Goal: Task Accomplishment & Management: Manage account settings

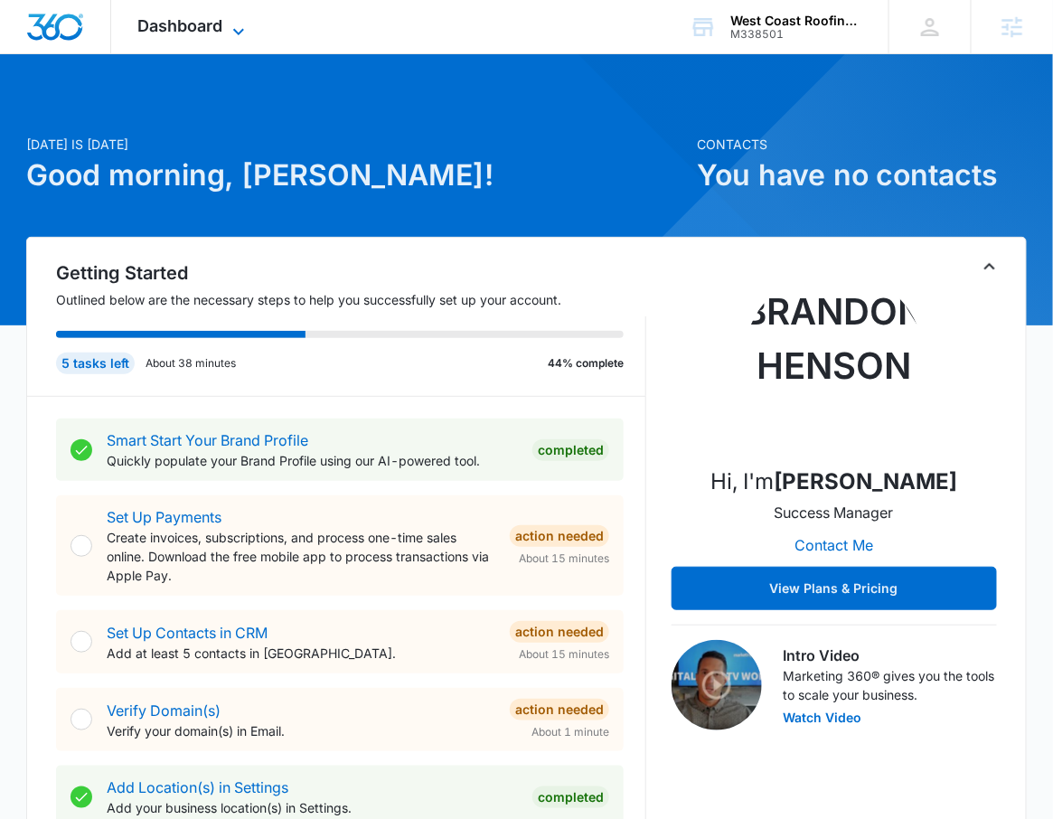
click at [246, 36] on icon at bounding box center [239, 32] width 22 height 22
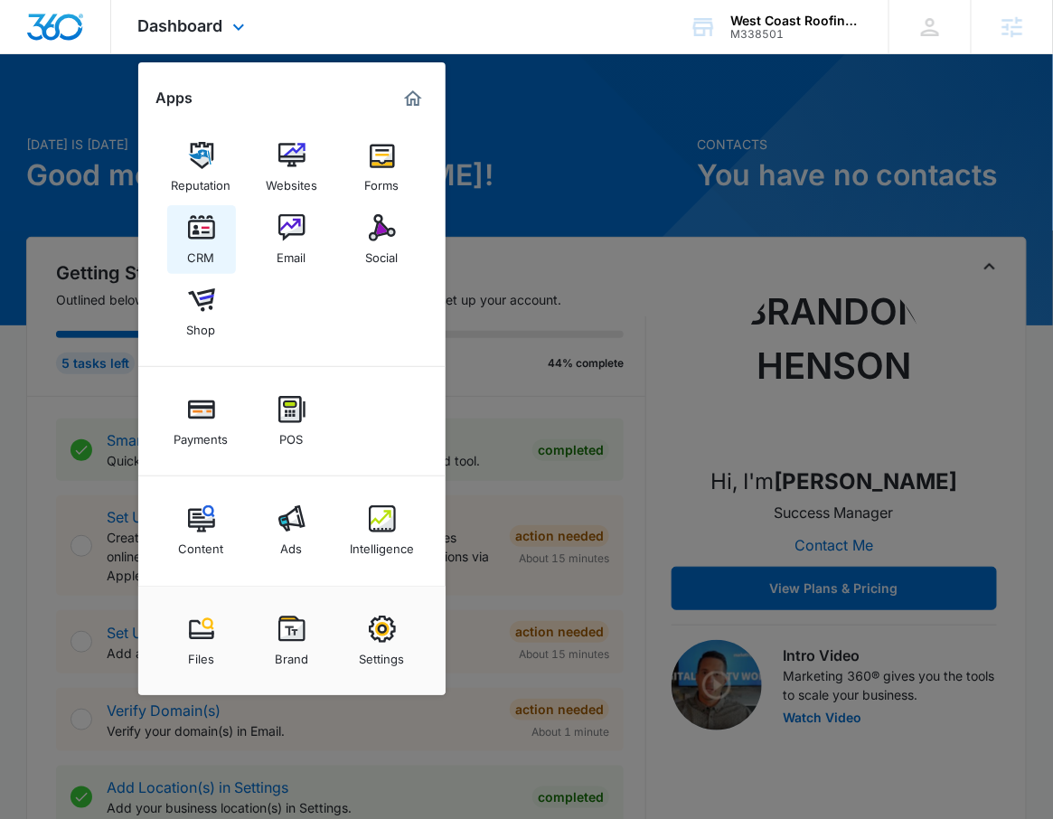
click at [205, 240] on img at bounding box center [201, 227] width 27 height 27
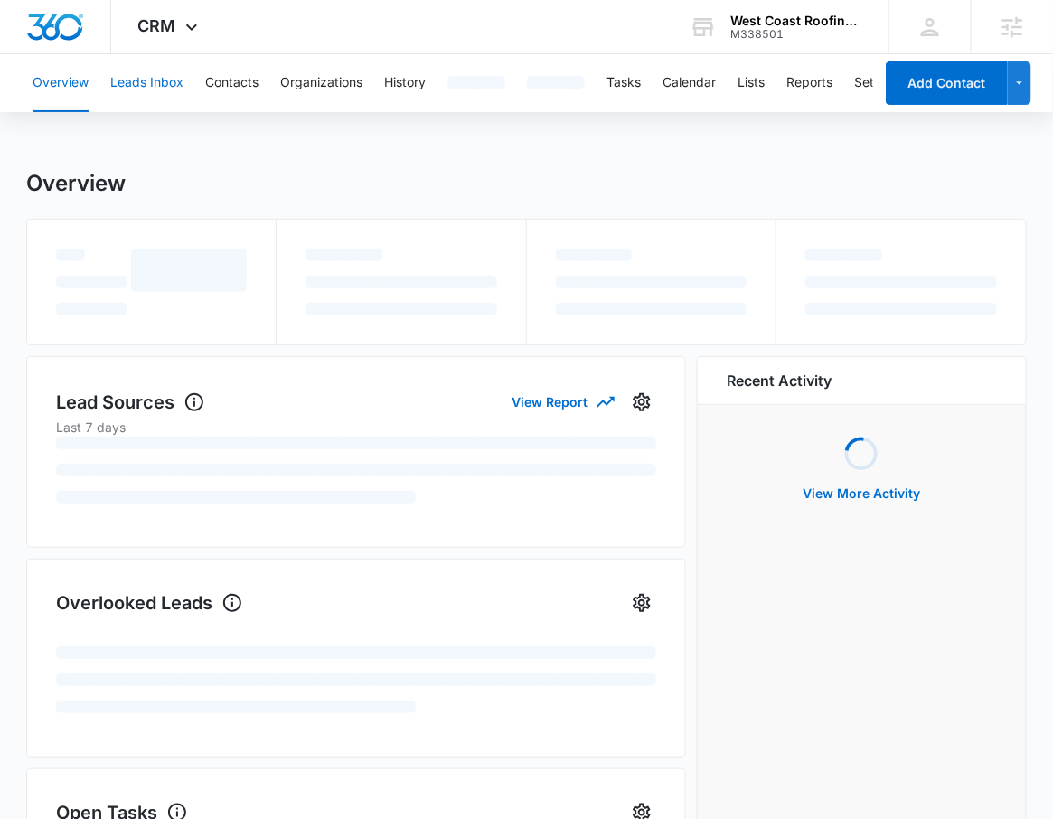
click at [167, 68] on button "Leads Inbox" at bounding box center [146, 83] width 73 height 58
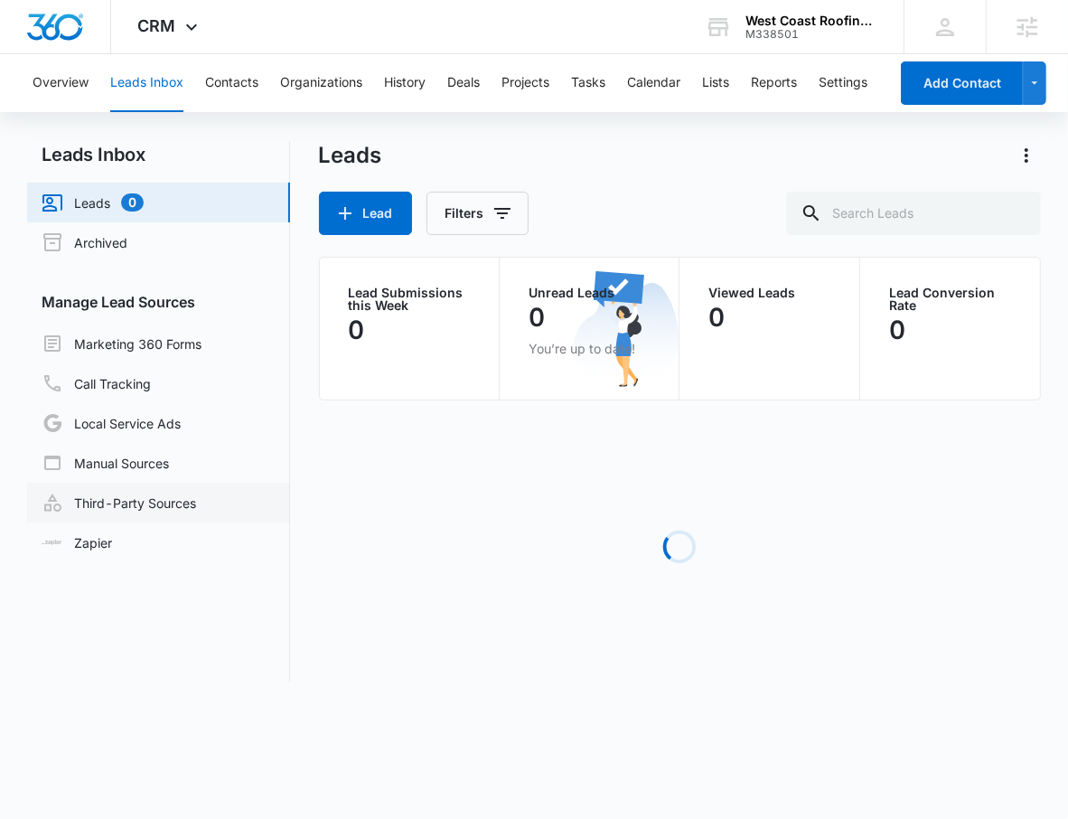
click at [141, 502] on link "Third-Party Sources" at bounding box center [119, 503] width 155 height 22
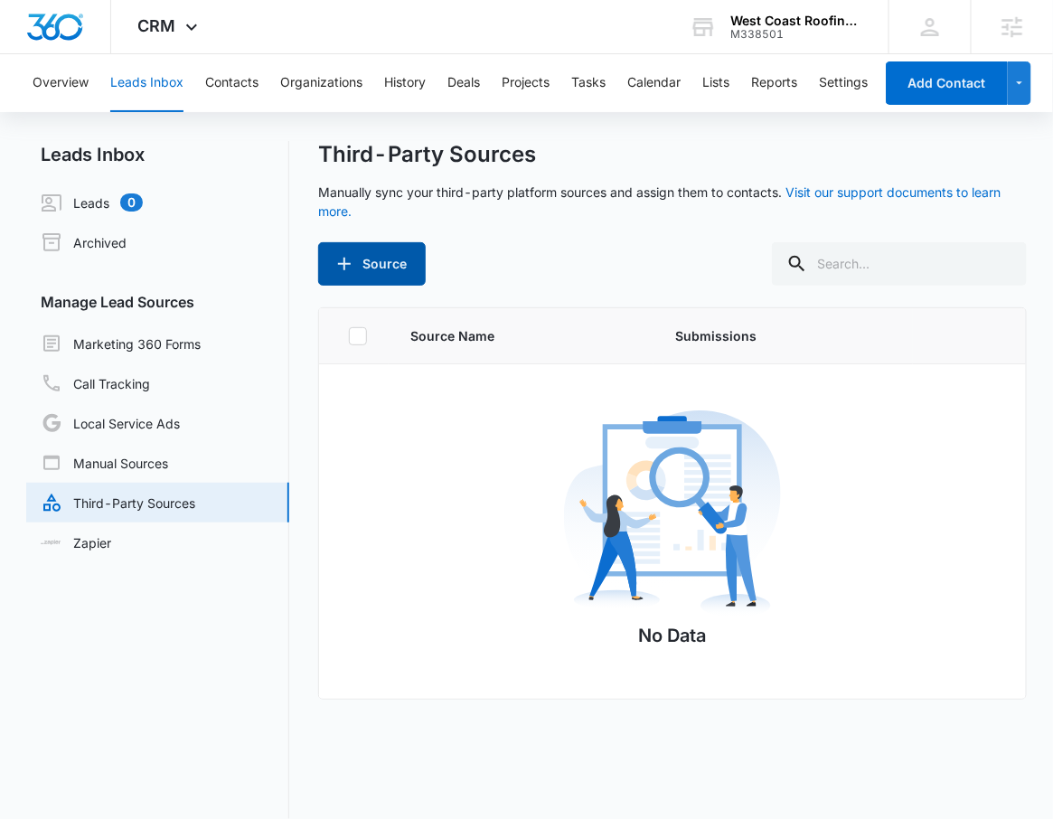
click at [400, 268] on button "Source" at bounding box center [372, 263] width 108 height 43
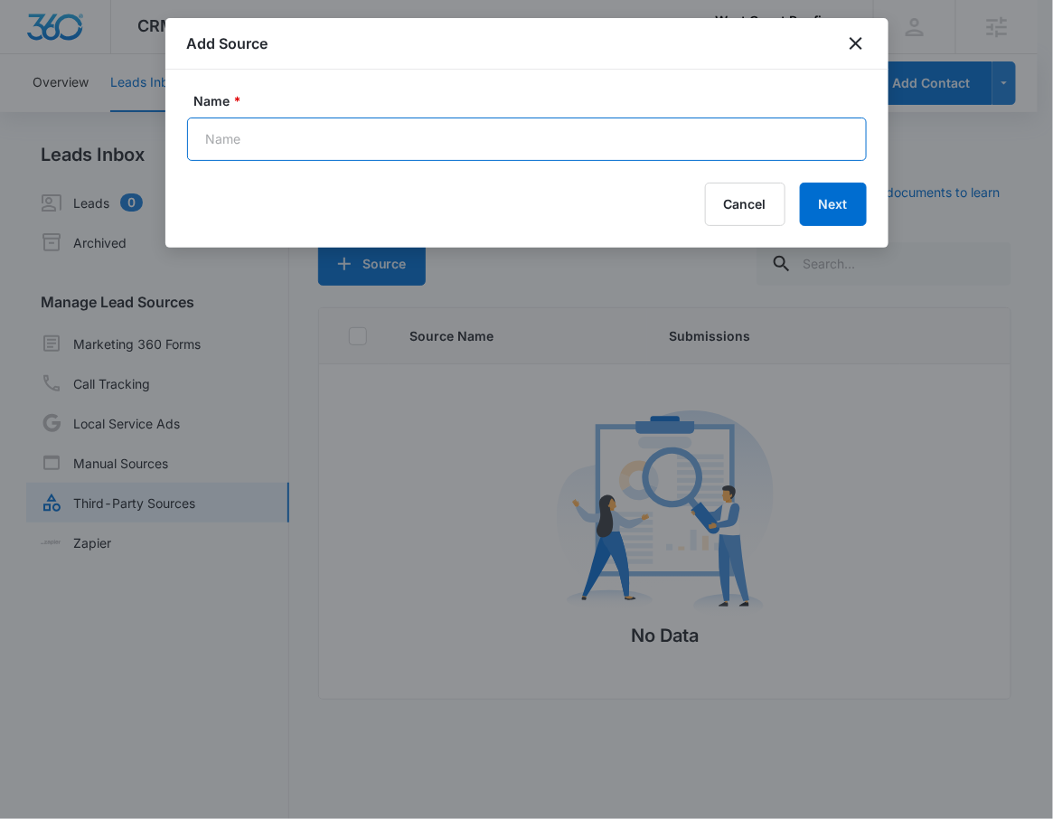
click at [577, 122] on input "Name *" at bounding box center [527, 139] width 680 height 43
click at [561, 145] on input "Name *" at bounding box center [527, 139] width 680 height 43
type input "L"
type input "Lead - ProLine"
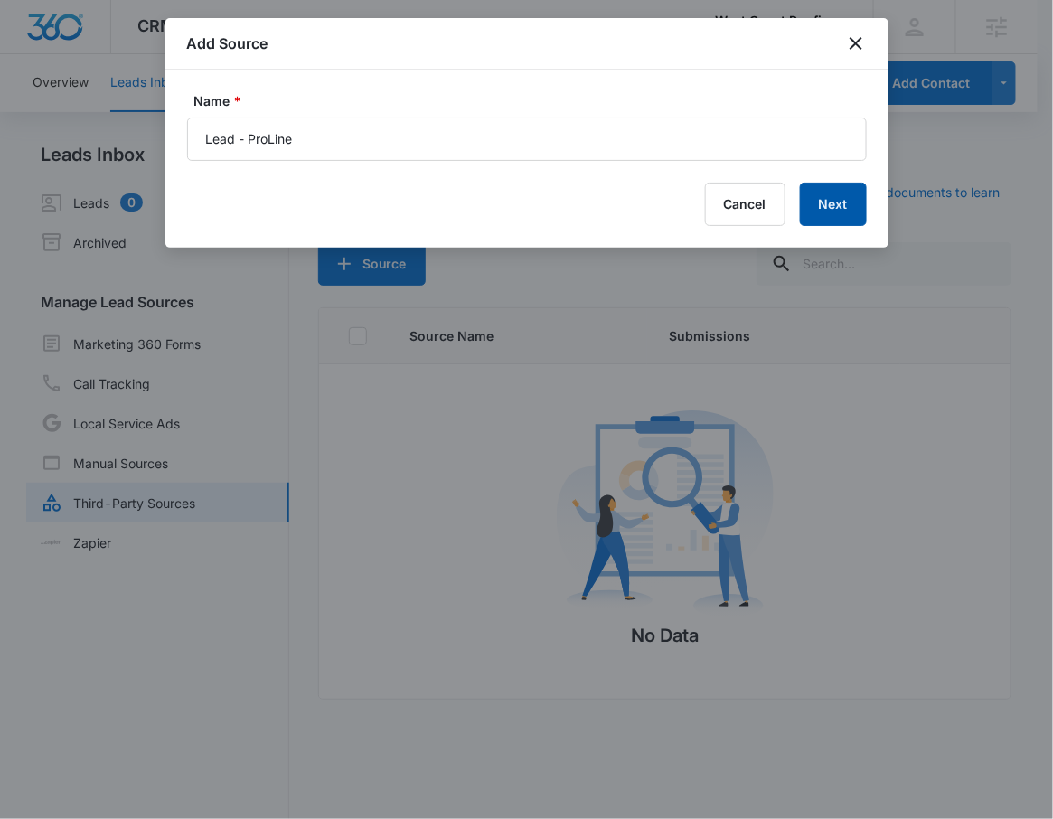
click at [823, 186] on button "Next" at bounding box center [833, 204] width 67 height 43
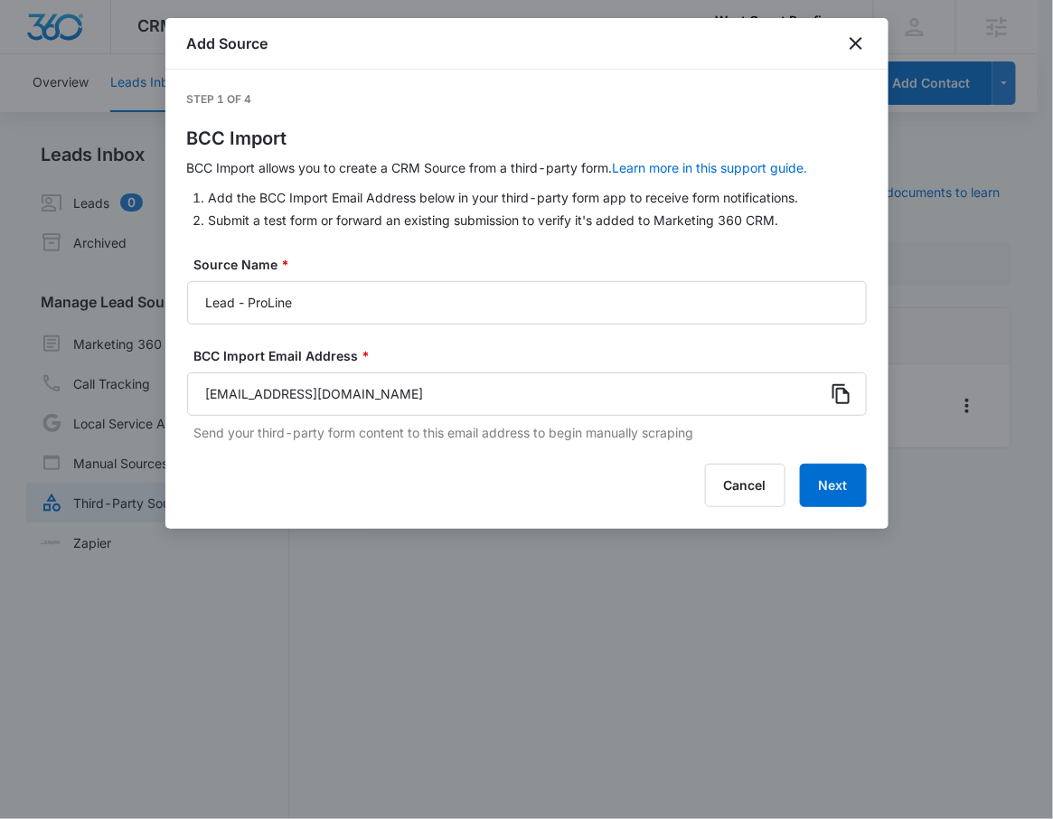
click at [834, 390] on icon at bounding box center [842, 394] width 22 height 22
click at [852, 492] on button "Next" at bounding box center [833, 485] width 67 height 43
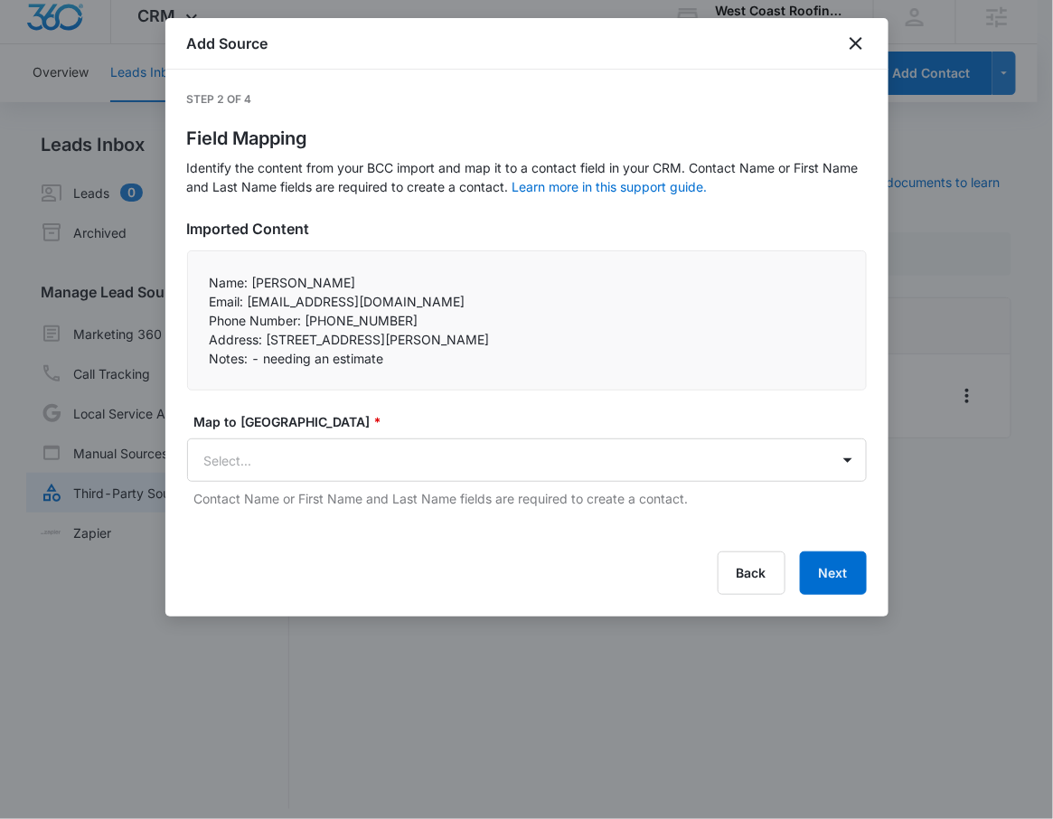
scroll to position [22, 0]
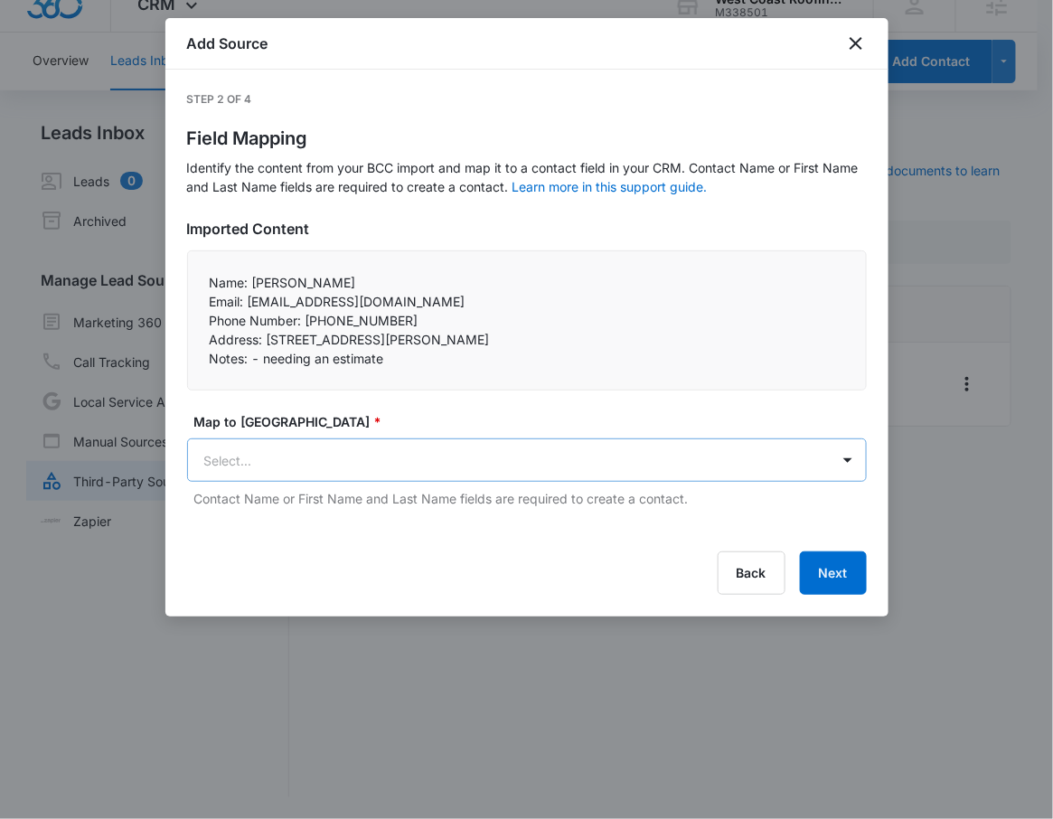
click at [407, 456] on body "CRM Apps Reputation Websites Forms CRM Email Social Shop Payments POS Content A…" at bounding box center [526, 398] width 1053 height 841
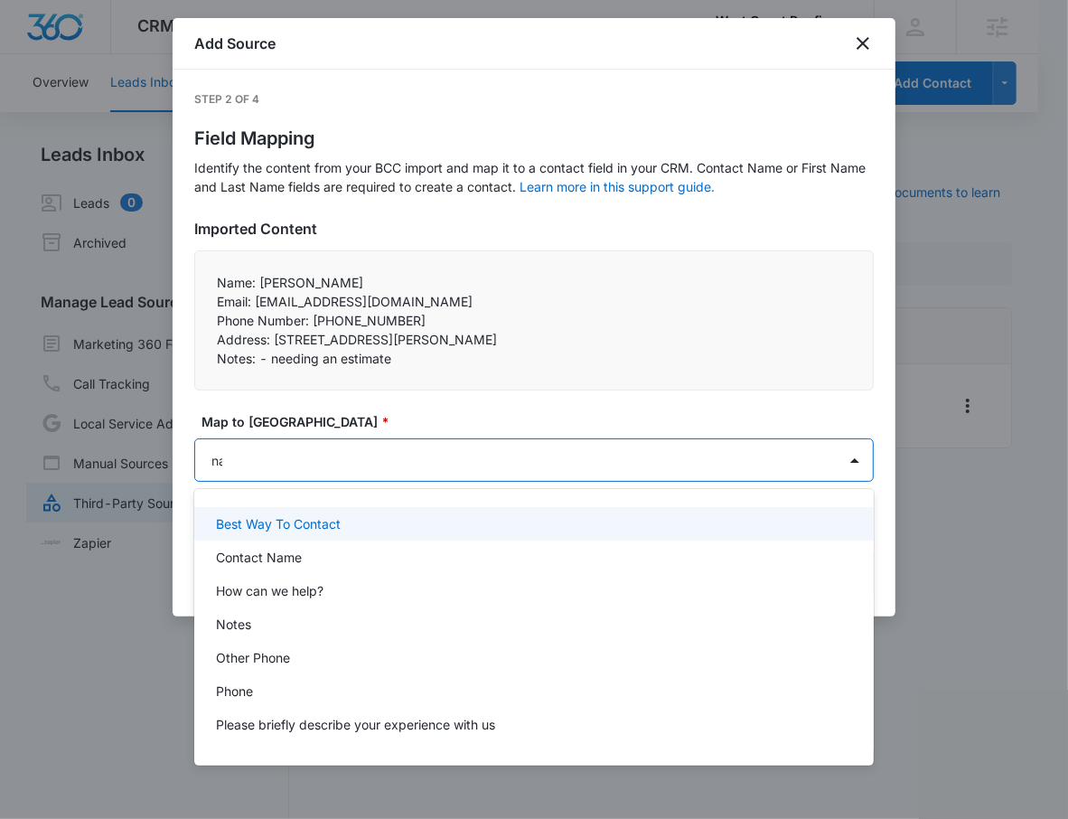
type input "name"
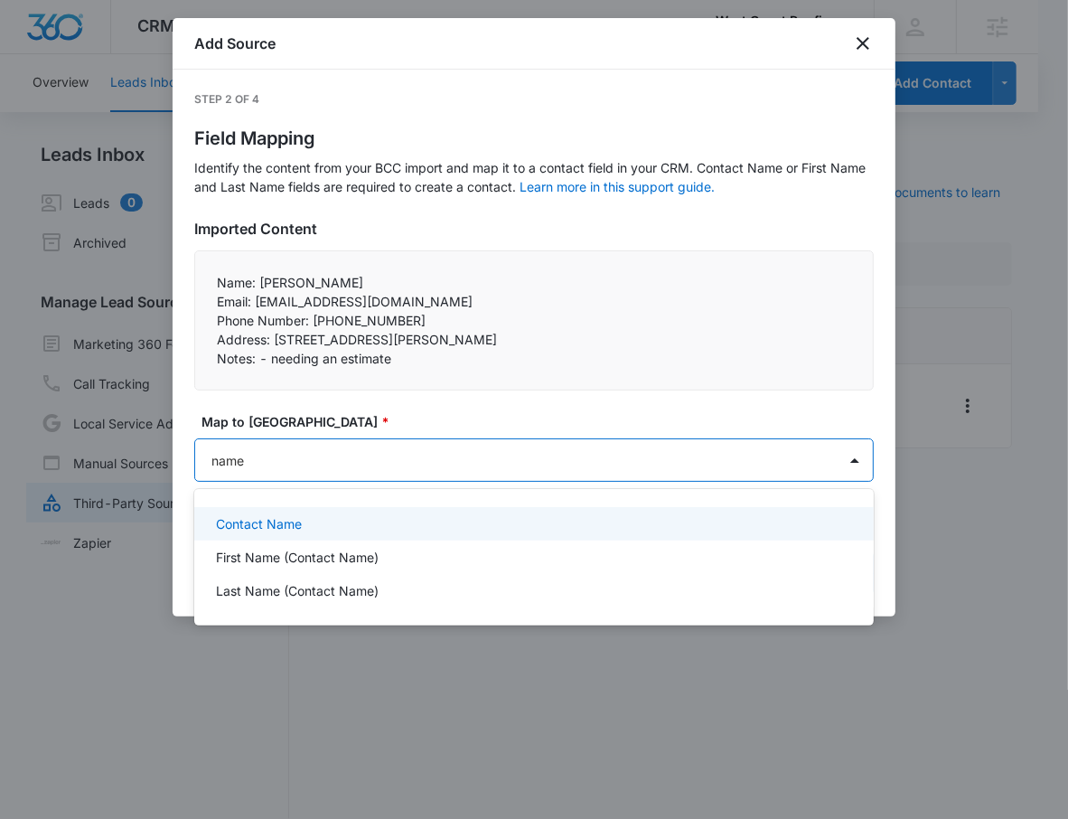
click at [287, 525] on p "Contact Name" at bounding box center [259, 523] width 86 height 19
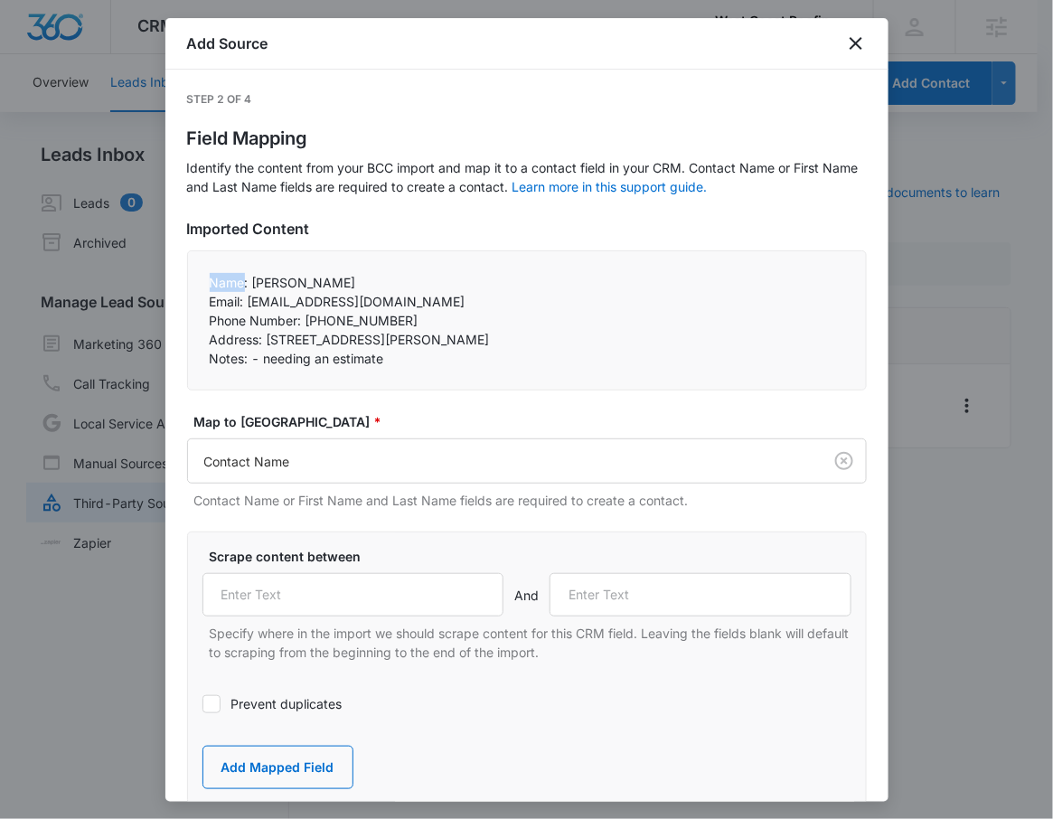
drag, startPoint x: 200, startPoint y: 282, endPoint x: 246, endPoint y: 286, distance: 46.2
click at [246, 286] on div "Name: Angela Hum Email: angelahum@gmail.com Phone Number: 4083982888 Address…" at bounding box center [527, 320] width 680 height 140
copy p "Name"
click at [238, 300] on p "Email: angelahum@gmail.com" at bounding box center [527, 301] width 635 height 19
drag, startPoint x: 248, startPoint y: 279, endPoint x: 208, endPoint y: 282, distance: 39.9
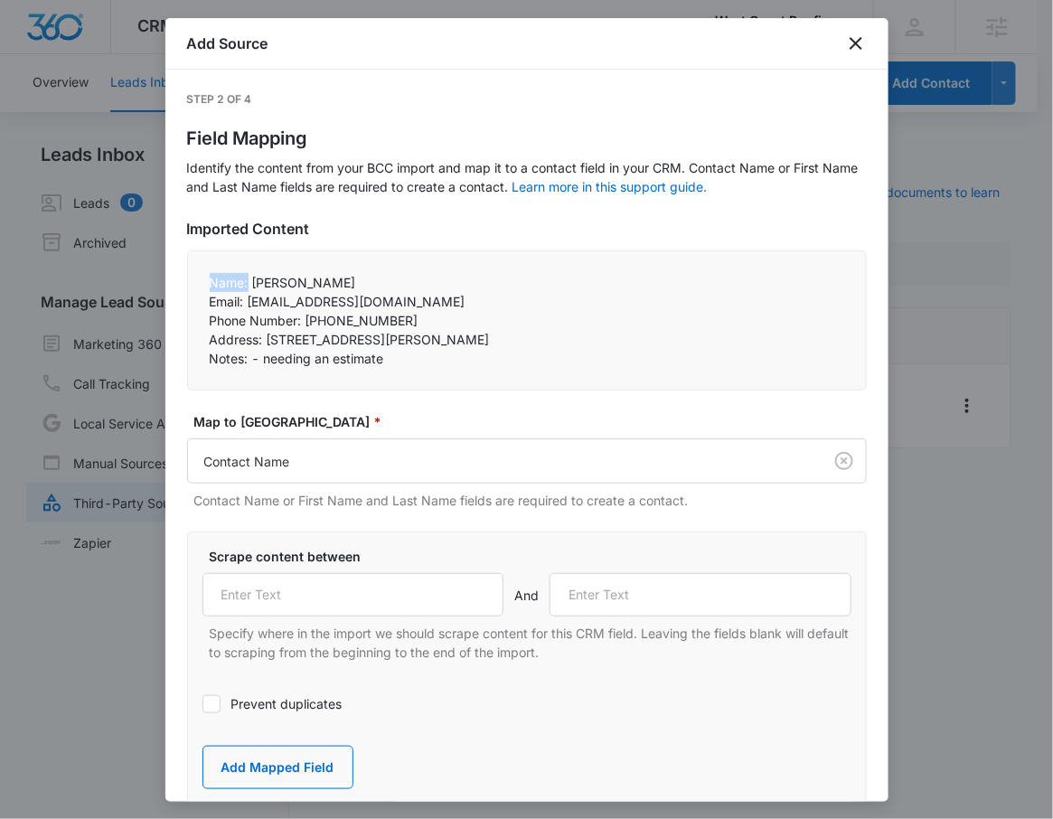
click at [208, 282] on div "Name: Angela Hum Email: angelahum@gmail.com Phone Number: 4083982888 Address…" at bounding box center [527, 320] width 680 height 140
copy p "Name:"
click at [278, 589] on input "text" at bounding box center [353, 594] width 302 height 43
paste input "Name:"
type input "Name:"
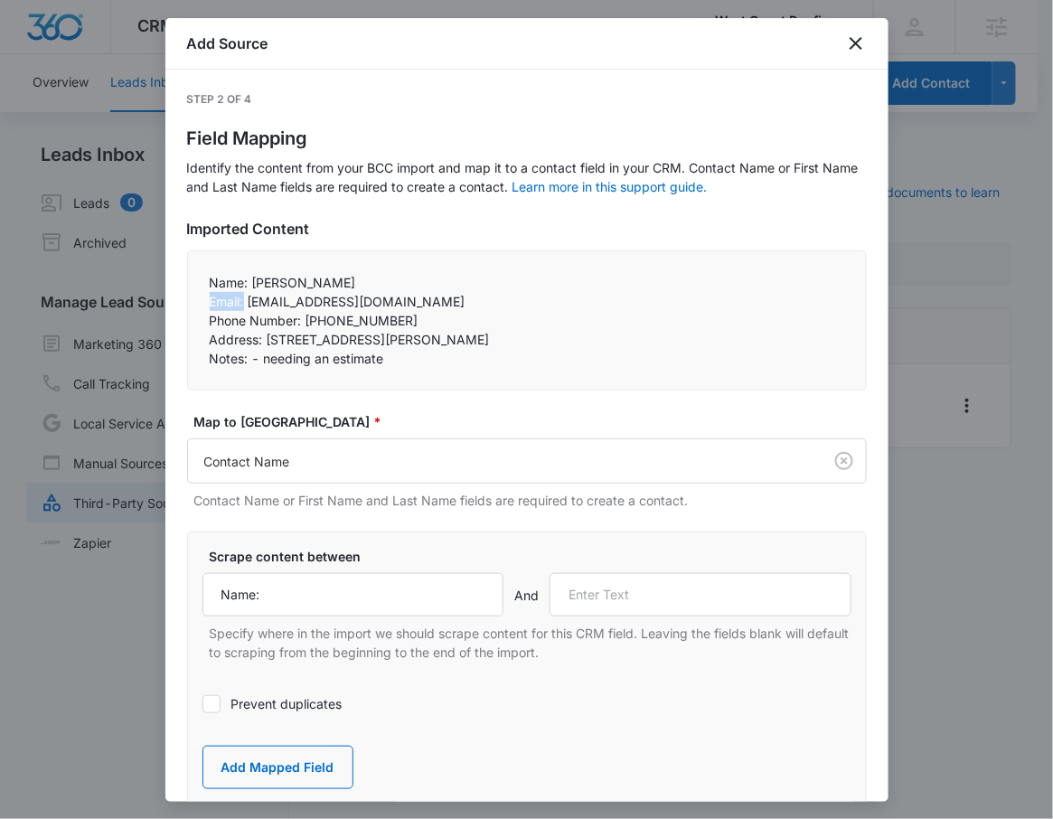
drag, startPoint x: 210, startPoint y: 300, endPoint x: 244, endPoint y: 308, distance: 35.3
click at [244, 308] on p "Email: angelahum@gmail.com" at bounding box center [527, 301] width 635 height 19
copy p "Email:"
click at [637, 595] on input "text" at bounding box center [701, 594] width 302 height 43
paste input "Email:"
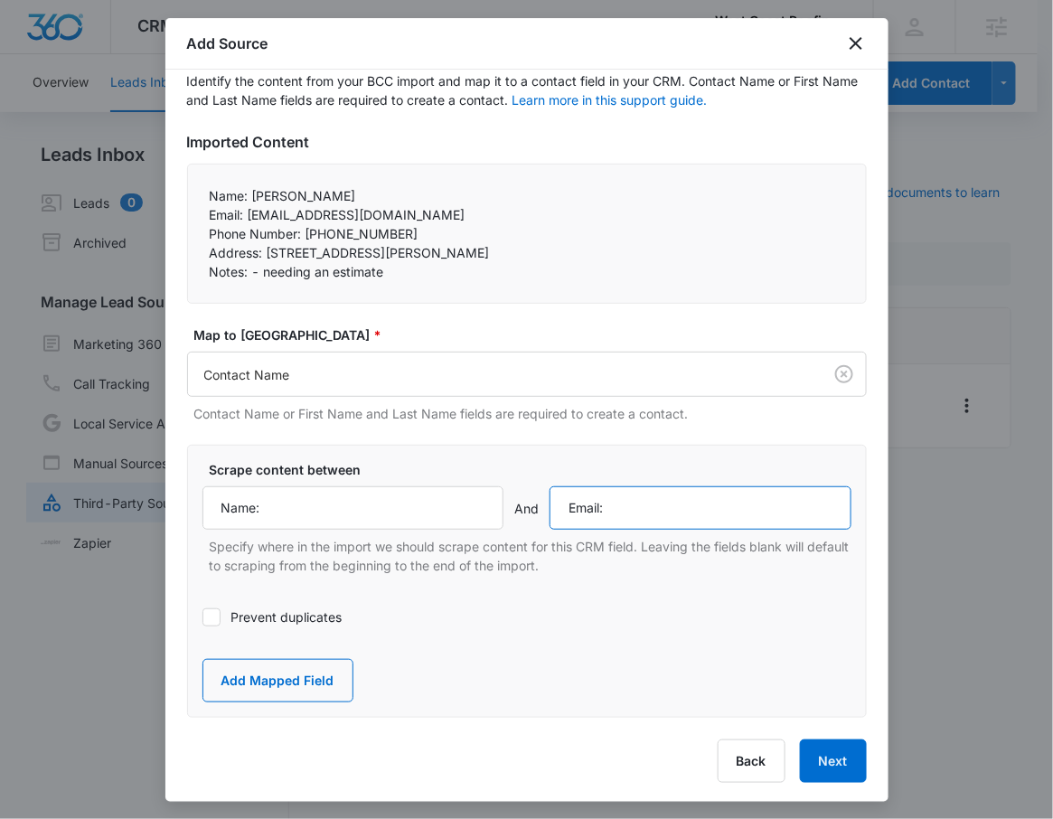
scroll to position [88, 0]
type input "Email:"
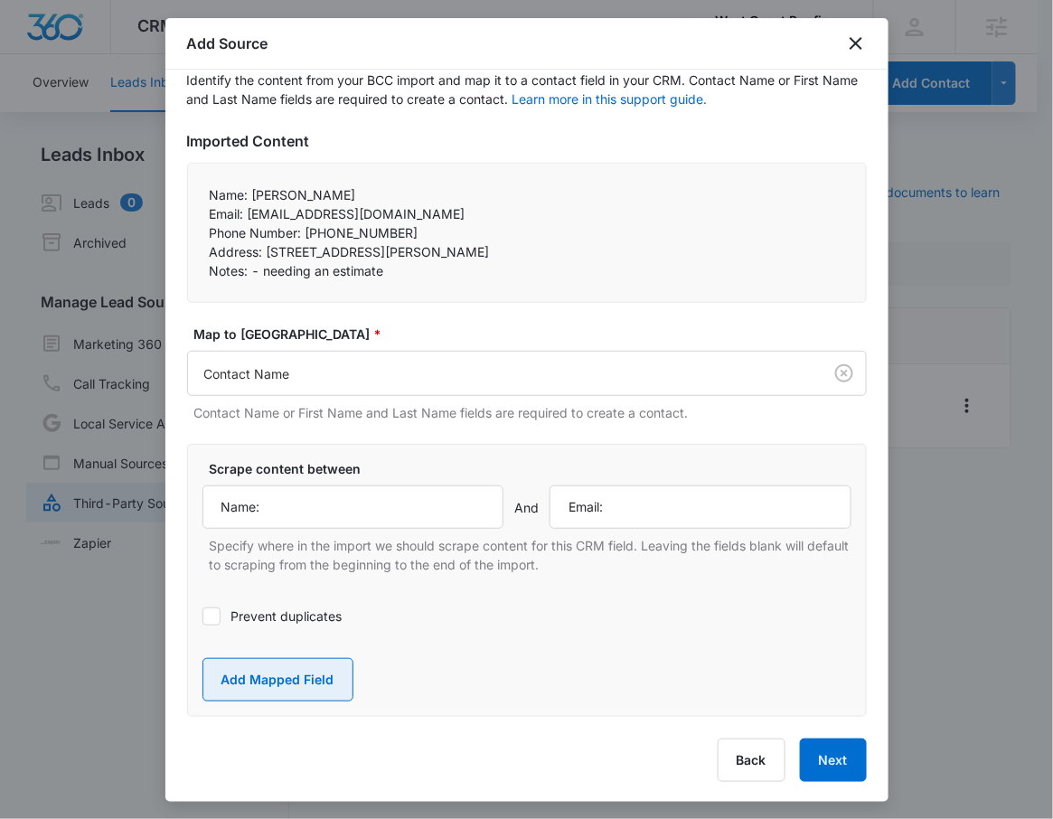
click at [304, 682] on button "Add Mapped Field" at bounding box center [277, 679] width 151 height 43
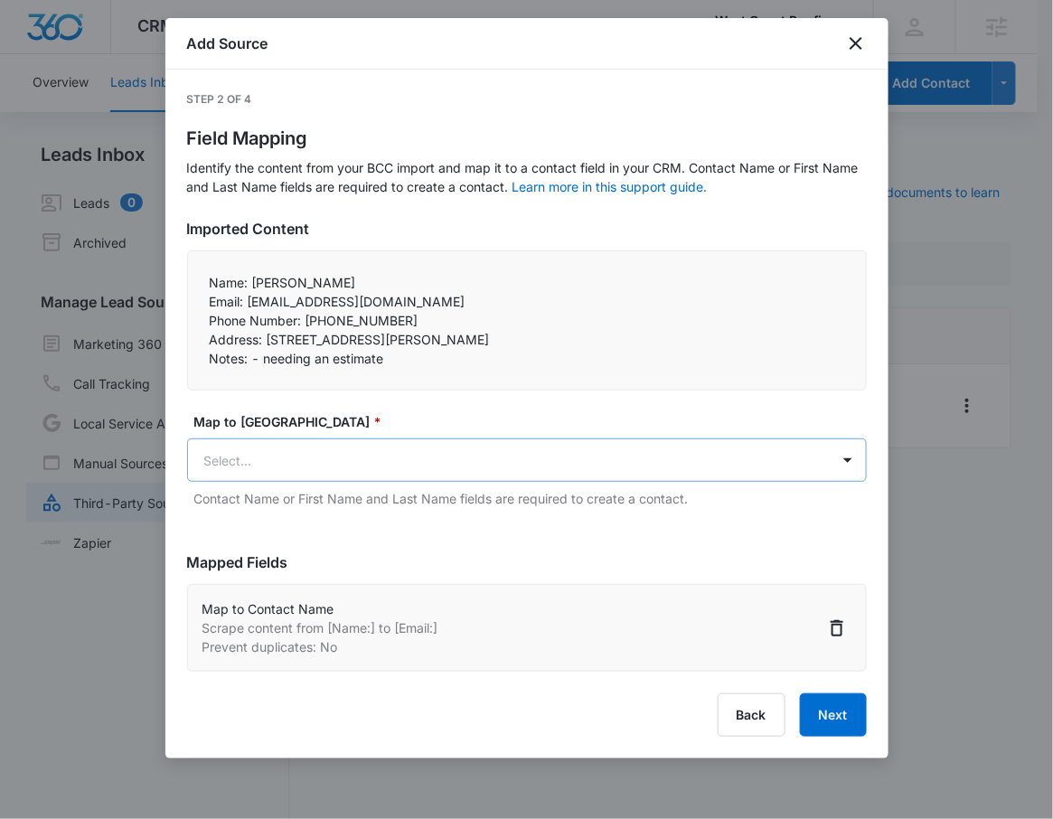
scroll to position [0, 0]
click at [268, 471] on body "CRM Apps Reputation Websites Forms CRM Email Social Shop Payments POS Content A…" at bounding box center [526, 420] width 1053 height 841
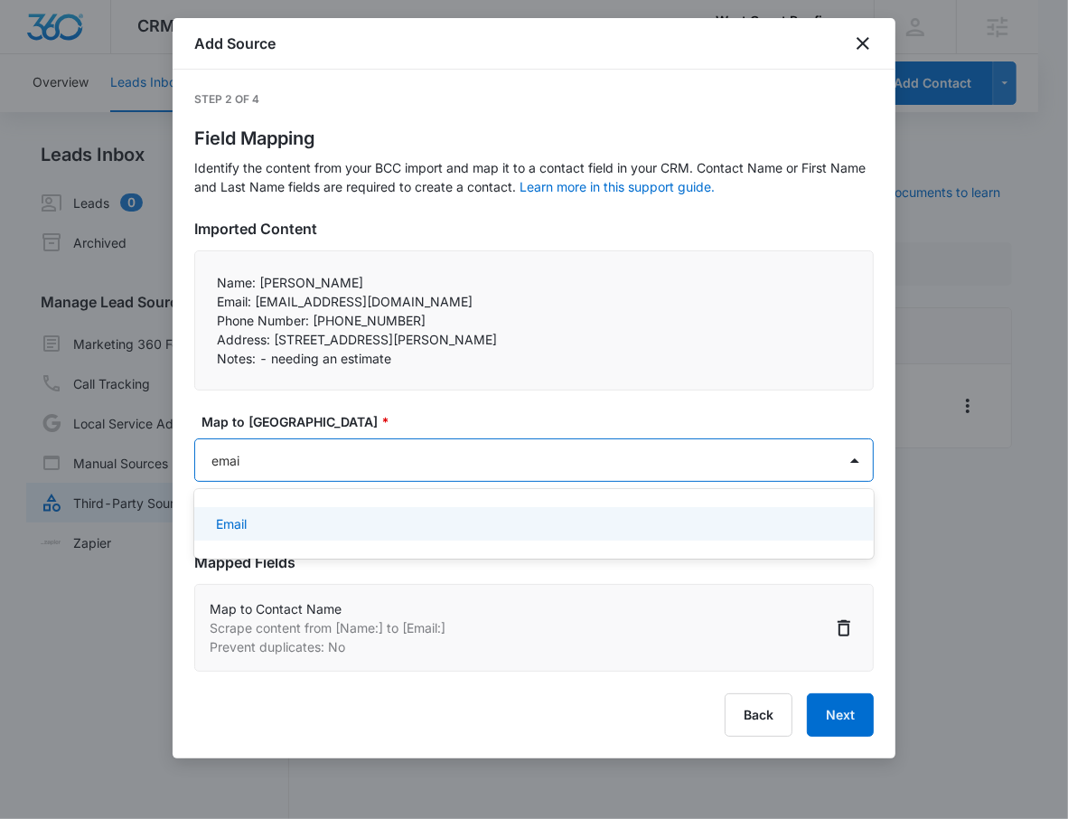
type input "email"
click at [358, 509] on div "Email" at bounding box center [534, 523] width 680 height 33
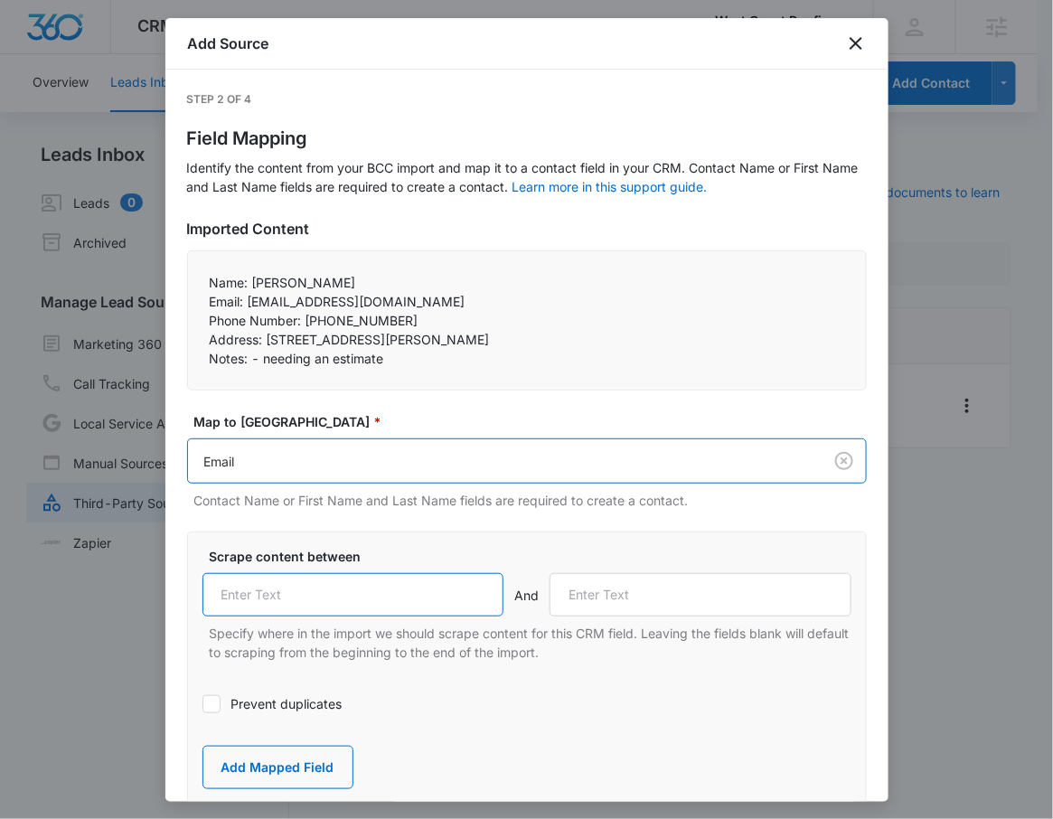
click at [304, 605] on input "text" at bounding box center [353, 594] width 302 height 43
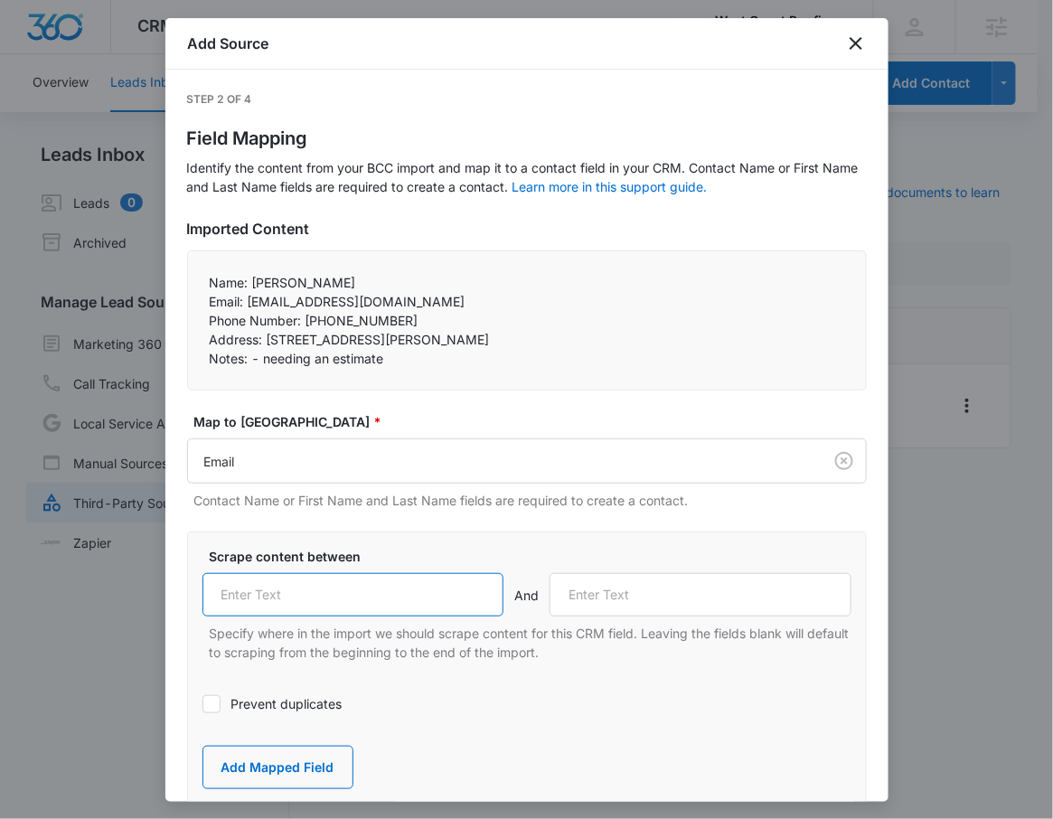
paste input "Email:"
type input "Email:"
drag, startPoint x: 205, startPoint y: 318, endPoint x: 300, endPoint y: 318, distance: 94.9
click at [300, 318] on div "Name: Angela Hum Email: angelahum@gmail.com Phone Number: 4083982888 Address…" at bounding box center [527, 320] width 680 height 140
click at [298, 332] on p "Address: 13549 North Sanders Road, Marana, AZ 85653" at bounding box center [527, 339] width 635 height 19
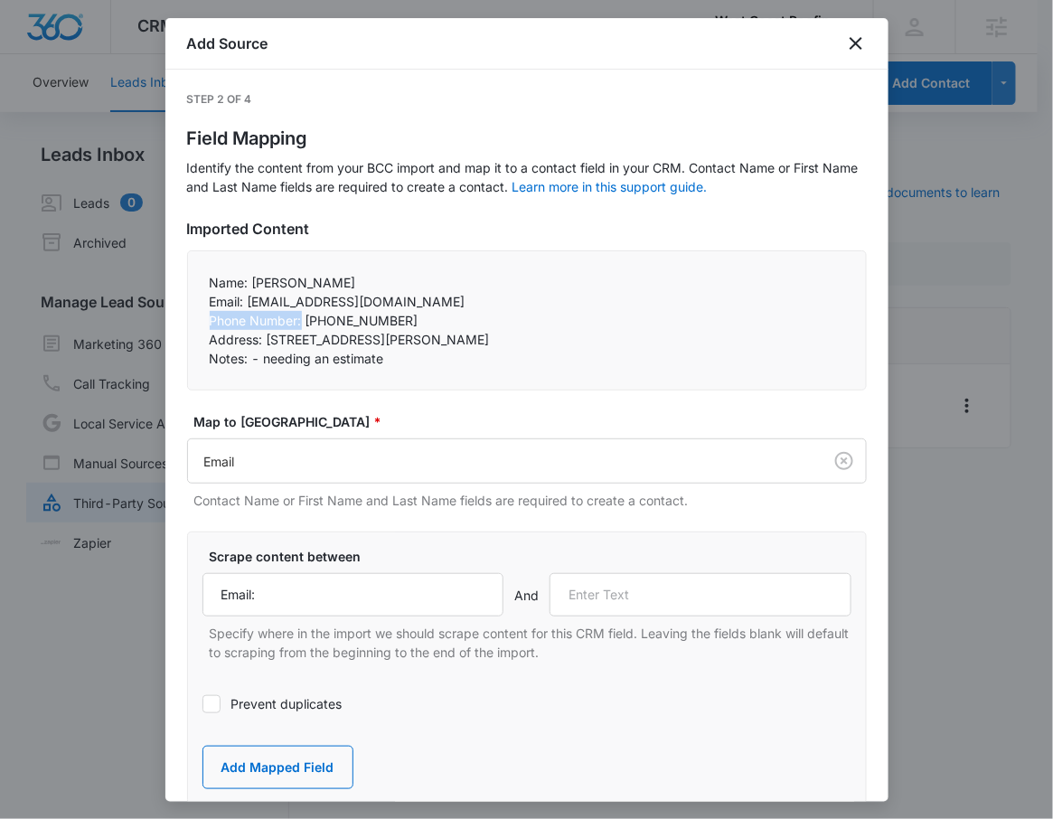
drag, startPoint x: 302, startPoint y: 322, endPoint x: 203, endPoint y: 320, distance: 98.5
click at [203, 320] on div "Name: Angela Hum Email: angelahum@gmail.com Phone Number: 4083982888 Address…" at bounding box center [527, 320] width 680 height 140
copy p "Phone Number:"
click at [675, 591] on input "text" at bounding box center [701, 594] width 302 height 43
paste input "Phone Number:"
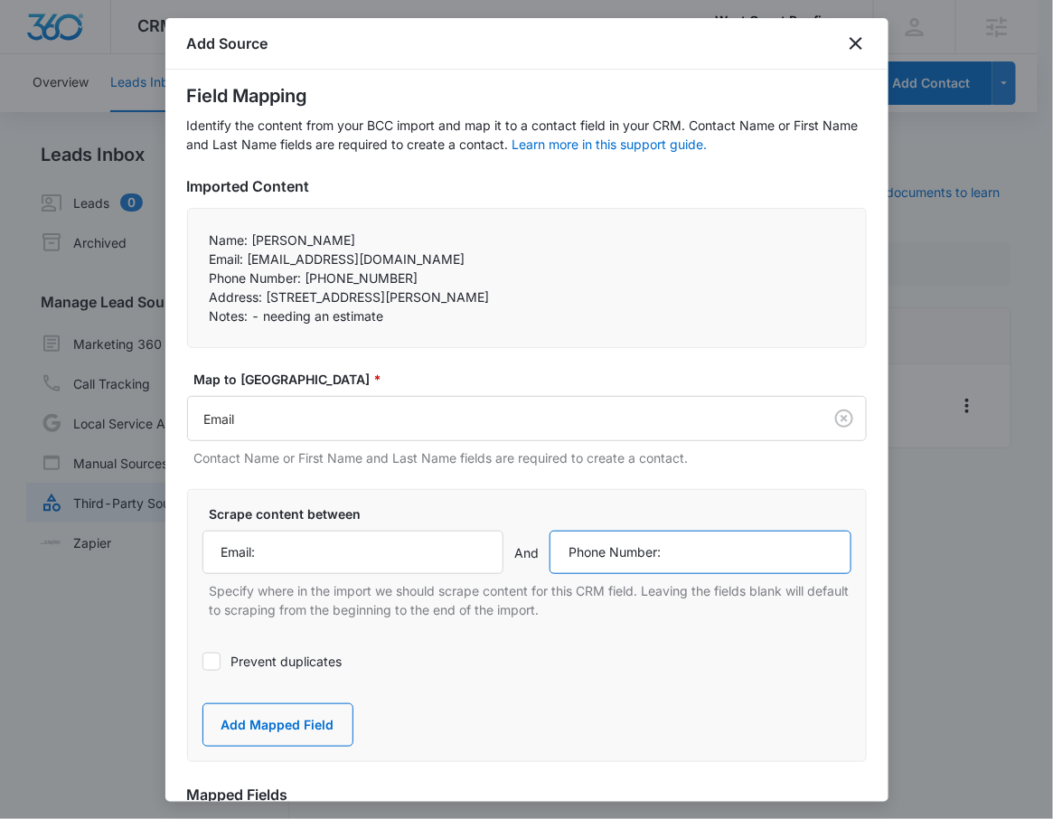
scroll to position [43, 0]
type input "Phone Number:"
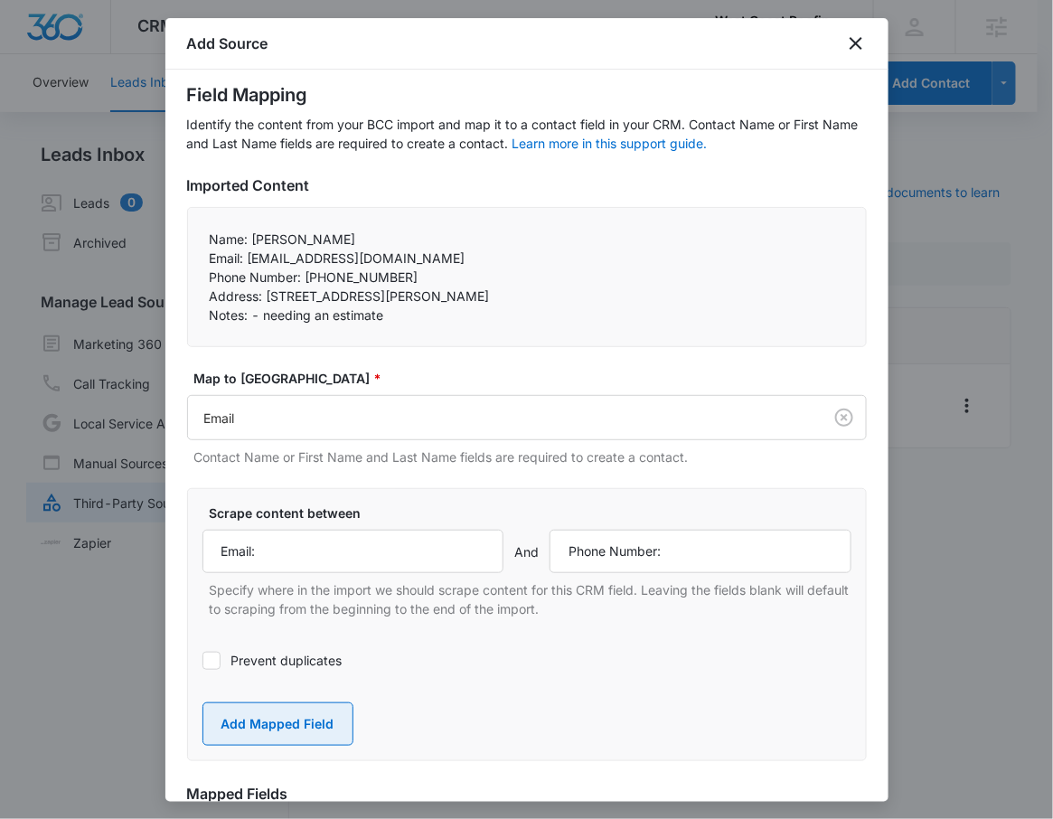
click at [264, 703] on button "Add Mapped Field" at bounding box center [277, 723] width 151 height 43
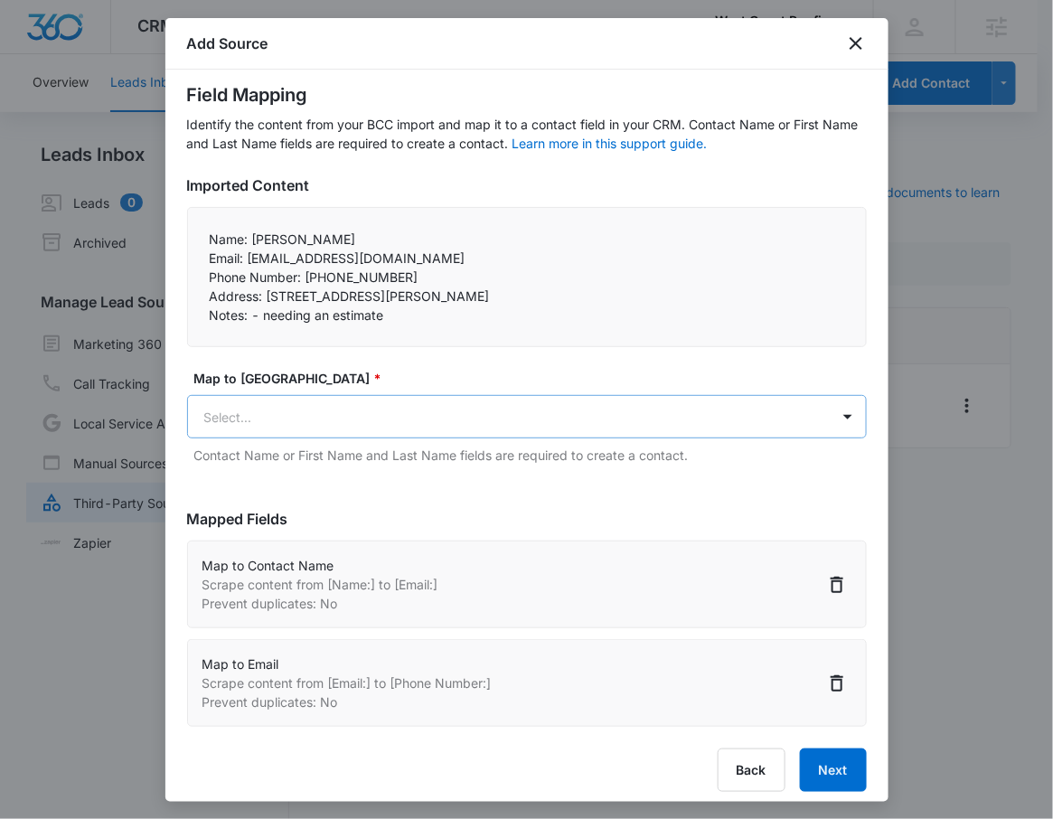
click at [278, 424] on body "CRM Apps Reputation Websites Forms CRM Email Social Shop Payments POS Content A…" at bounding box center [526, 420] width 1053 height 841
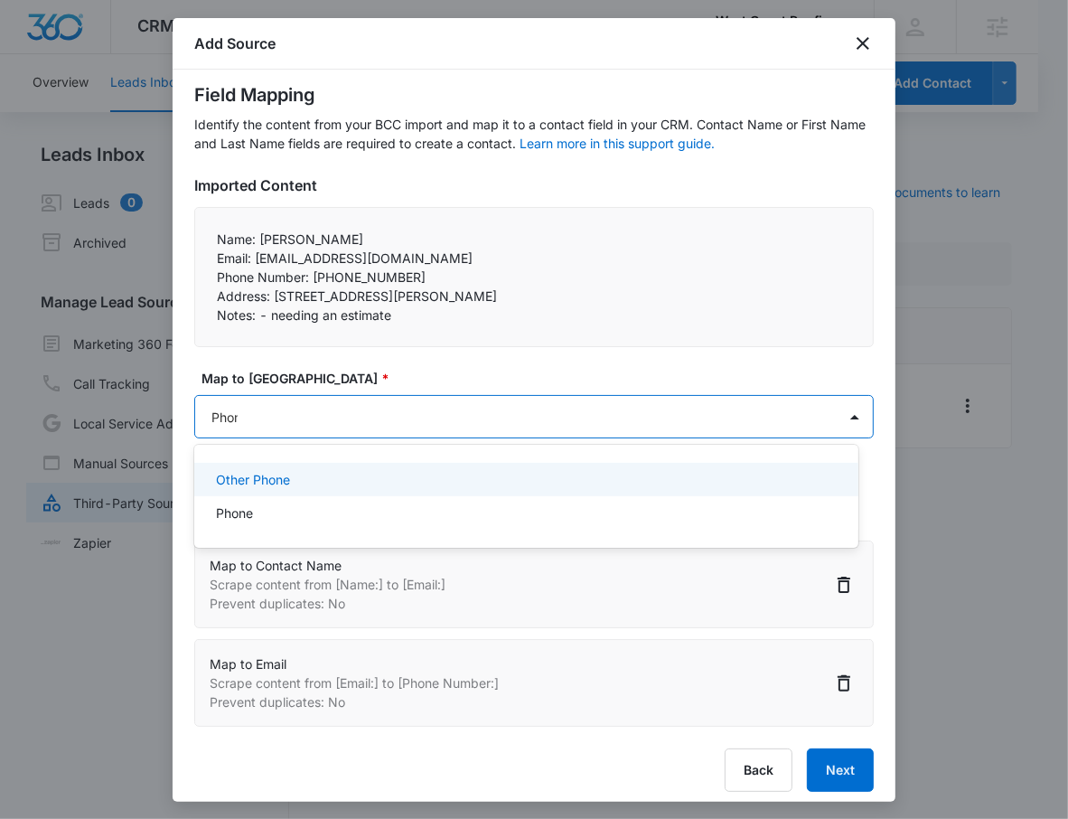
type input "Phone"
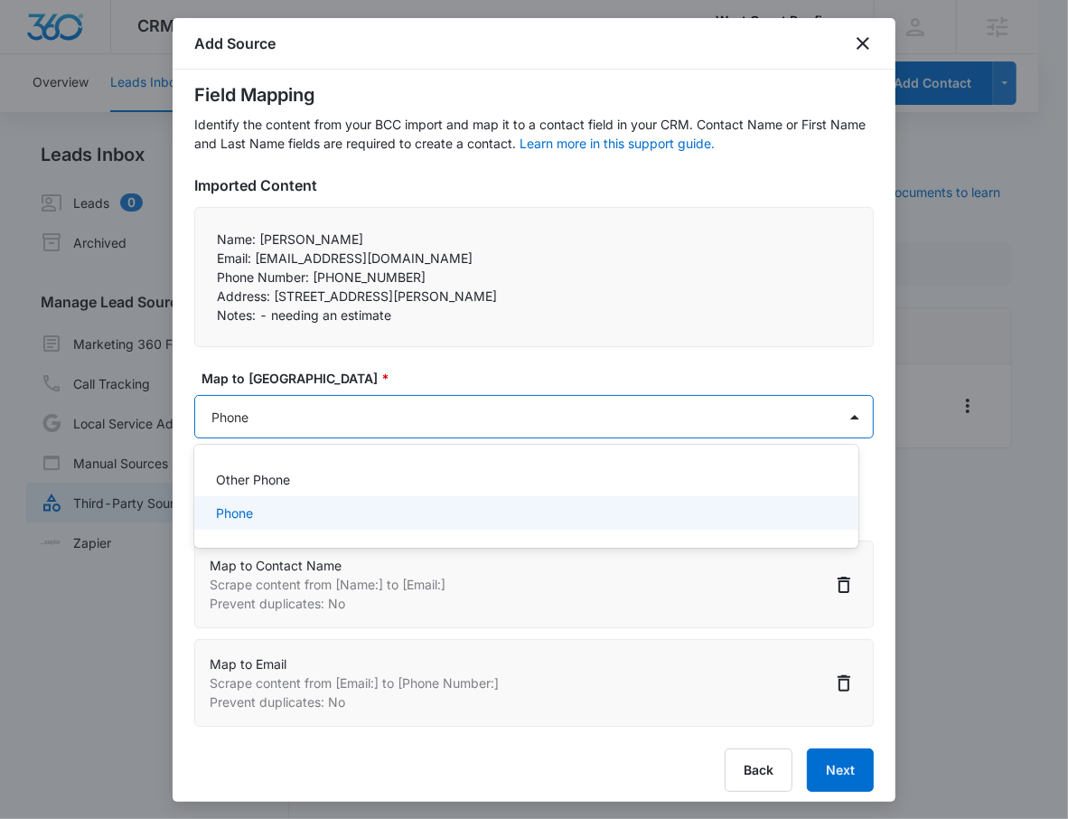
click at [292, 521] on div "Phone" at bounding box center [524, 512] width 617 height 19
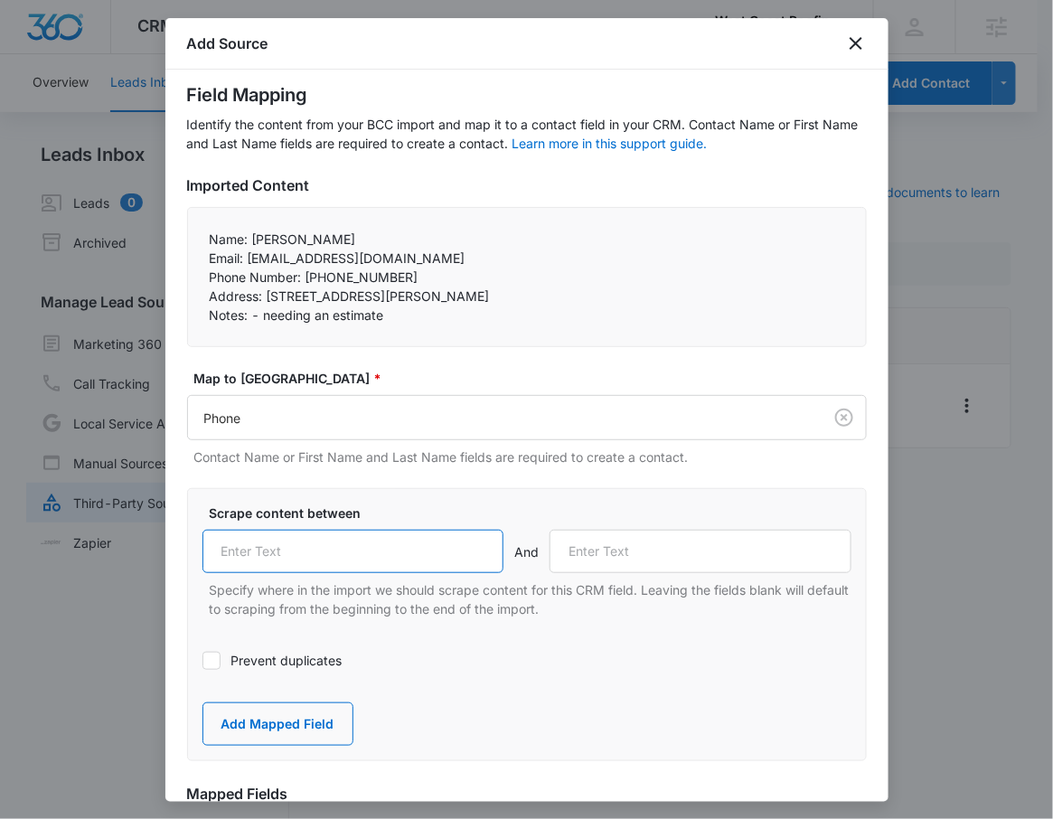
click at [258, 541] on input "text" at bounding box center [353, 551] width 302 height 43
paste input "Phone Number:"
type input "Phone Number:"
drag, startPoint x: 208, startPoint y: 294, endPoint x: 262, endPoint y: 290, distance: 54.4
click at [262, 290] on div "Name: Angela Hum Email: angelahum@gmail.com Phone Number: 4083982888 Address…" at bounding box center [527, 277] width 680 height 140
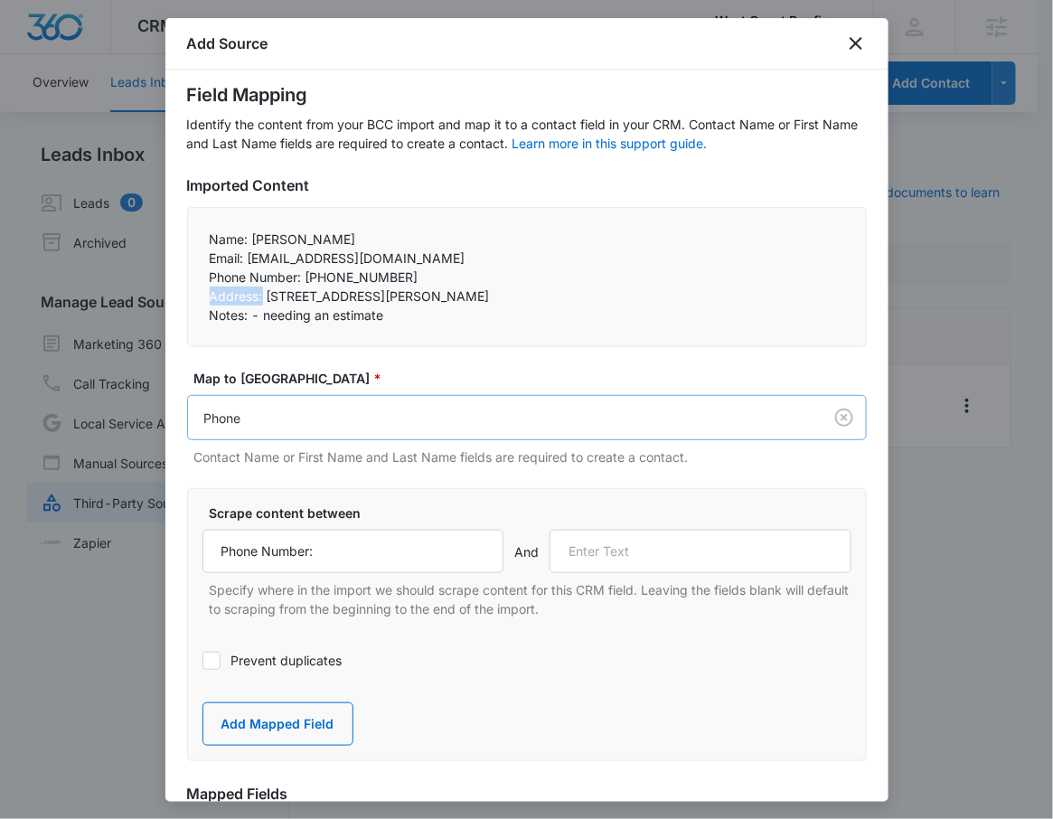
copy p "Address:"
click at [662, 549] on input "text" at bounding box center [701, 551] width 302 height 43
paste input "Address:"
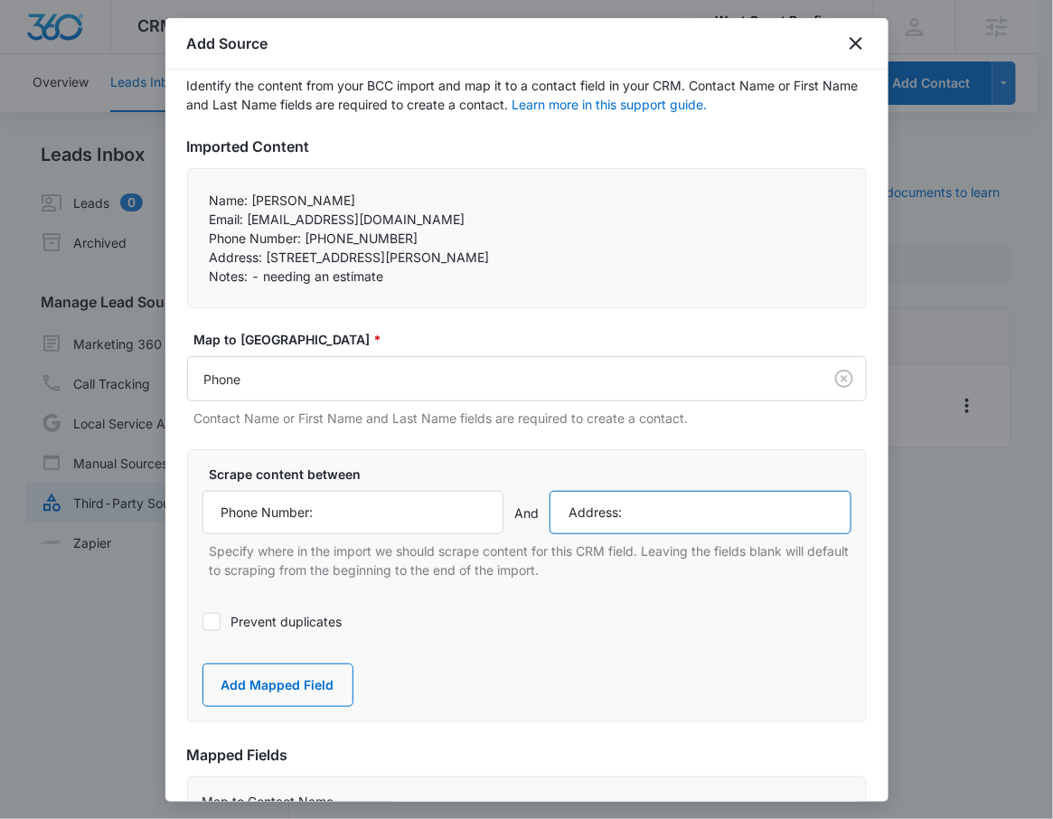
scroll to position [101, 0]
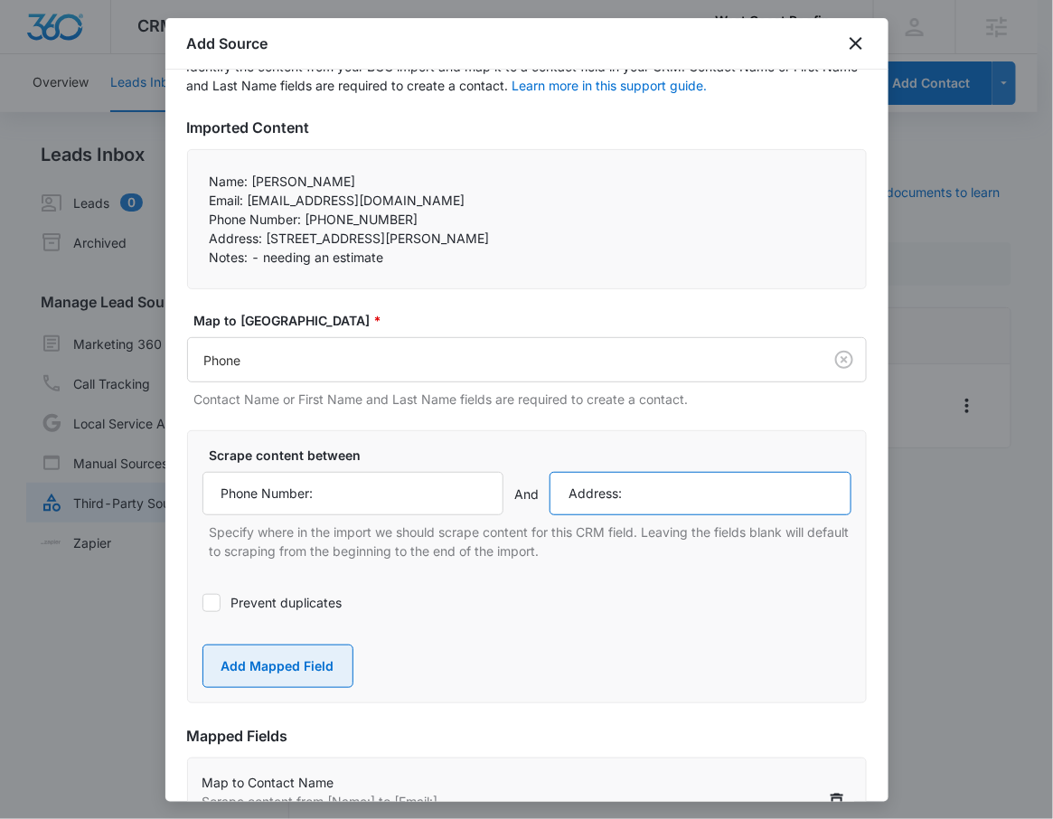
type input "Address:"
click at [294, 659] on button "Add Mapped Field" at bounding box center [277, 666] width 151 height 43
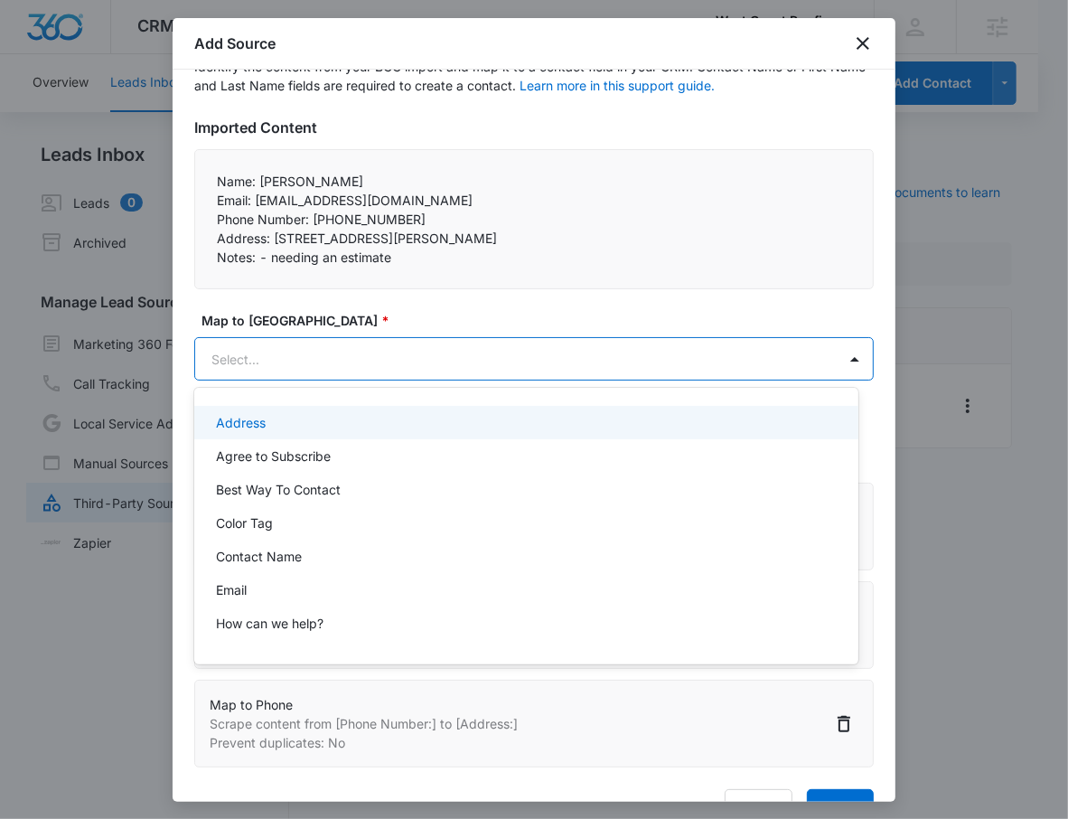
click at [287, 364] on body "CRM Apps Reputation Websites Forms CRM Email Social Shop Payments POS Content A…" at bounding box center [534, 409] width 1068 height 819
type input "add"
click at [282, 422] on div "Address" at bounding box center [524, 422] width 617 height 19
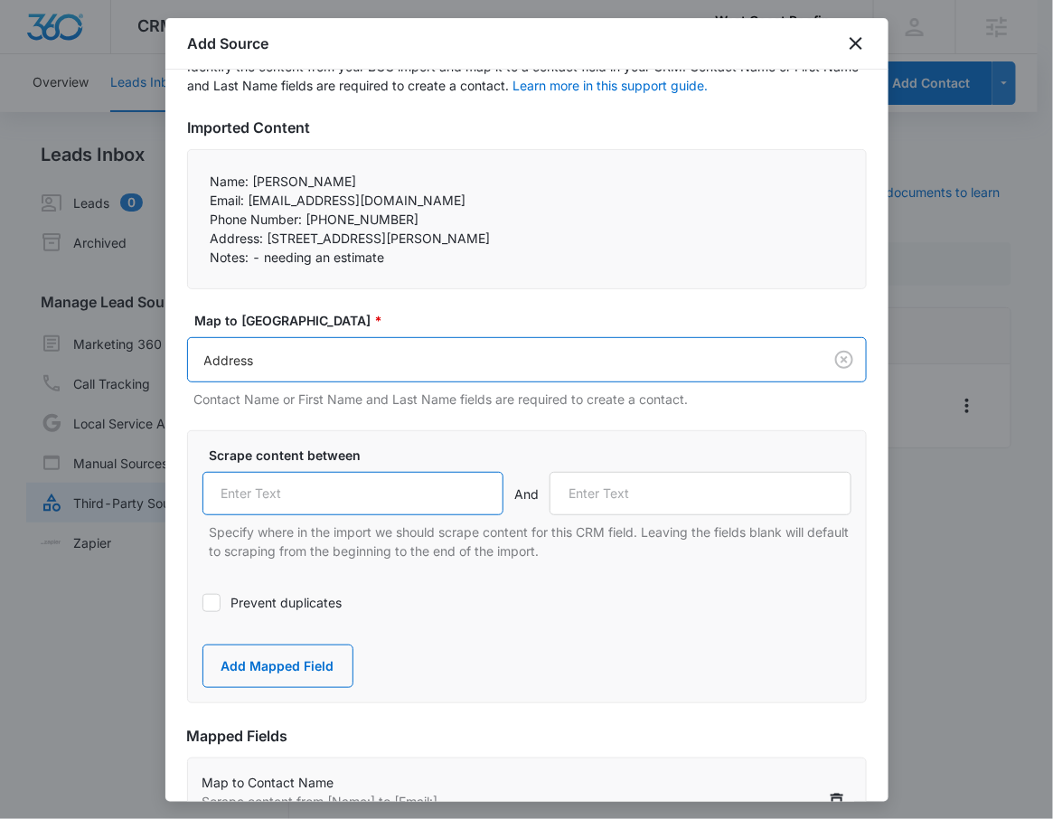
click at [298, 503] on input "text" at bounding box center [353, 493] width 302 height 43
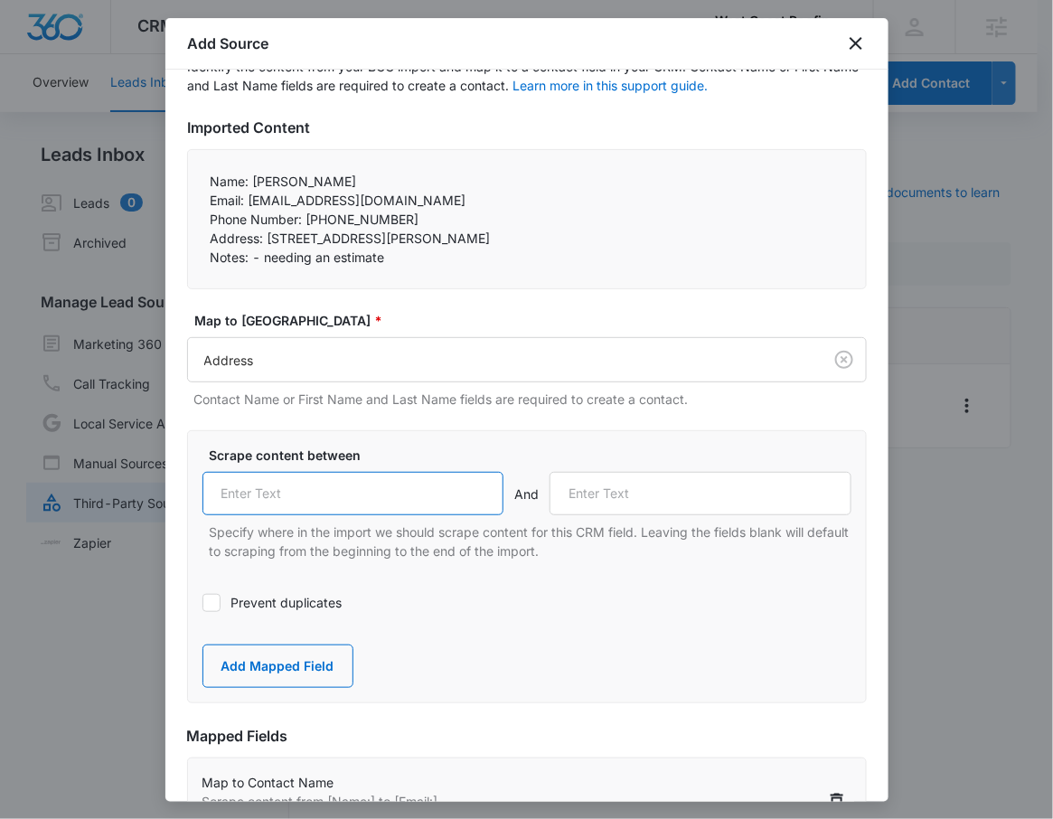
paste input "Address:"
type input "Address:"
drag, startPoint x: 205, startPoint y: 261, endPoint x: 248, endPoint y: 264, distance: 42.6
click at [248, 264] on div "Name: Angela Hum Email: angelahum@gmail.com Phone Number: 4083982888 Address…" at bounding box center [527, 219] width 680 height 140
copy p "Notes:"
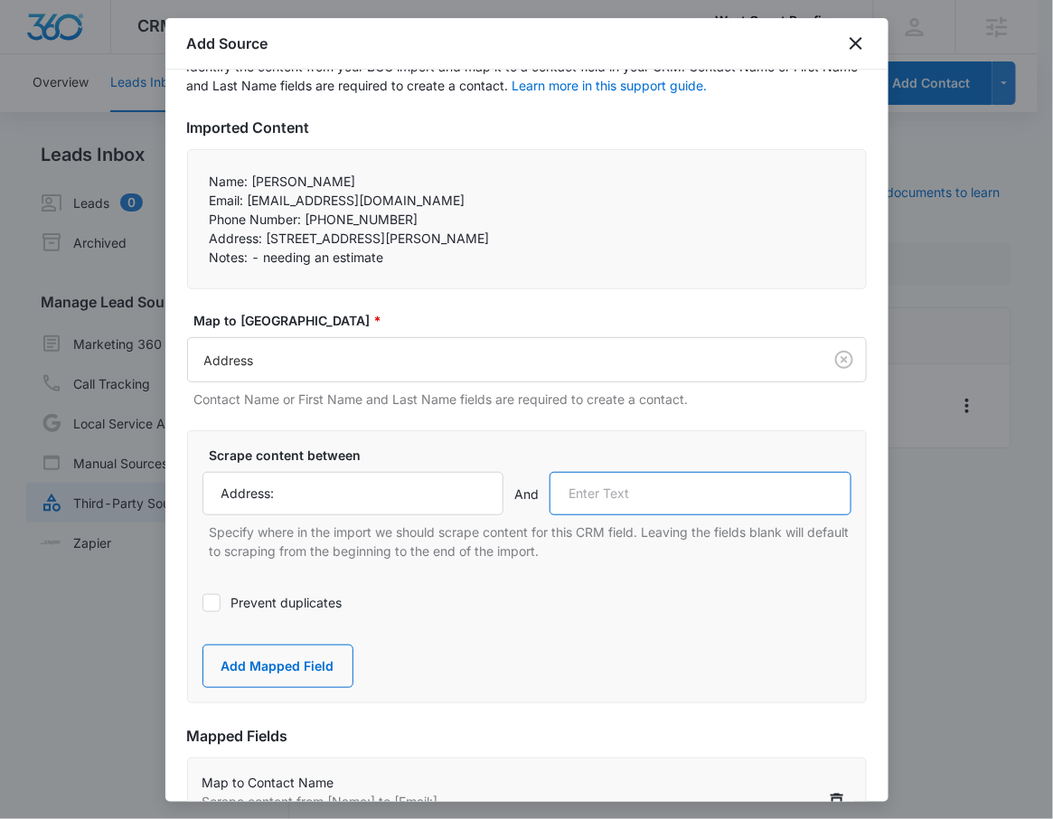
click at [624, 489] on input "text" at bounding box center [701, 493] width 302 height 43
paste input "Notes:"
type input "Notes:"
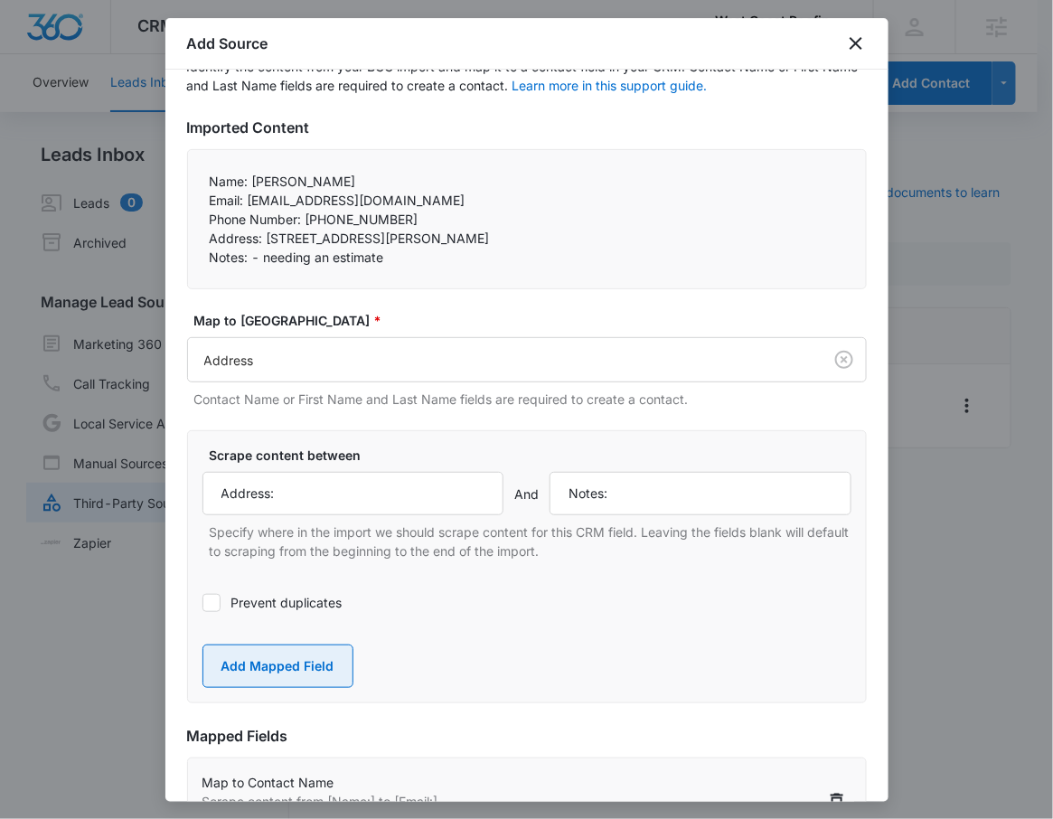
click at [249, 673] on button "Add Mapped Field" at bounding box center [277, 666] width 151 height 43
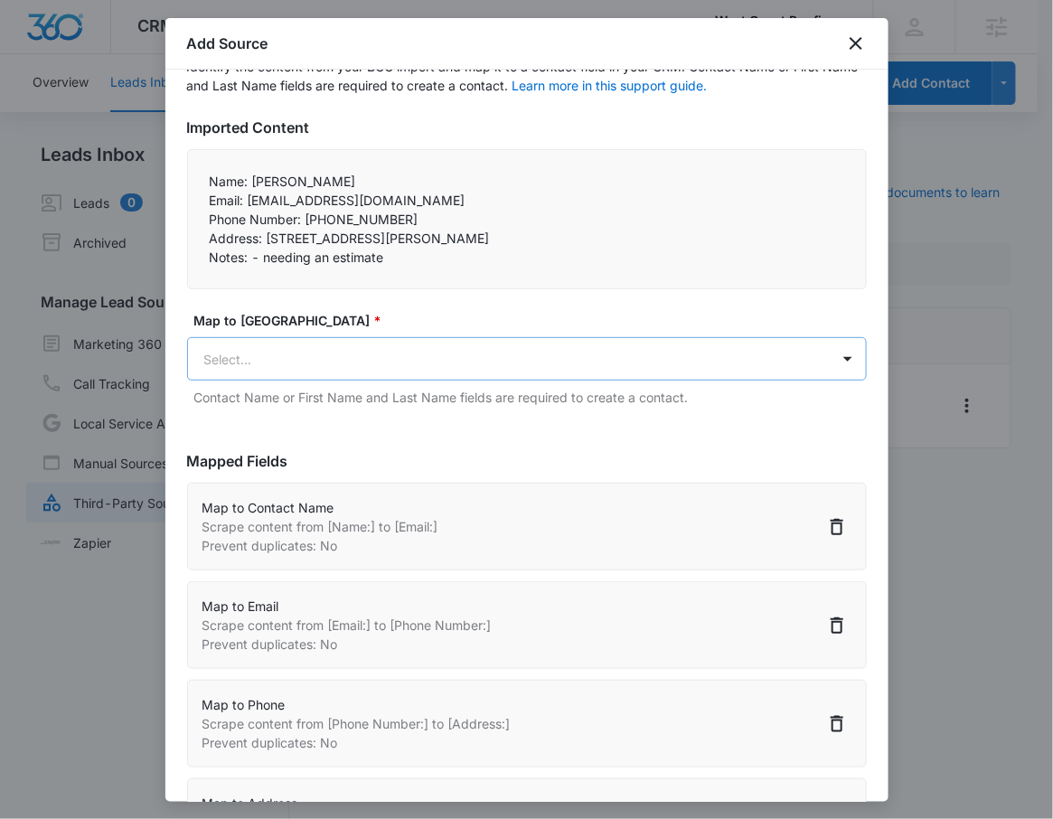
click at [274, 366] on body "CRM Apps Reputation Websites Forms CRM Email Social Shop Payments POS Content A…" at bounding box center [526, 420] width 1053 height 841
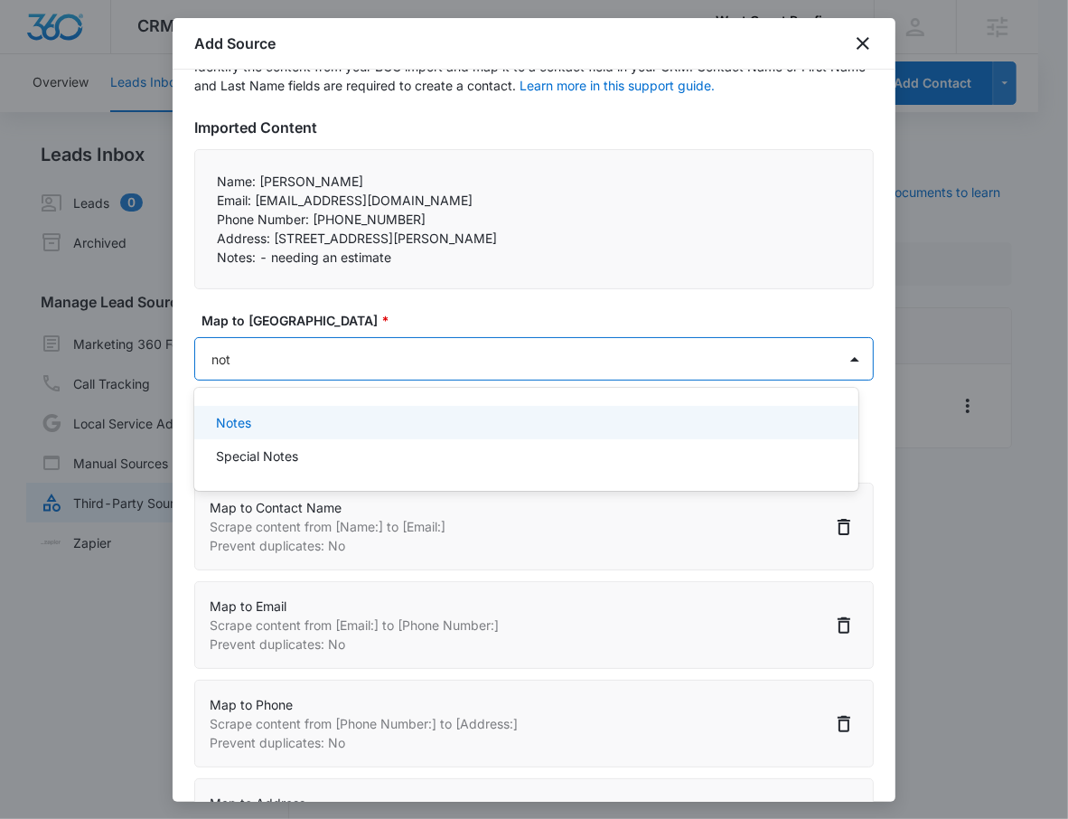
type input "note"
click at [228, 424] on p "Notes" at bounding box center [233, 422] width 35 height 19
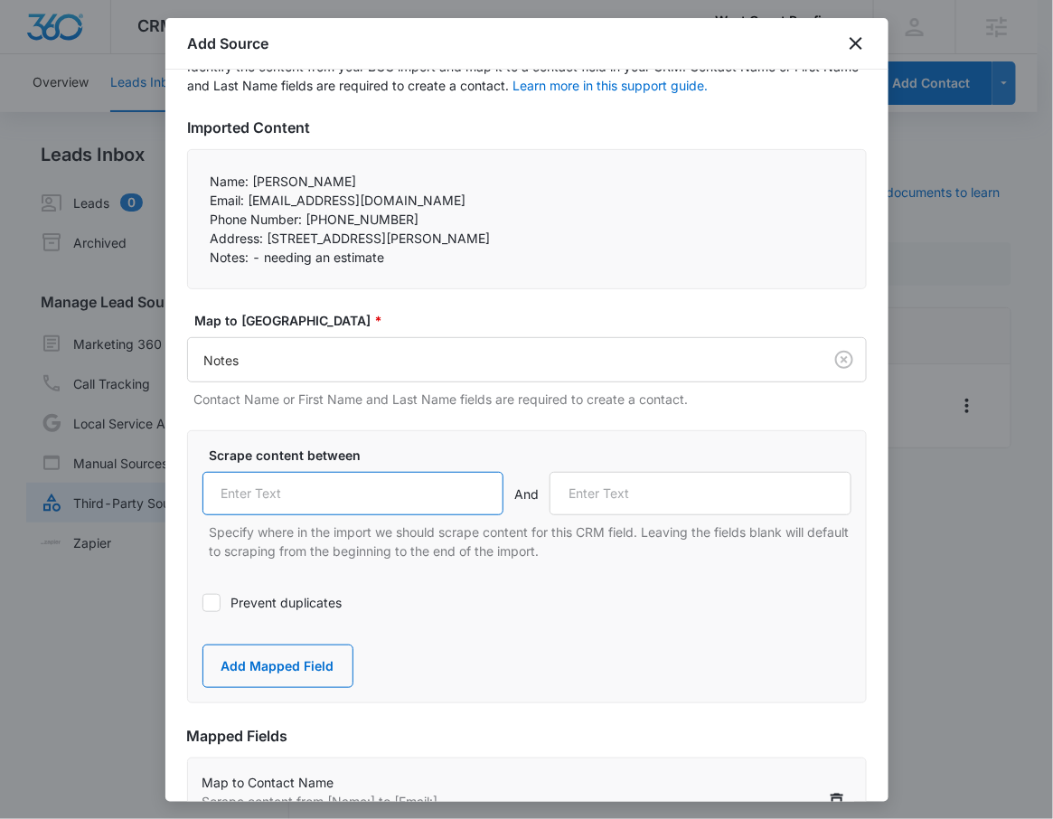
click at [280, 503] on input "text" at bounding box center [353, 493] width 302 height 43
paste input "Notes:"
type input "Notes:"
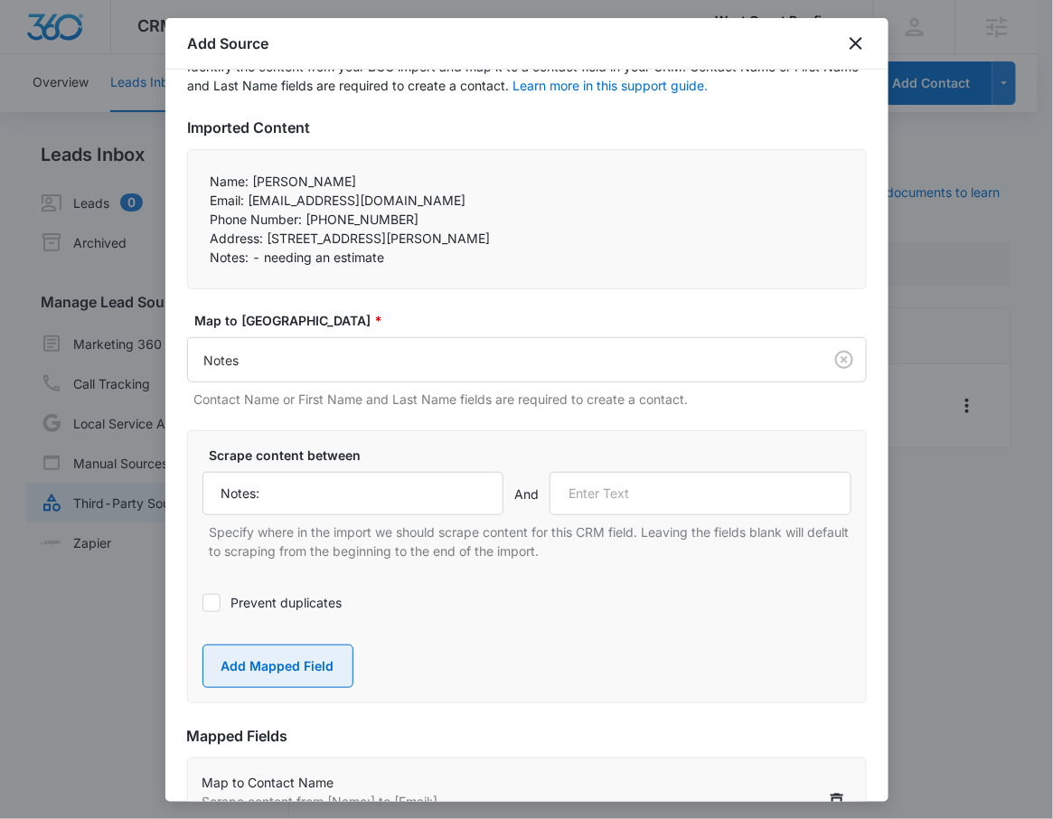
click at [287, 659] on button "Add Mapped Field" at bounding box center [277, 666] width 151 height 43
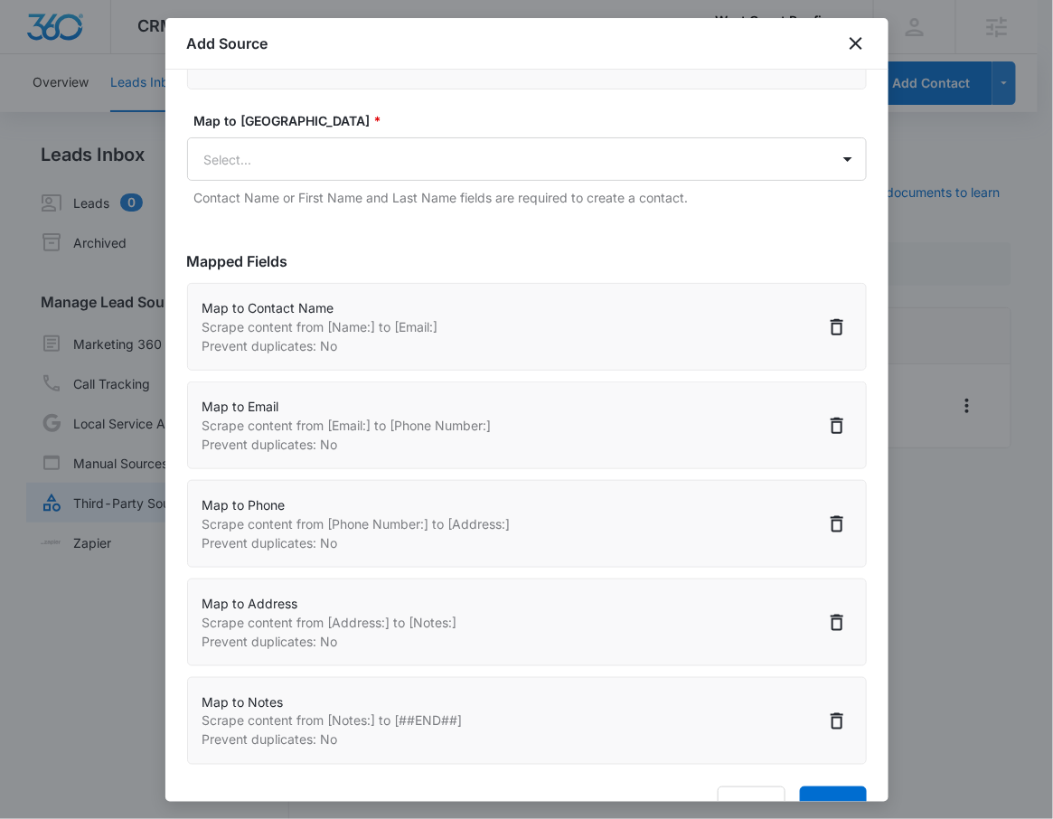
scroll to position [350, 0]
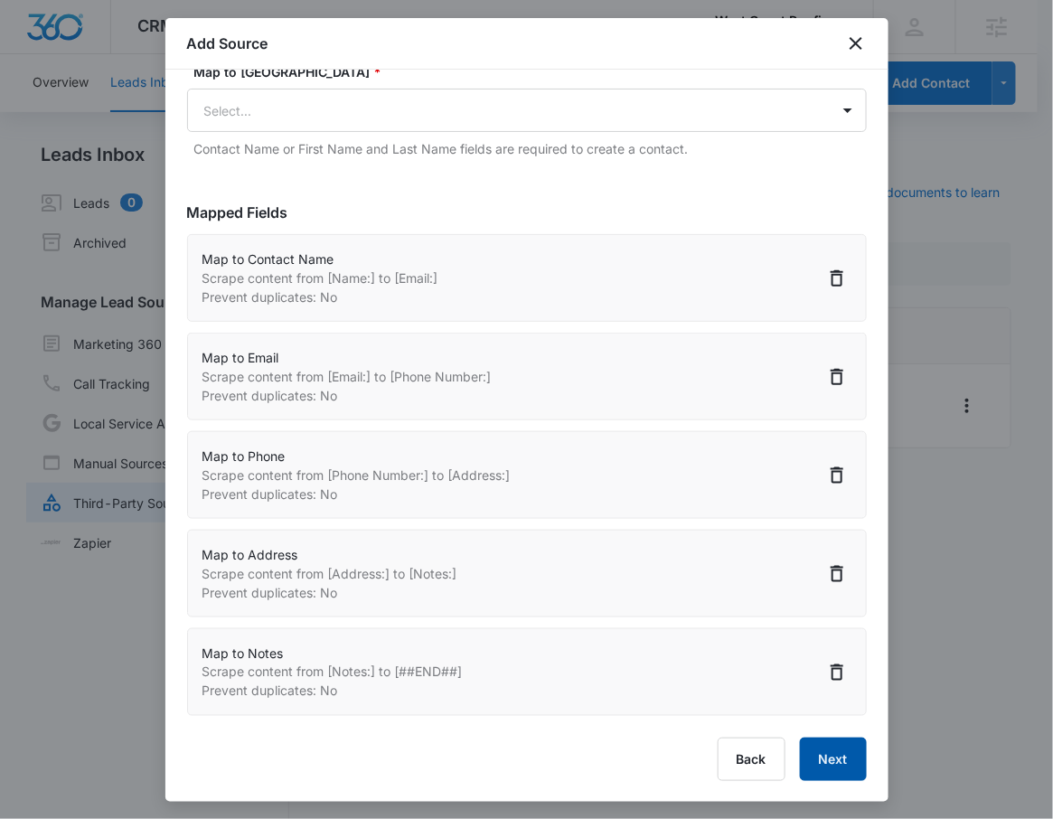
click at [800, 748] on button "Next" at bounding box center [833, 759] width 67 height 43
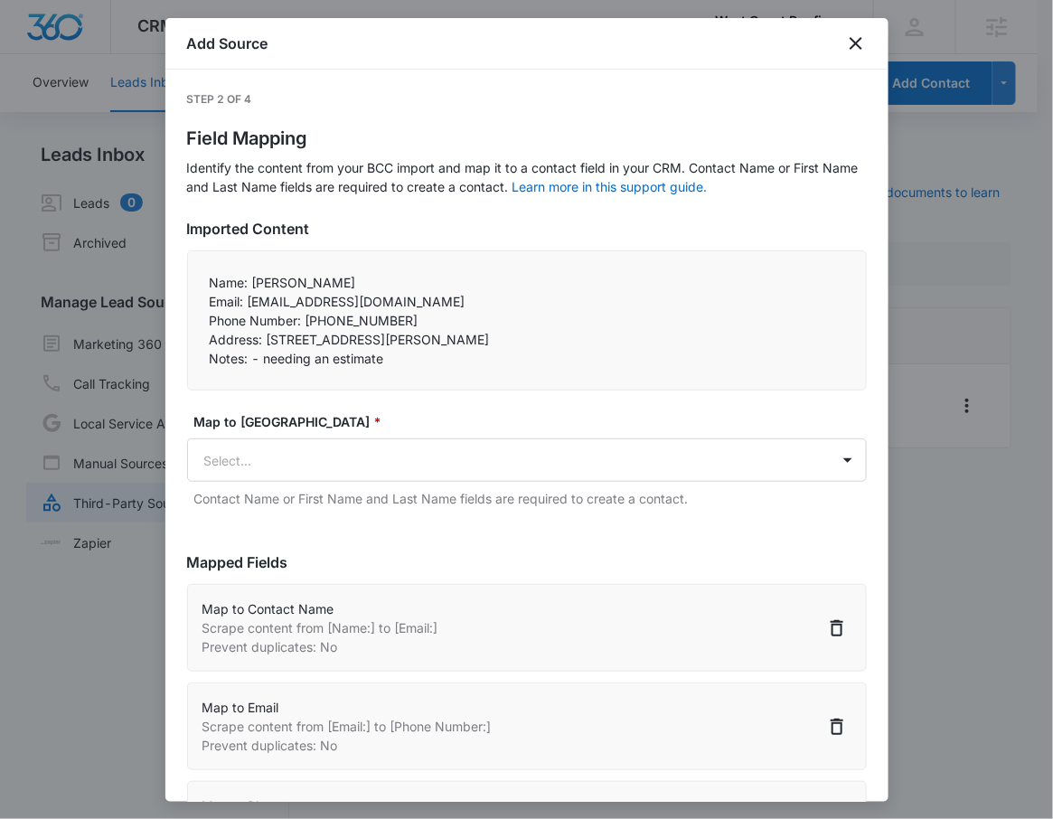
select select "77"
select select "185"
select select "184"
select select "300"
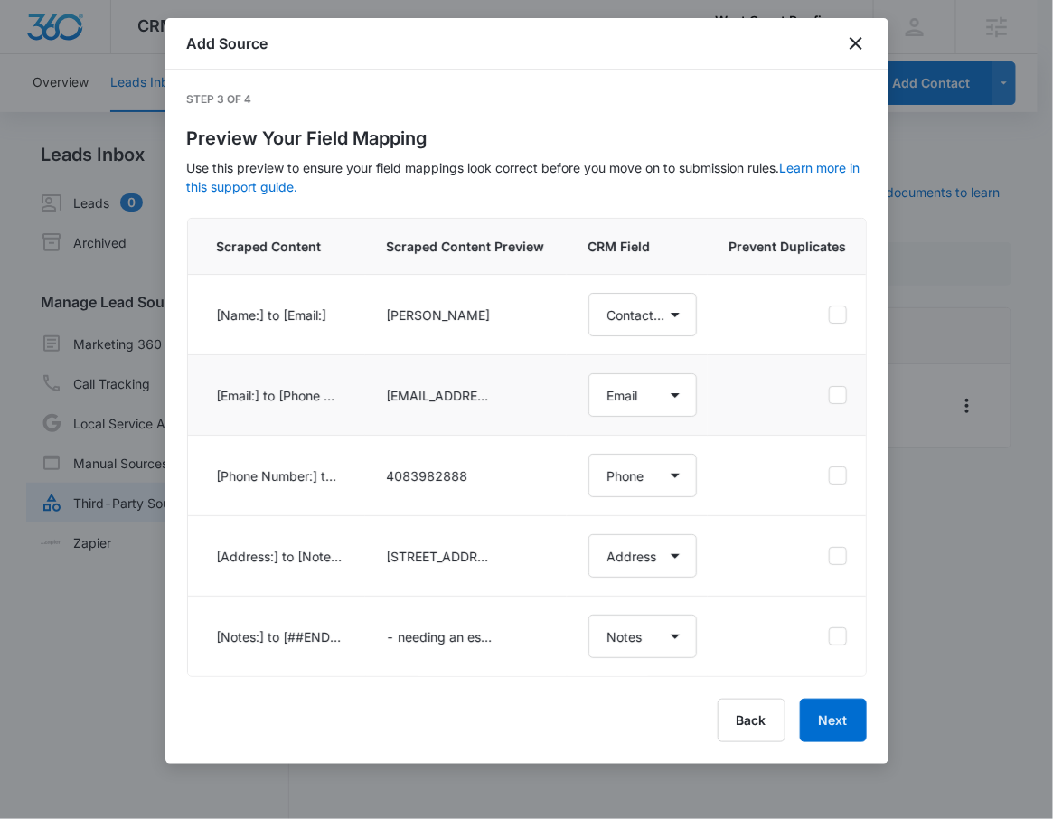
click at [852, 394] on td at bounding box center [792, 395] width 168 height 80
click at [842, 396] on td at bounding box center [792, 395] width 168 height 80
click at [833, 402] on icon at bounding box center [838, 395] width 16 height 16
click at [829, 396] on input "checkbox" at bounding box center [828, 395] width 1 height 1
checkbox input "true"
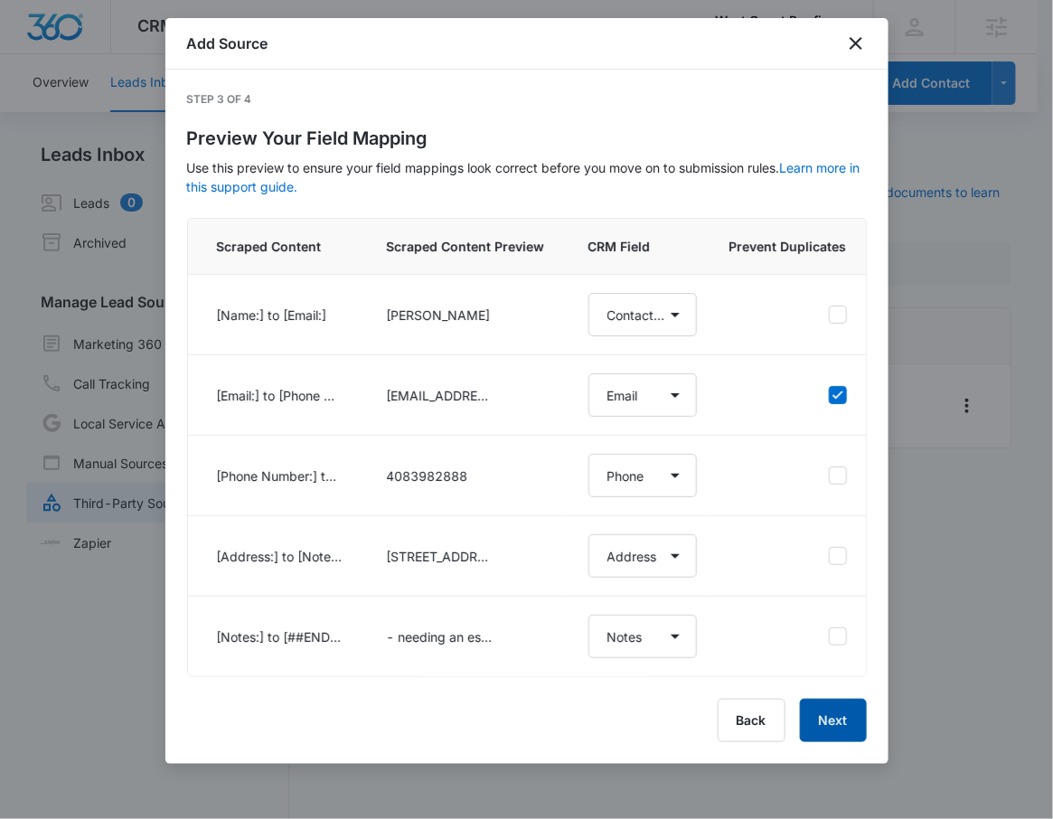
click at [856, 729] on button "Next" at bounding box center [833, 720] width 67 height 43
select select "77"
select select "185"
select select "184"
select select "300"
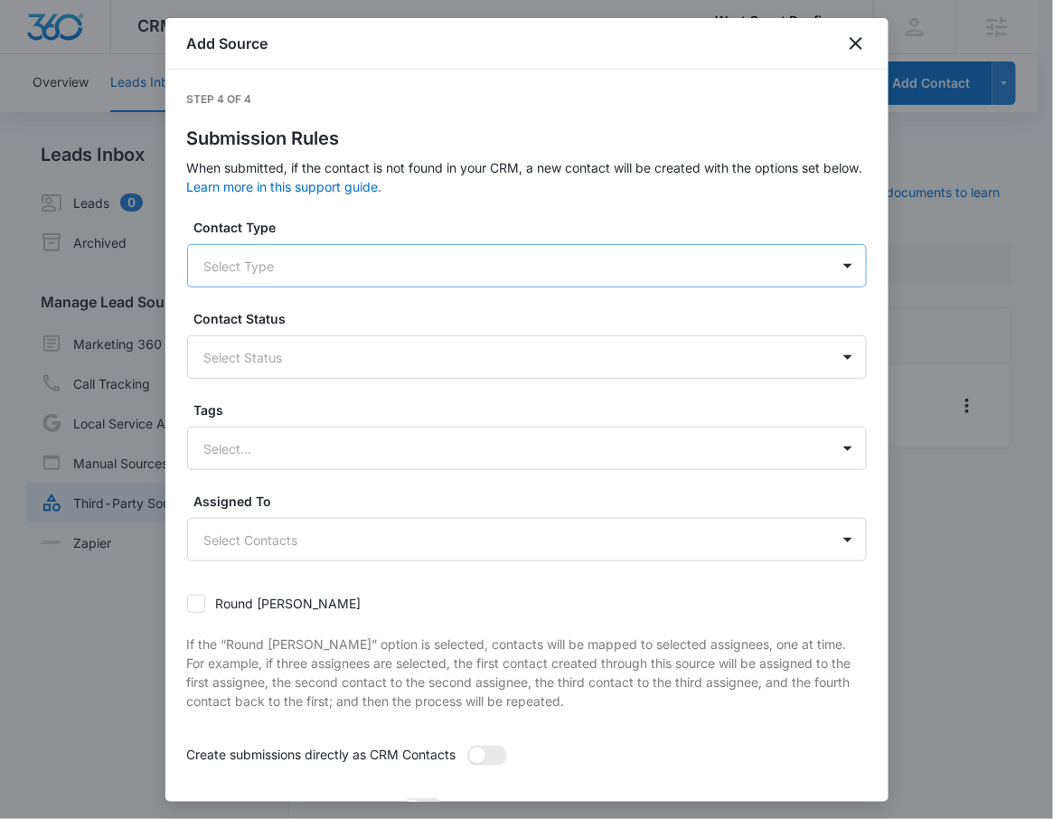
click at [420, 259] on div at bounding box center [505, 266] width 602 height 23
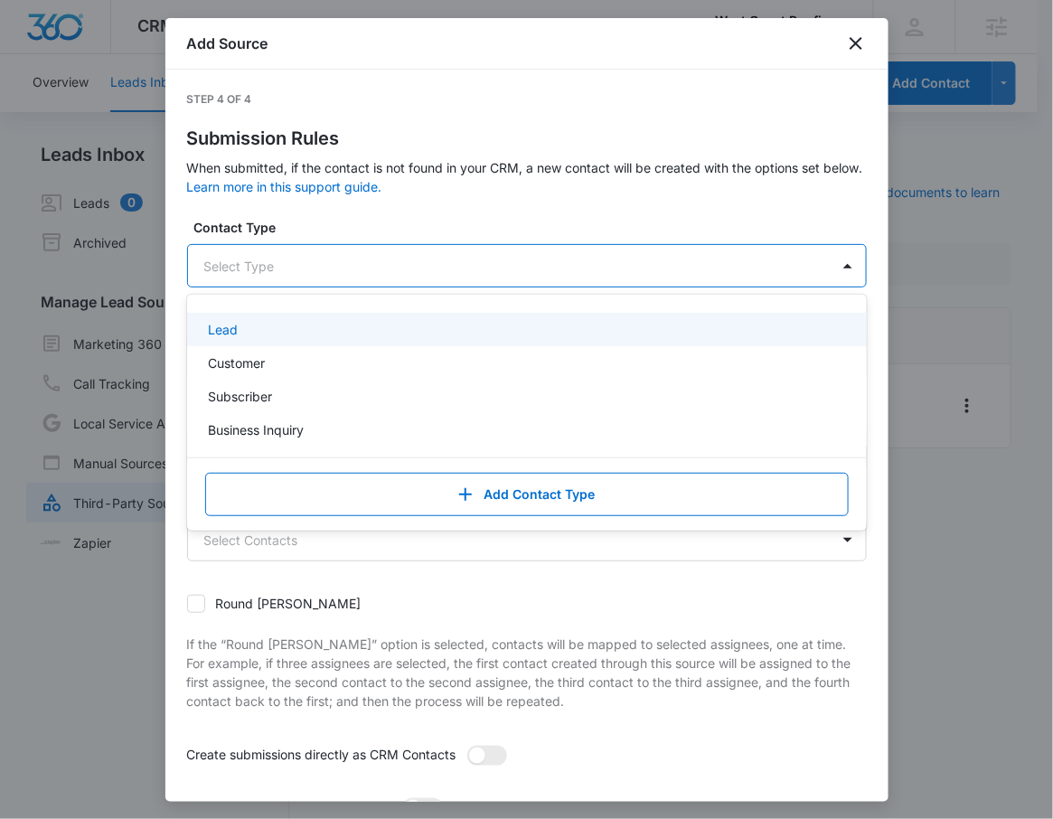
click at [368, 320] on div "Lead" at bounding box center [525, 329] width 633 height 19
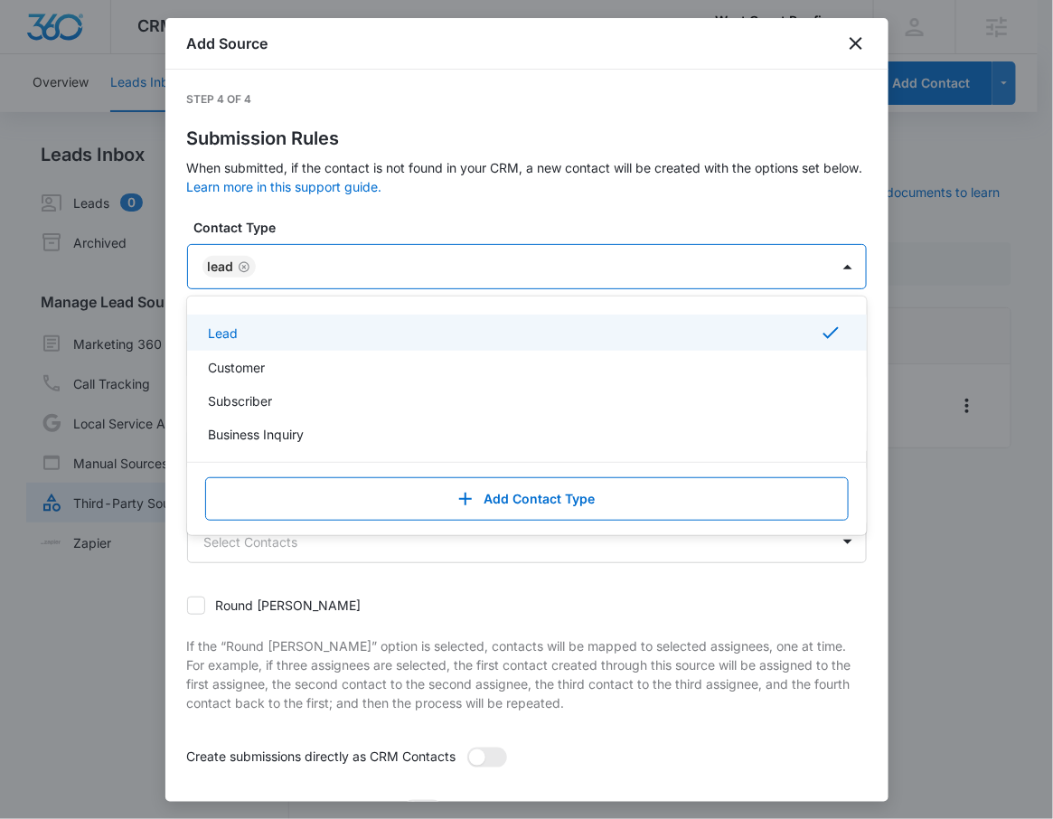
click at [412, 203] on div "Step 4 of 4 Submission Rules When submitted, if the contact is not found in you…" at bounding box center [527, 504] width 680 height 827
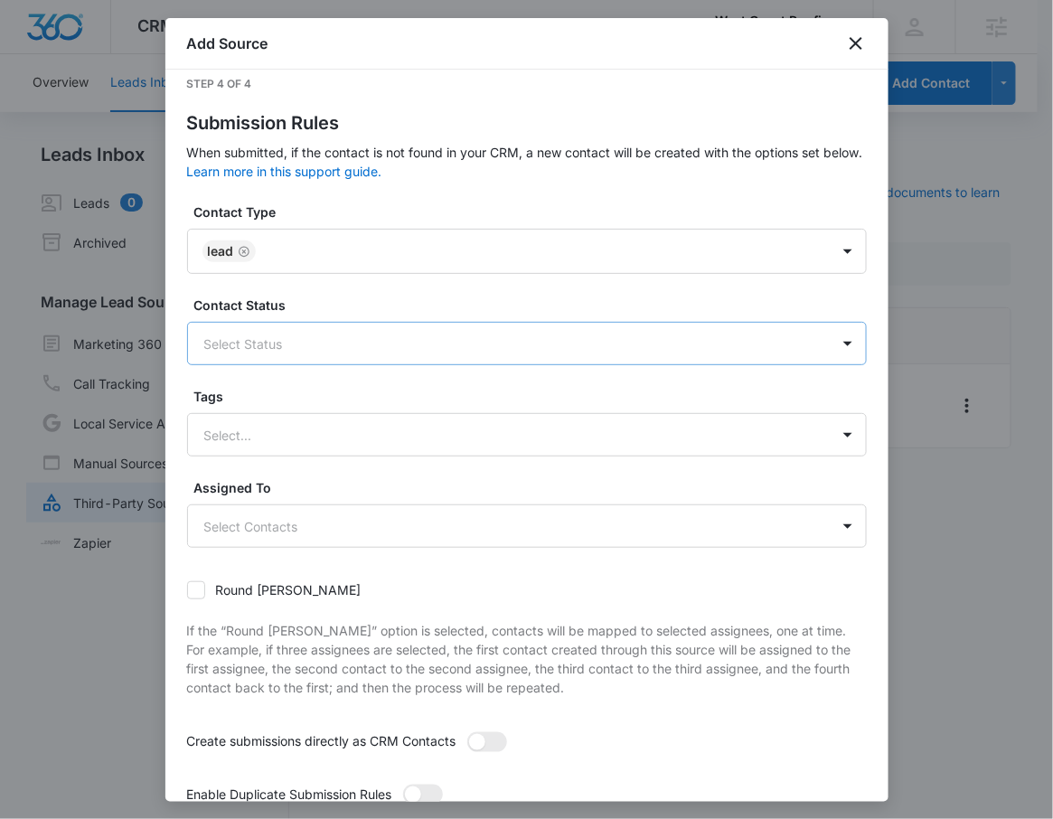
scroll to position [19, 0]
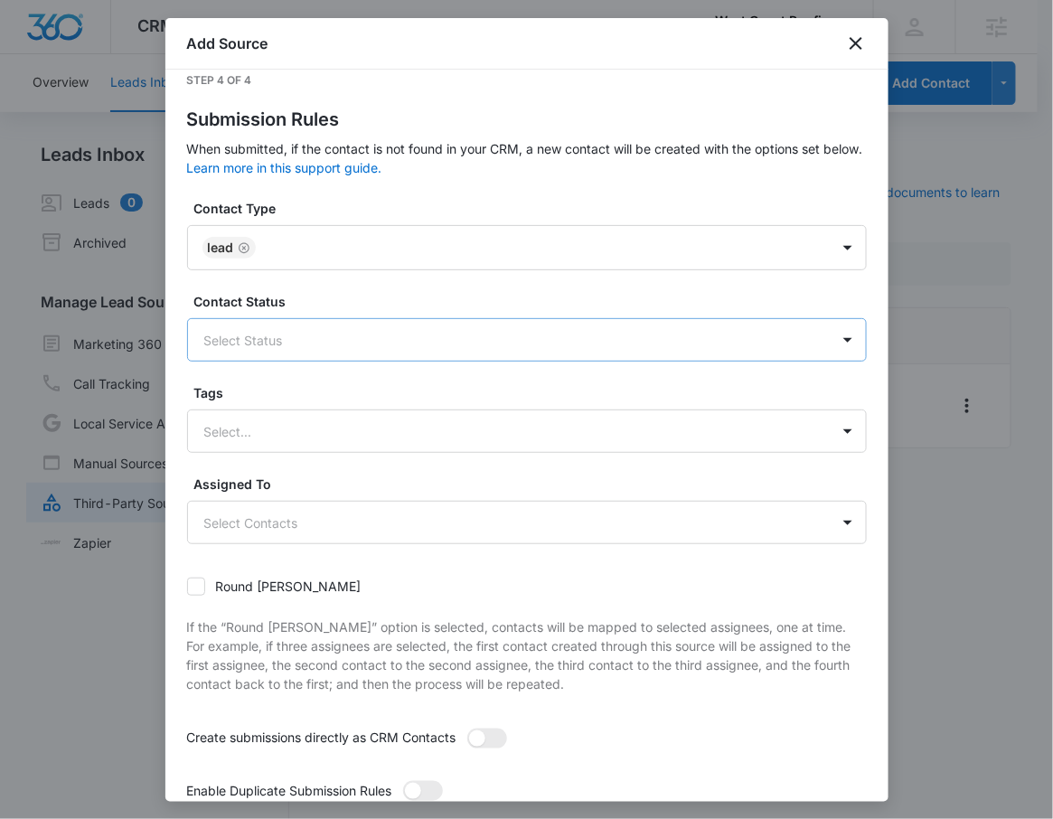
click at [306, 338] on div at bounding box center [505, 340] width 602 height 23
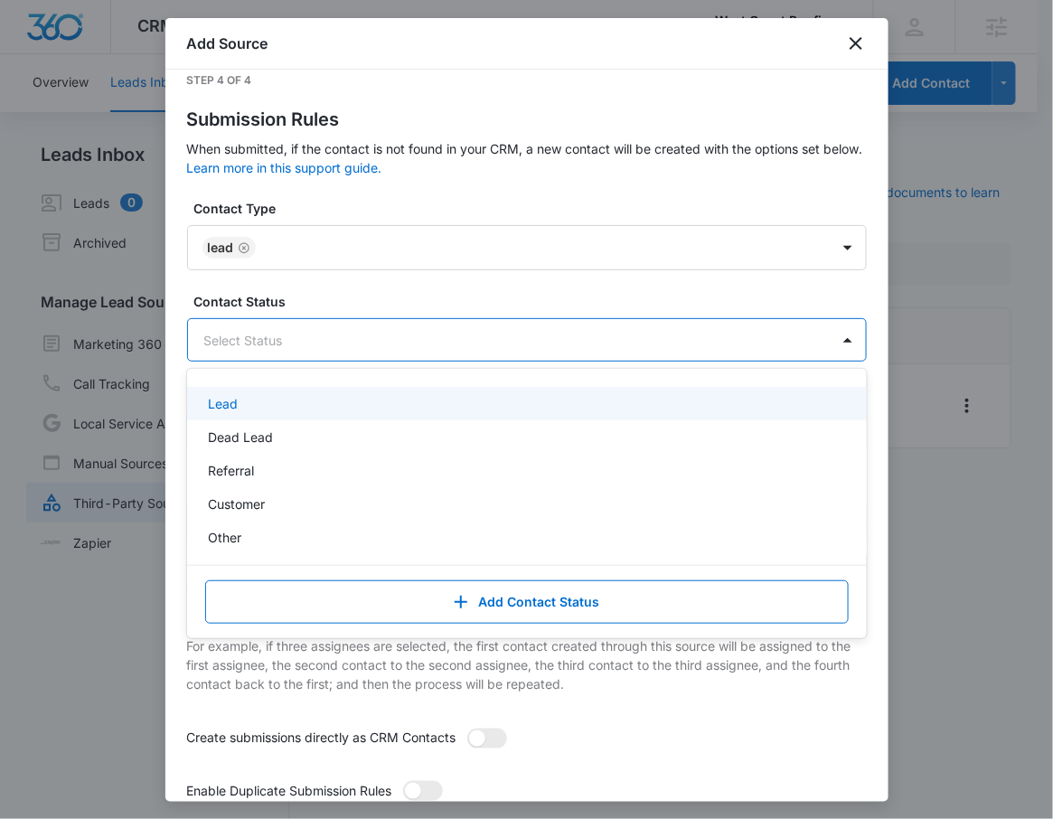
click at [274, 400] on div "Lead" at bounding box center [525, 403] width 633 height 19
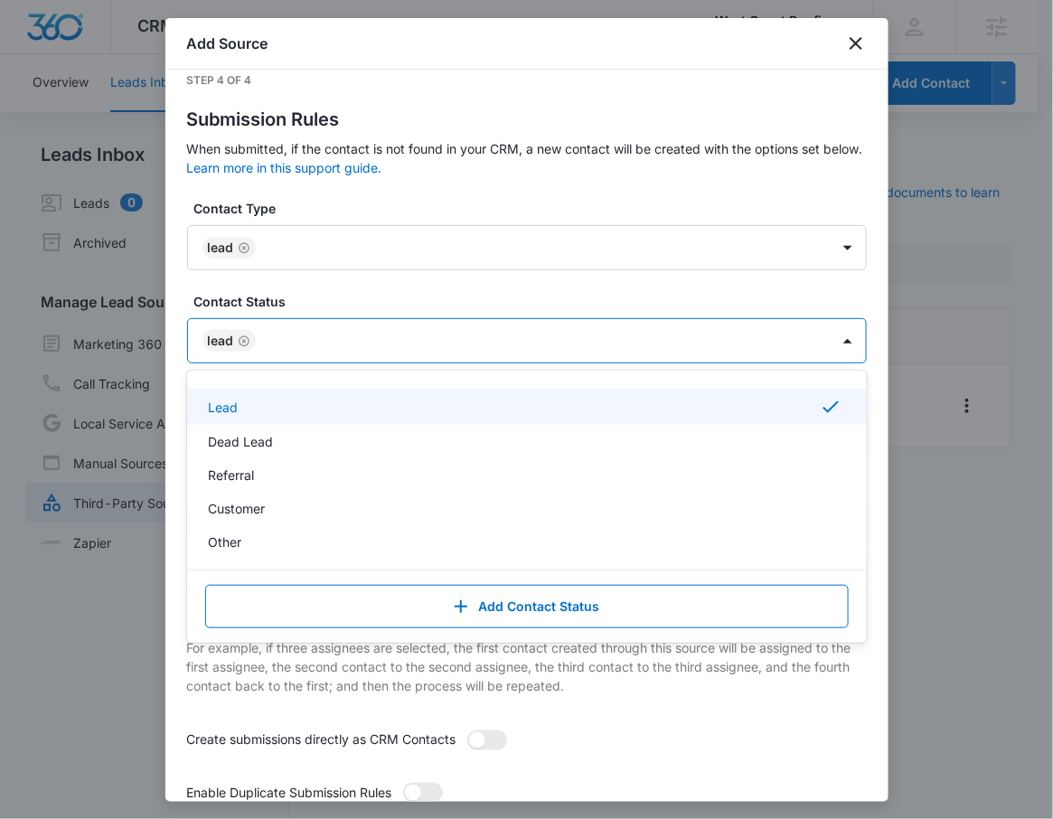
click at [322, 287] on form "Contact Type Lead Contact Status option Lead, selected. Lead selected, 1 of 5. …" at bounding box center [527, 517] width 680 height 637
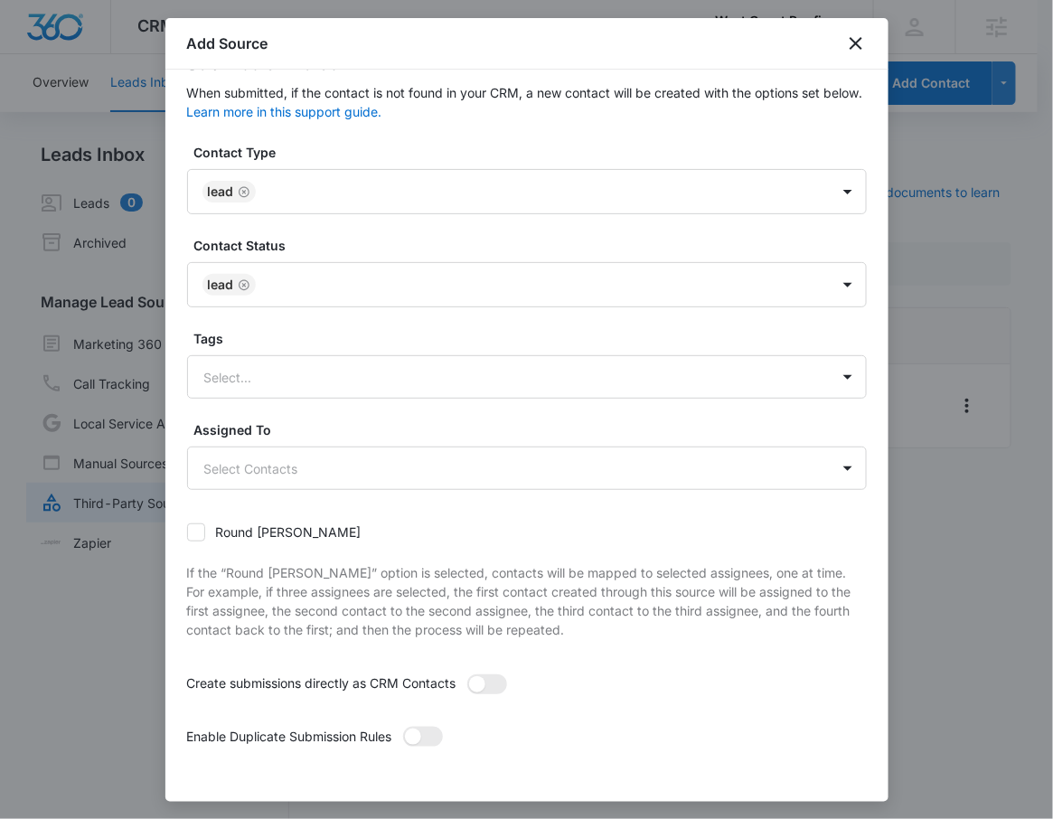
scroll to position [138, 0]
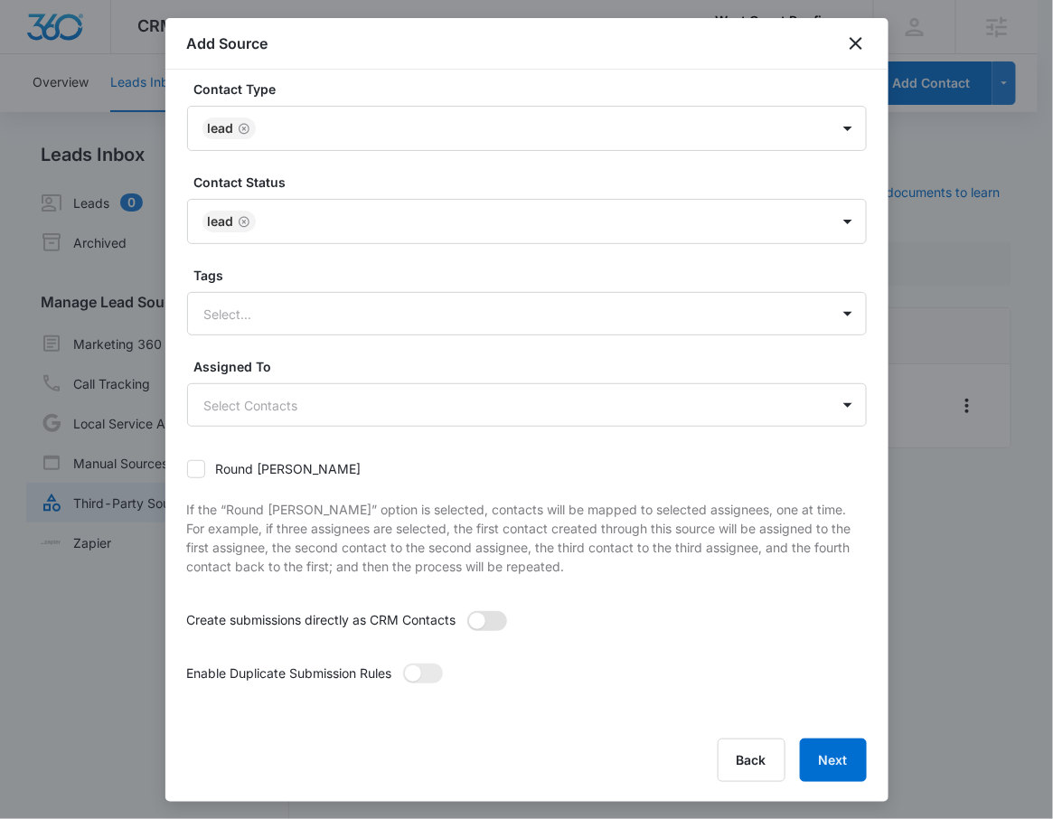
click at [489, 623] on span at bounding box center [487, 621] width 40 height 20
click at [466, 610] on input "checkbox" at bounding box center [466, 610] width 0 height 0
click at [428, 680] on span at bounding box center [423, 673] width 40 height 20
click at [402, 663] on input "checkbox" at bounding box center [402, 663] width 0 height 0
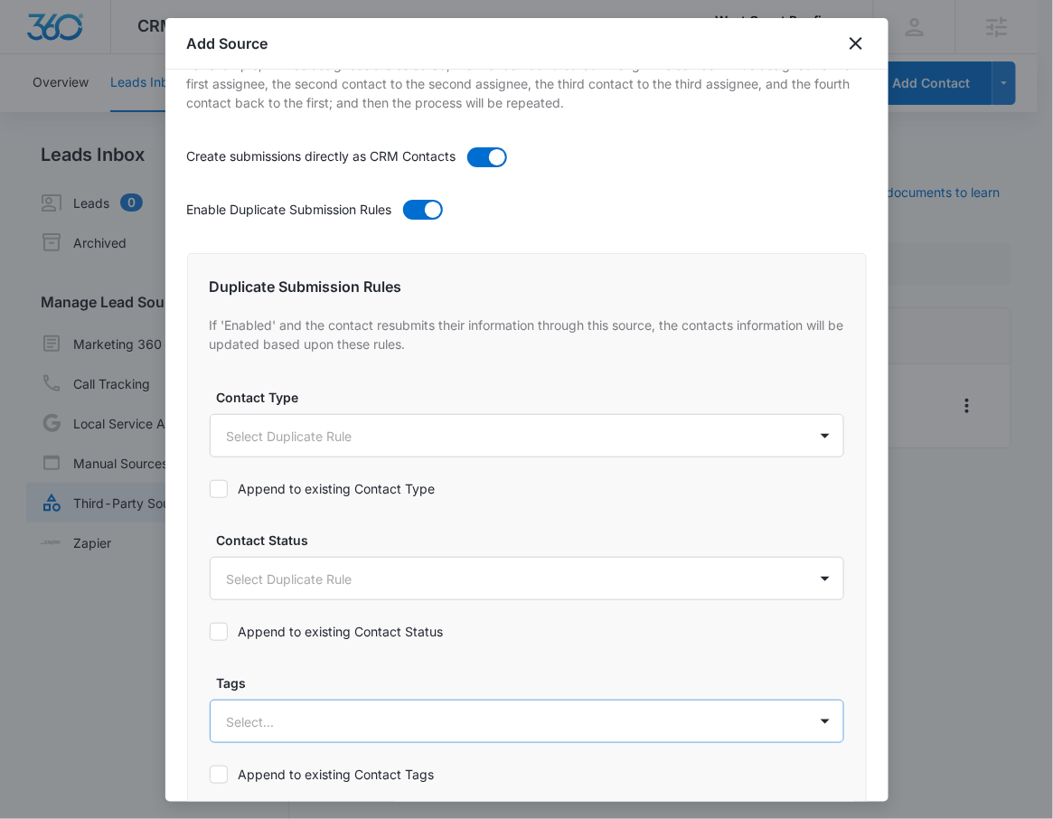
scroll to position [705, 0]
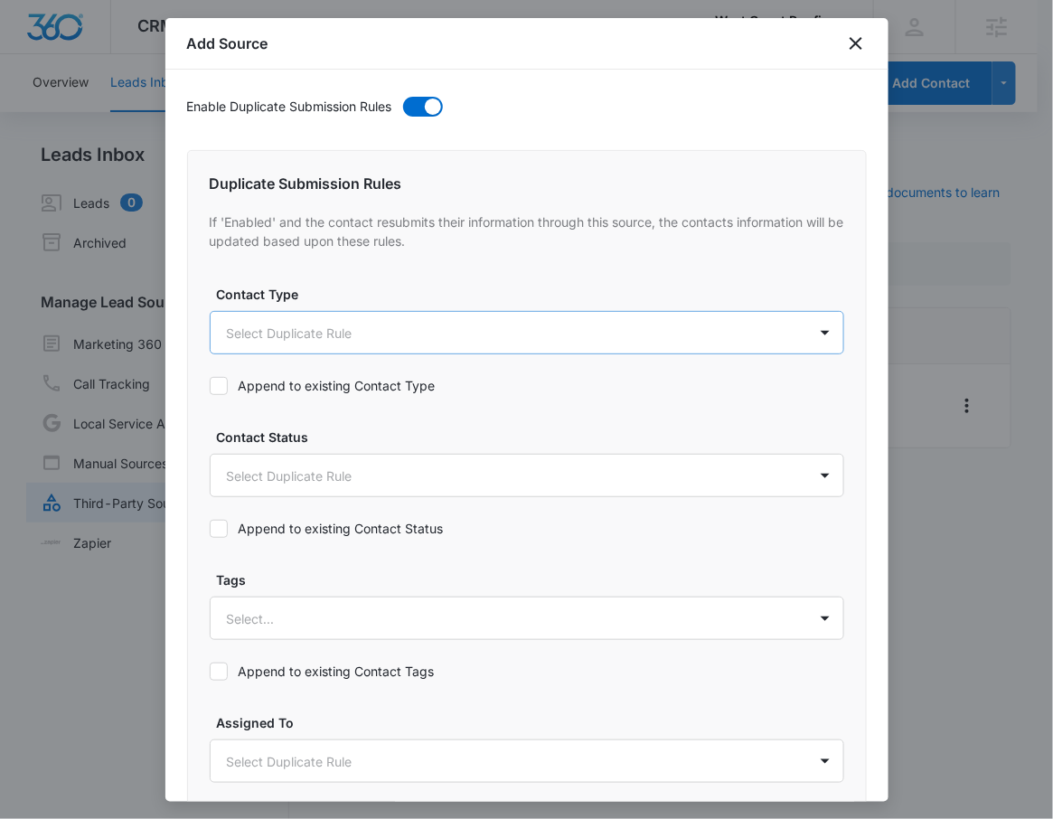
click at [340, 328] on body "CRM Apps Reputation Websites Forms CRM Email Social Shop Payments POS Content A…" at bounding box center [526, 420] width 1053 height 841
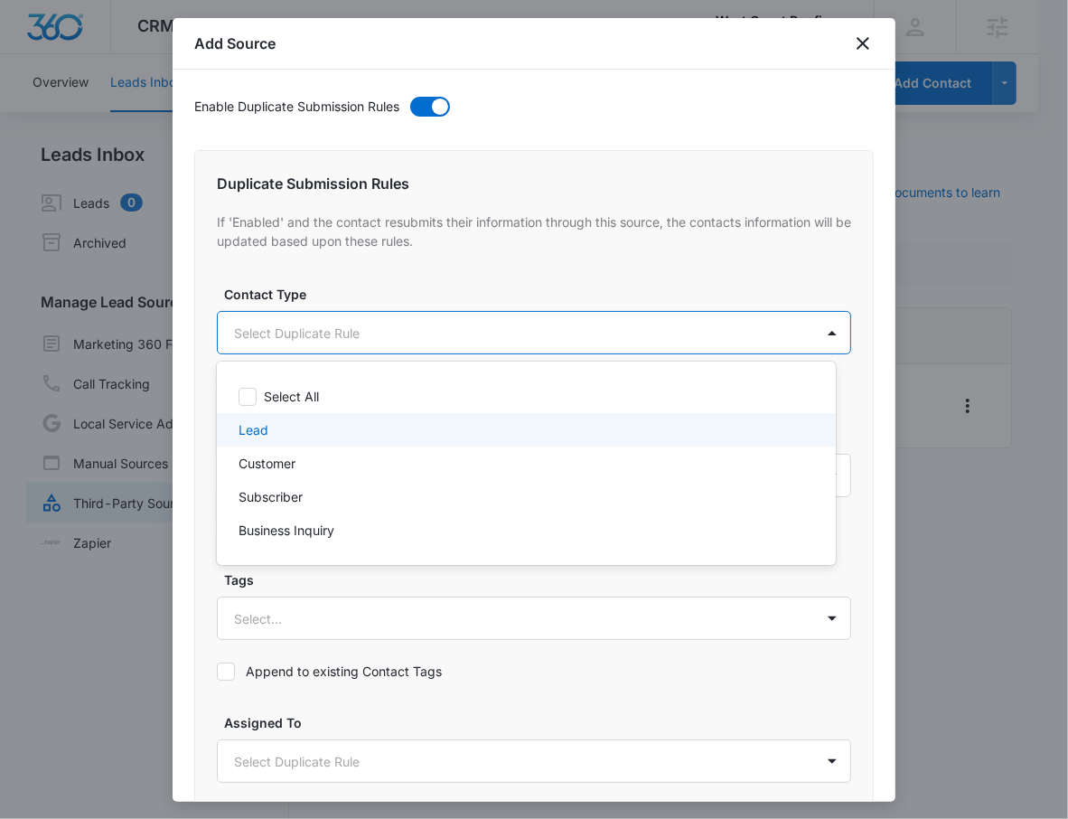
click at [310, 430] on div "Lead" at bounding box center [525, 429] width 572 height 19
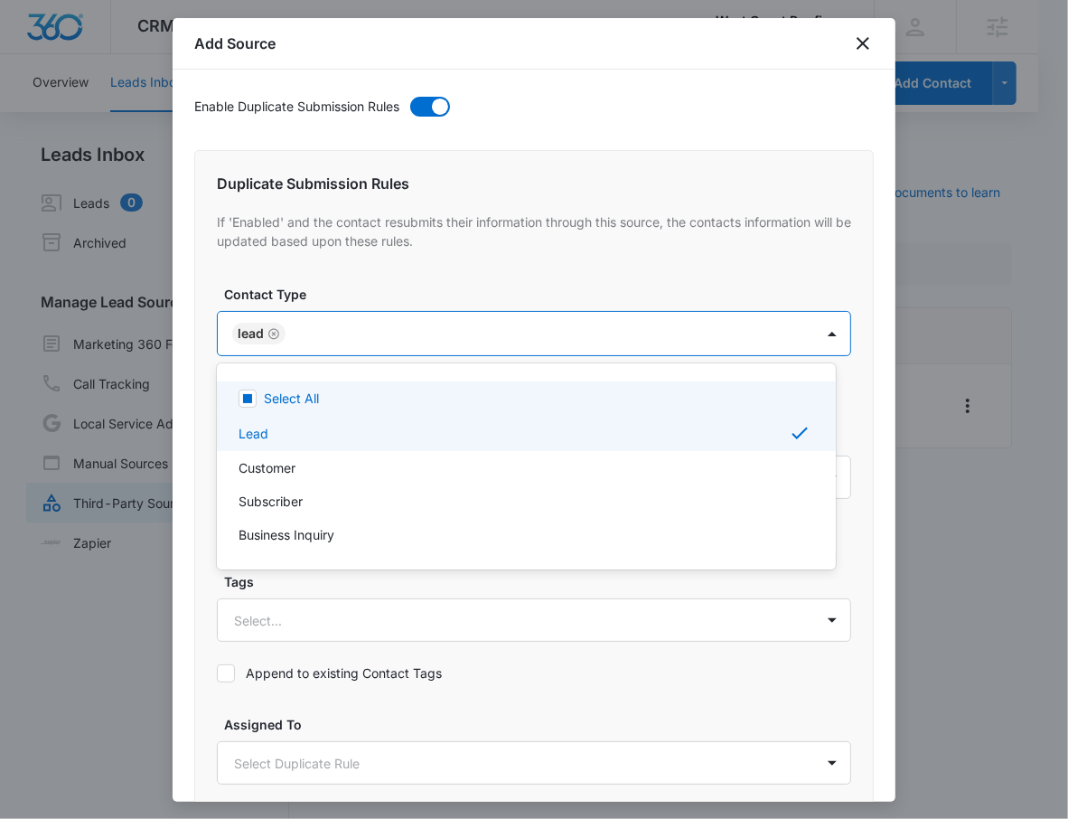
click at [382, 276] on div at bounding box center [534, 409] width 1068 height 819
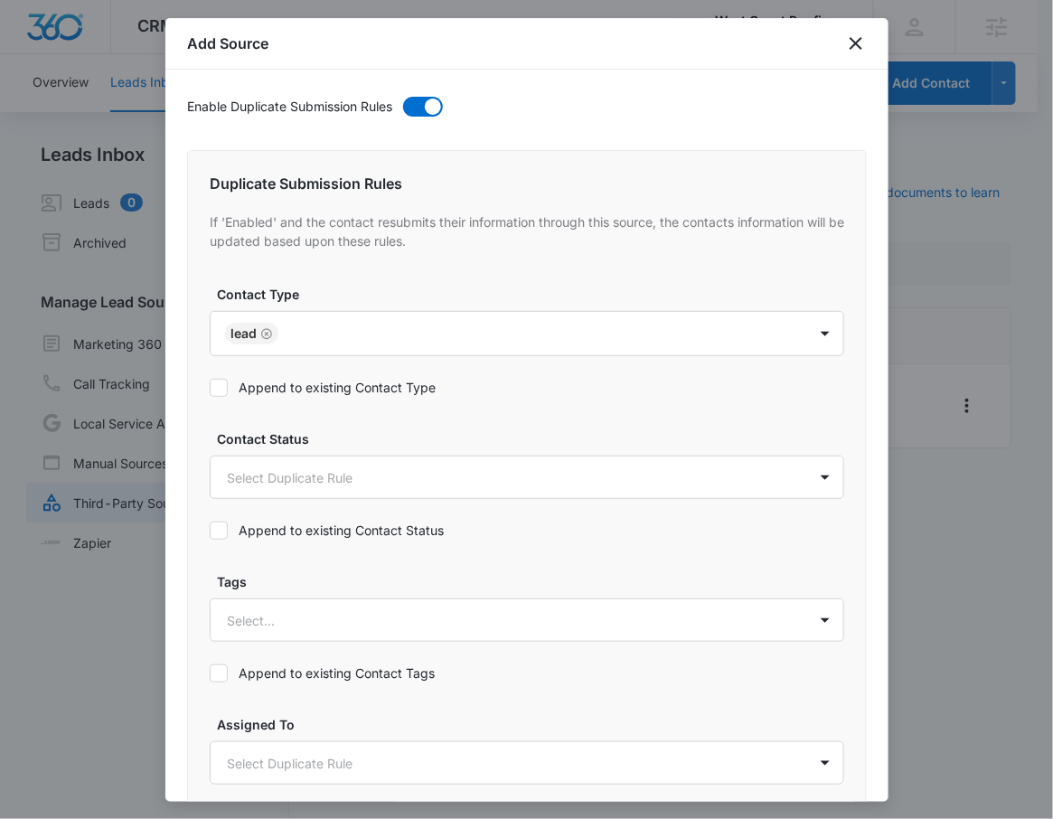
click at [259, 378] on label "Append to existing Contact Type" at bounding box center [527, 387] width 635 height 19
click at [210, 388] on input "Append to existing Contact Type" at bounding box center [210, 388] width 0 height 0
click at [230, 537] on label "Append to existing Contact Status" at bounding box center [527, 530] width 635 height 19
click at [210, 531] on input "Append to existing Contact Status" at bounding box center [210, 531] width 0 height 0
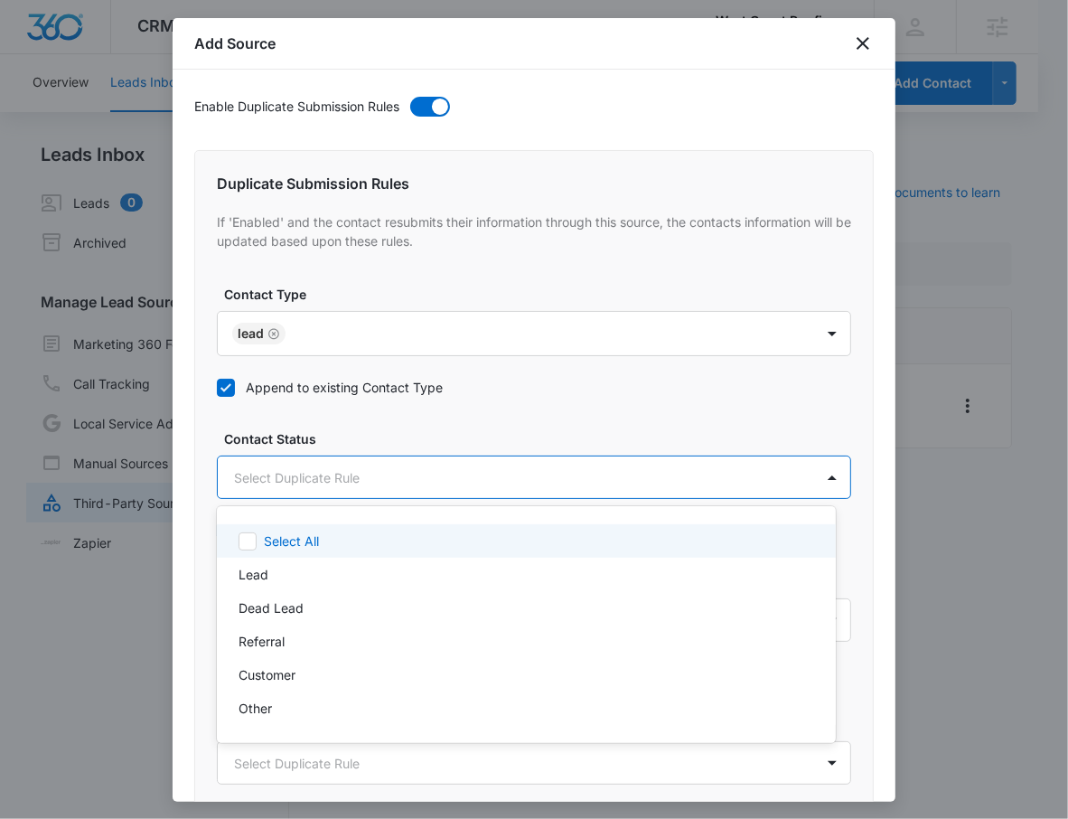
click at [264, 478] on body "CRM Apps Reputation Websites Forms CRM Email Social Shop Payments POS Content A…" at bounding box center [534, 409] width 1068 height 819
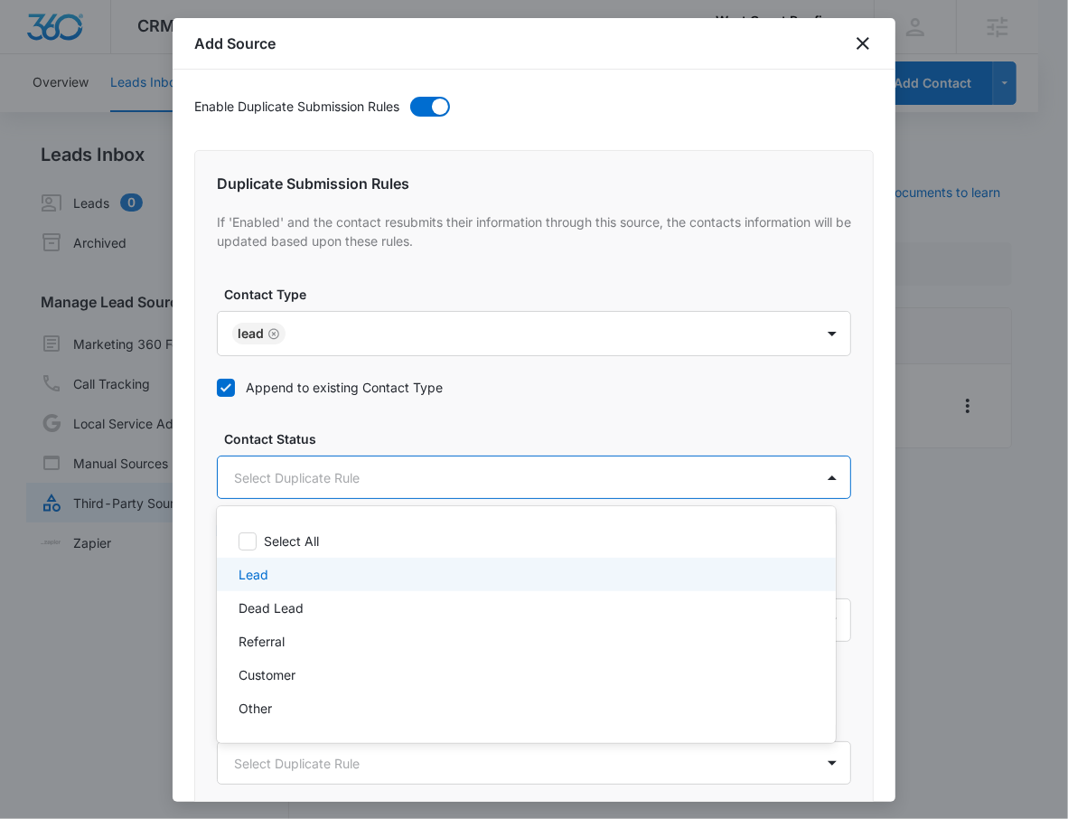
click at [284, 581] on div "Lead" at bounding box center [525, 574] width 572 height 19
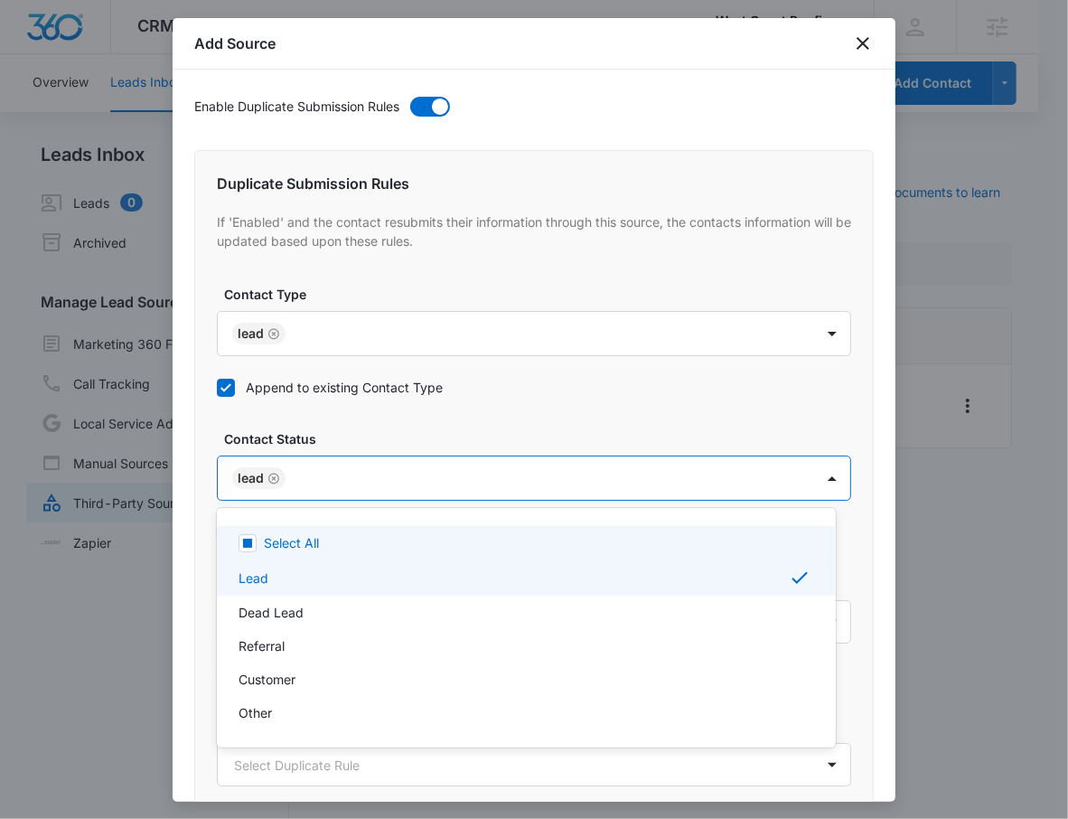
click at [414, 402] on div at bounding box center [534, 409] width 1068 height 819
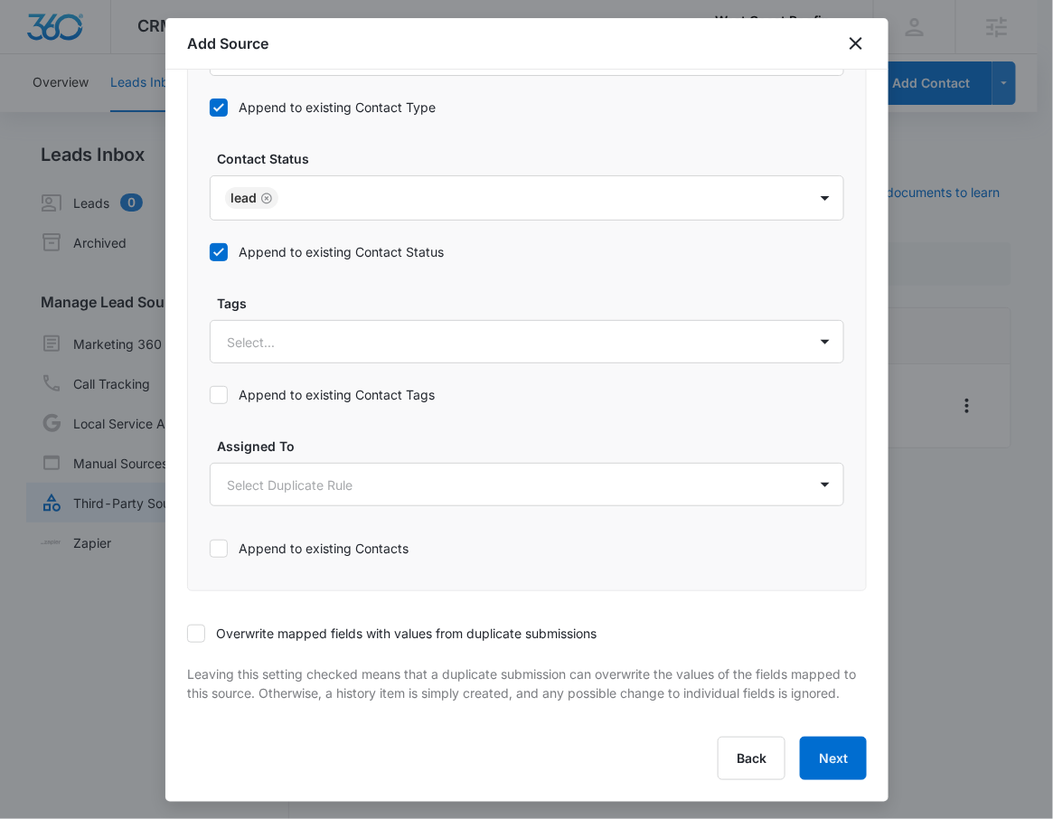
scroll to position [1003, 0]
click at [290, 624] on label "Overwrite mapped fields with values from duplicate submissions" at bounding box center [527, 633] width 680 height 19
click at [187, 634] on input "Overwrite mapped fields with values from duplicate submissions" at bounding box center [187, 634] width 0 height 0
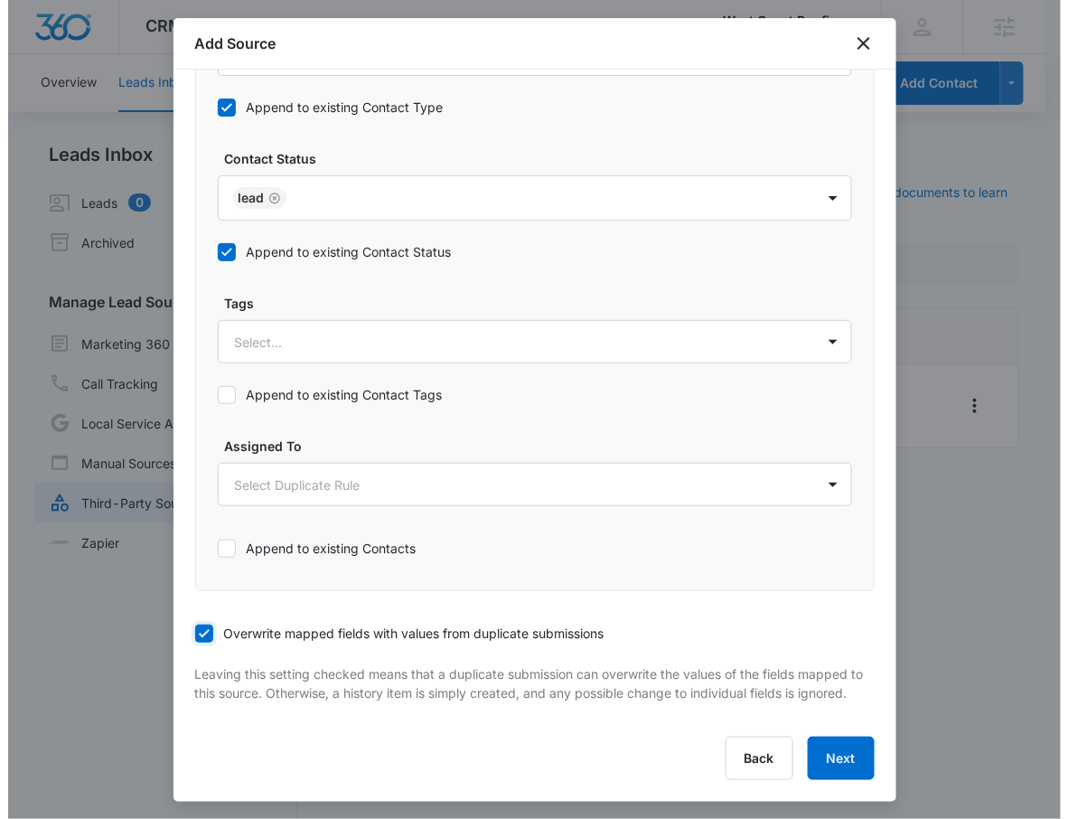
scroll to position [1002, 0]
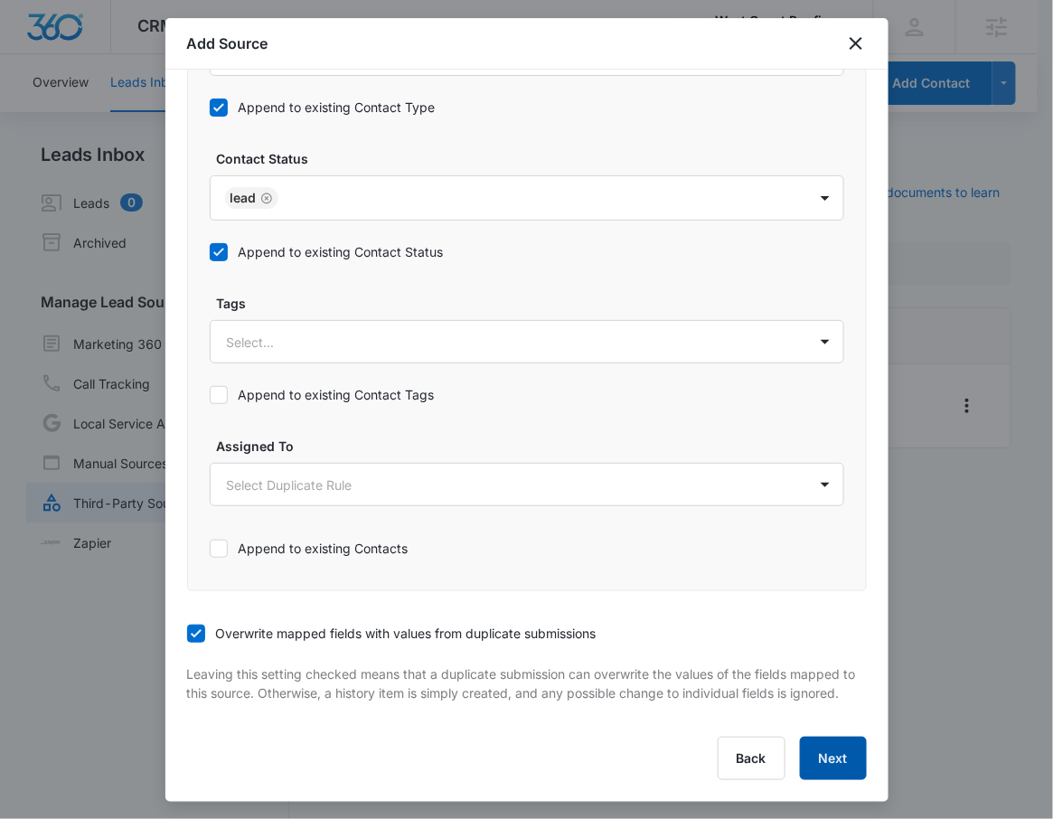
click at [826, 757] on button "Next" at bounding box center [833, 758] width 67 height 43
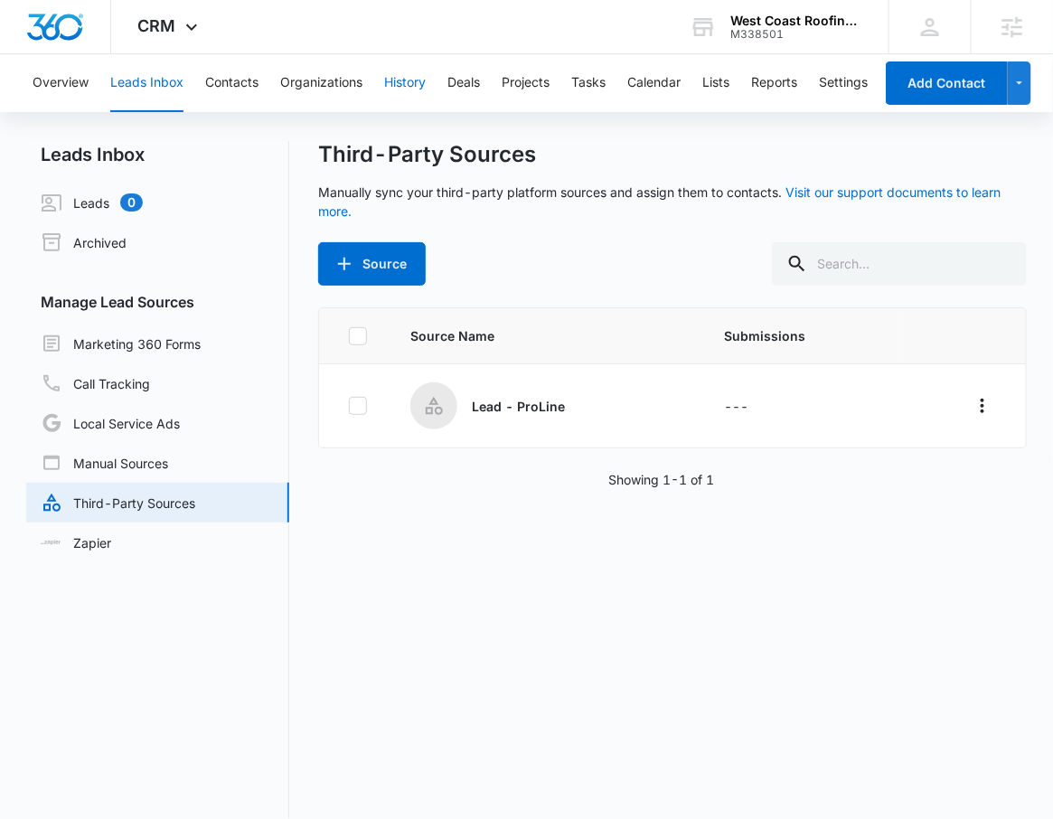
click at [407, 76] on button "History" at bounding box center [405, 83] width 42 height 58
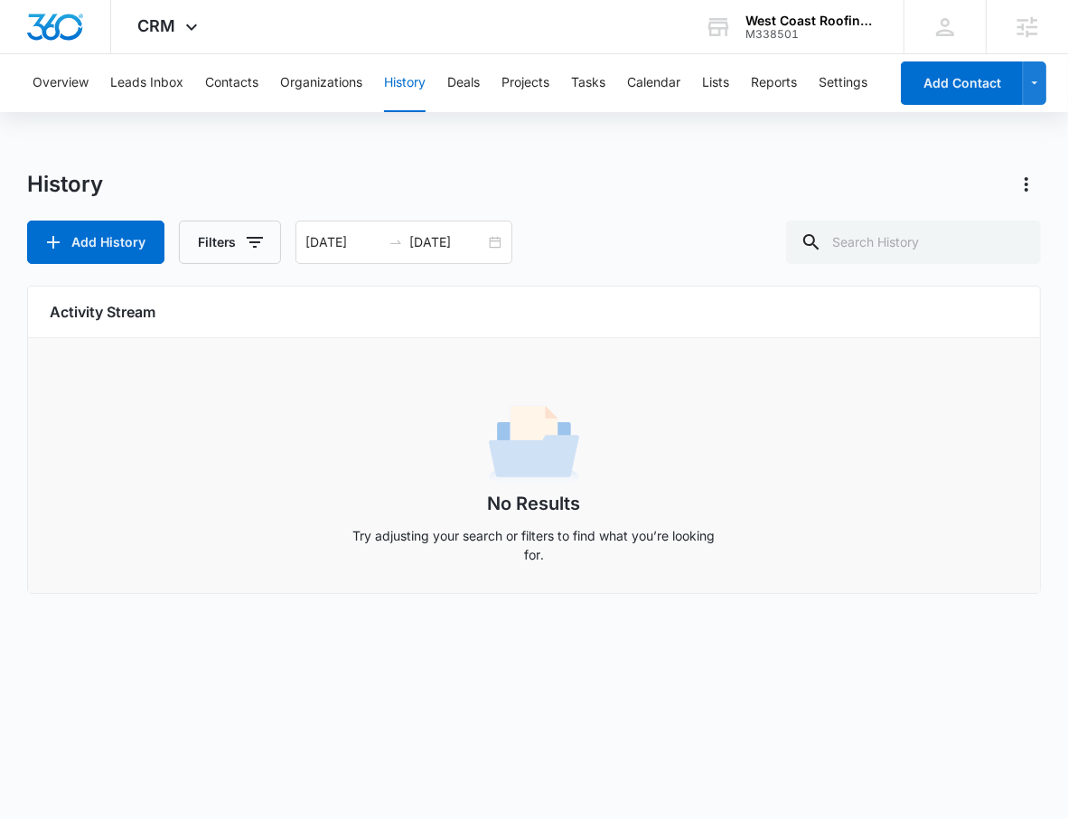
click at [407, 76] on button "History" at bounding box center [405, 83] width 42 height 58
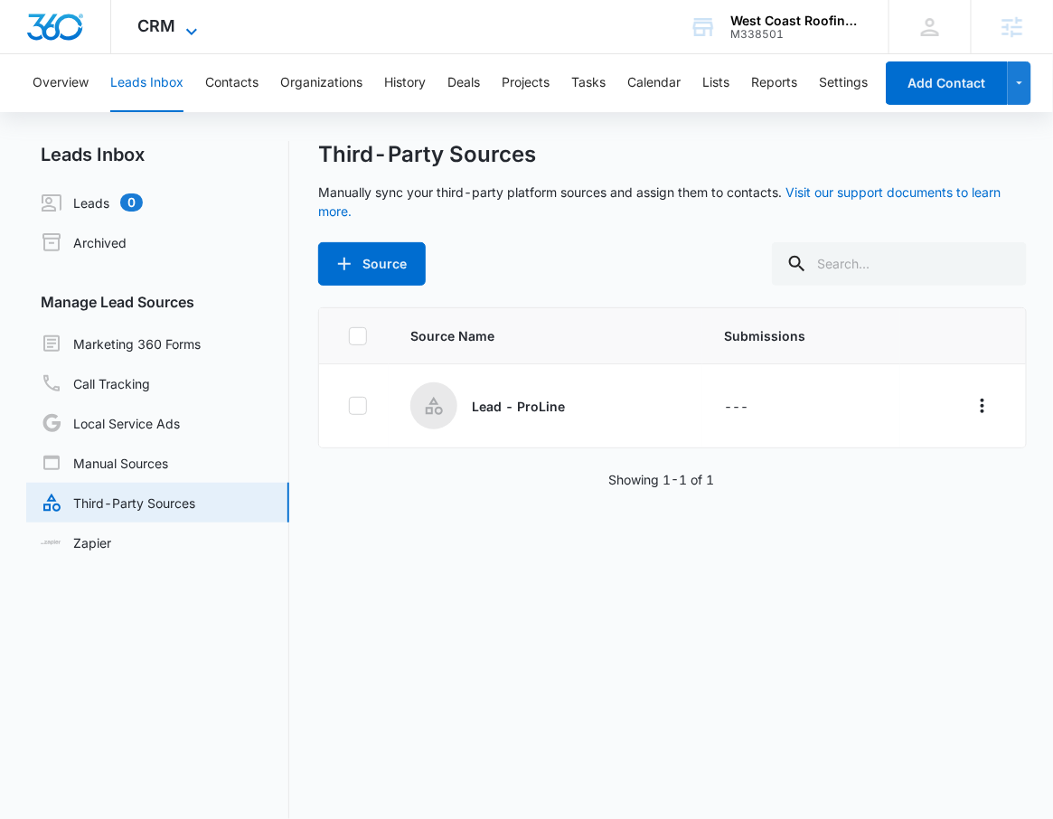
click at [167, 22] on span "CRM" at bounding box center [157, 25] width 38 height 19
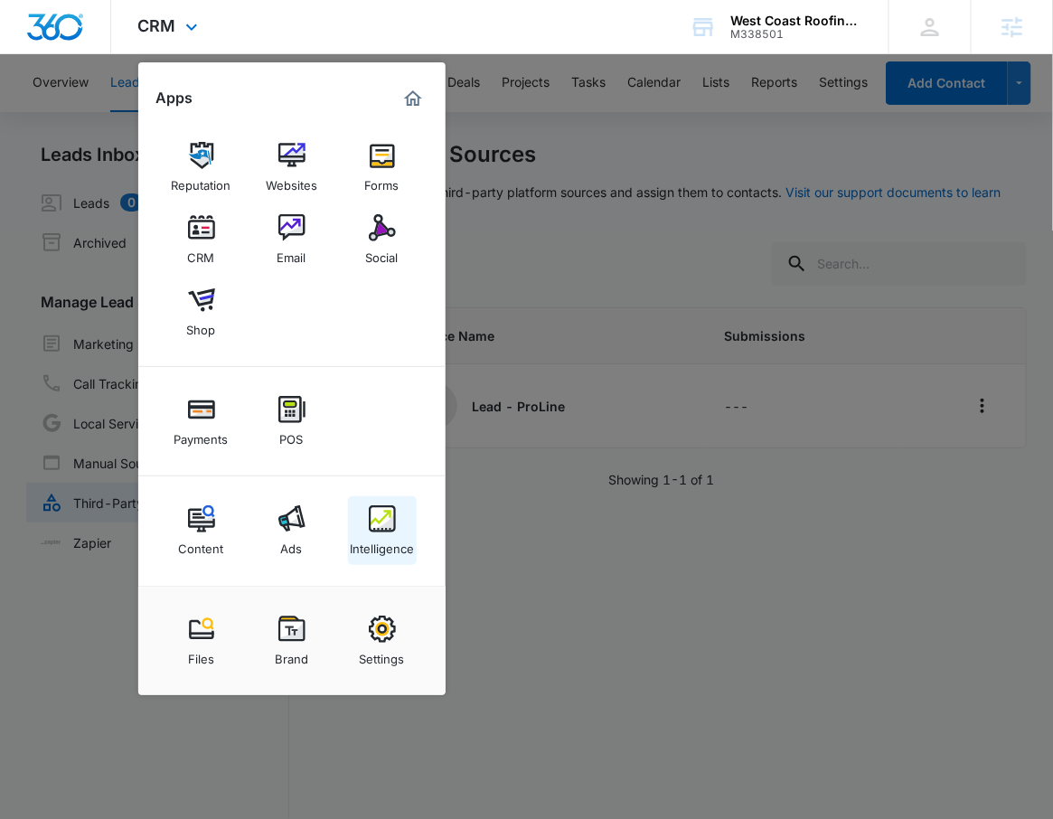
click at [376, 530] on img at bounding box center [382, 518] width 27 height 27
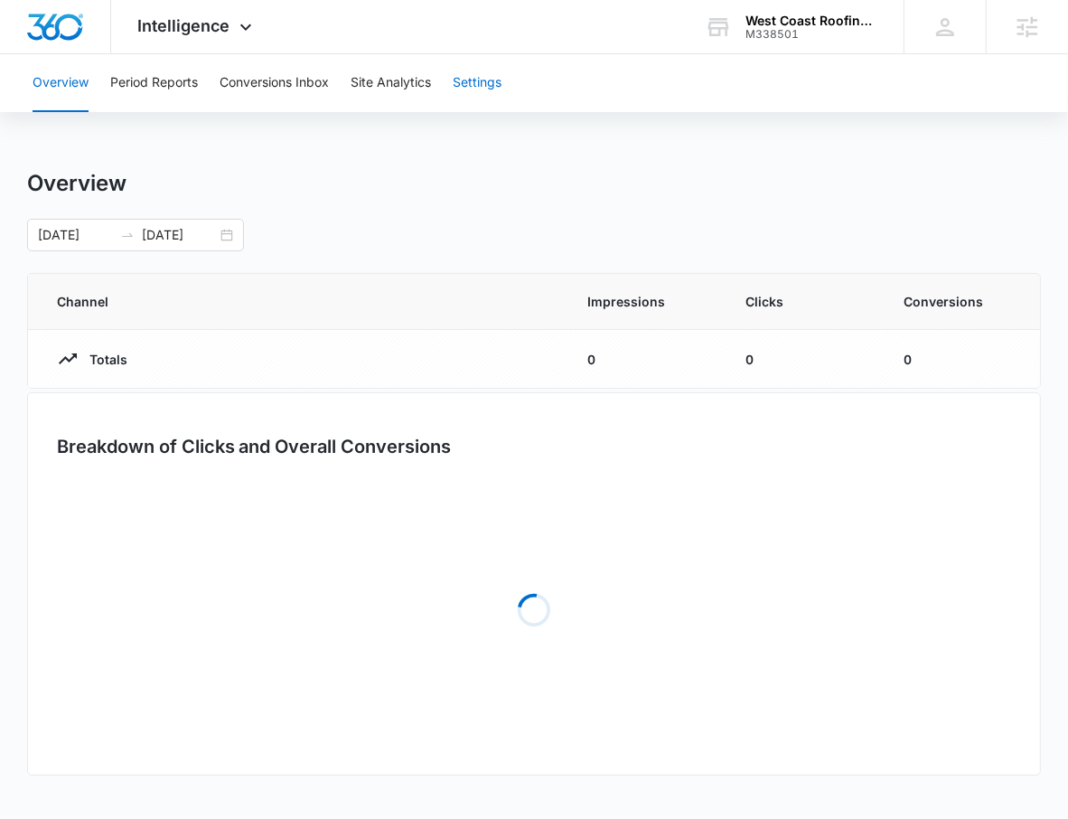
click at [493, 88] on button "Settings" at bounding box center [477, 83] width 49 height 58
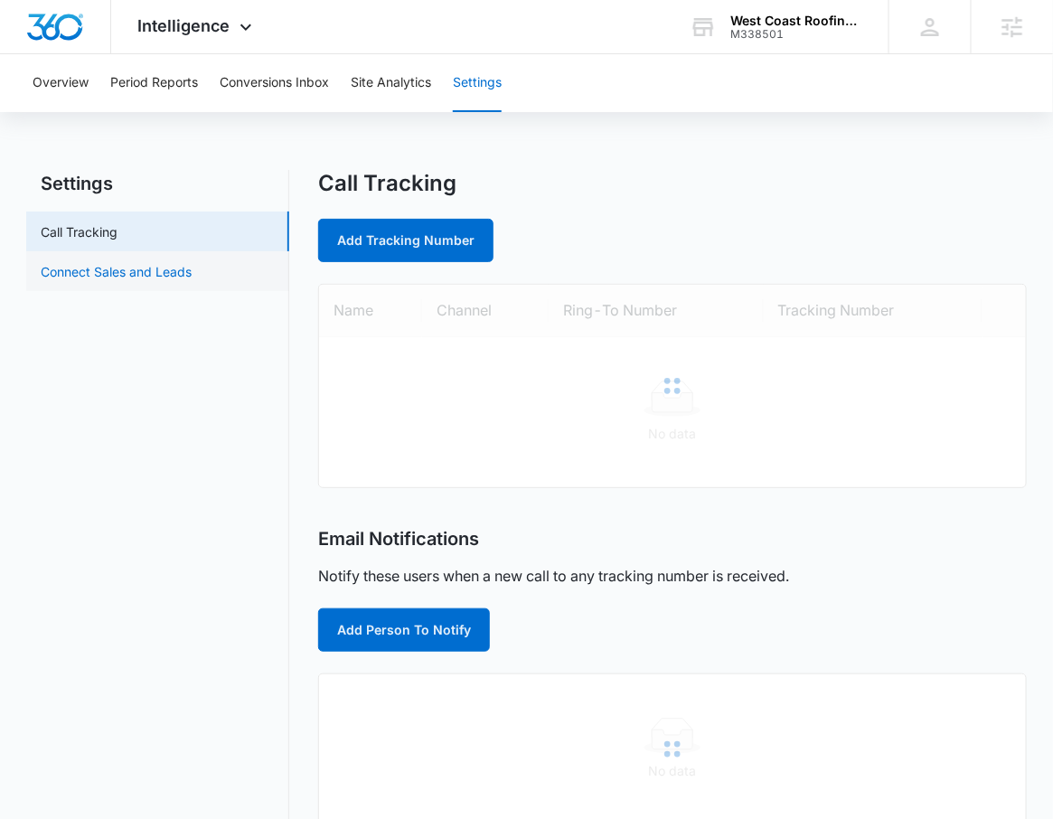
click at [164, 271] on link "Connect Sales and Leads" at bounding box center [116, 271] width 151 height 19
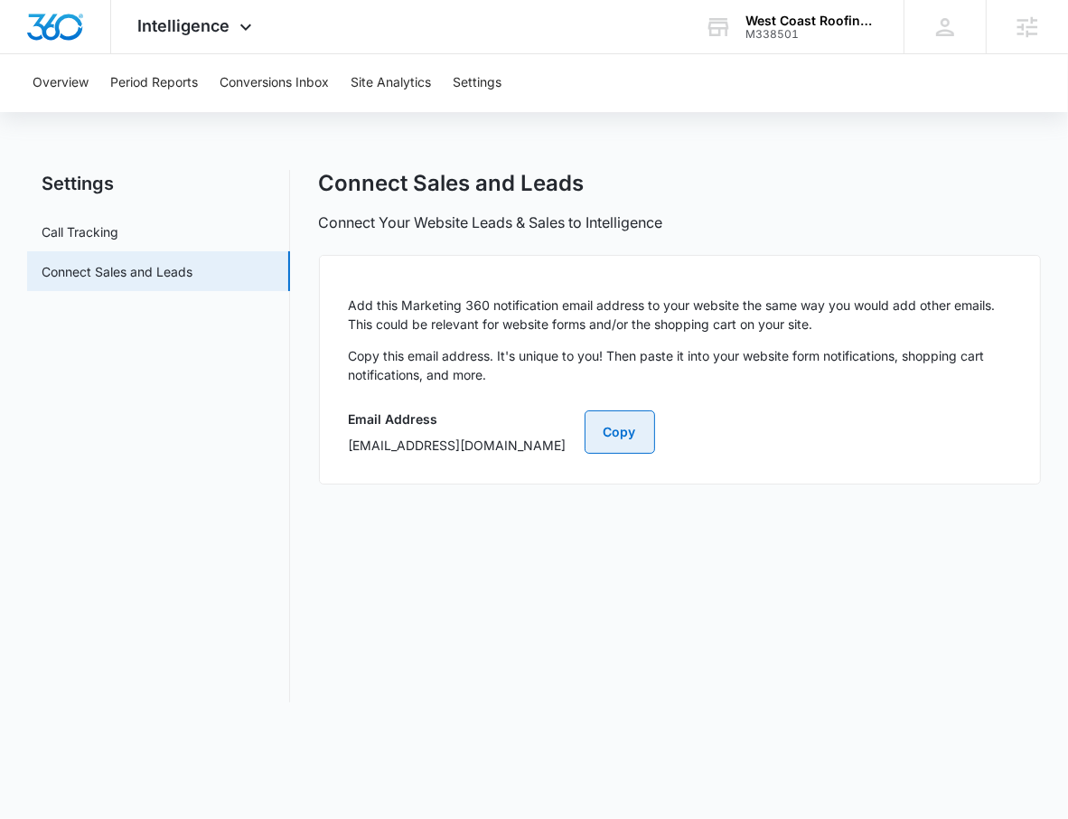
click at [655, 438] on button "Copy" at bounding box center [620, 431] width 71 height 43
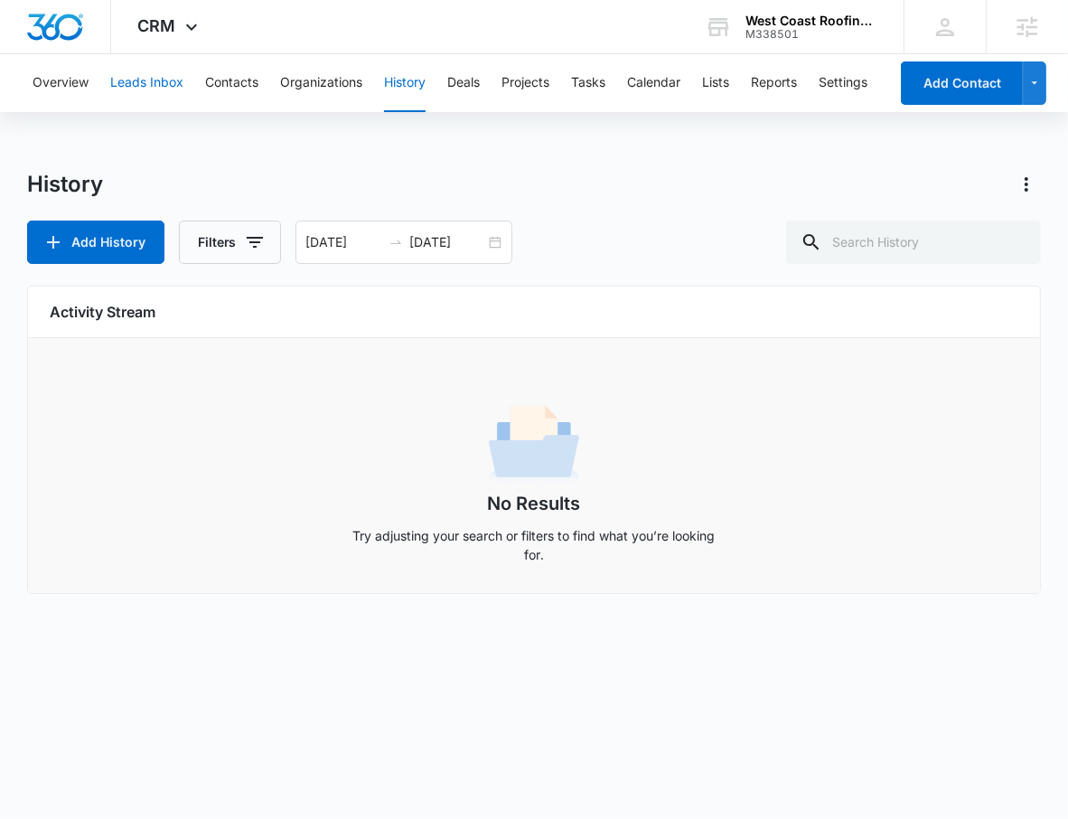
click at [139, 92] on button "Leads Inbox" at bounding box center [146, 83] width 73 height 58
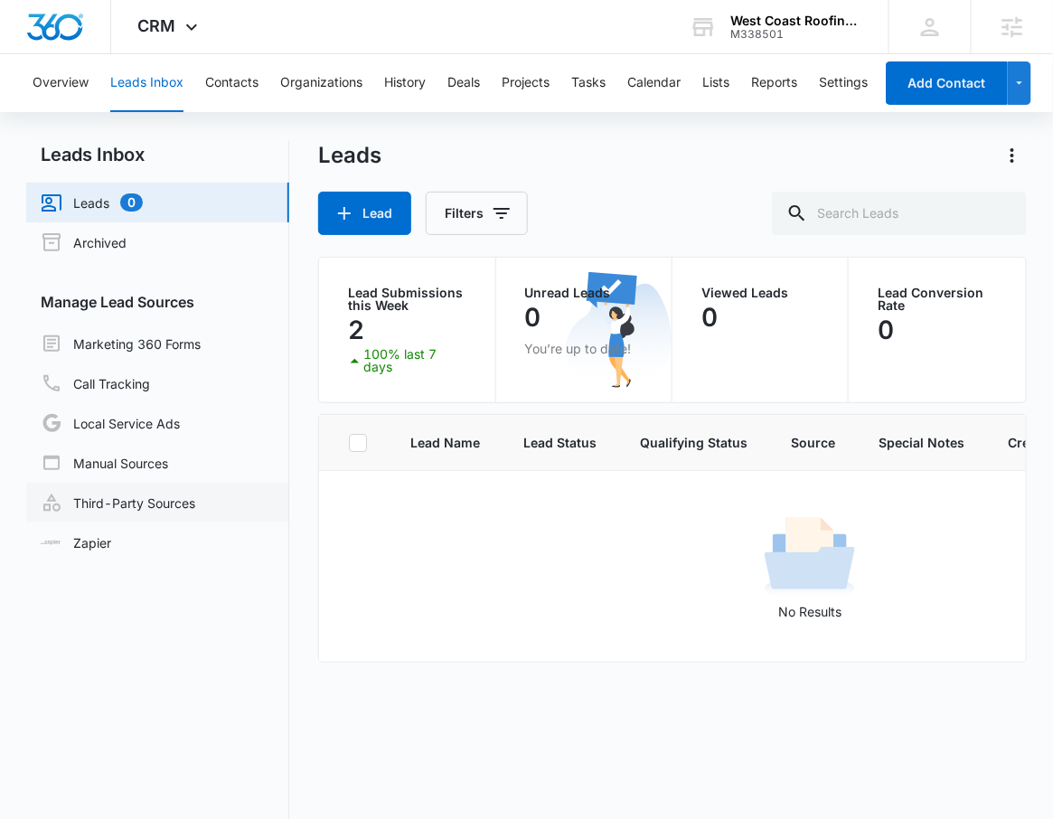
click at [119, 495] on link "Third-Party Sources" at bounding box center [118, 503] width 155 height 22
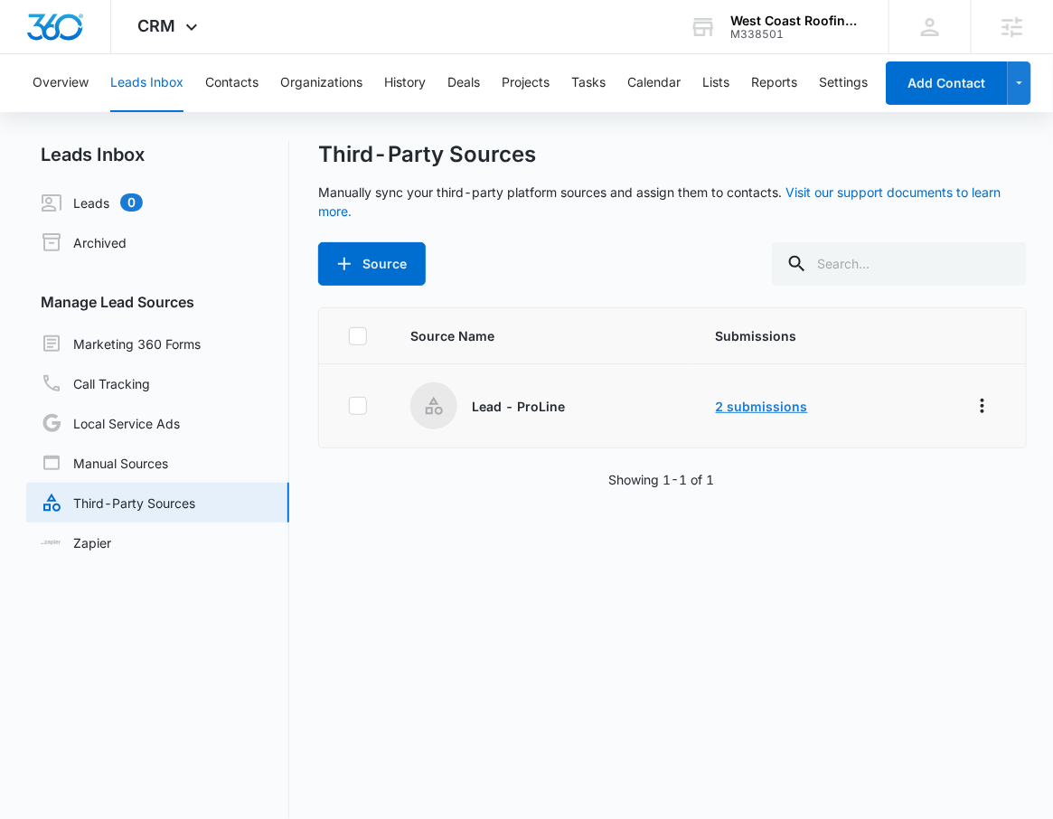
click at [757, 411] on link "2 submissions" at bounding box center [762, 406] width 92 height 15
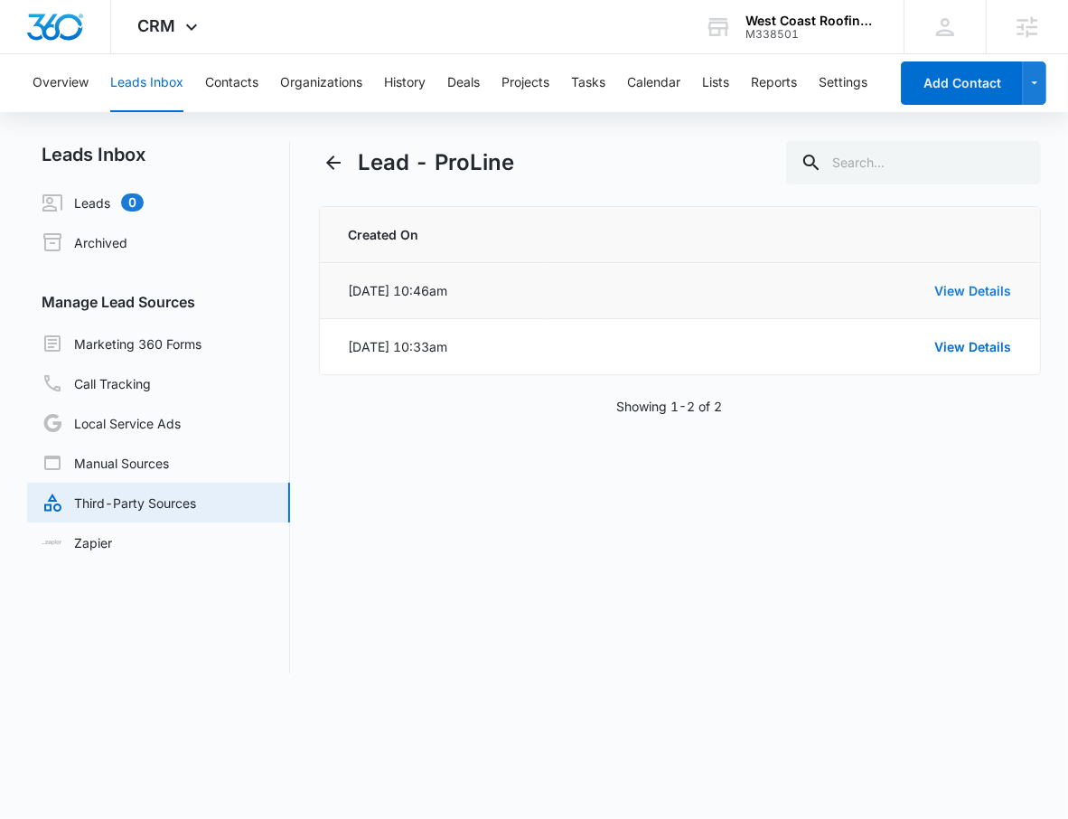
click at [973, 285] on link "View Details" at bounding box center [973, 290] width 77 height 15
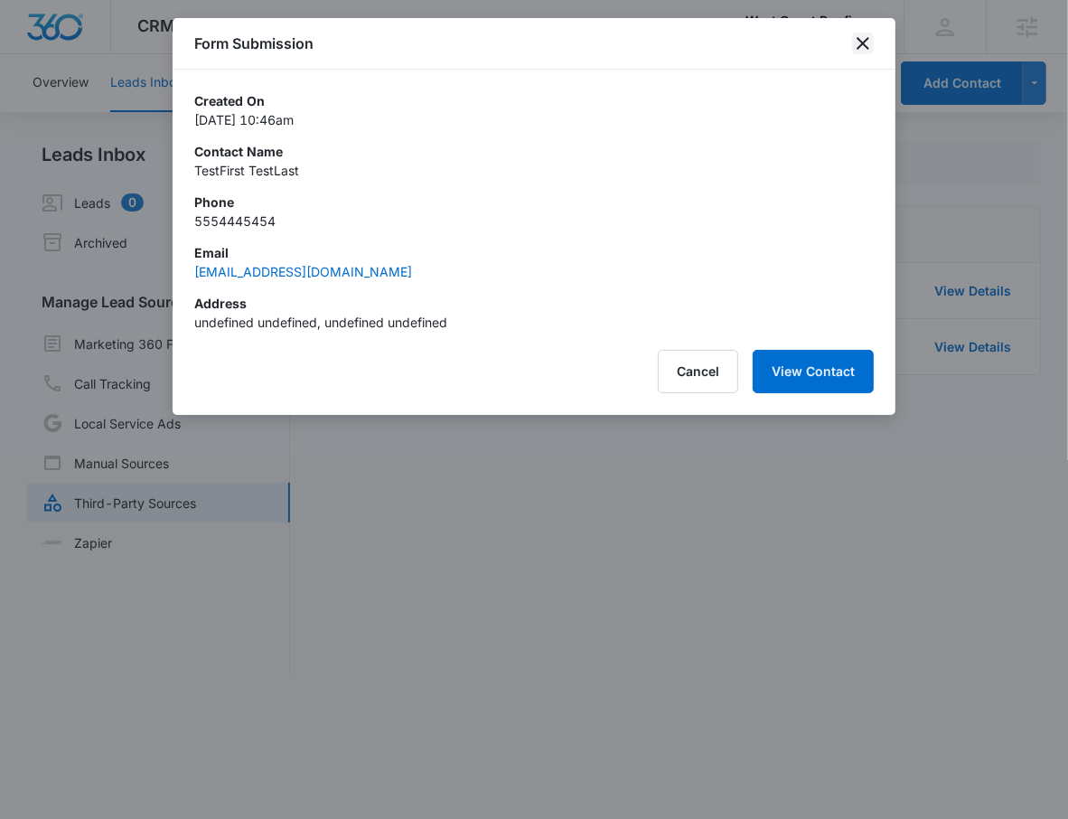
click at [870, 48] on icon "close" at bounding box center [863, 44] width 22 height 22
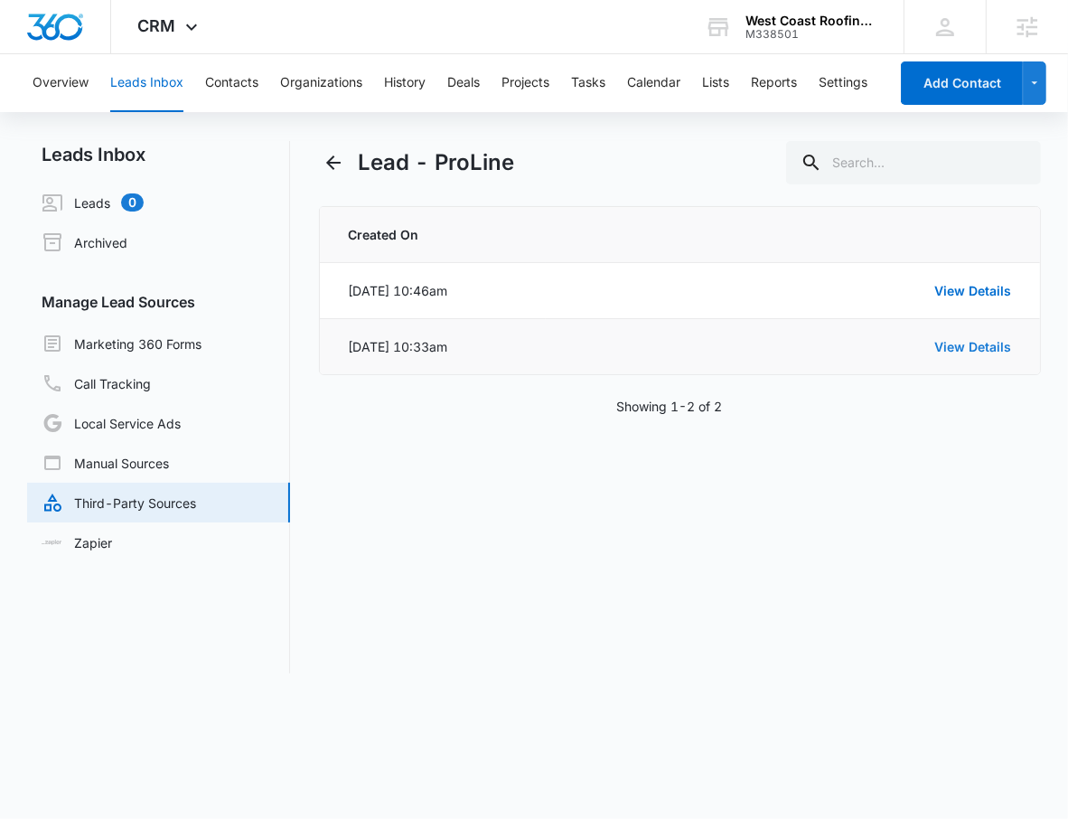
click at [953, 343] on link "View Details" at bounding box center [973, 346] width 77 height 15
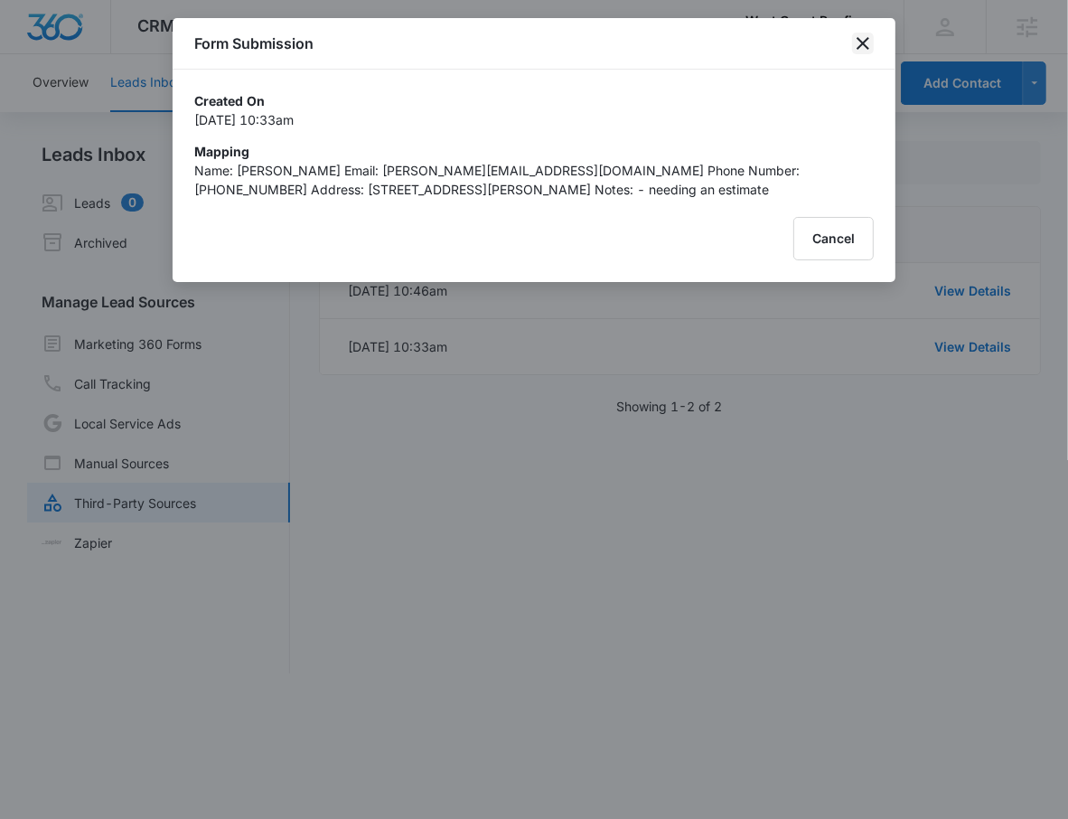
click at [864, 46] on icon "close" at bounding box center [863, 44] width 22 height 22
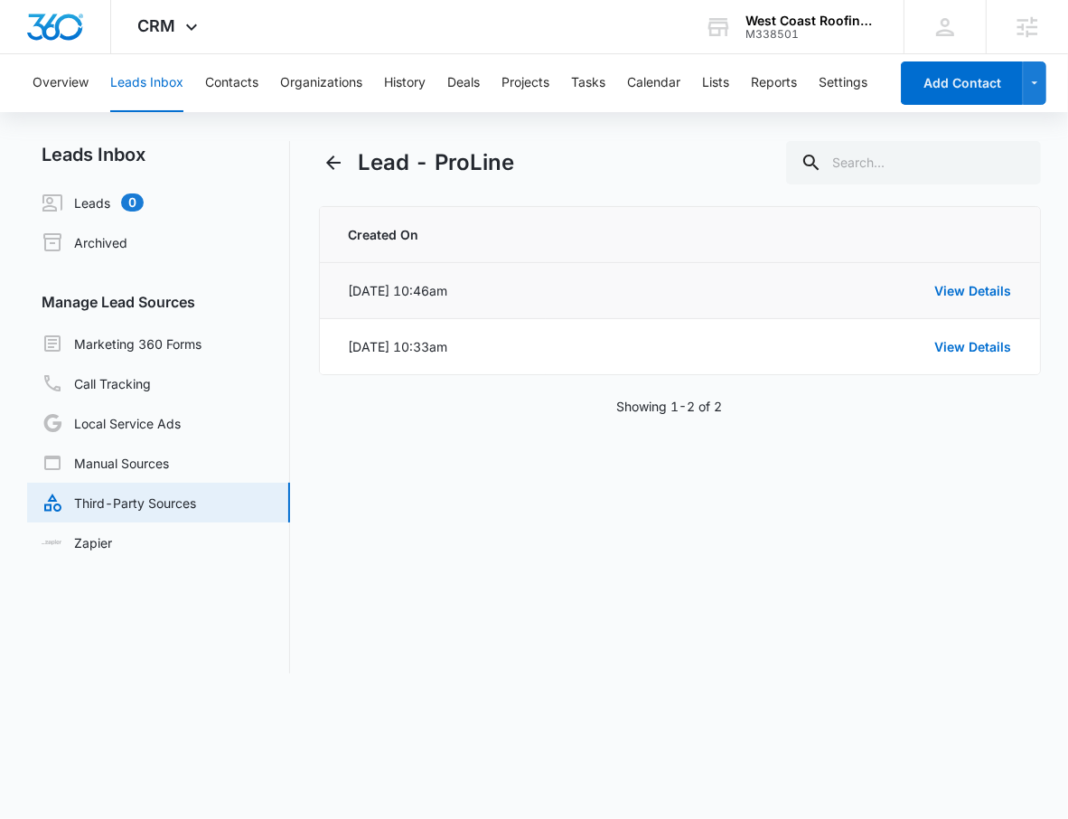
click at [700, 291] on div "View Details" at bounding box center [790, 290] width 445 height 19
click at [323, 155] on icon "Back" at bounding box center [334, 163] width 22 height 22
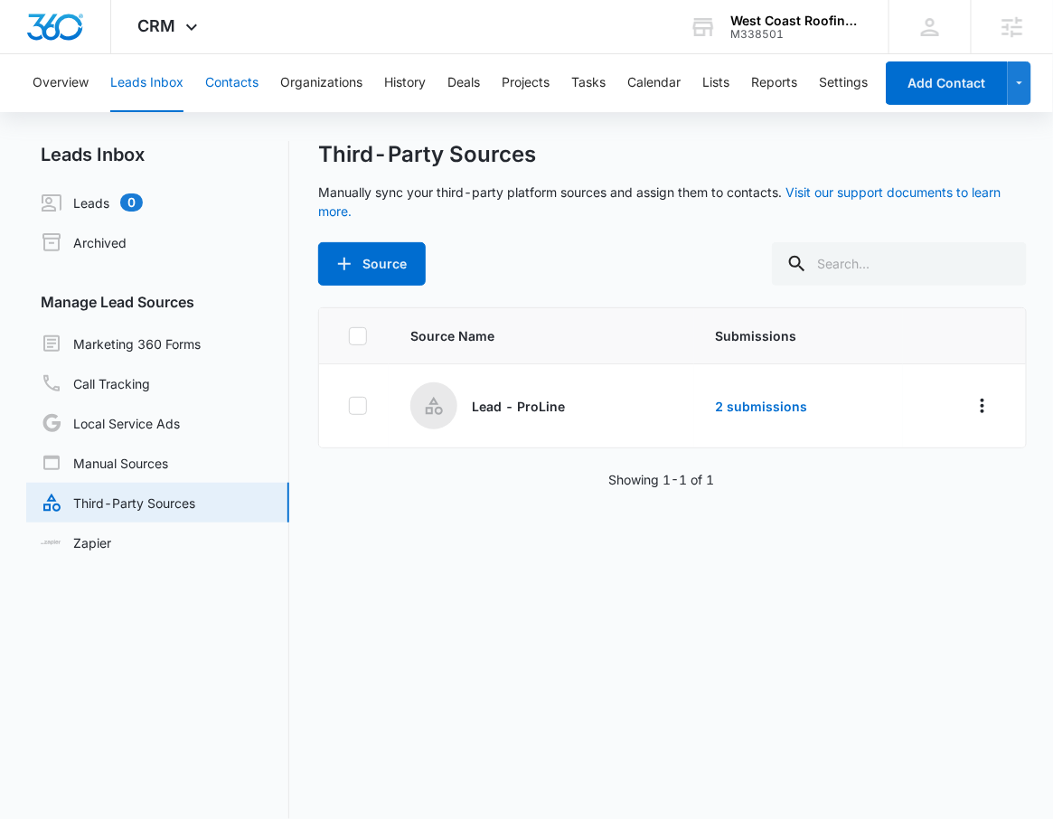
click at [236, 78] on button "Contacts" at bounding box center [231, 83] width 53 height 58
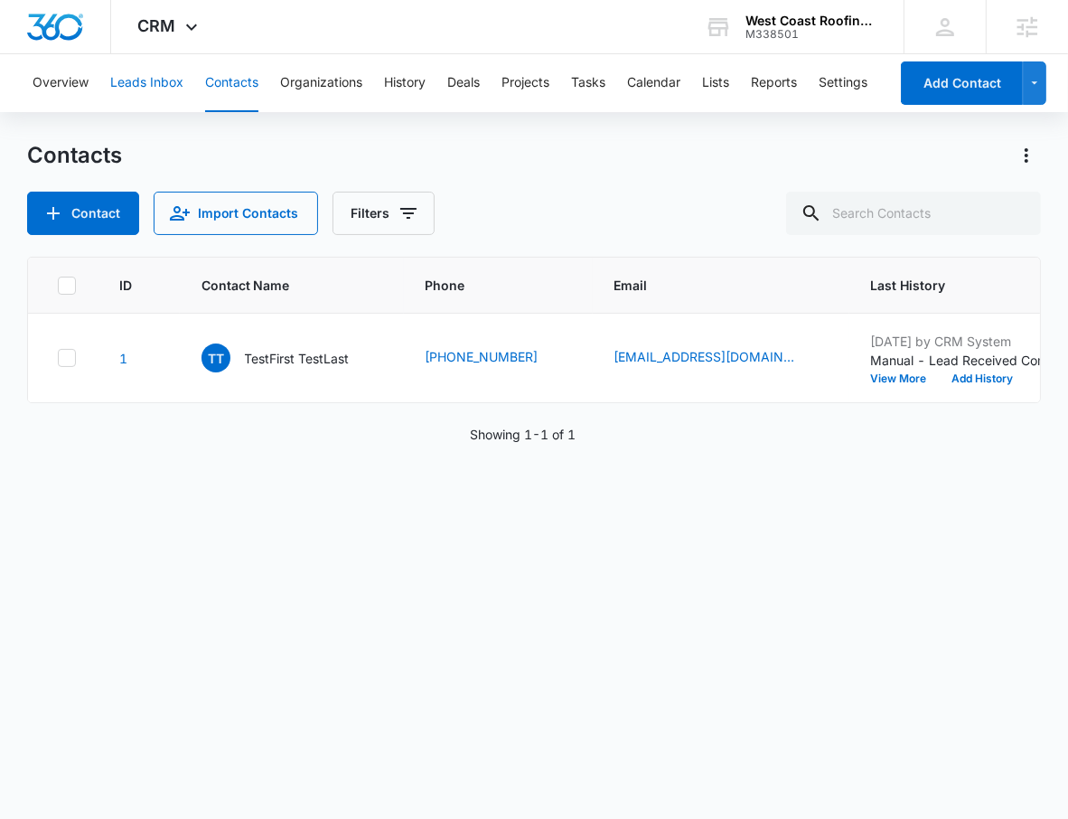
click at [157, 92] on button "Leads Inbox" at bounding box center [146, 83] width 73 height 58
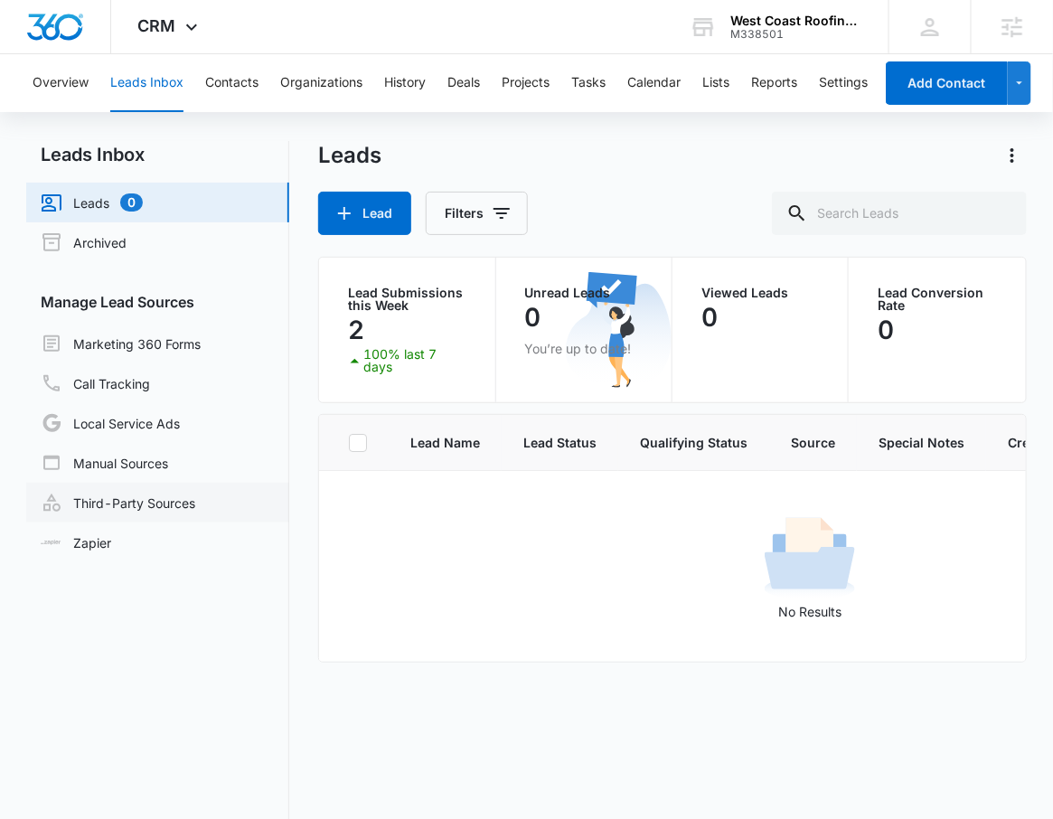
click at [118, 513] on link "Third-Party Sources" at bounding box center [118, 503] width 155 height 22
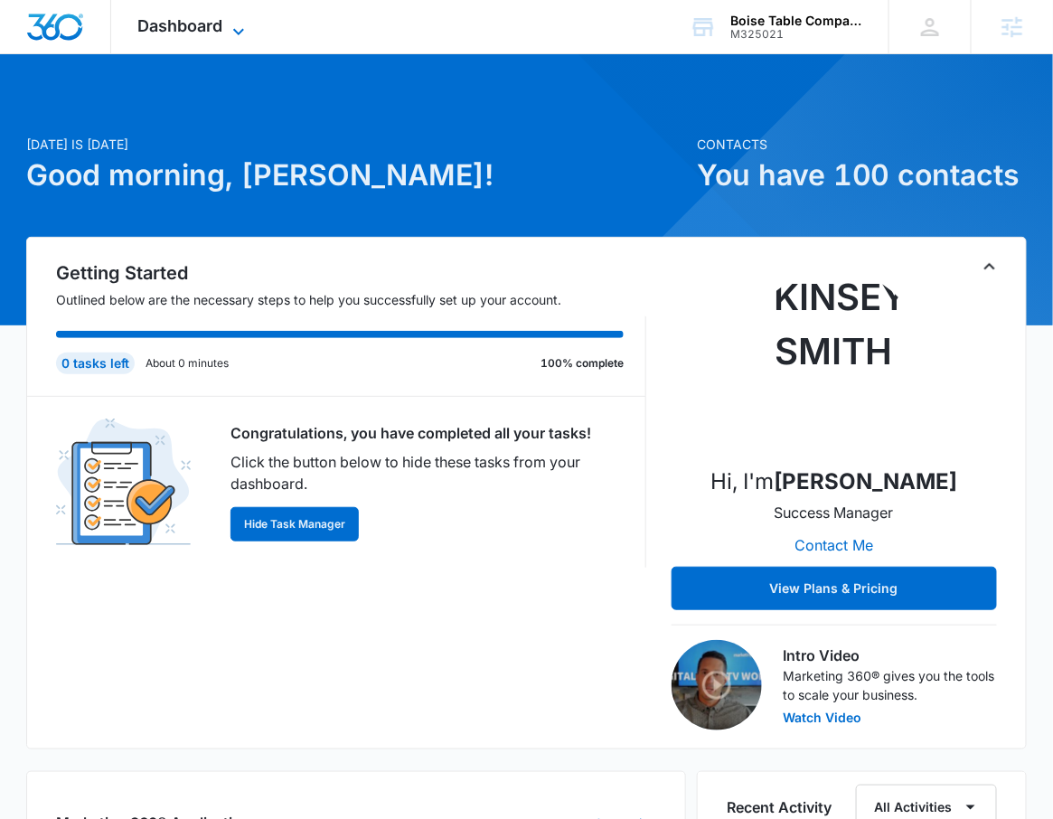
click at [212, 29] on span "Dashboard" at bounding box center [180, 25] width 85 height 19
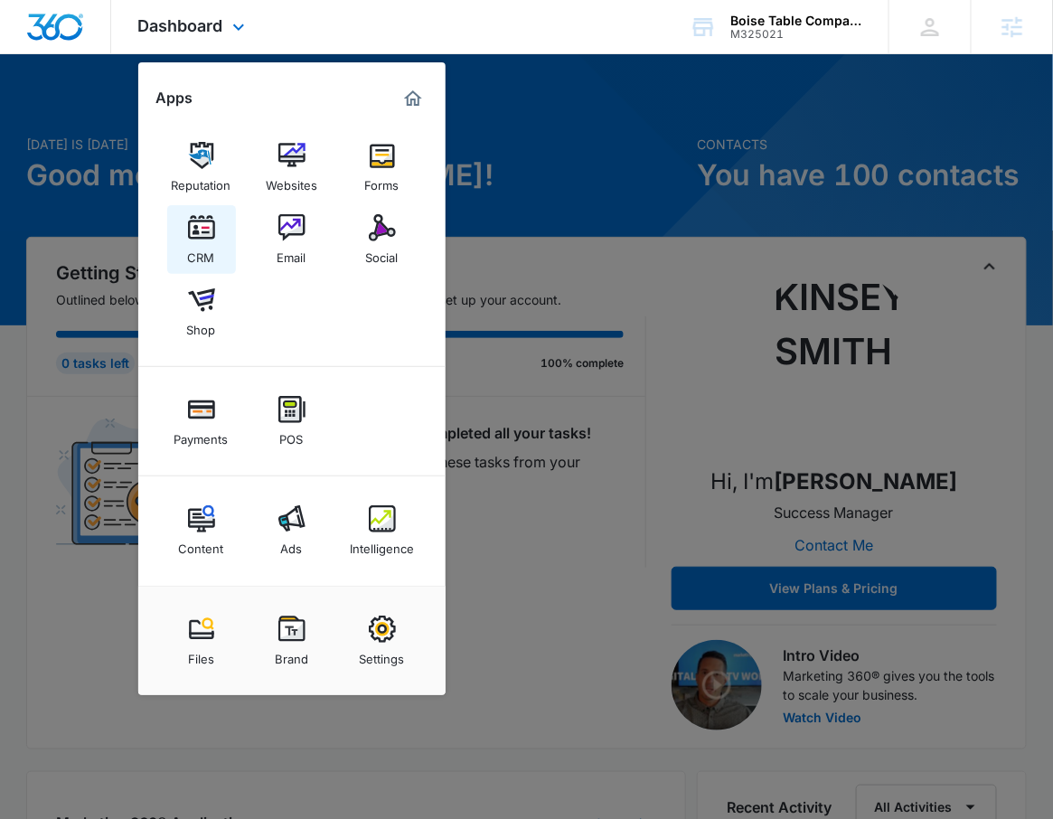
click at [230, 240] on link "CRM" at bounding box center [201, 239] width 69 height 69
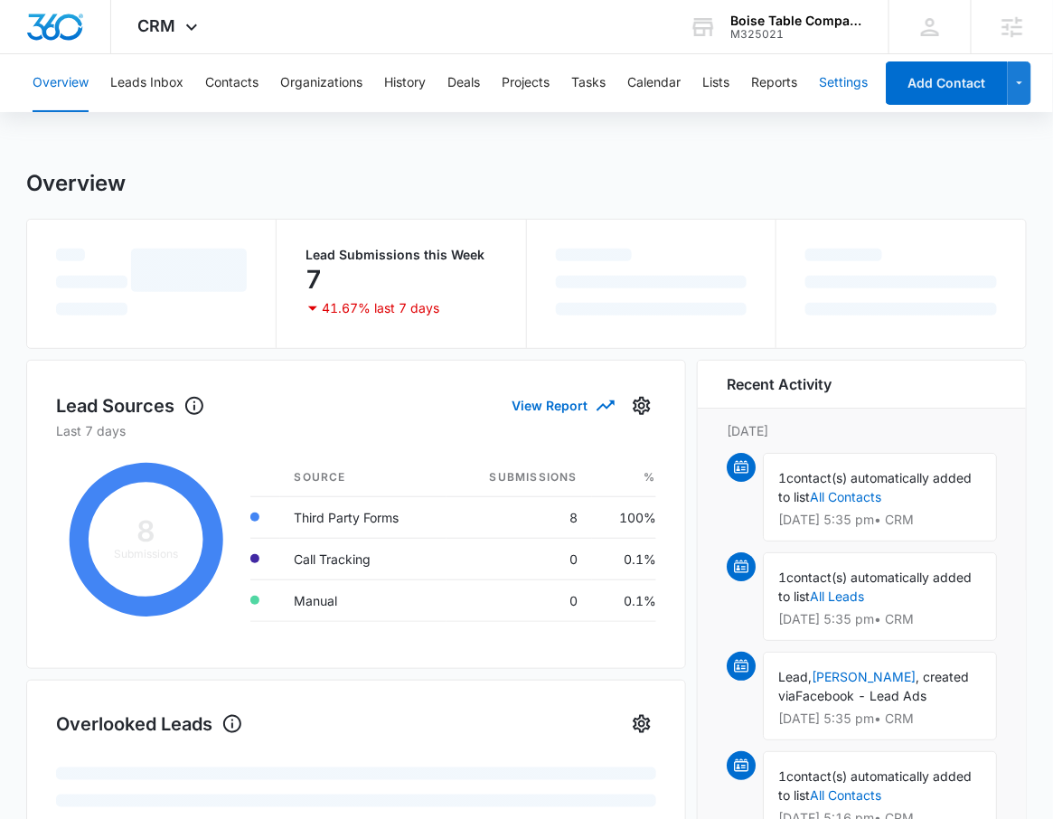
click at [836, 79] on button "Settings" at bounding box center [843, 83] width 49 height 58
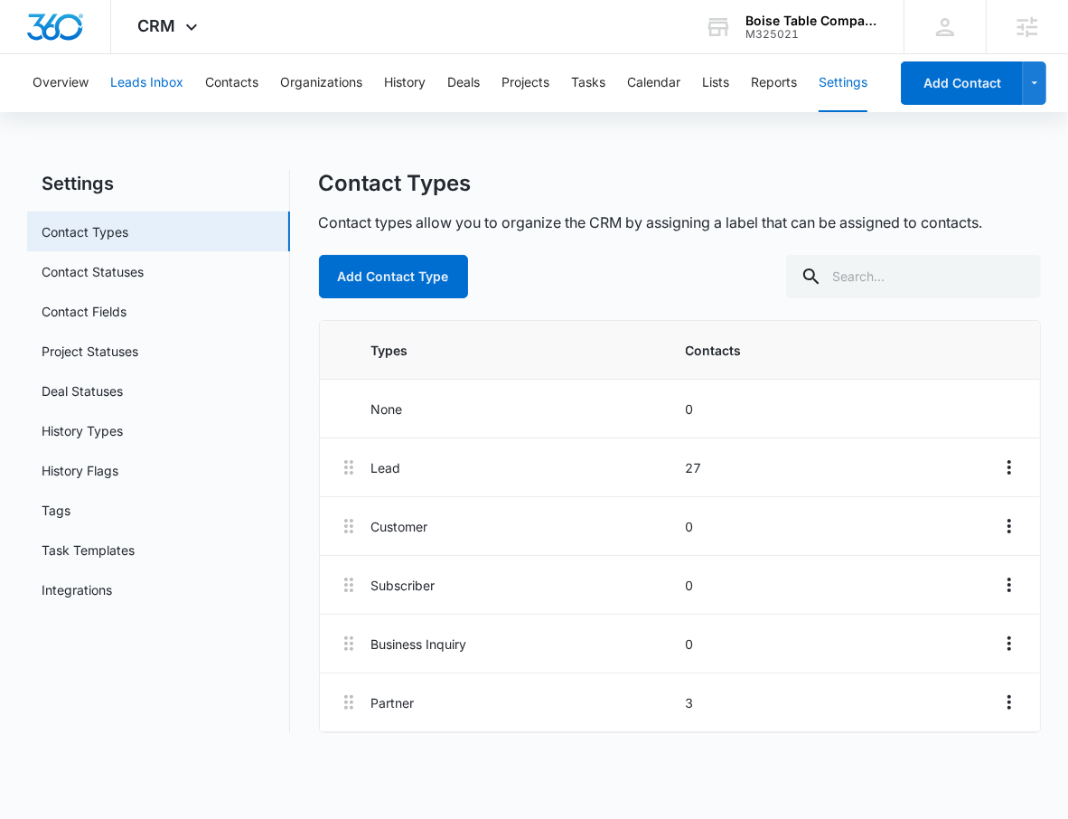
click at [167, 67] on button "Leads Inbox" at bounding box center [146, 83] width 73 height 58
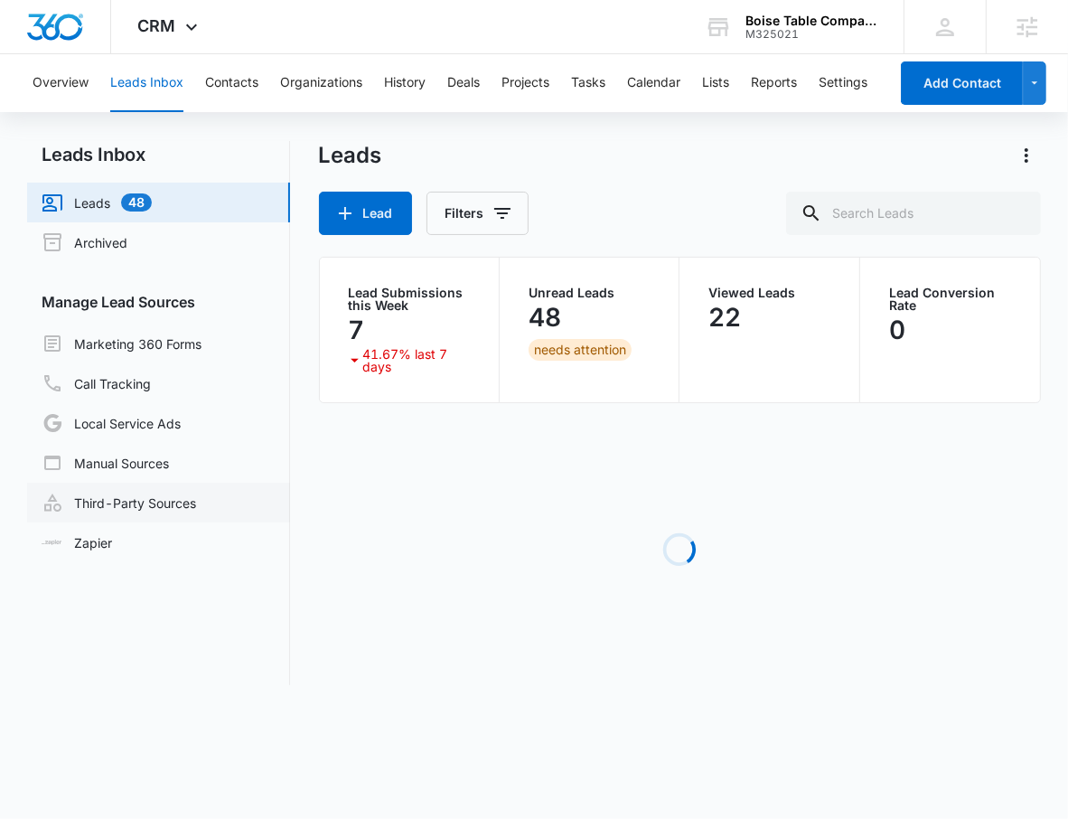
click at [169, 496] on link "Third-Party Sources" at bounding box center [119, 503] width 155 height 22
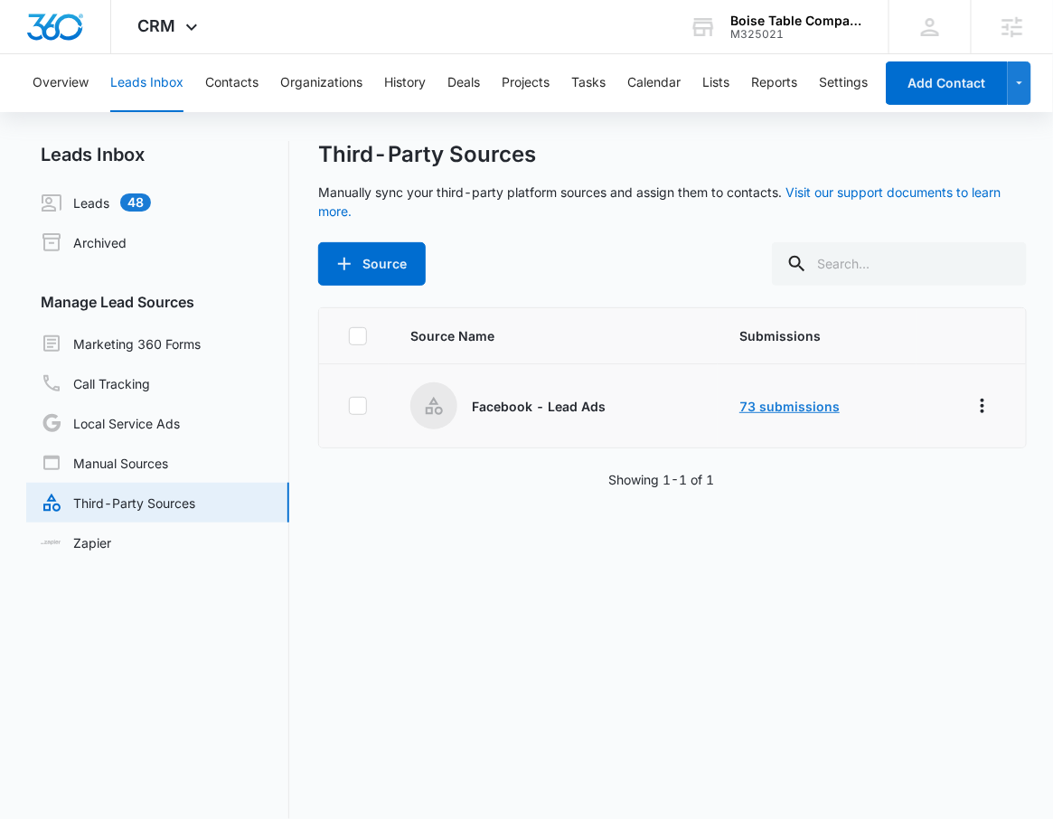
click at [790, 410] on link "73 submissions" at bounding box center [789, 406] width 100 height 15
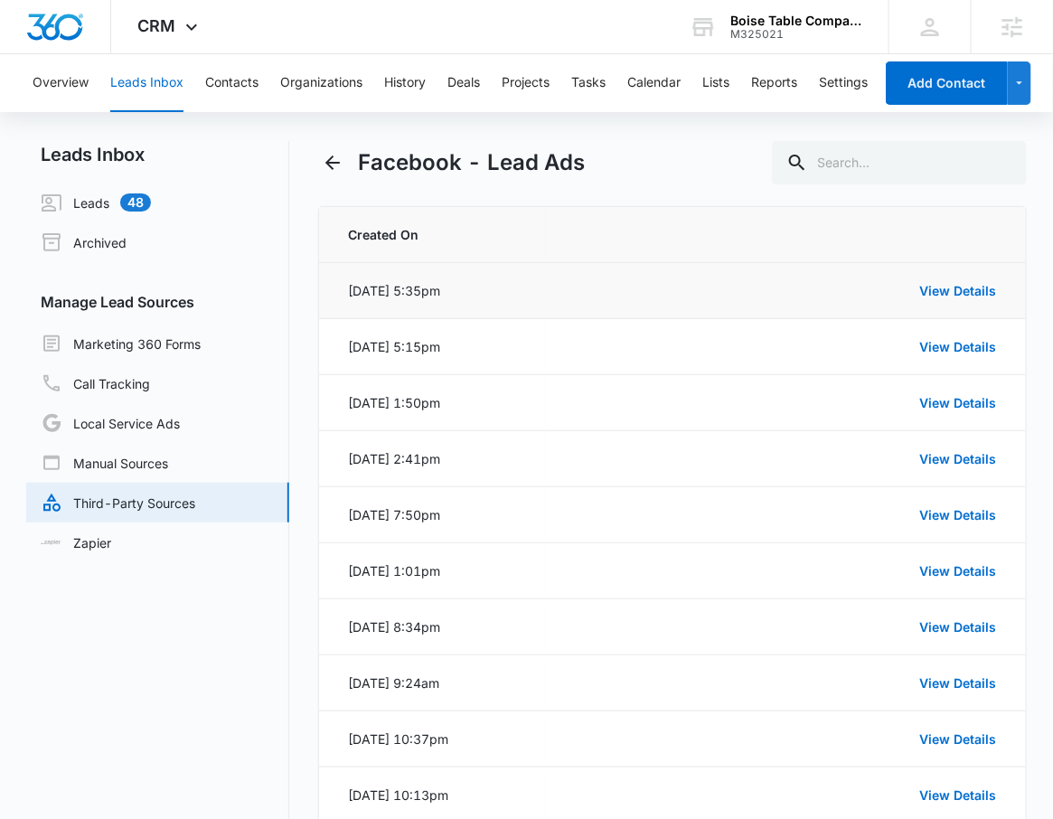
click at [971, 302] on td "View Details" at bounding box center [785, 291] width 481 height 56
click at [973, 292] on link "View Details" at bounding box center [958, 290] width 77 height 15
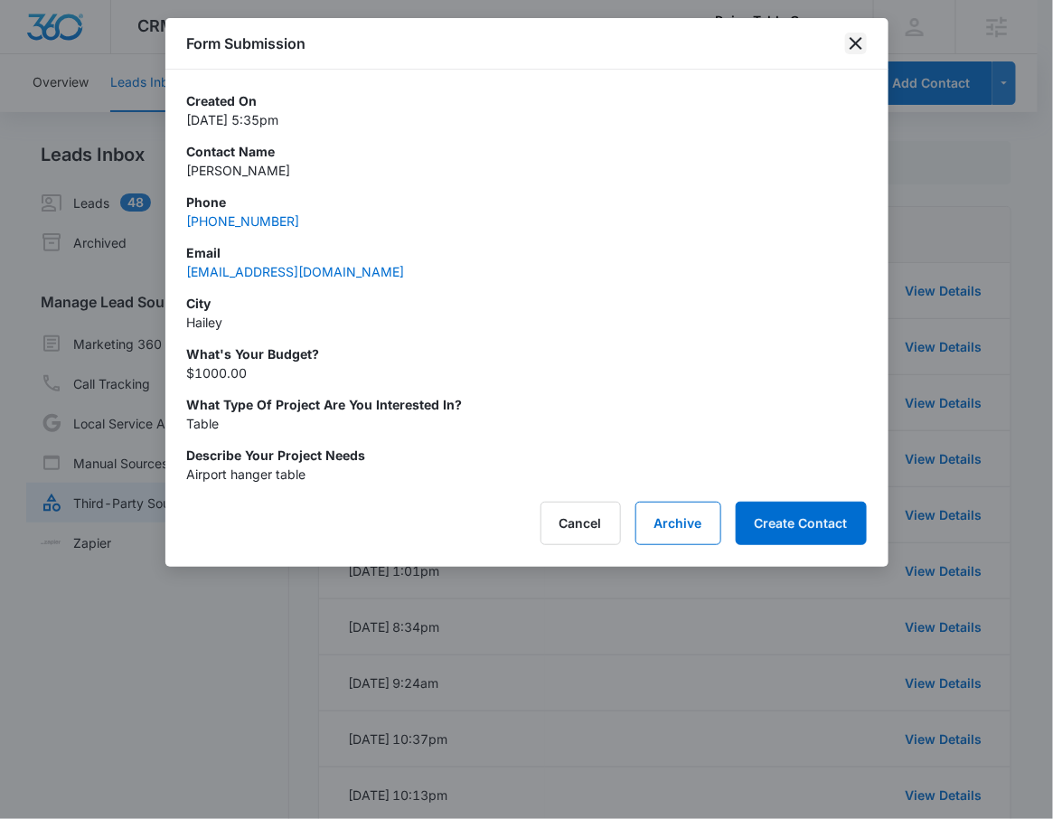
click at [859, 37] on icon "close" at bounding box center [856, 44] width 22 height 22
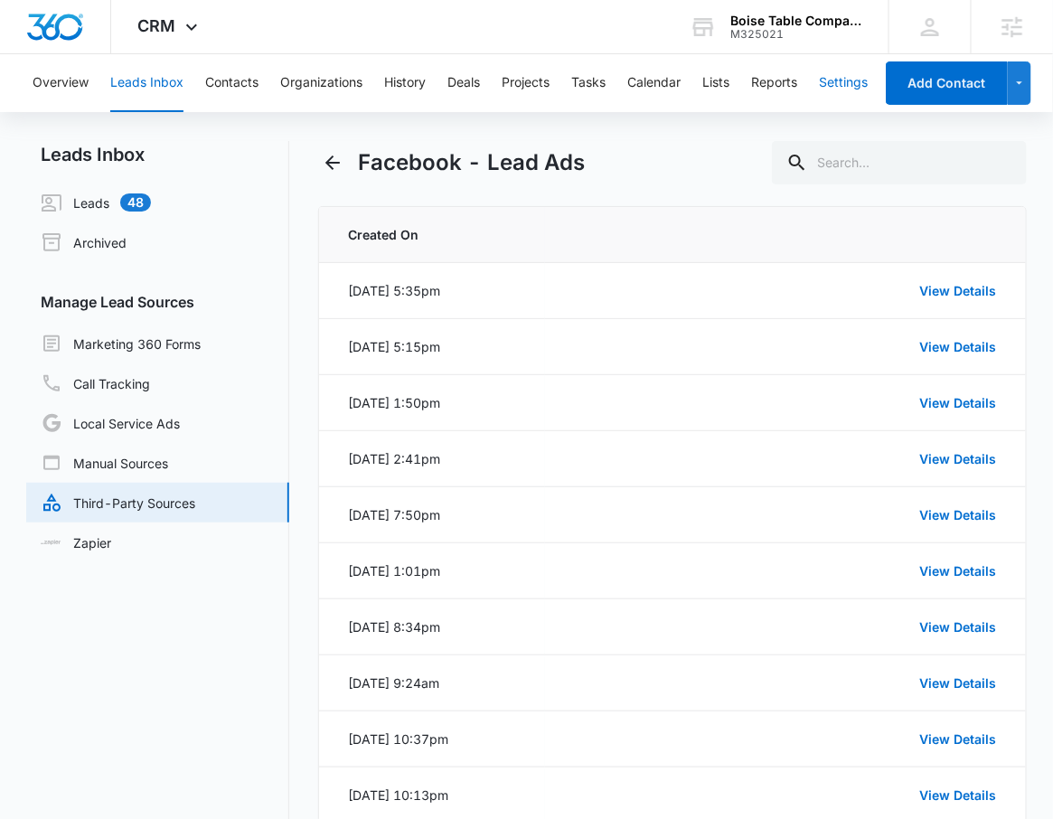
click at [836, 67] on button "Settings" at bounding box center [843, 83] width 49 height 58
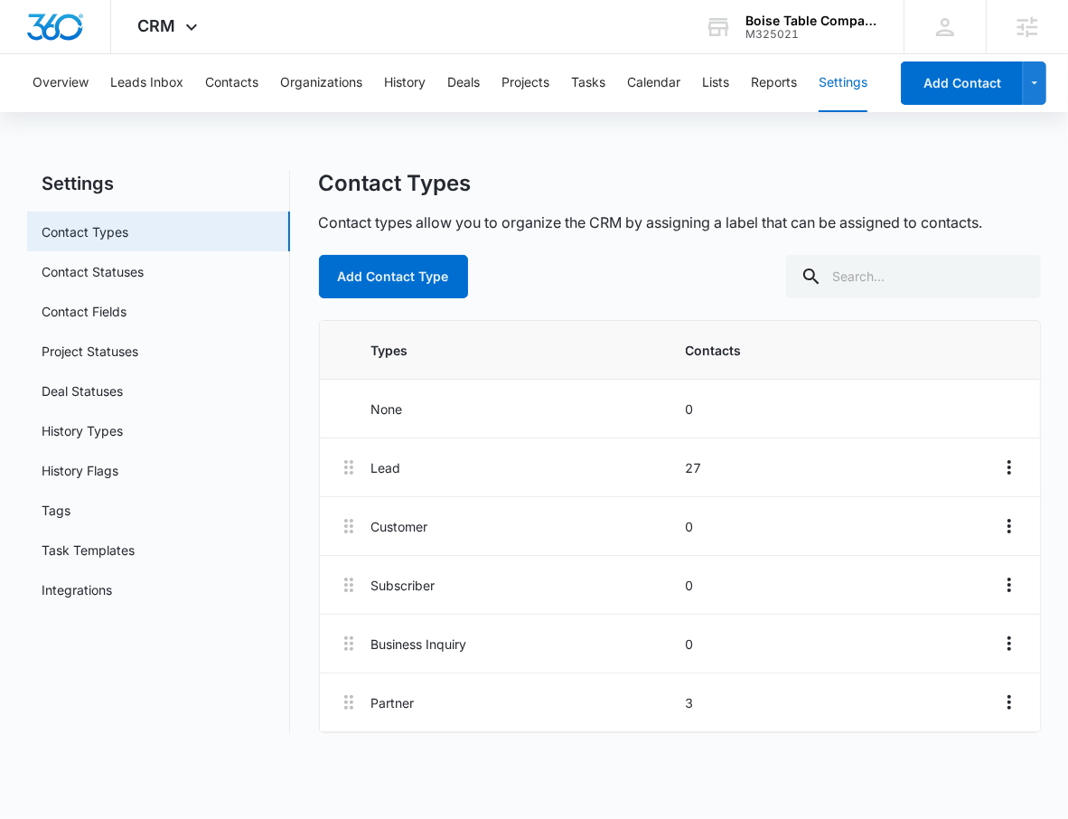
click at [701, 79] on div "Overview Leads Inbox Contacts Organizations History Deals Projects Tasks Calend…" at bounding box center [455, 83] width 867 height 58
click at [720, 75] on button "Lists" at bounding box center [715, 83] width 27 height 58
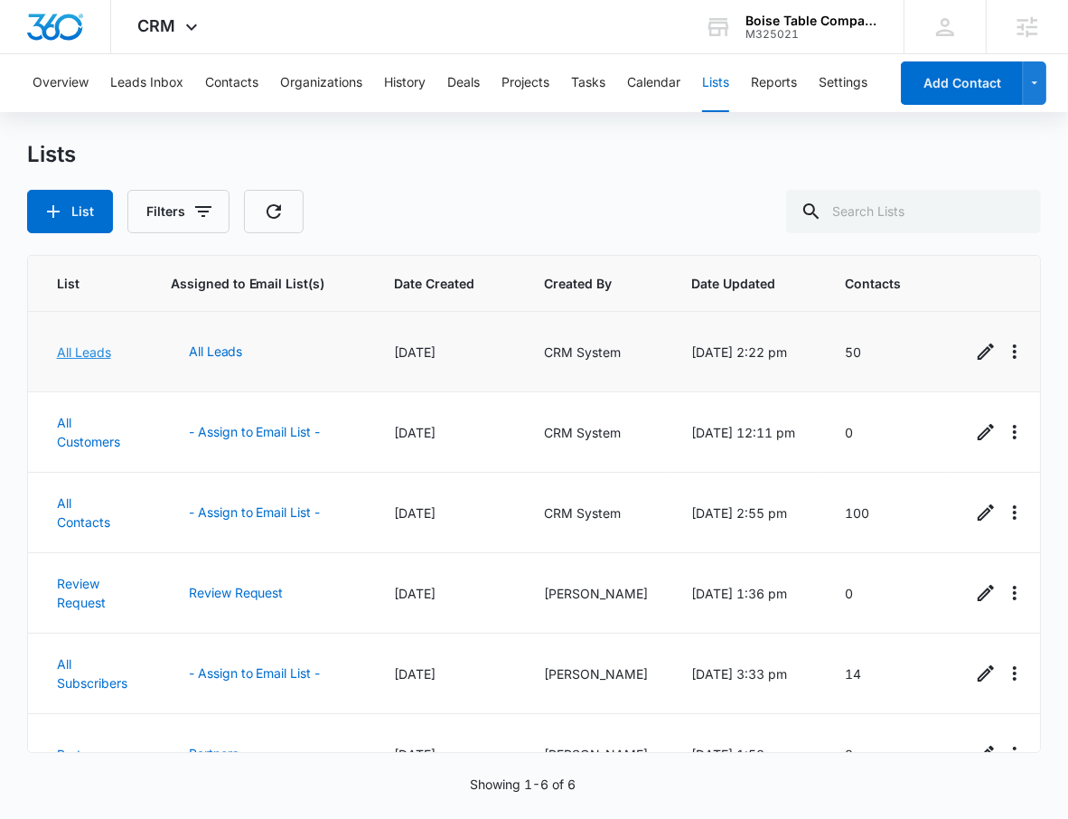
click at [79, 354] on link "All Leads" at bounding box center [84, 351] width 54 height 15
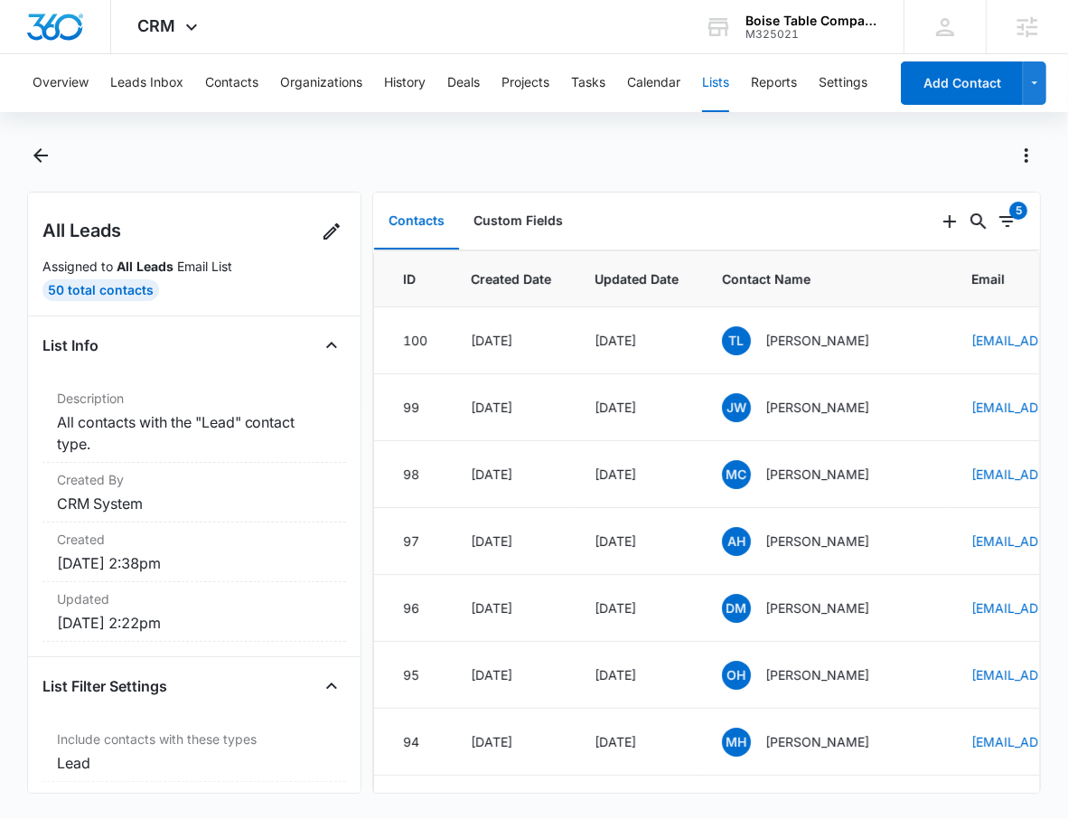
scroll to position [138, 0]
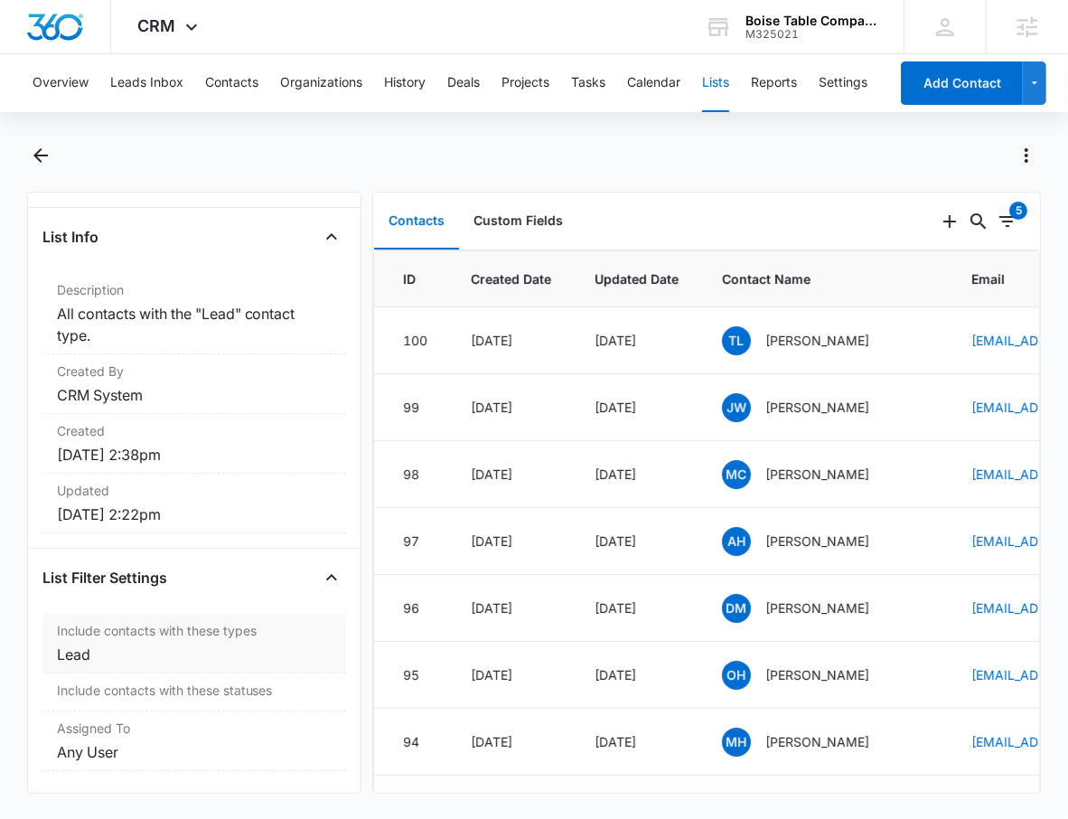
click at [107, 644] on dd "Lead" at bounding box center [194, 655] width 275 height 22
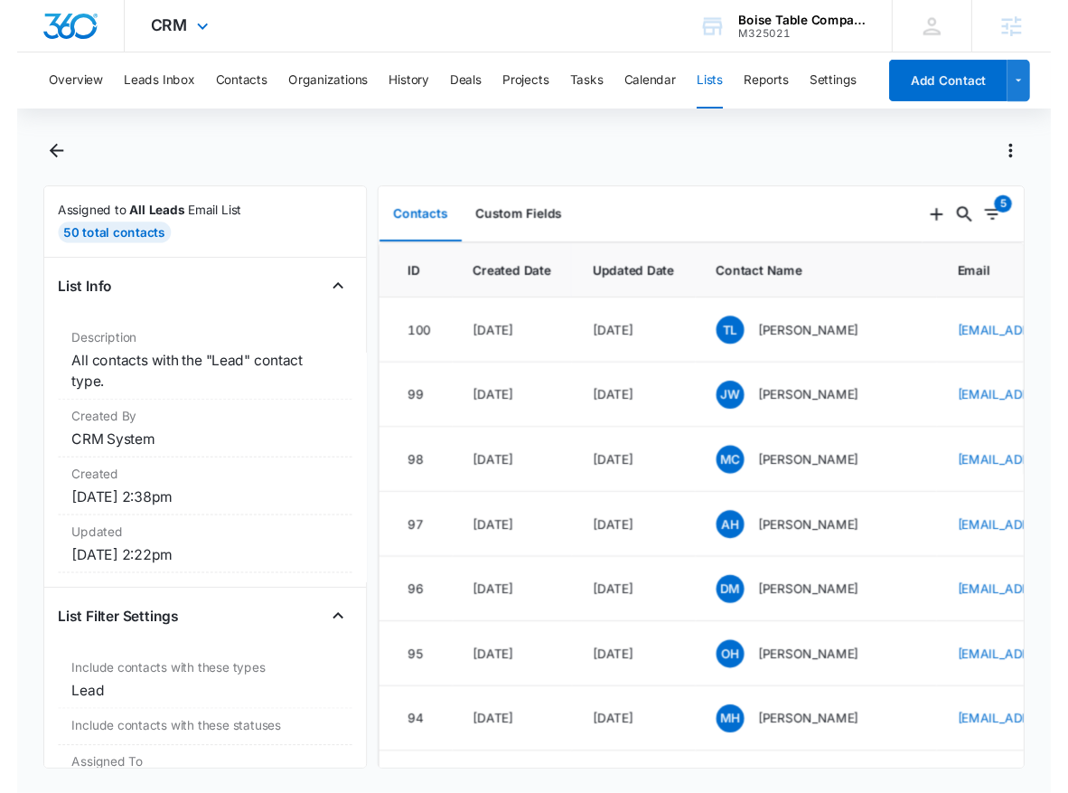
scroll to position [0, 0]
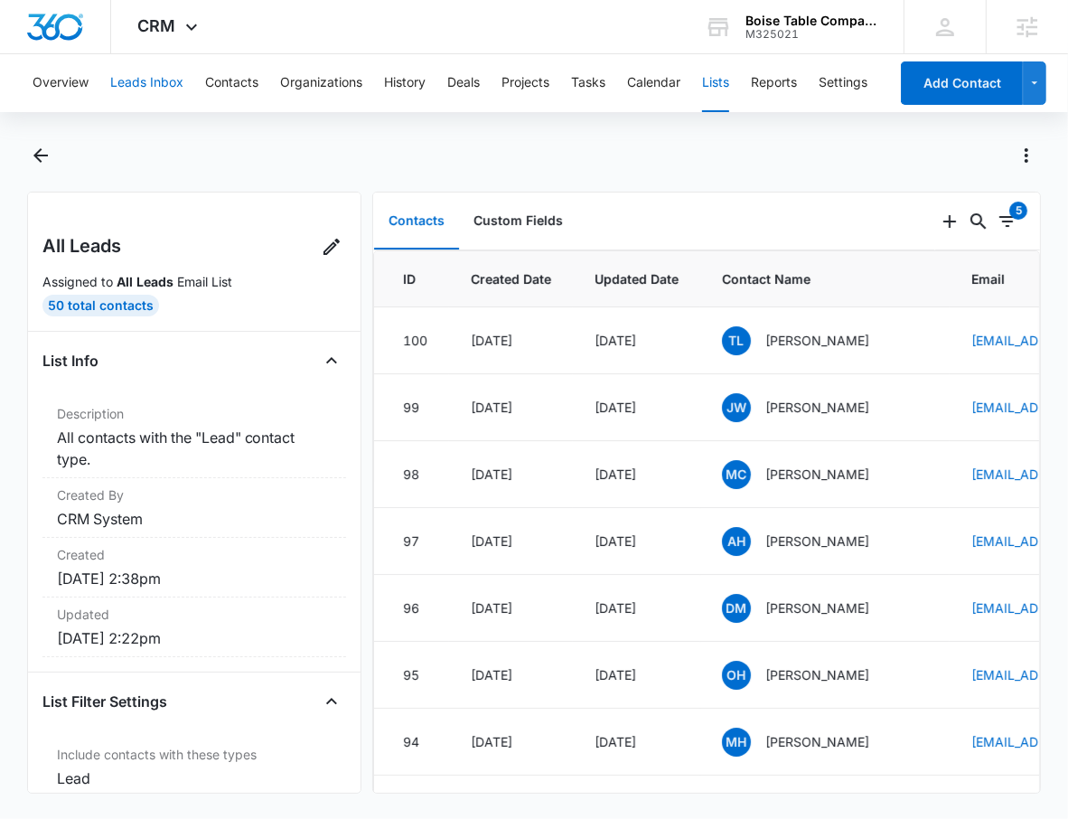
click at [175, 73] on button "Leads Inbox" at bounding box center [146, 83] width 73 height 58
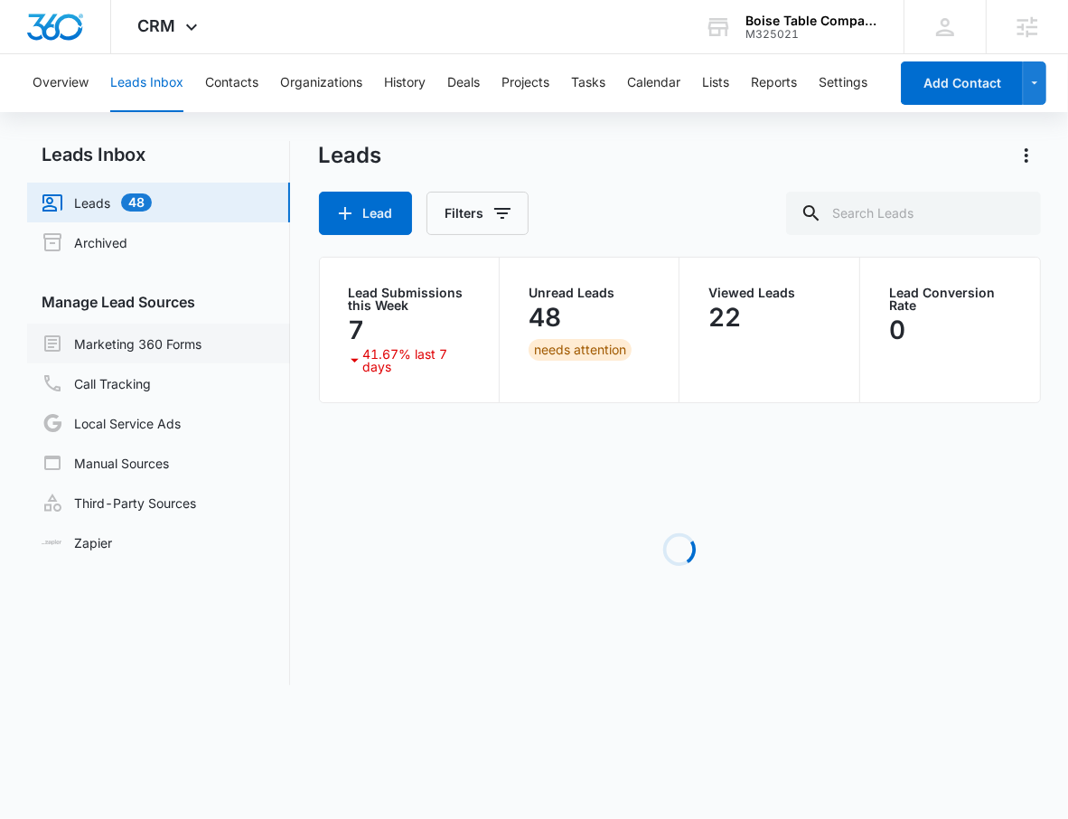
click at [159, 340] on link "Marketing 360 Forms" at bounding box center [122, 344] width 160 height 22
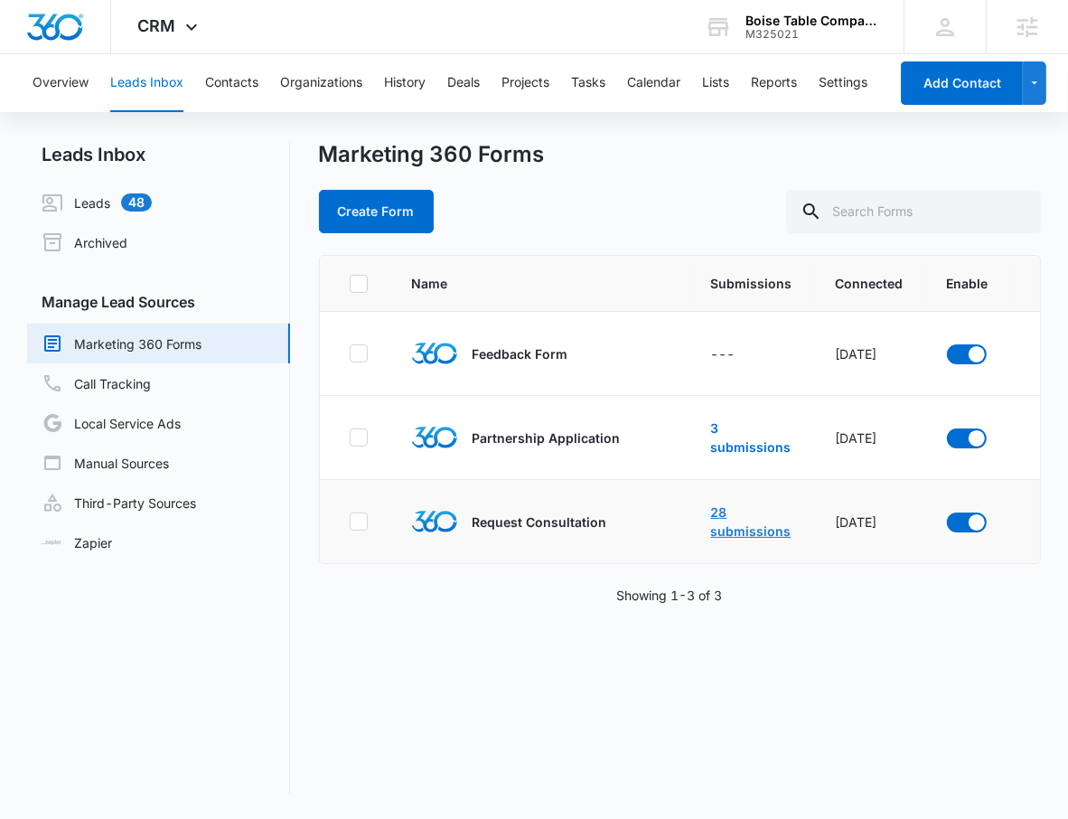
click at [754, 531] on link "28 submissions" at bounding box center [751, 521] width 80 height 34
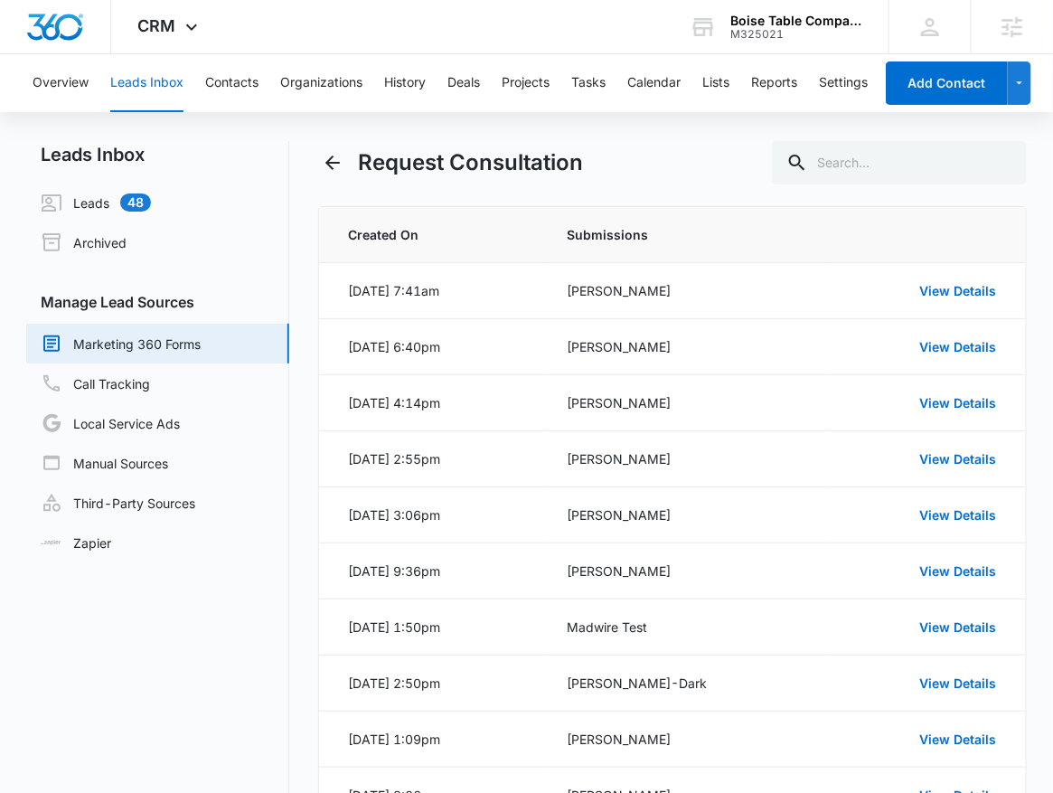
click at [176, 346] on link "Marketing 360 Forms" at bounding box center [121, 344] width 160 height 22
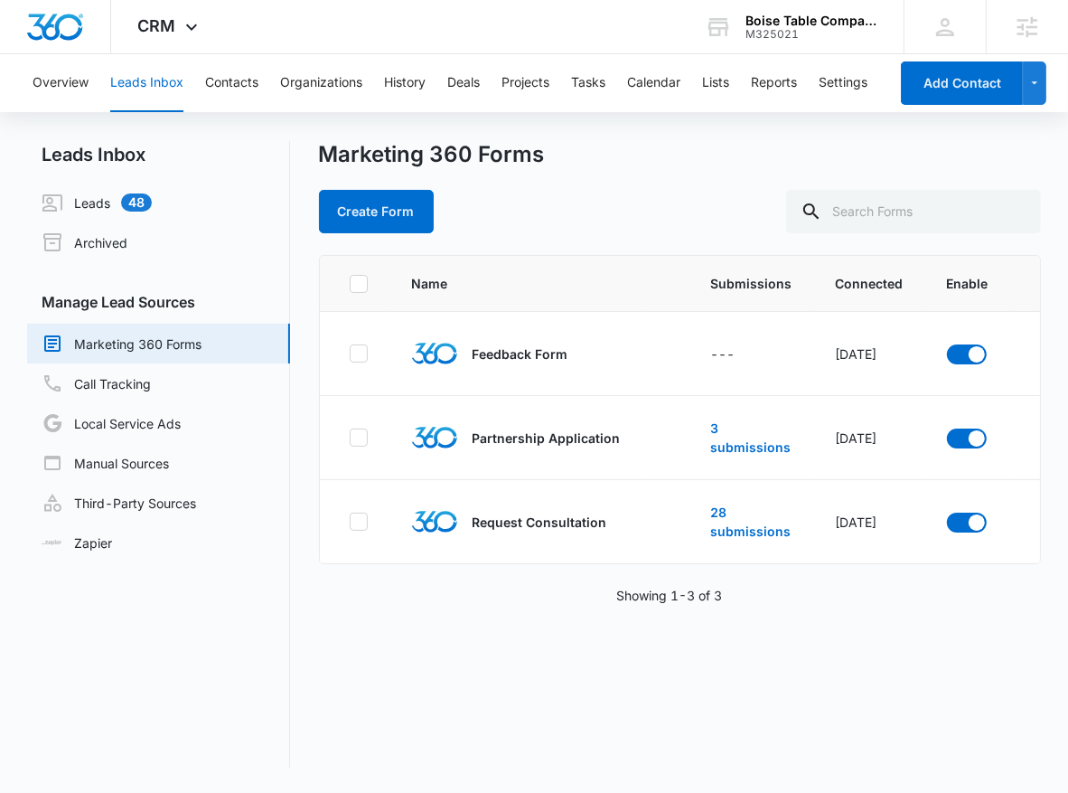
scroll to position [0, 56]
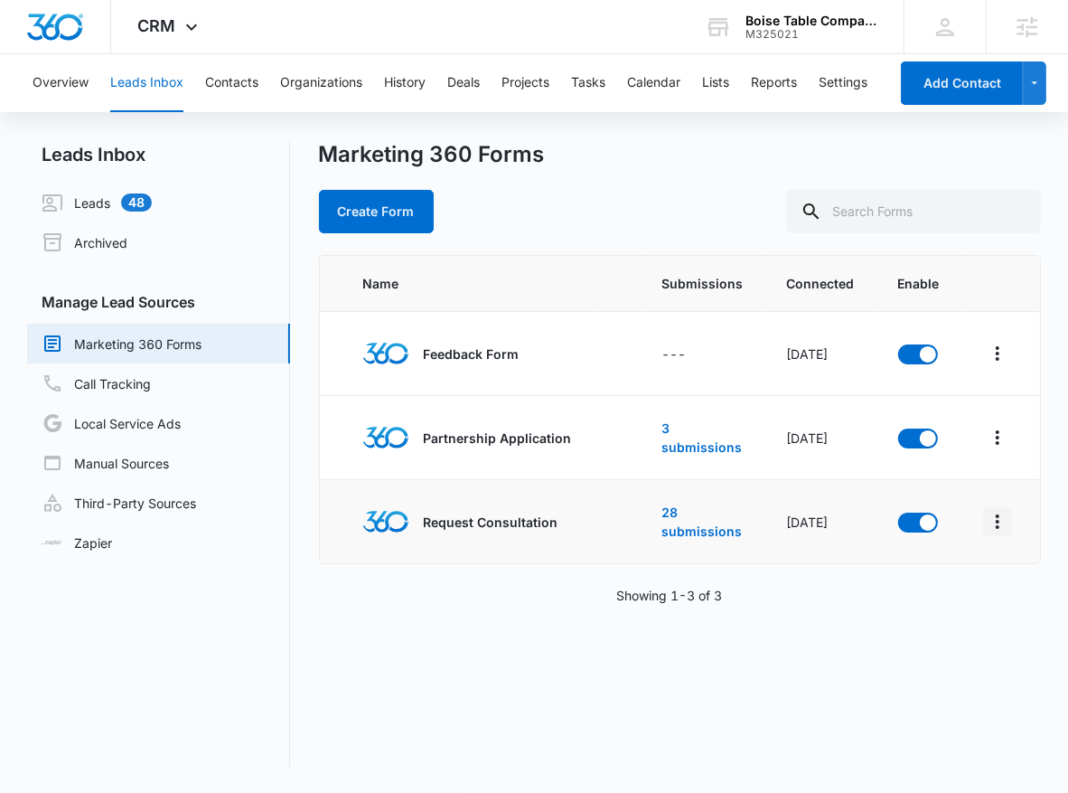
click at [988, 517] on icon "Overflow Menu" at bounding box center [998, 522] width 22 height 22
click at [898, 631] on div "Field Mapping" at bounding box center [901, 625] width 102 height 13
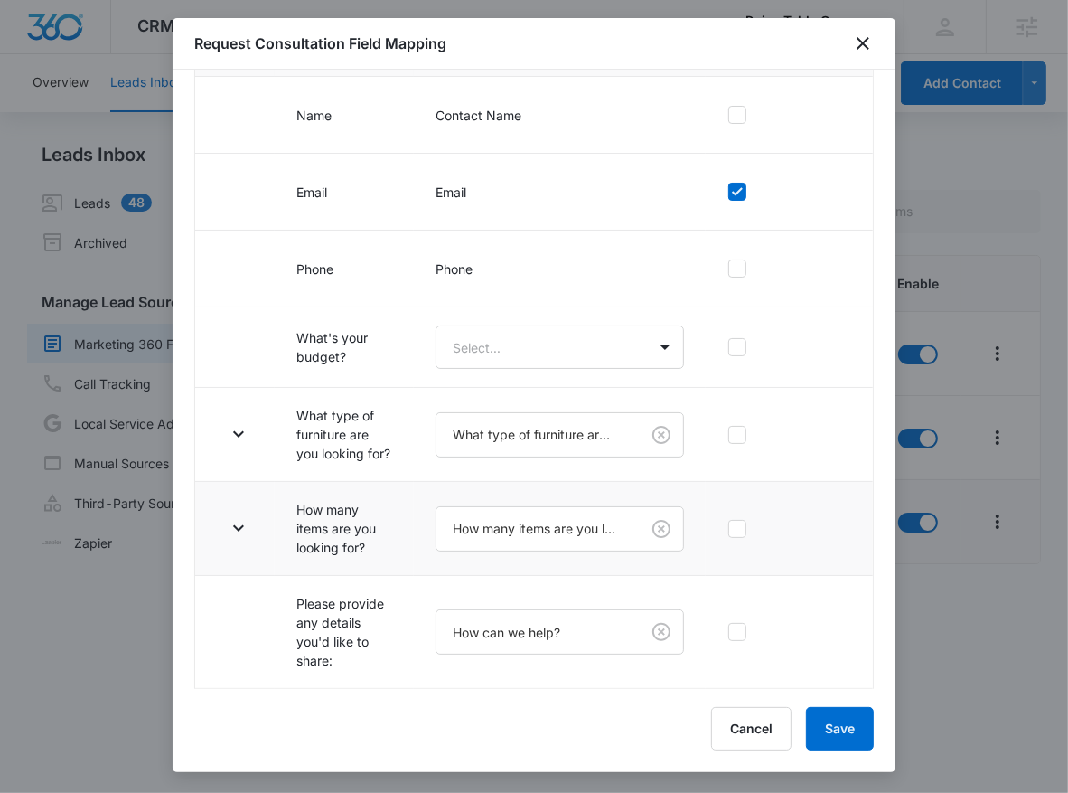
scroll to position [450, 0]
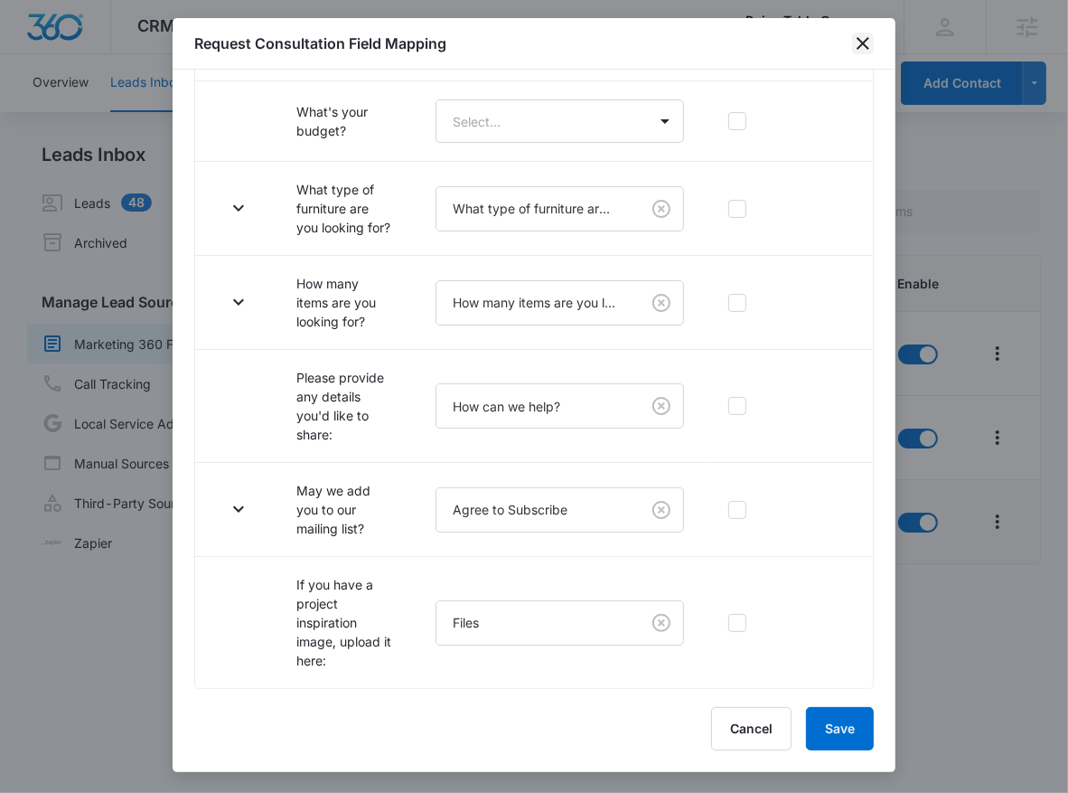
click at [865, 44] on icon "close" at bounding box center [863, 43] width 13 height 13
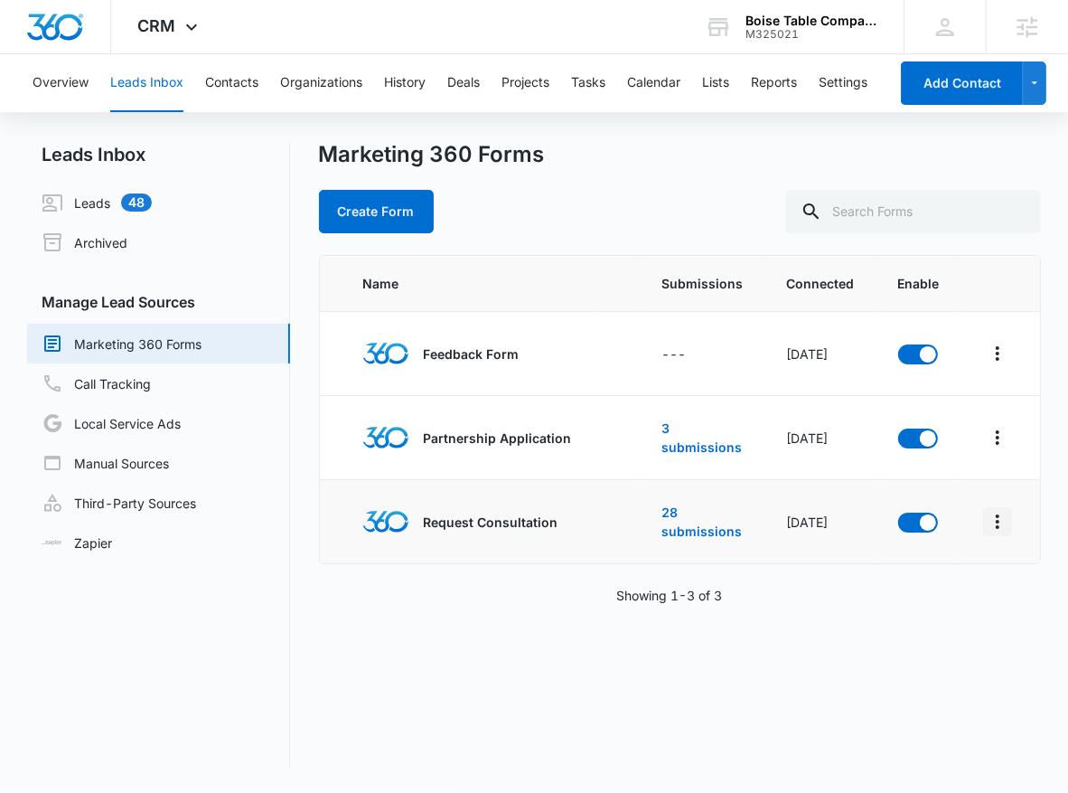
click at [987, 517] on icon "Overflow Menu" at bounding box center [998, 522] width 22 height 22
click at [960, 654] on button "Submission Rules" at bounding box center [911, 652] width 167 height 27
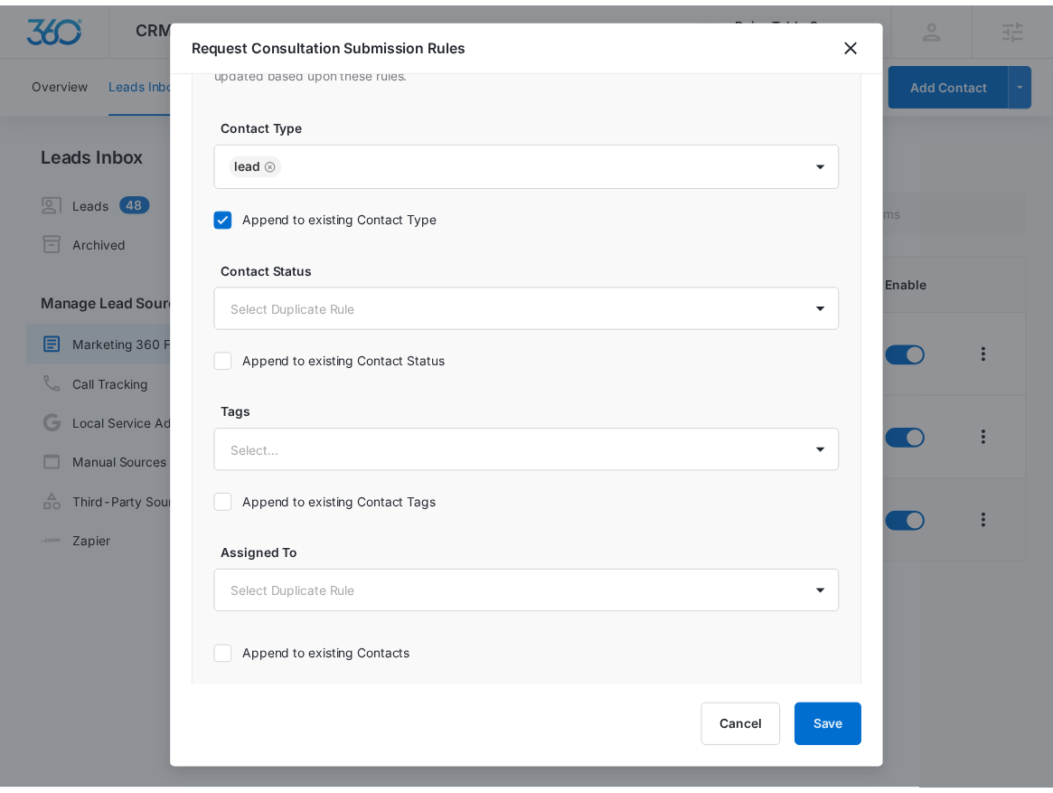
scroll to position [936, 0]
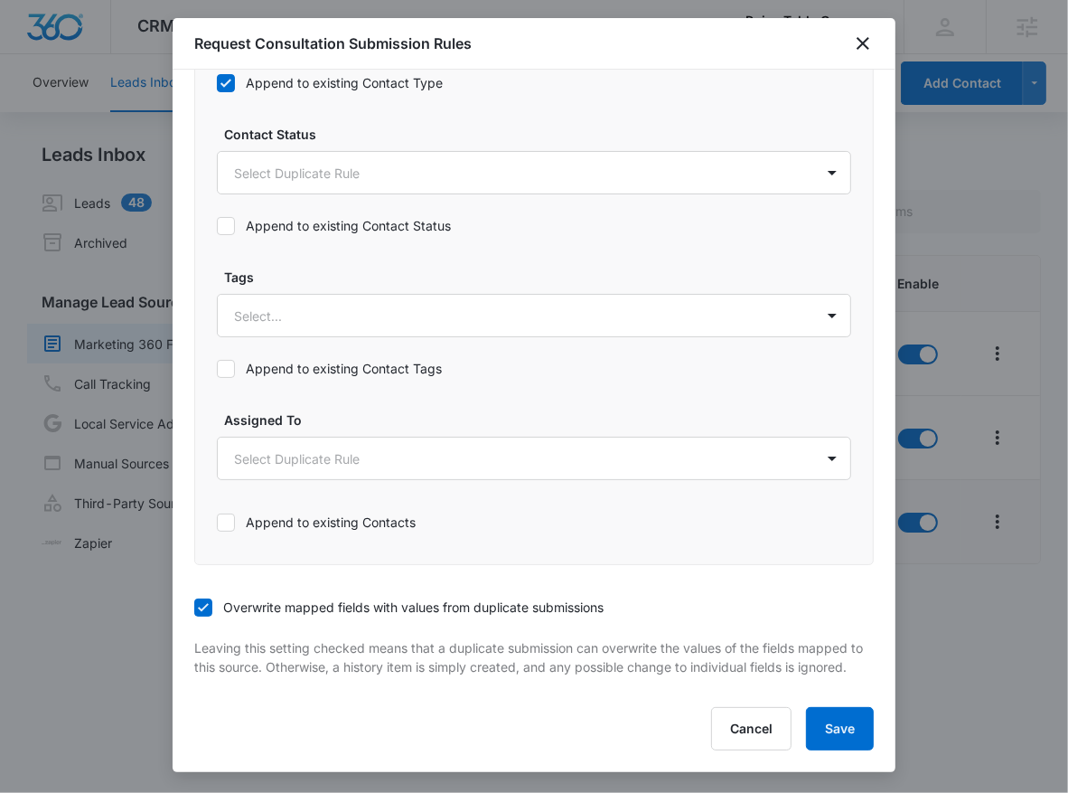
click at [962, 655] on div at bounding box center [534, 396] width 1068 height 793
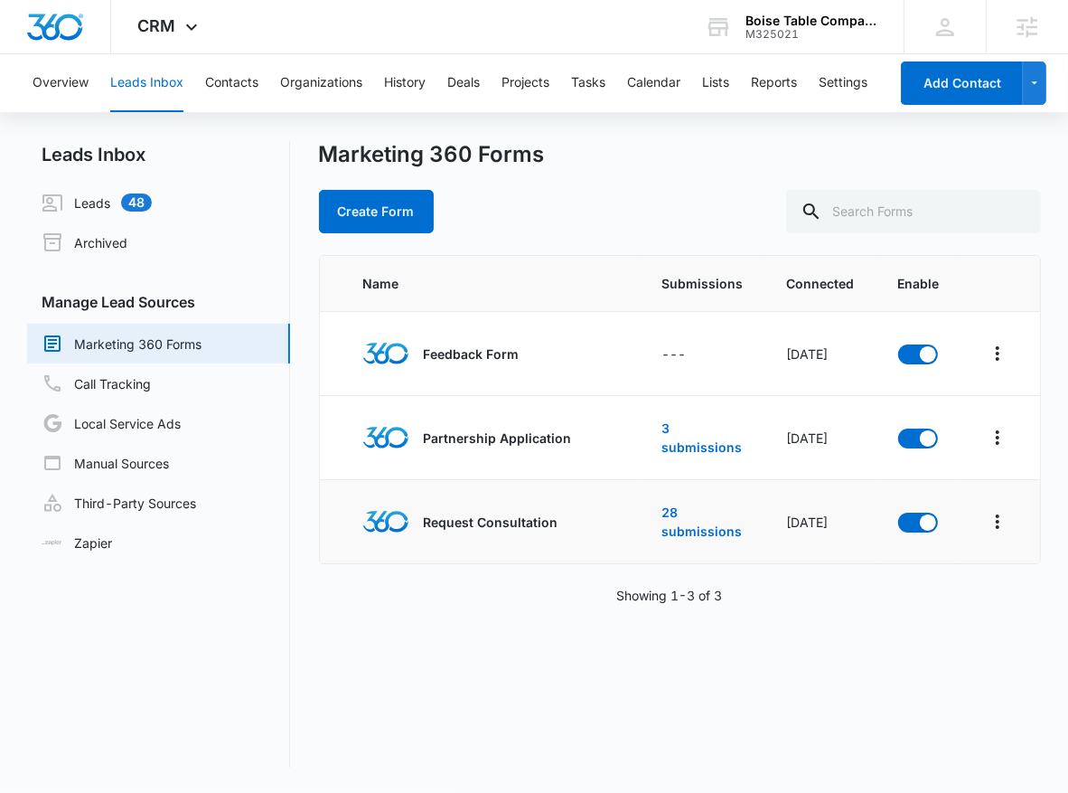
click at [130, 79] on button "Leads Inbox" at bounding box center [146, 83] width 73 height 58
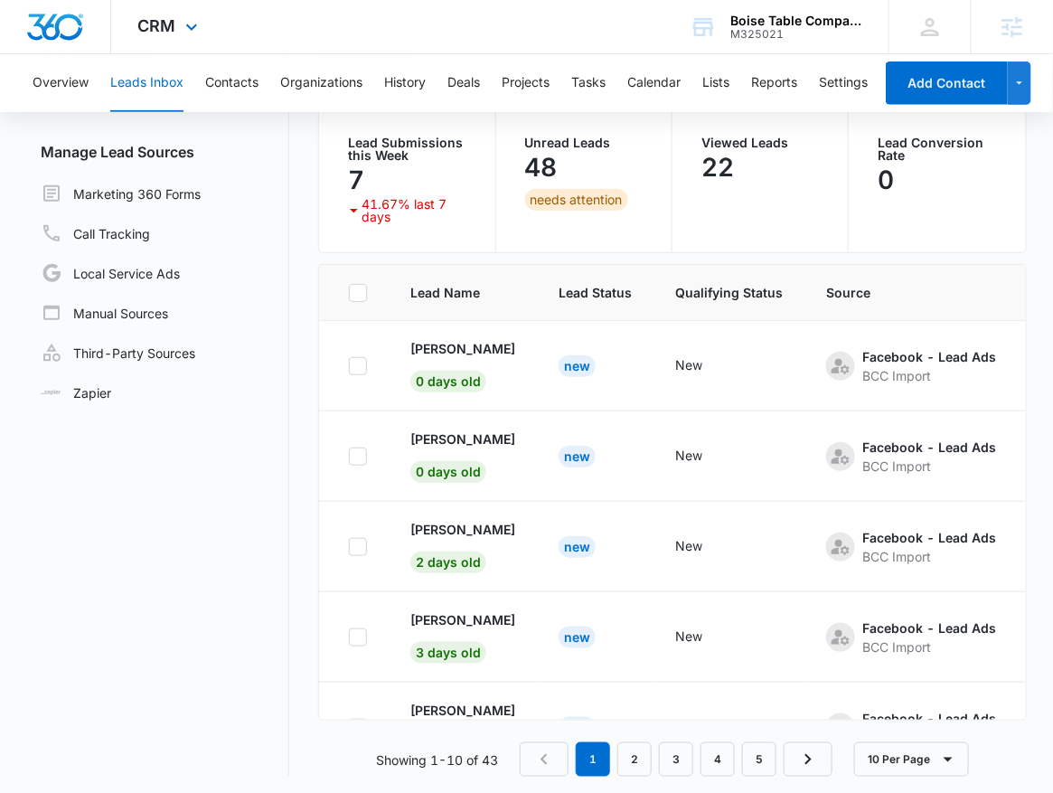
scroll to position [155, 0]
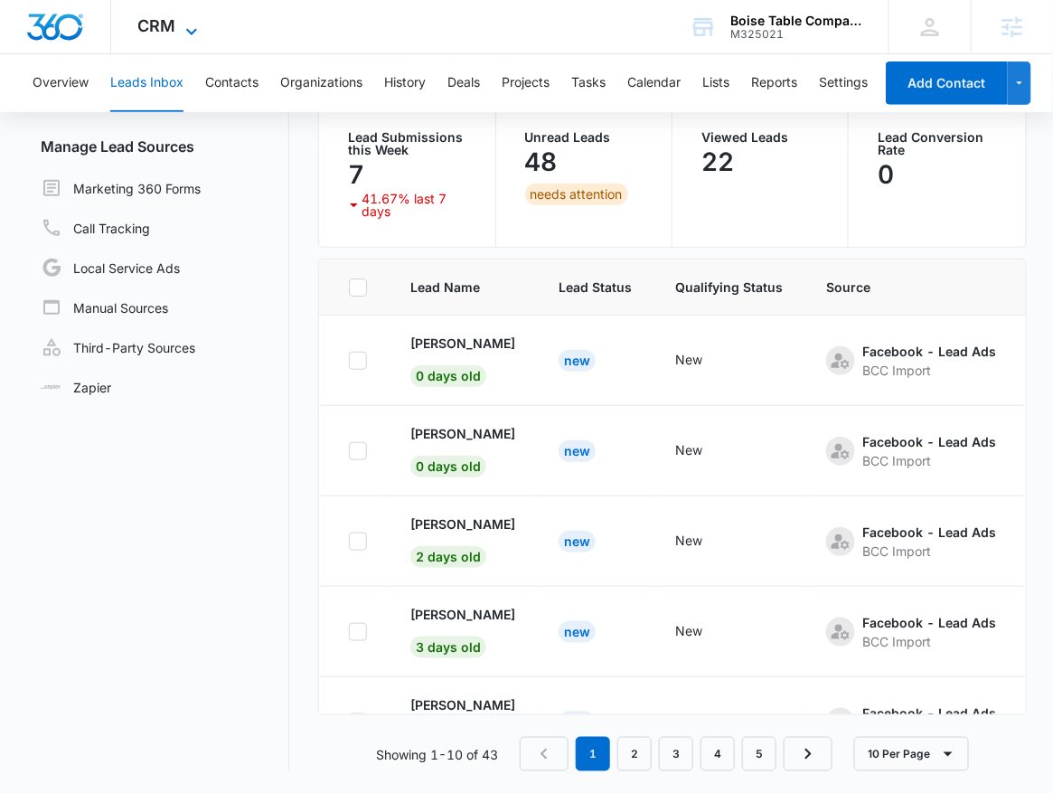
click at [184, 33] on icon at bounding box center [192, 32] width 22 height 22
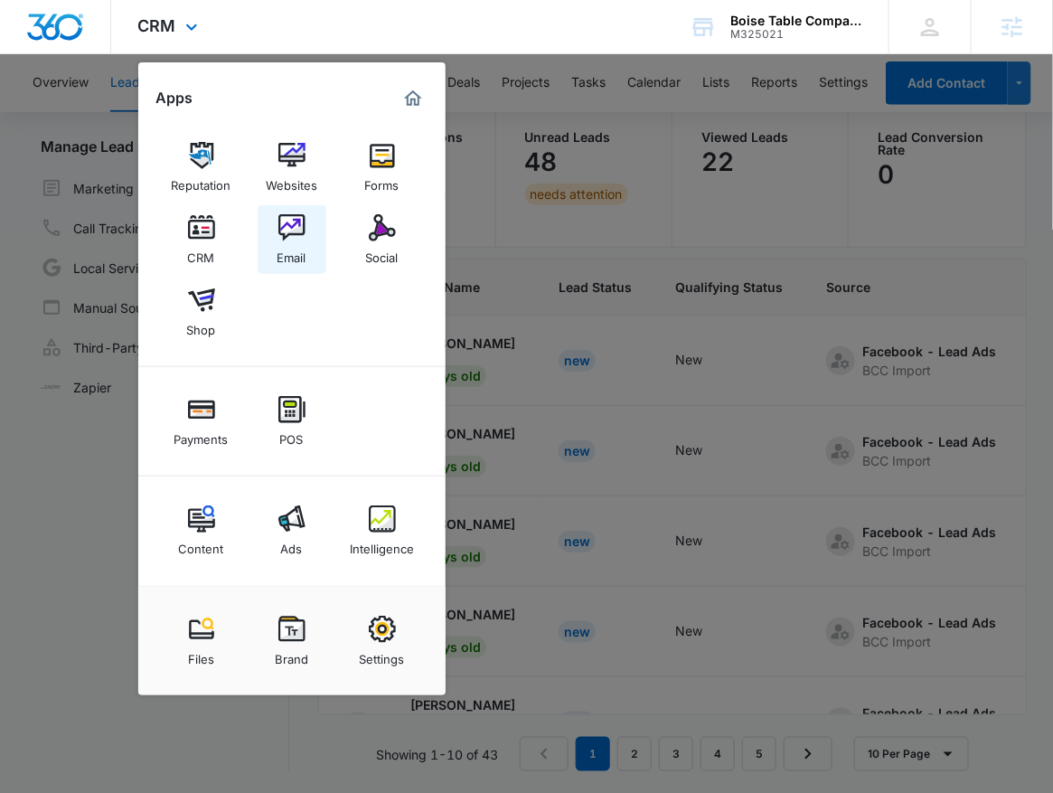
click at [295, 233] on img at bounding box center [291, 227] width 27 height 27
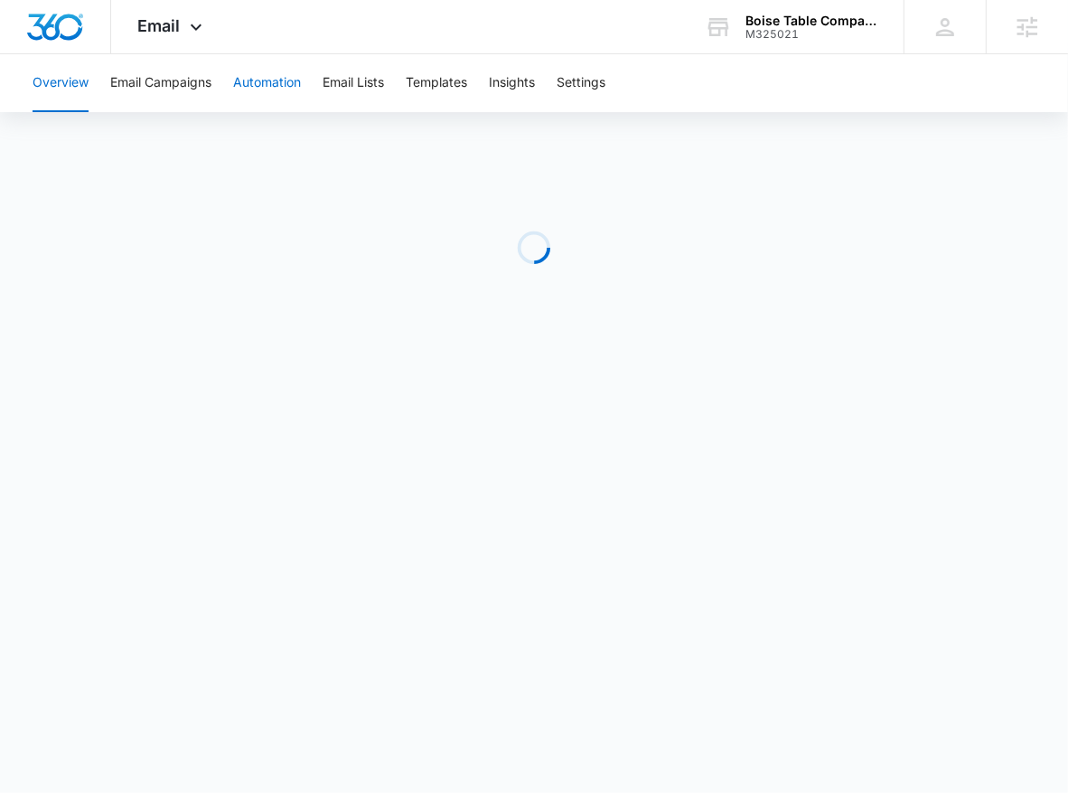
click at [235, 77] on button "Automation" at bounding box center [267, 83] width 68 height 58
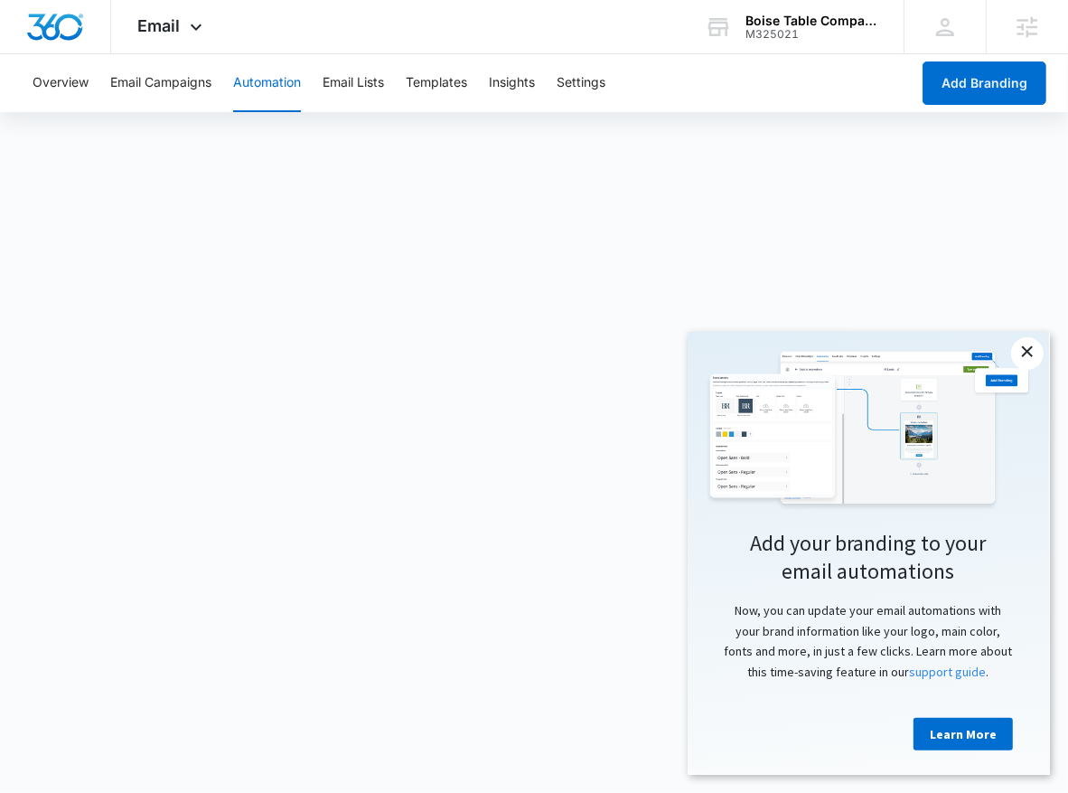
click at [1035, 354] on link "×" at bounding box center [1027, 352] width 33 height 33
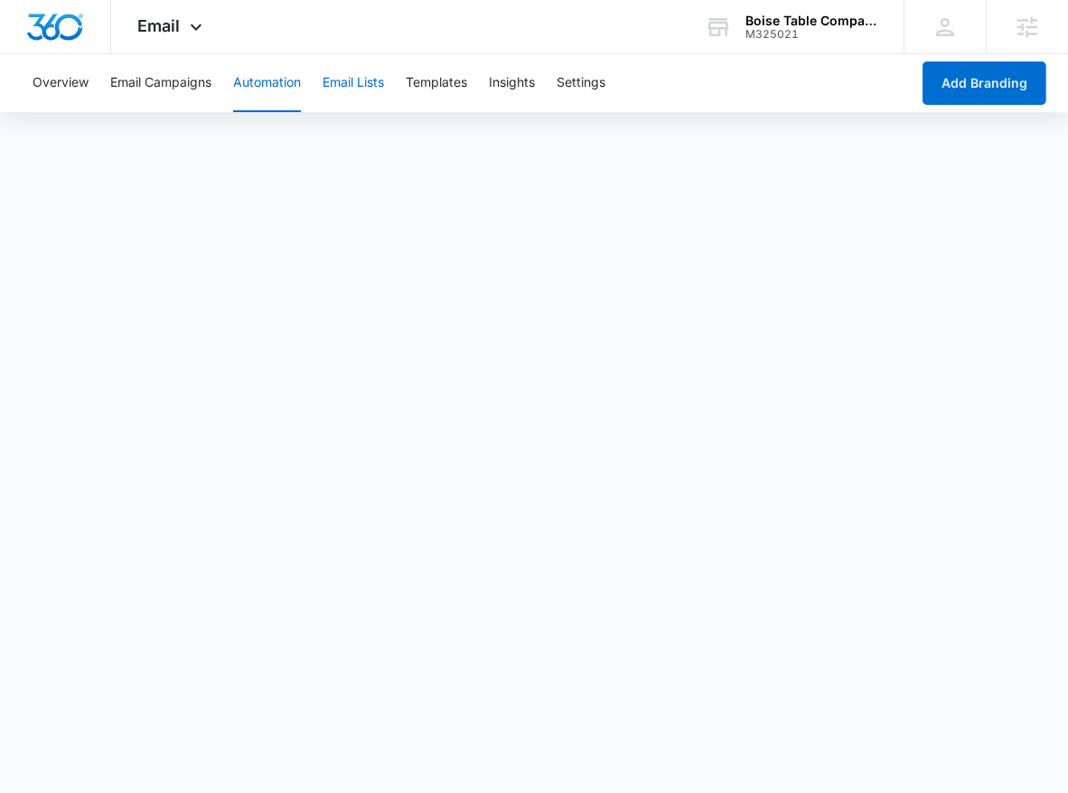
click at [373, 75] on button "Email Lists" at bounding box center [353, 83] width 61 height 58
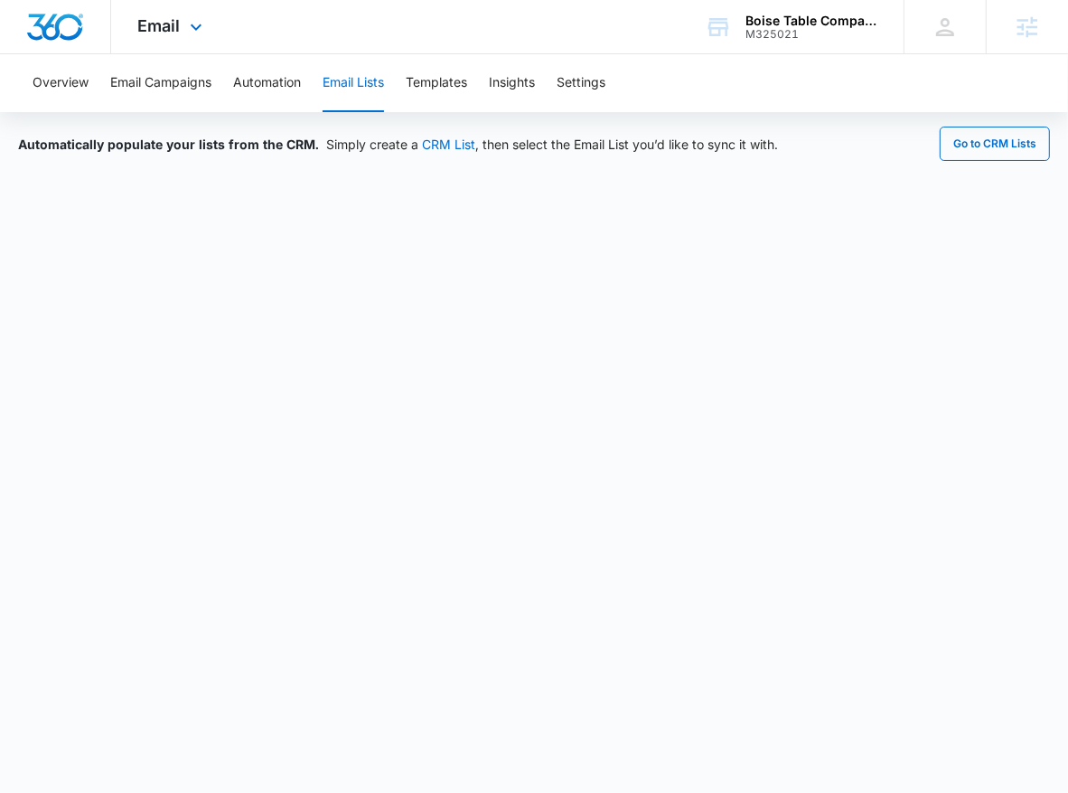
click at [221, 26] on div "Email Apps Reputation Websites Forms CRM Email Social Shop Payments POS Content…" at bounding box center [172, 26] width 123 height 53
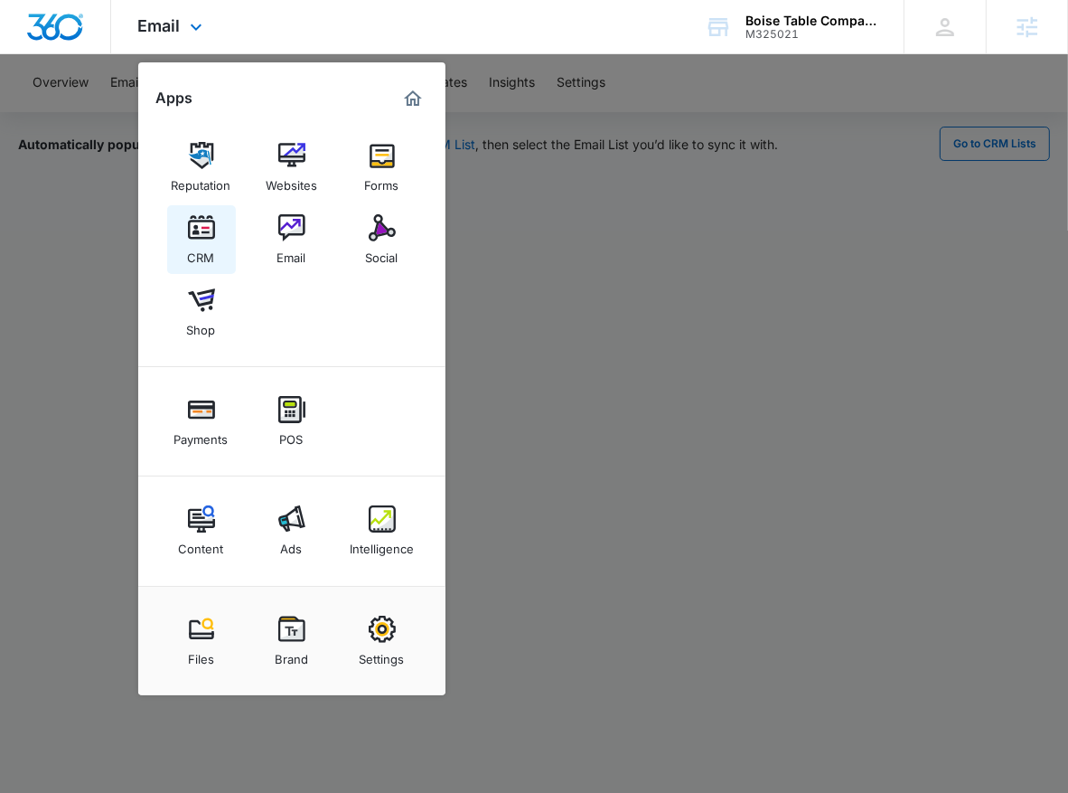
click at [201, 223] on img at bounding box center [201, 227] width 27 height 27
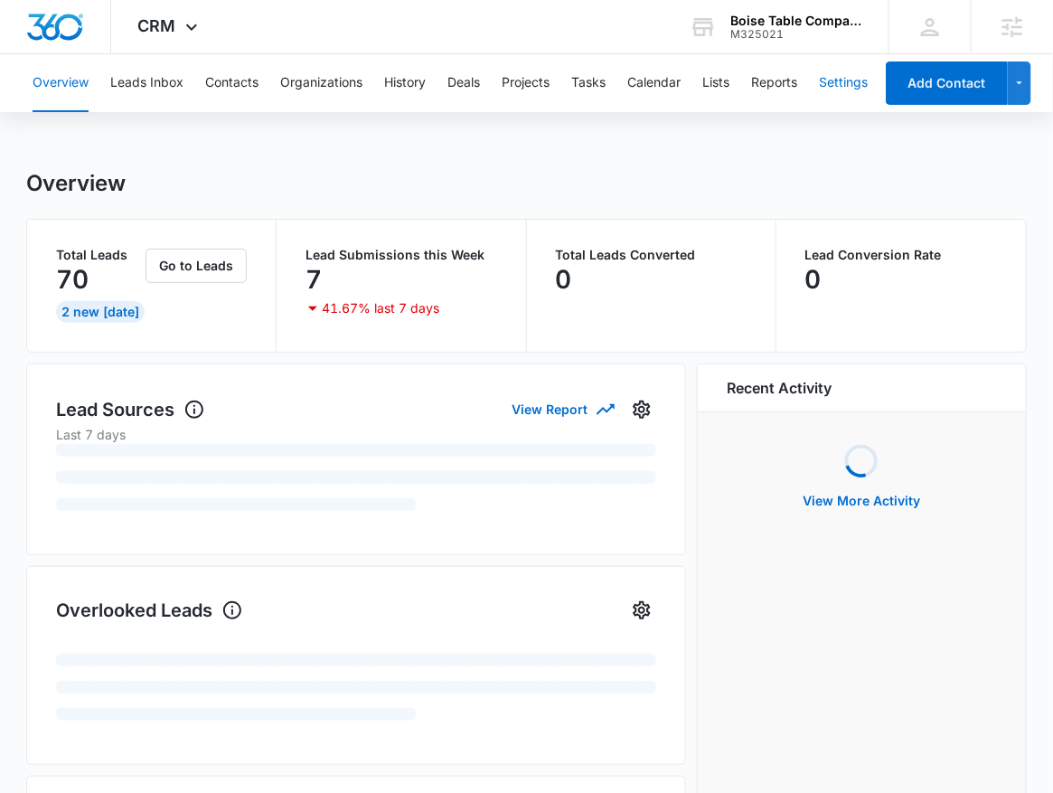
click at [853, 87] on button "Settings" at bounding box center [843, 83] width 49 height 58
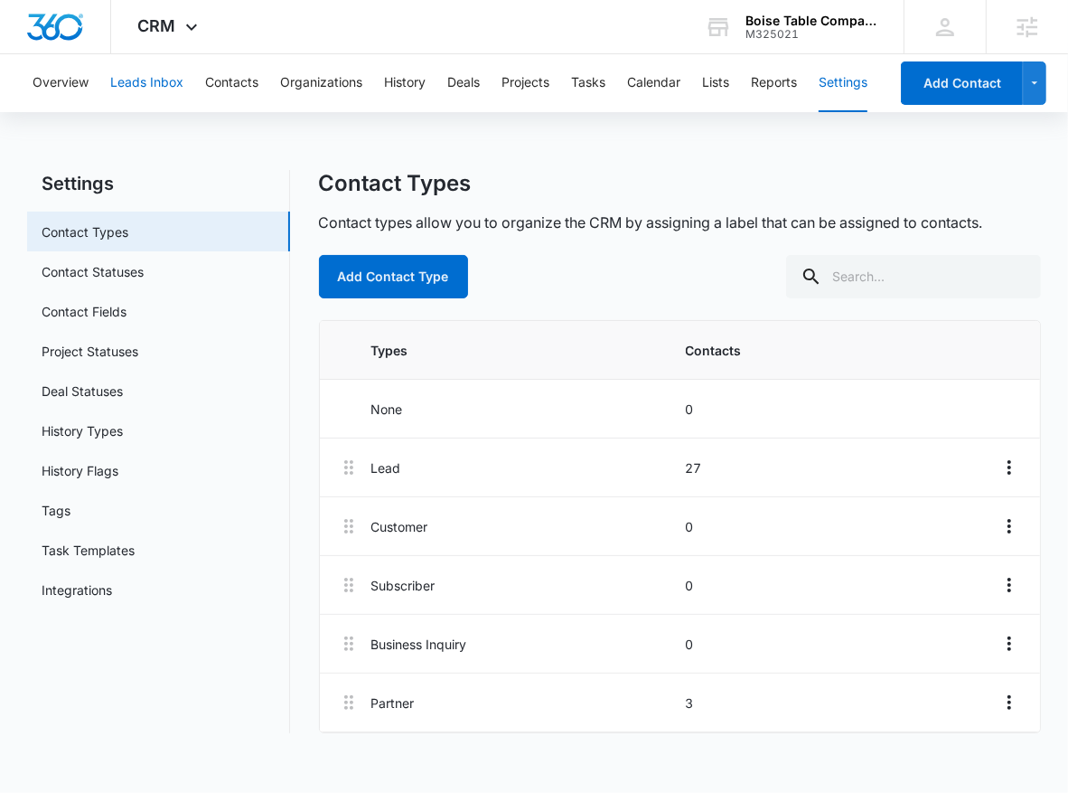
click at [163, 93] on button "Leads Inbox" at bounding box center [146, 83] width 73 height 58
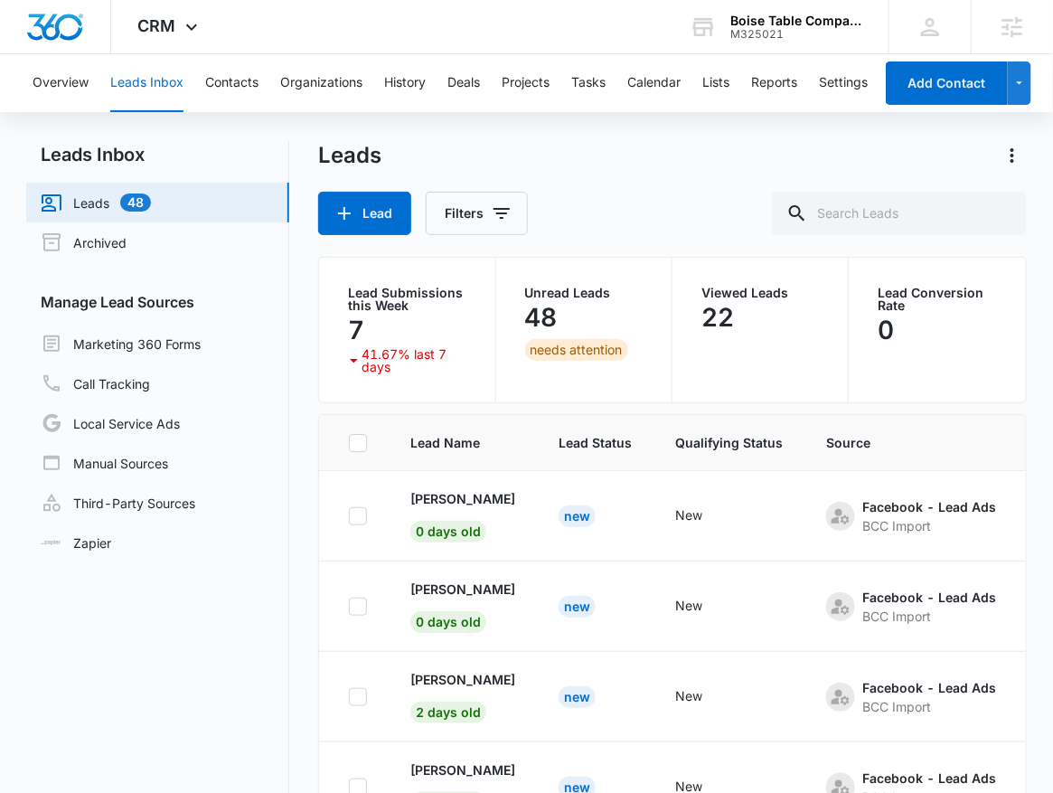
click at [702, 79] on div "Overview Leads Inbox Contacts Organizations History Deals Projects Tasks Calend…" at bounding box center [448, 83] width 852 height 58
click at [735, 79] on div "Overview Leads Inbox Contacts Organizations History Deals Projects Tasks Calend…" at bounding box center [448, 83] width 852 height 58
click at [707, 73] on button "Lists" at bounding box center [715, 83] width 27 height 58
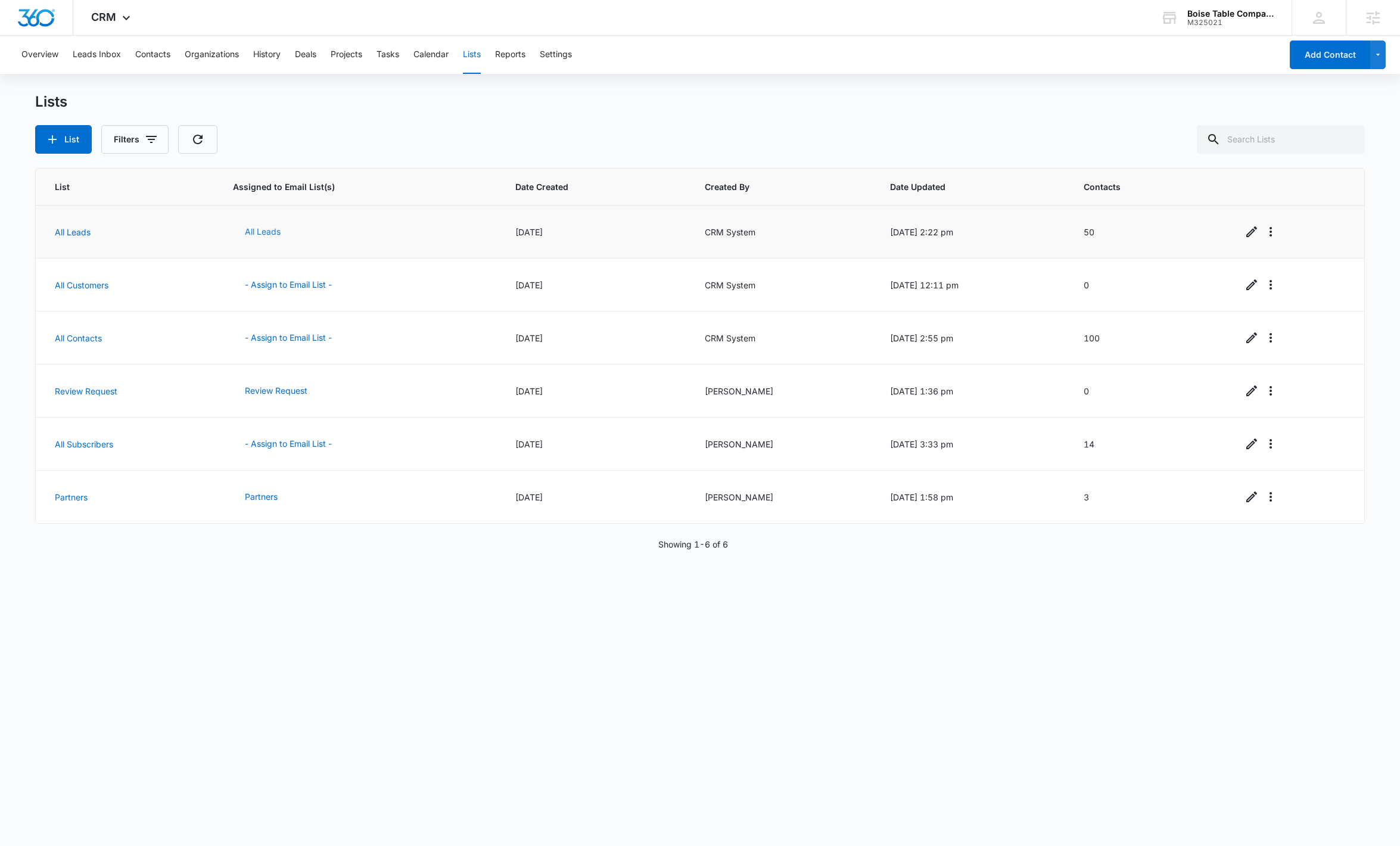
click at [265, 231] on button "All Leads" at bounding box center [262, 231] width 59 height 28
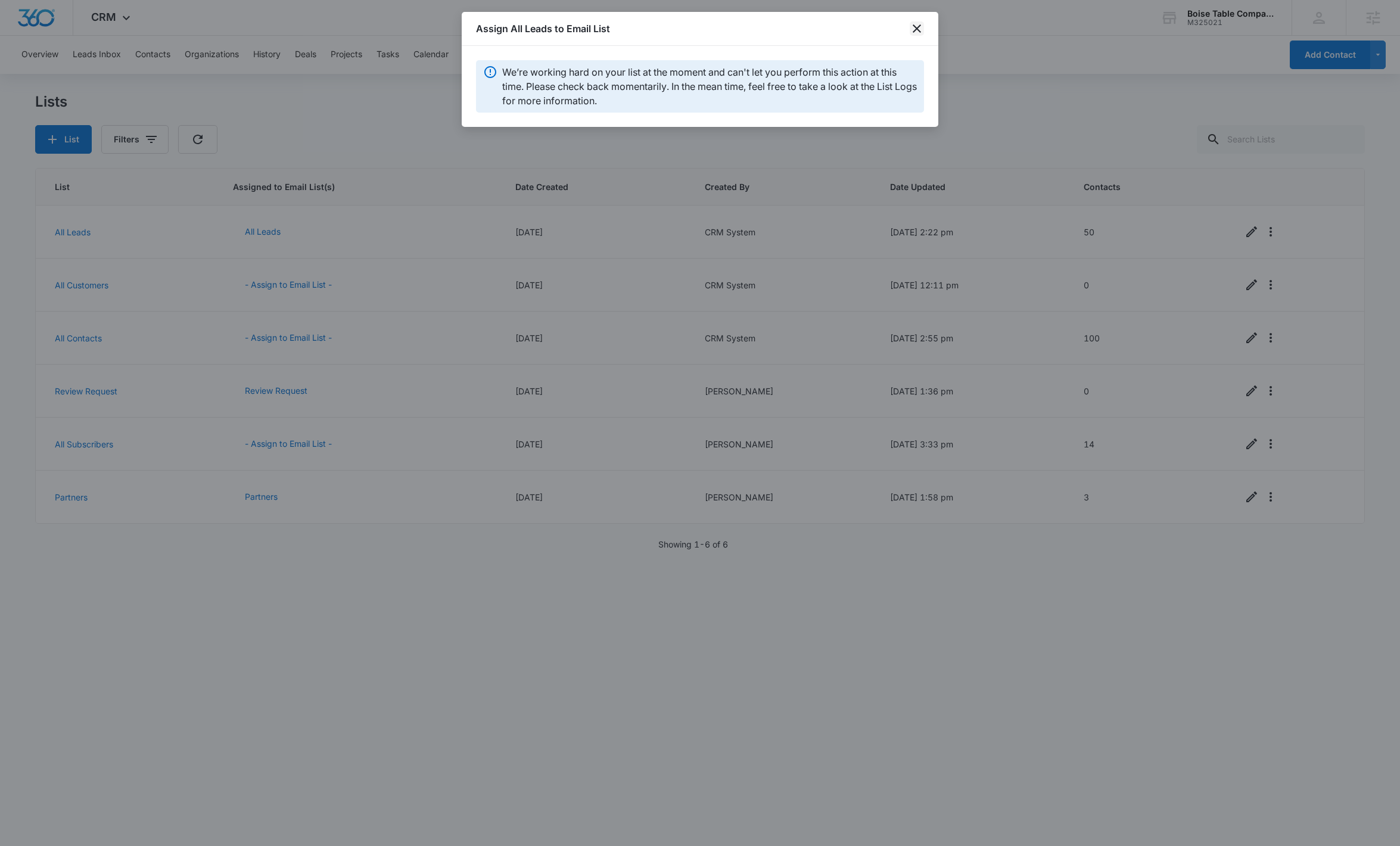
click at [704, 28] on icon "close" at bounding box center [917, 29] width 15 height 14
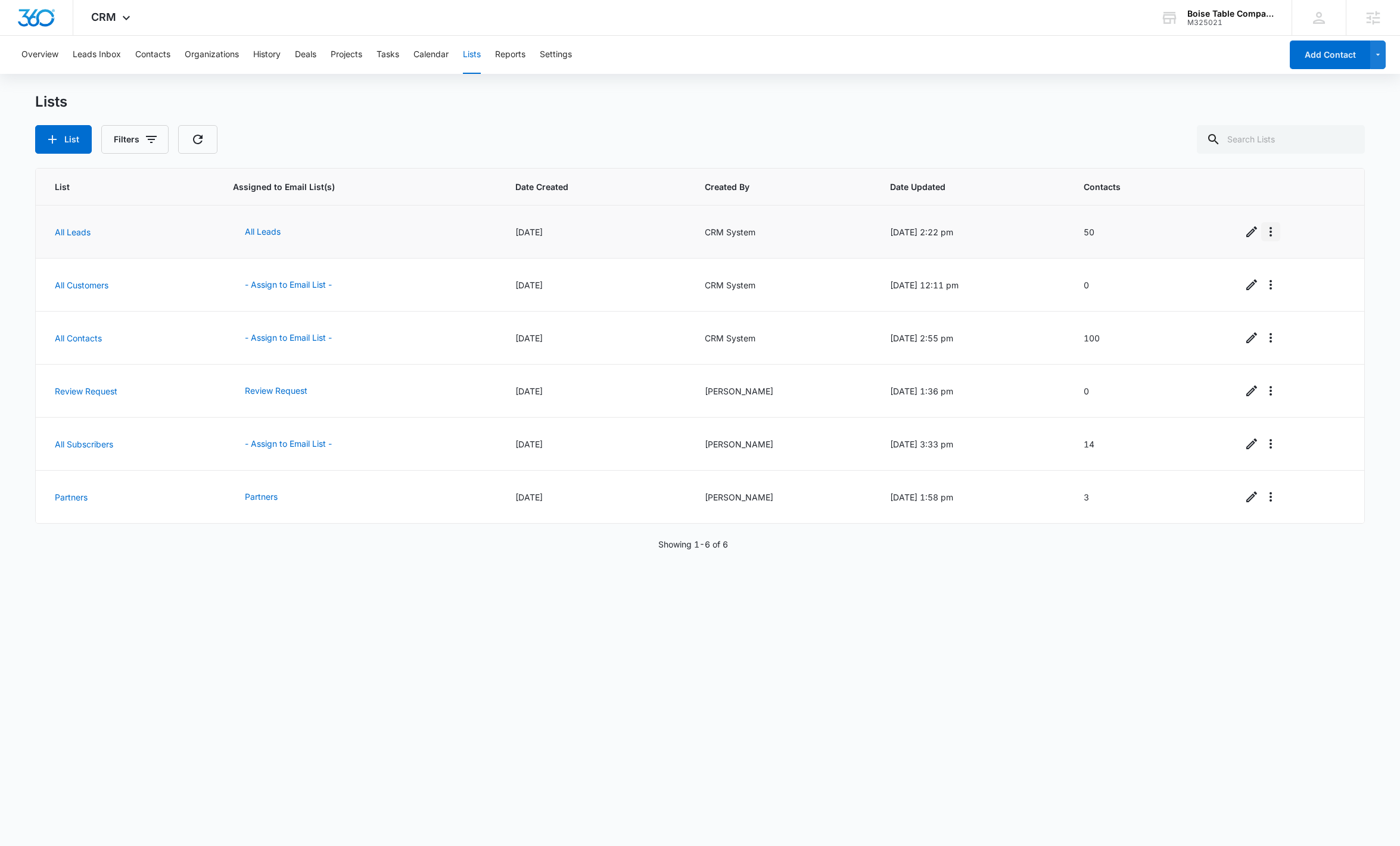
click at [704, 228] on icon "Overflow Menu" at bounding box center [1271, 232] width 15 height 14
click at [704, 276] on button "View List Log" at bounding box center [1304, 283] width 96 height 18
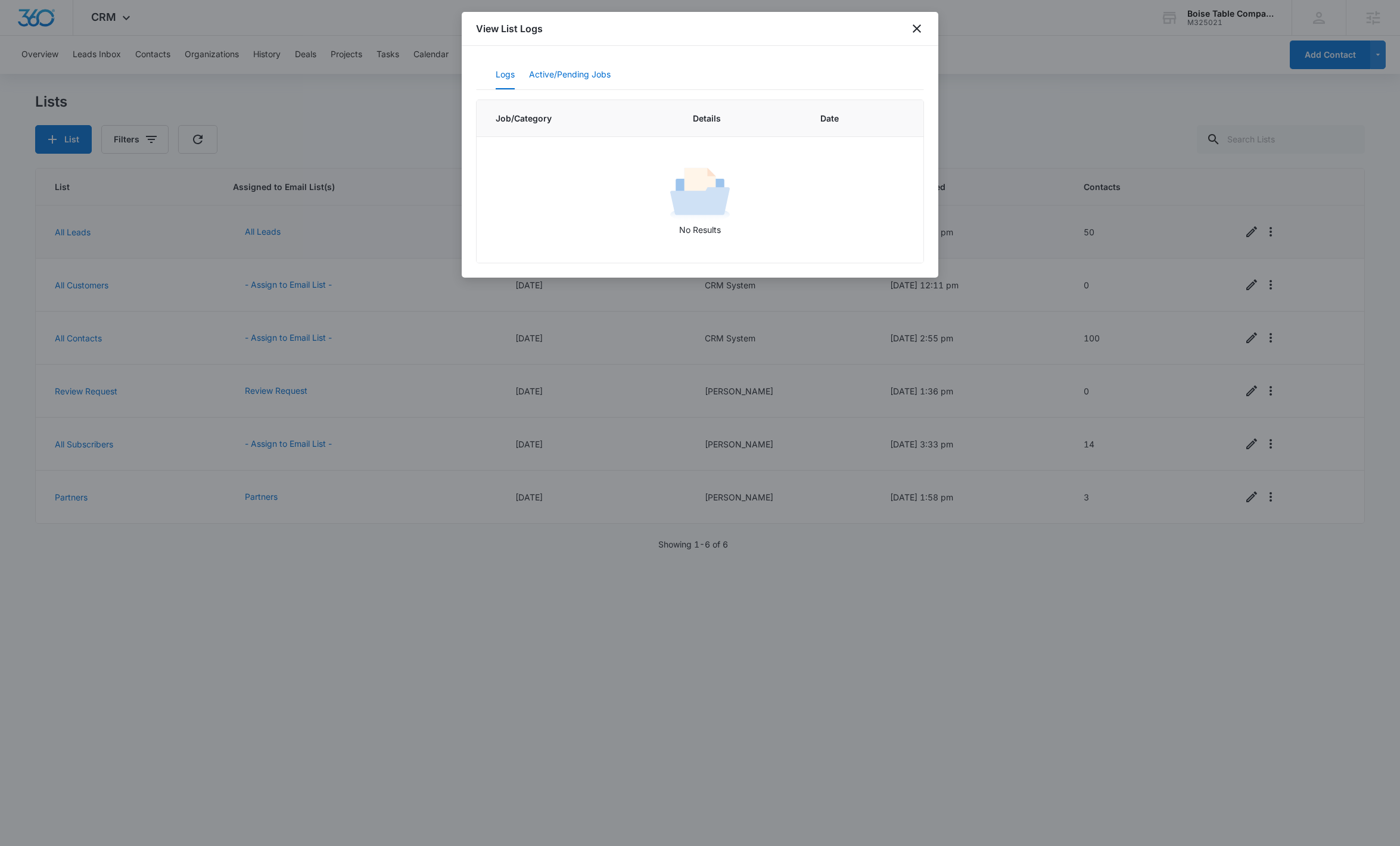
click at [581, 76] on button "Active/Pending Jobs" at bounding box center [570, 74] width 82 height 28
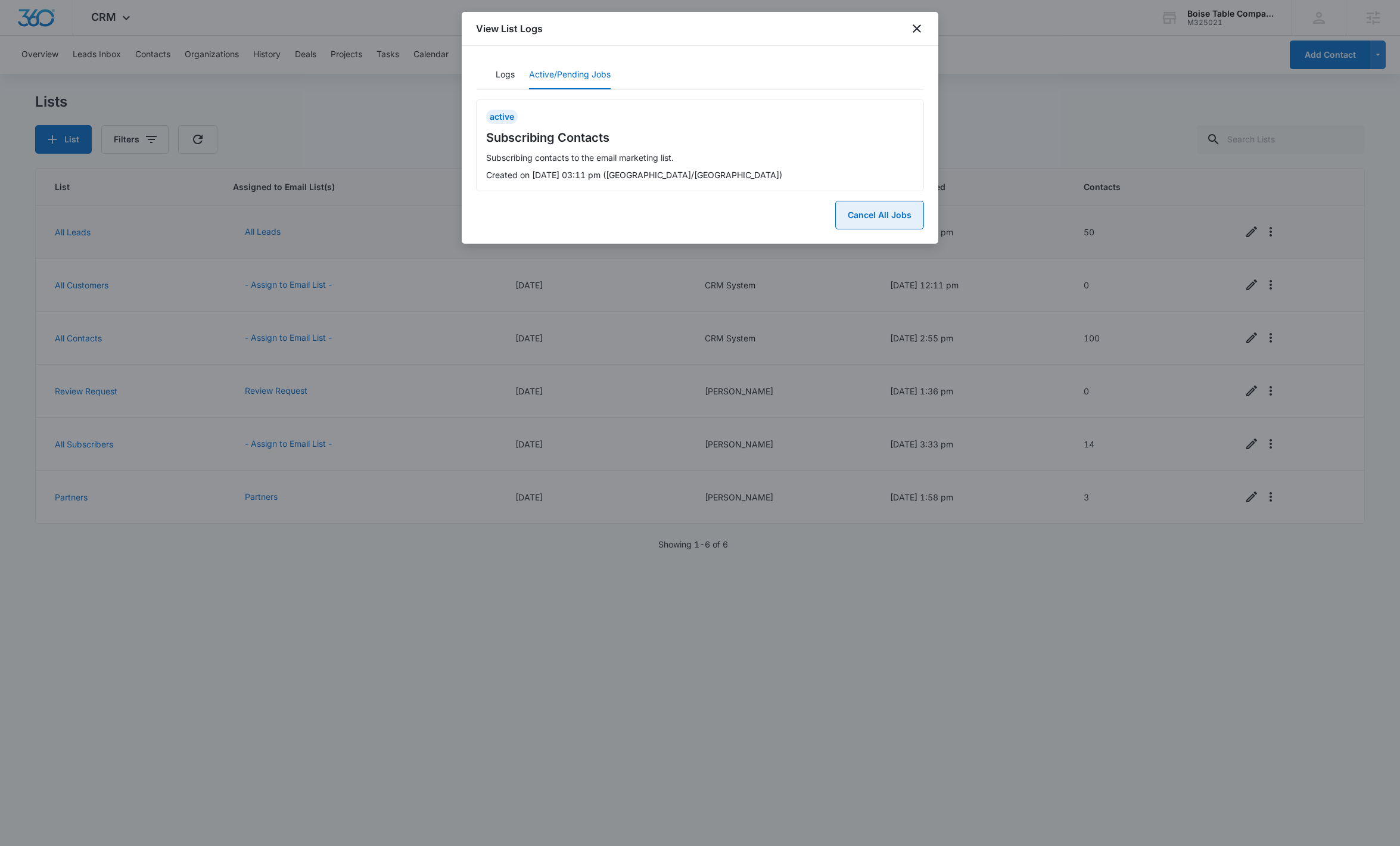
click at [704, 221] on button "Cancel All Jobs" at bounding box center [879, 215] width 89 height 28
click at [704, 167] on button "Yes" at bounding box center [908, 169] width 31 height 22
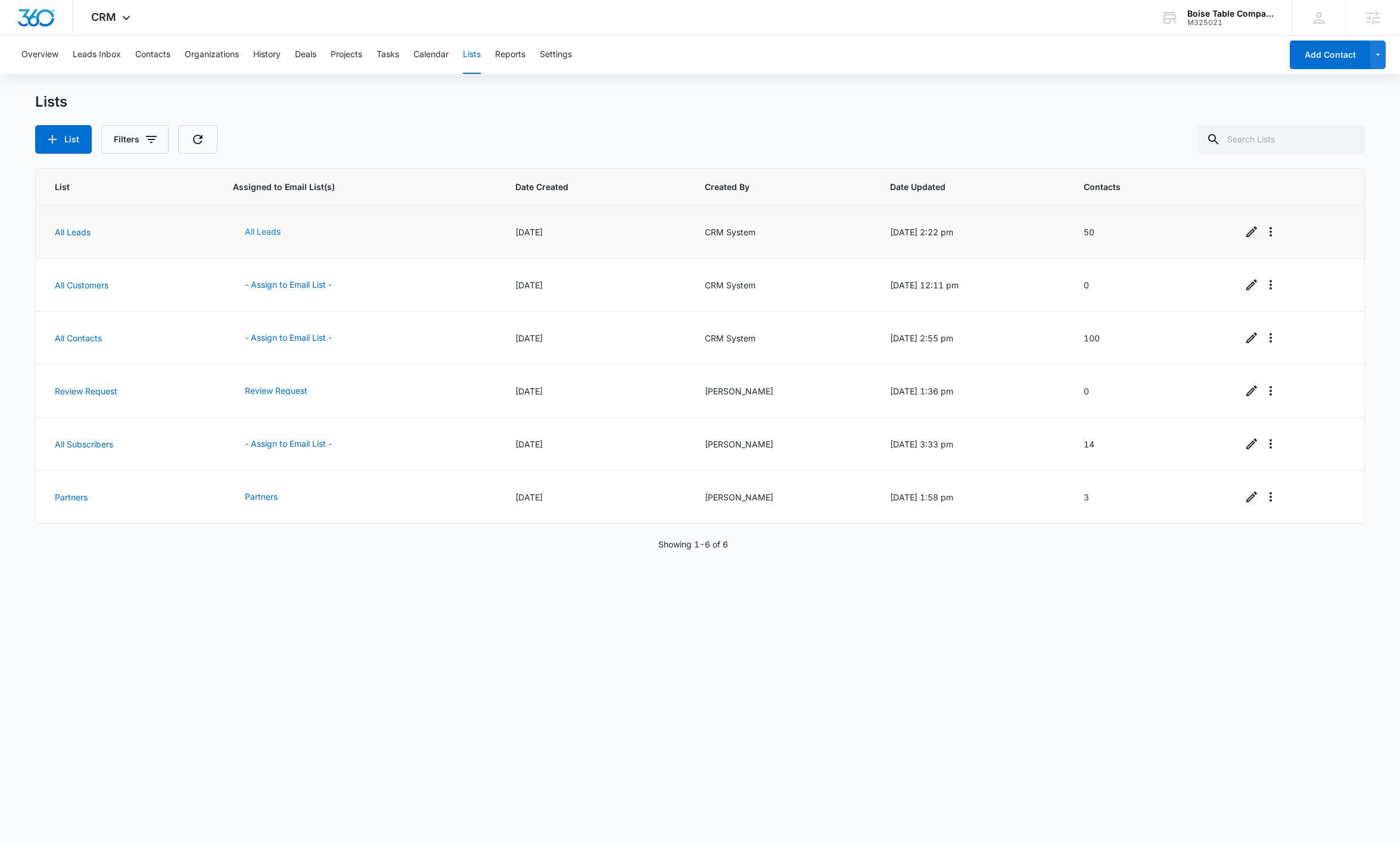
click at [260, 228] on button "All Leads" at bounding box center [262, 231] width 59 height 28
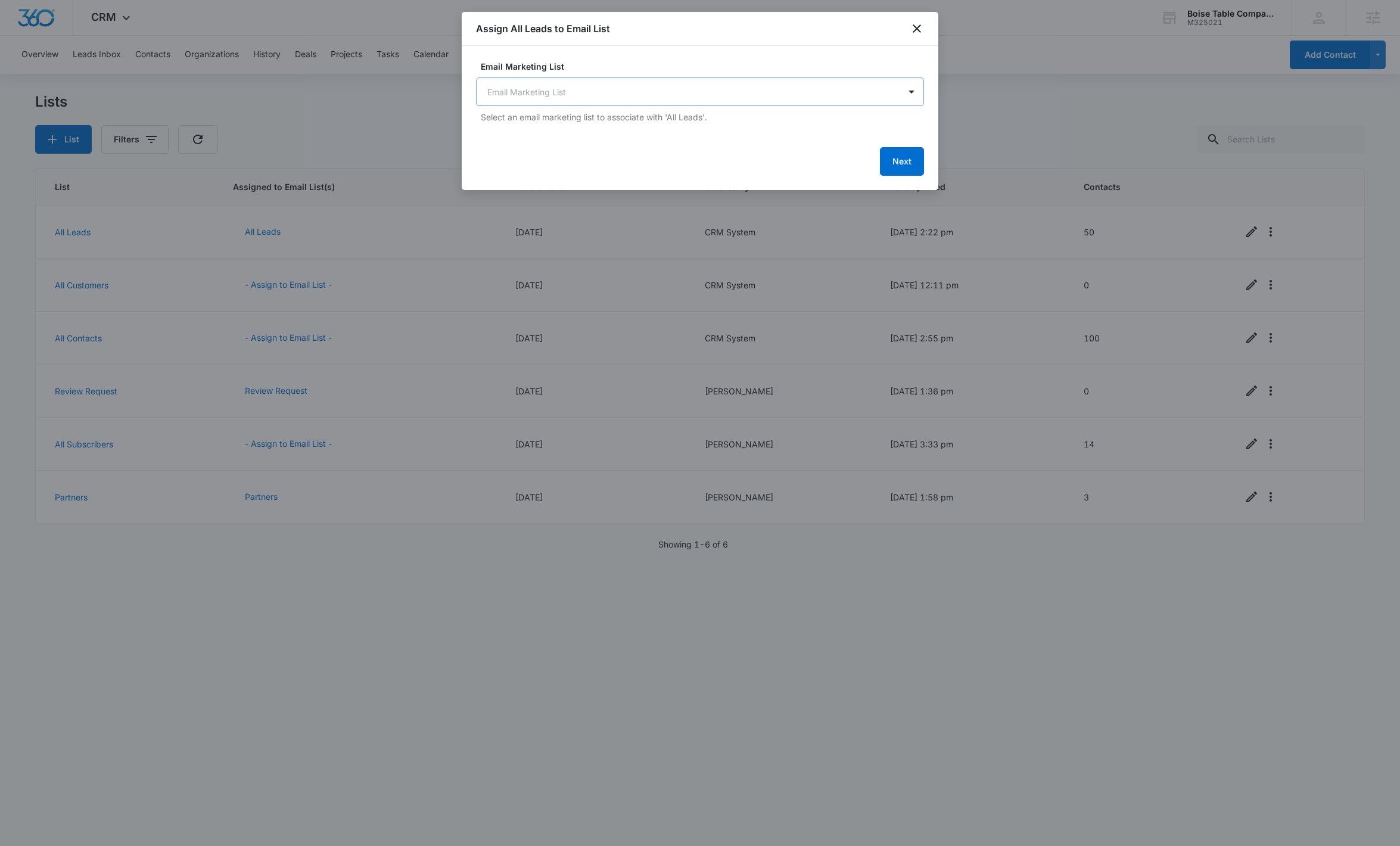
click at [595, 92] on body "CRM Apps Reputation Websites Forms CRM Email Social Shop Payments POS Content A…" at bounding box center [700, 423] width 1400 height 846
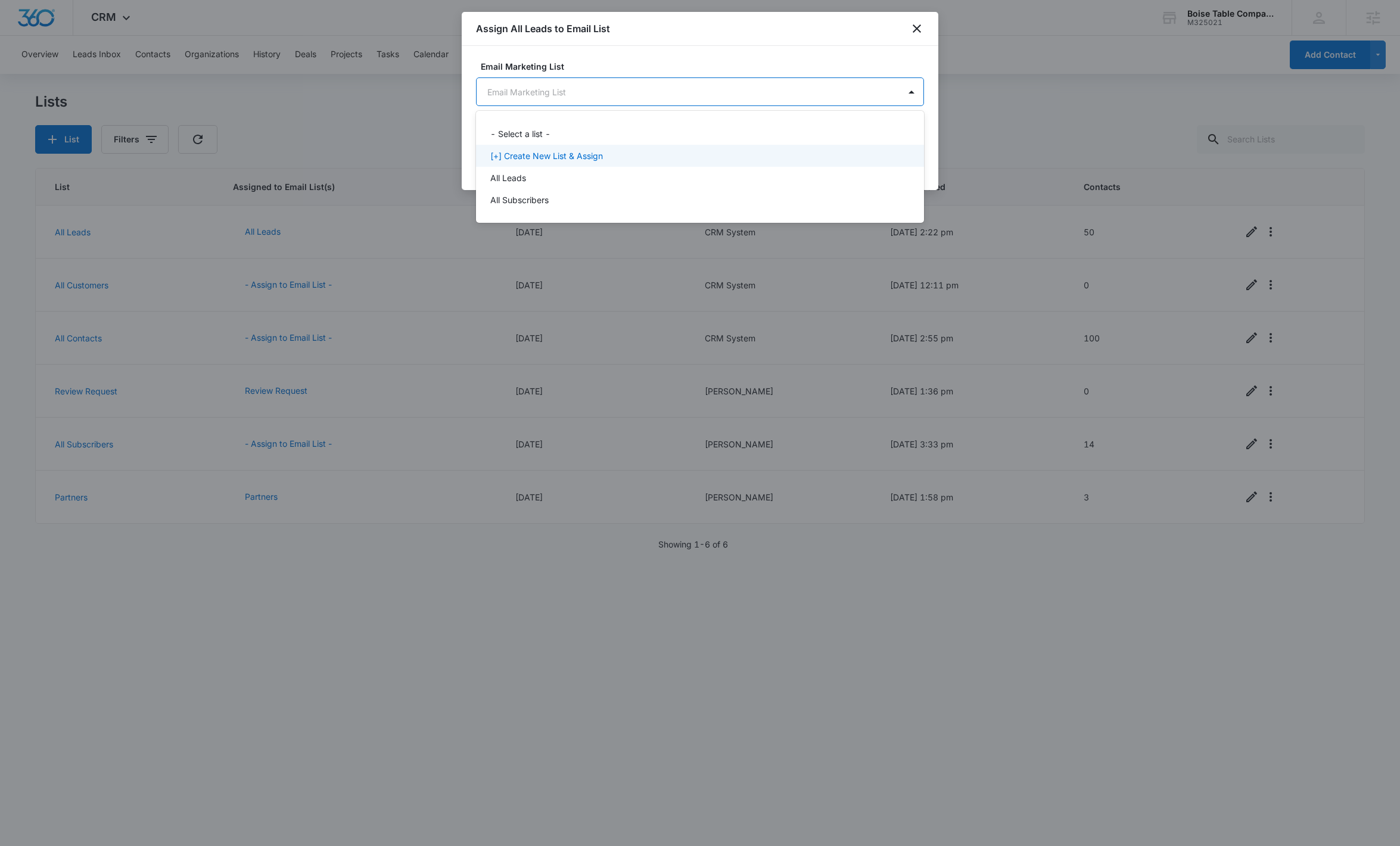
click at [559, 177] on div "All Leads" at bounding box center [699, 177] width 417 height 13
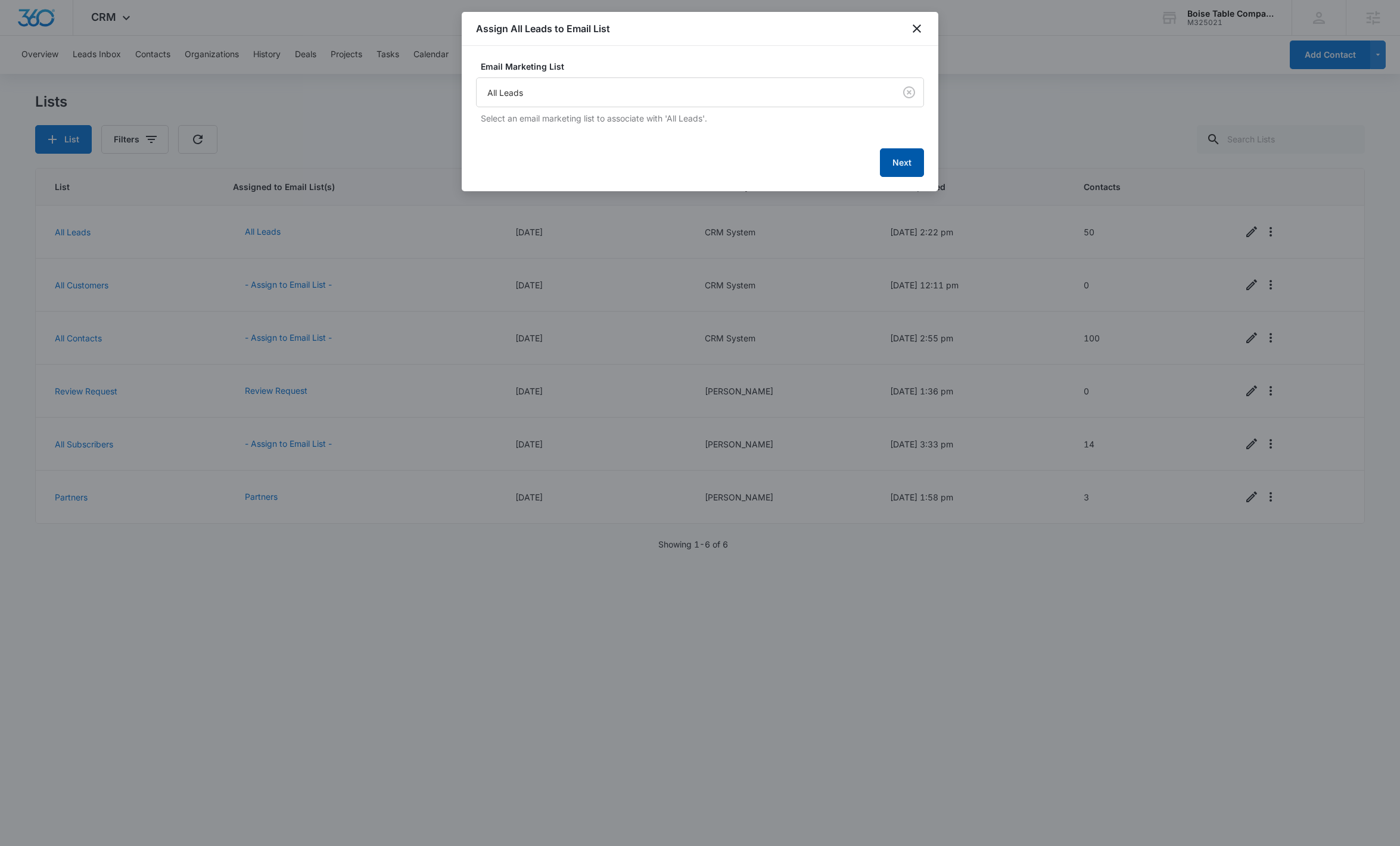
click at [896, 157] on button "Next" at bounding box center [902, 162] width 44 height 28
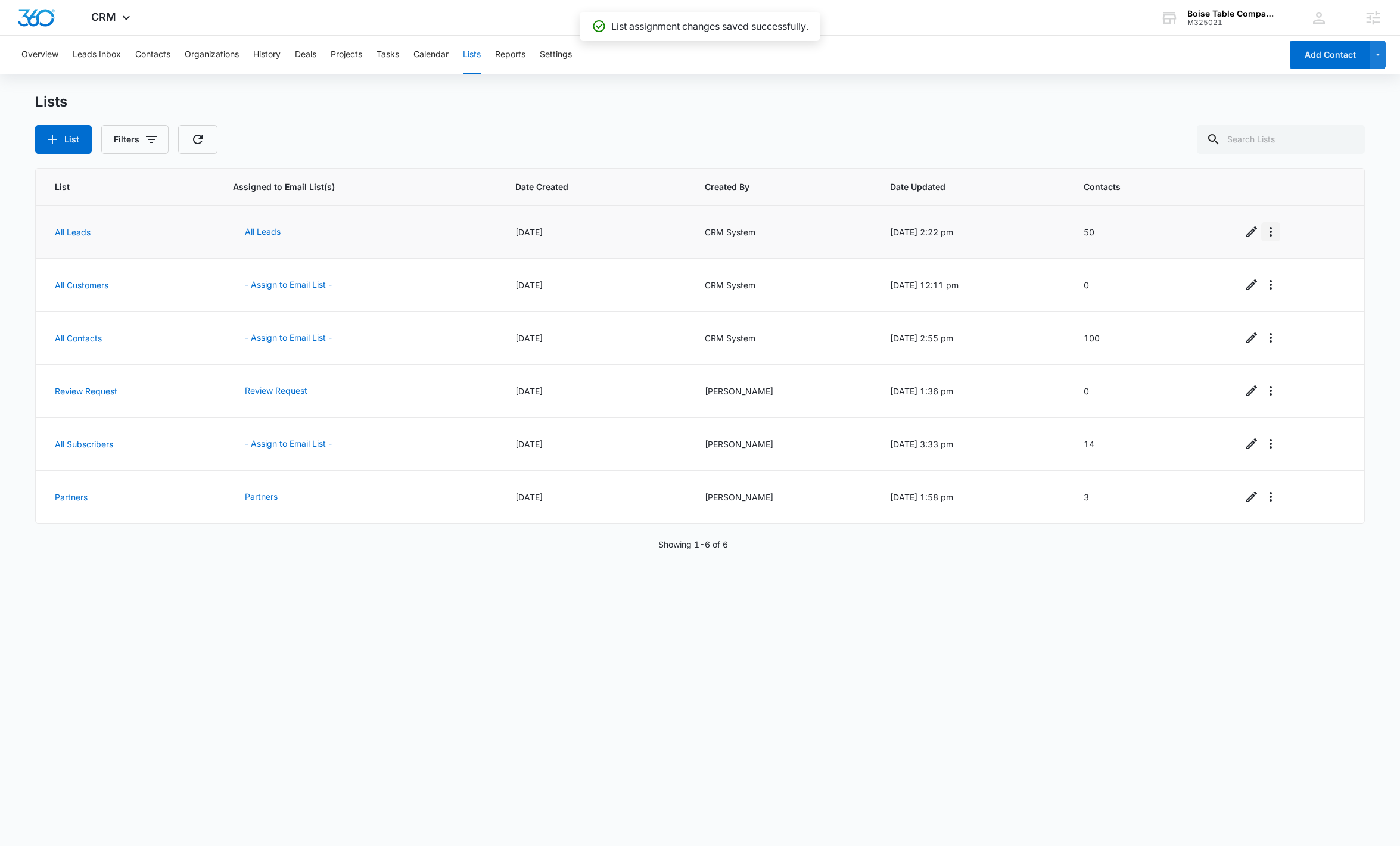
click at [1269, 236] on icon "Overflow Menu" at bounding box center [1271, 231] width 3 height 9
click at [1279, 281] on div "View List Log" at bounding box center [1297, 283] width 53 height 9
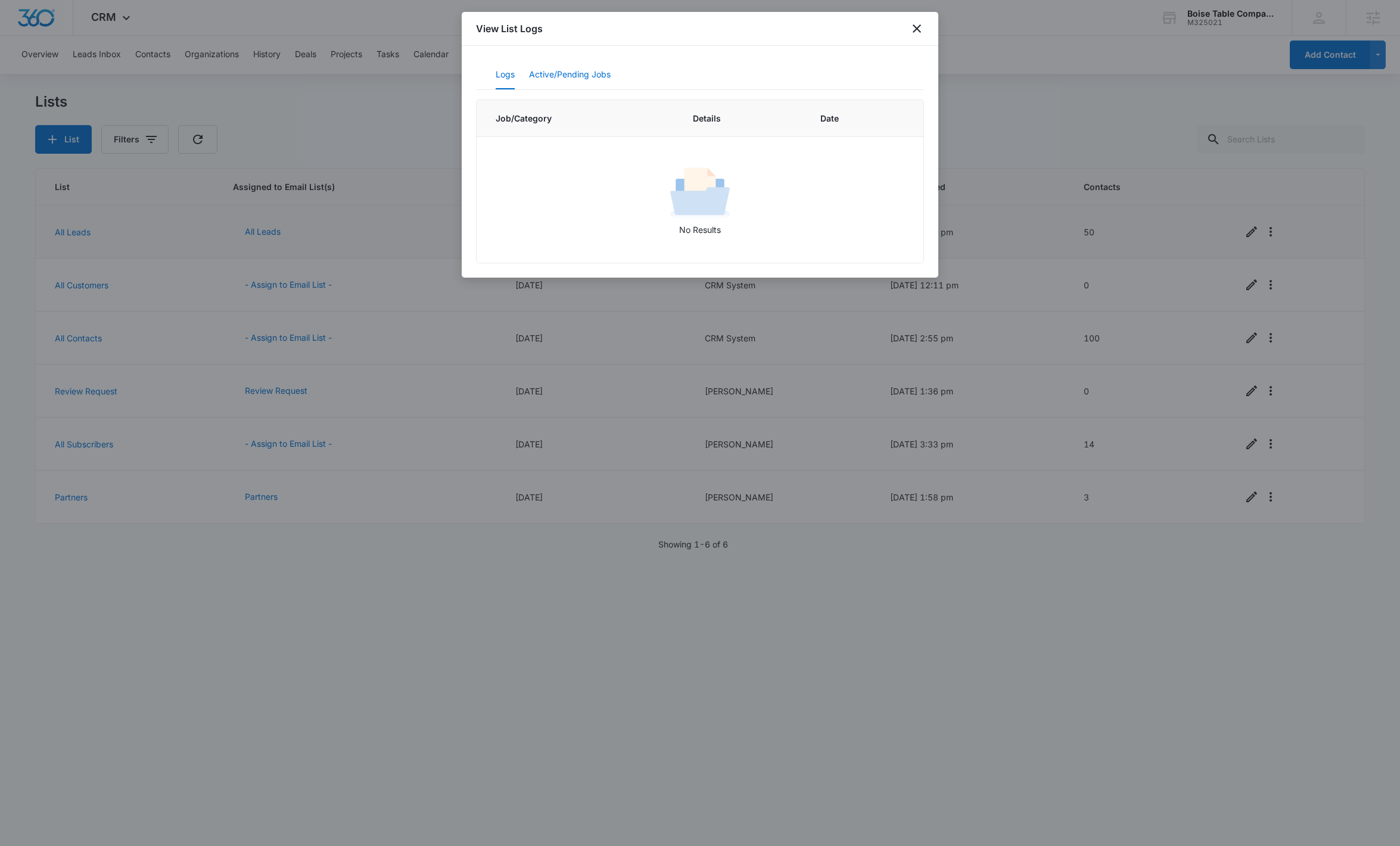
click at [551, 69] on button "Active/Pending Jobs" at bounding box center [570, 74] width 82 height 28
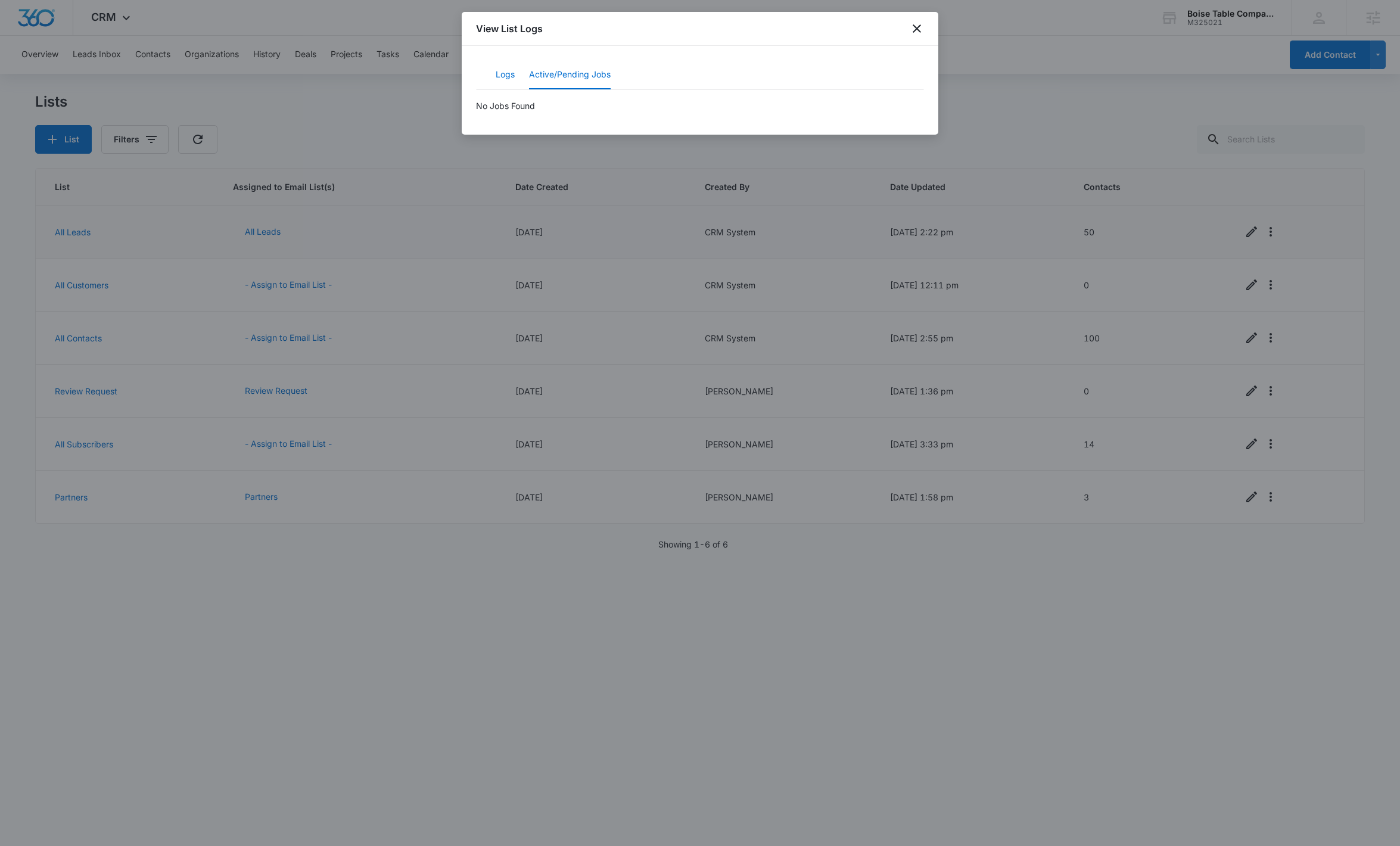
click at [499, 78] on button "Logs" at bounding box center [505, 74] width 19 height 28
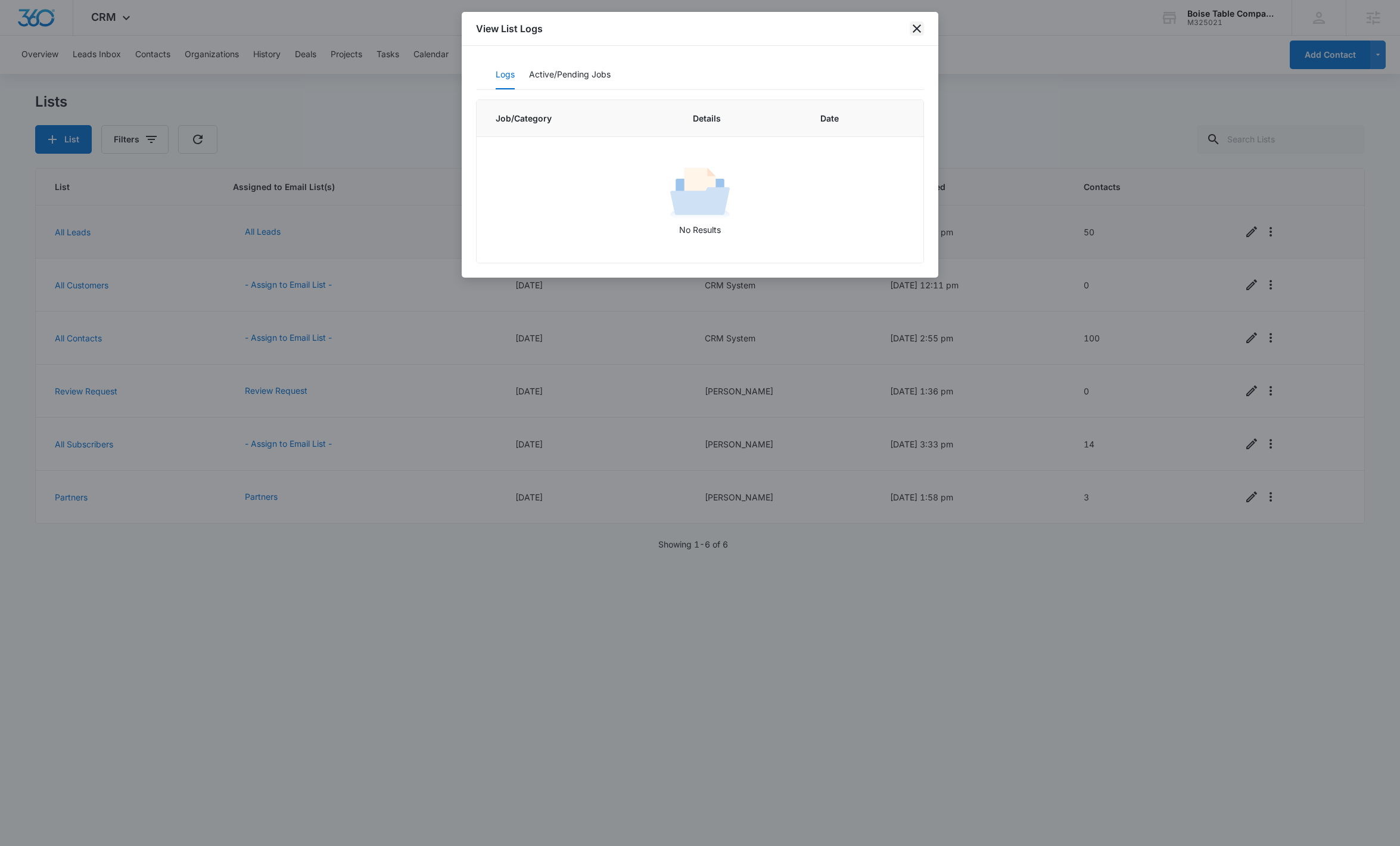
click at [914, 28] on icon "close" at bounding box center [917, 29] width 15 height 14
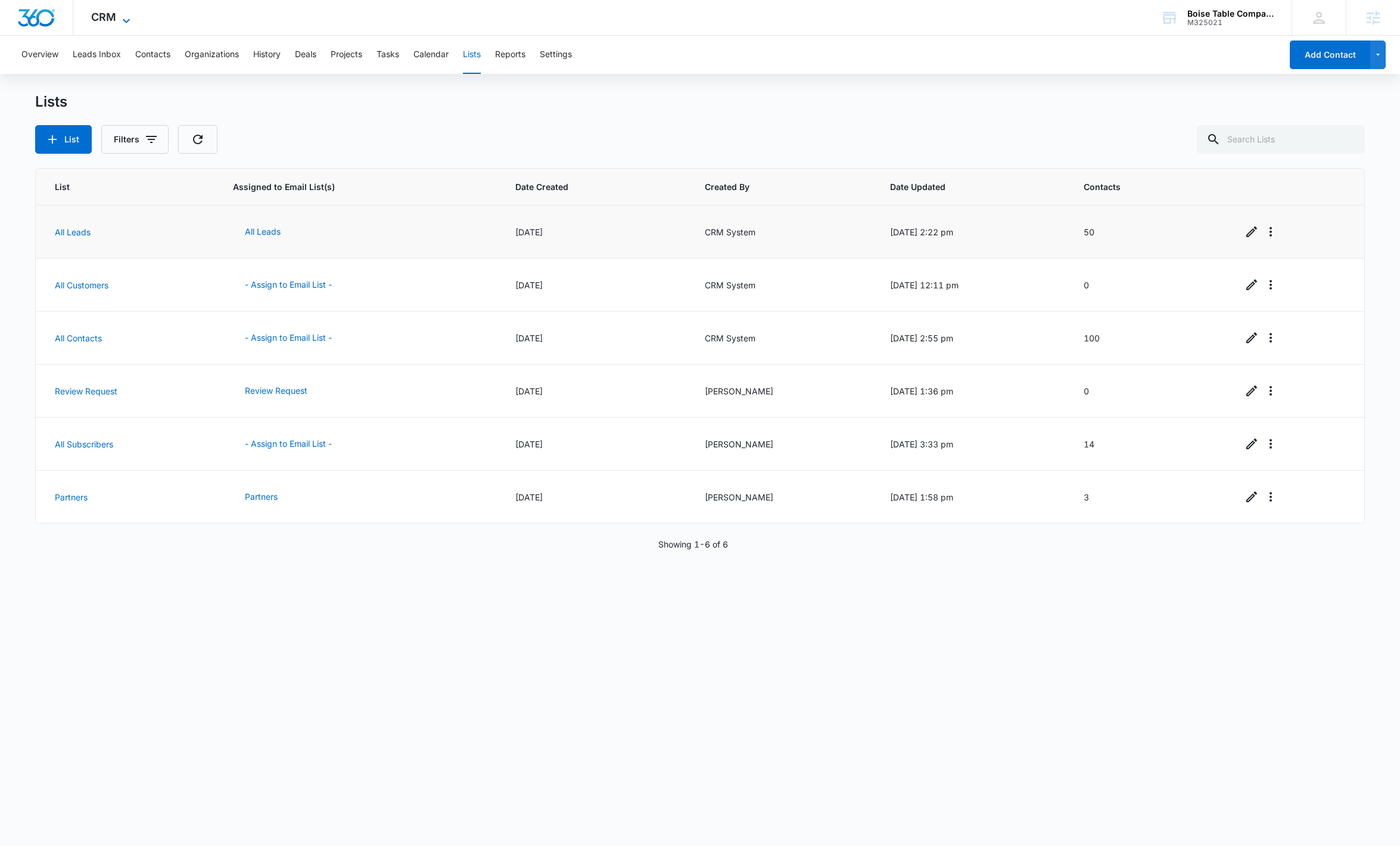
click at [127, 15] on icon at bounding box center [127, 21] width 15 height 14
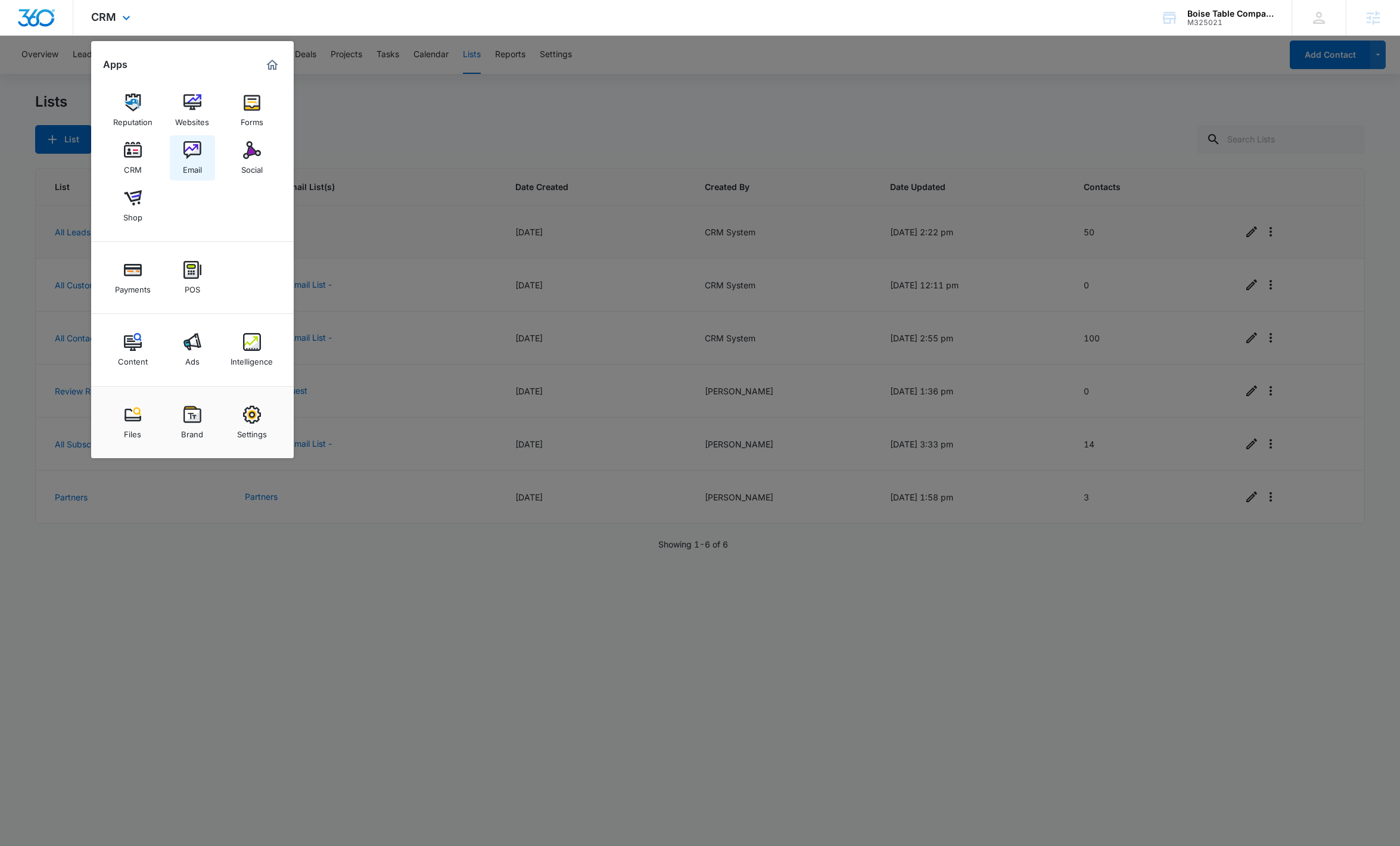
click at [196, 146] on img at bounding box center [192, 150] width 18 height 18
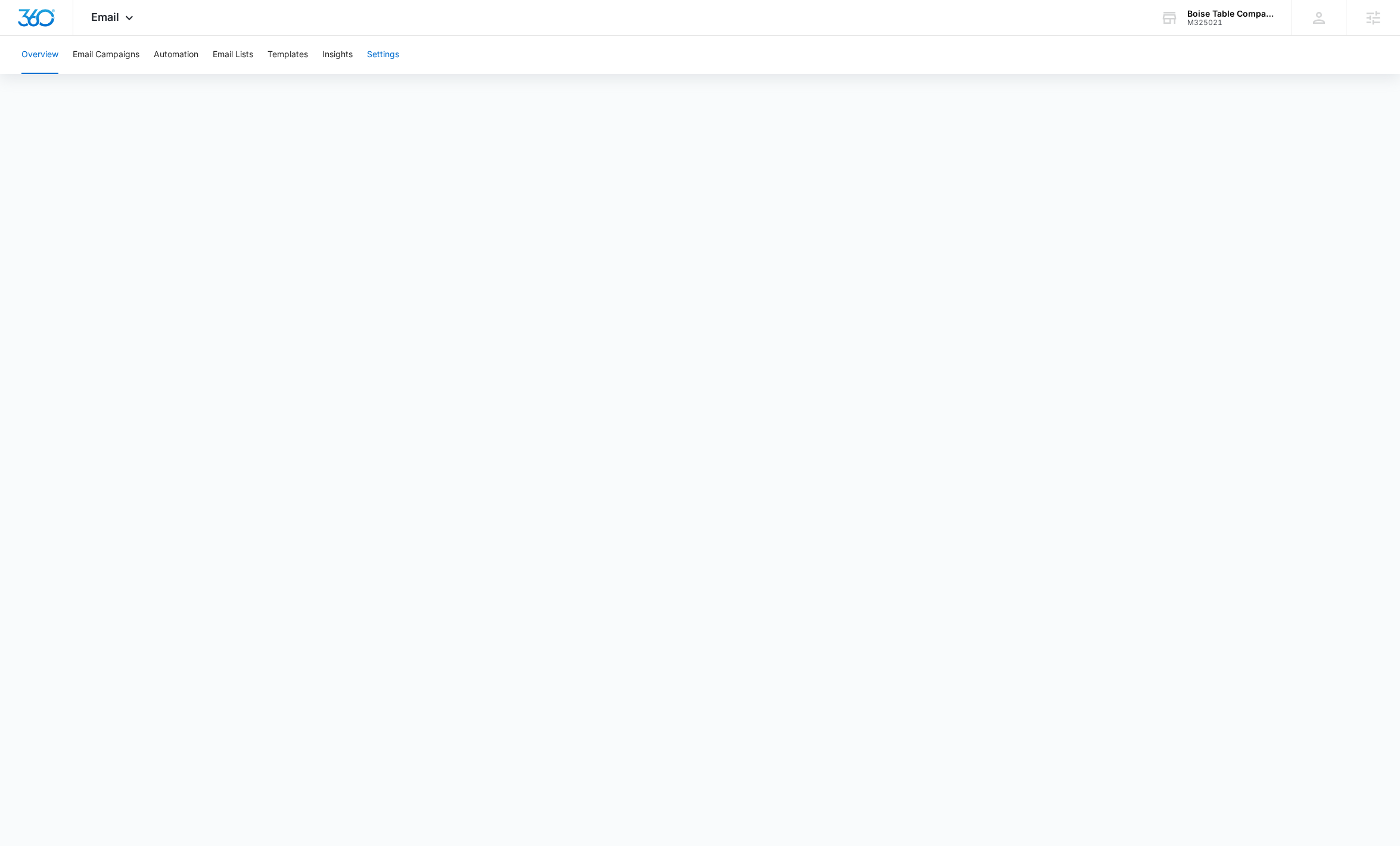
click at [399, 48] on button "Settings" at bounding box center [383, 55] width 32 height 38
click at [111, 48] on button "Email Campaigns" at bounding box center [105, 55] width 67 height 38
click at [182, 61] on button "Automation" at bounding box center [176, 55] width 45 height 38
click at [239, 59] on button "Email Lists" at bounding box center [233, 55] width 40 height 38
click at [118, 15] on span "Email" at bounding box center [105, 16] width 28 height 13
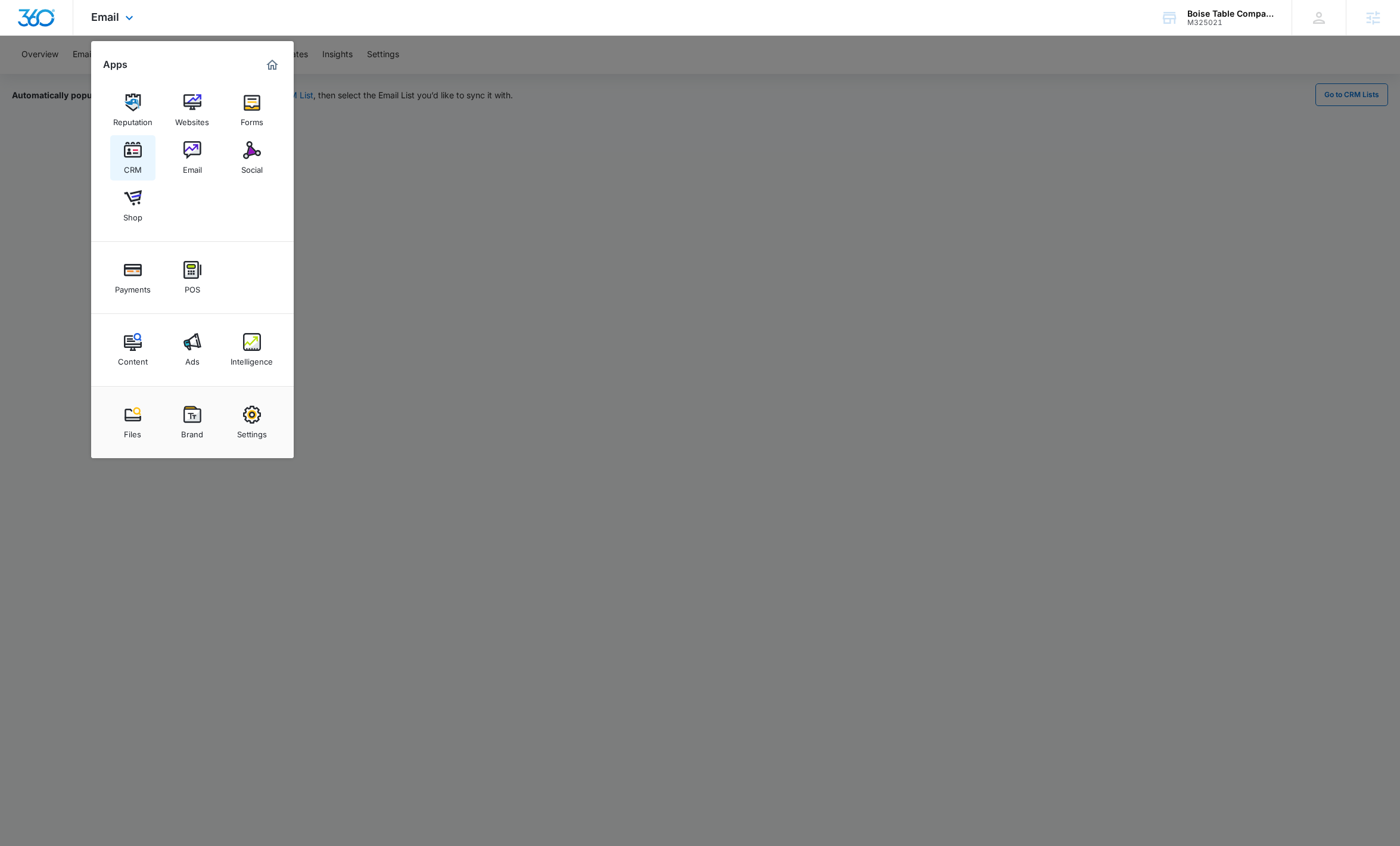
click at [144, 161] on link "CRM" at bounding box center [132, 157] width 45 height 45
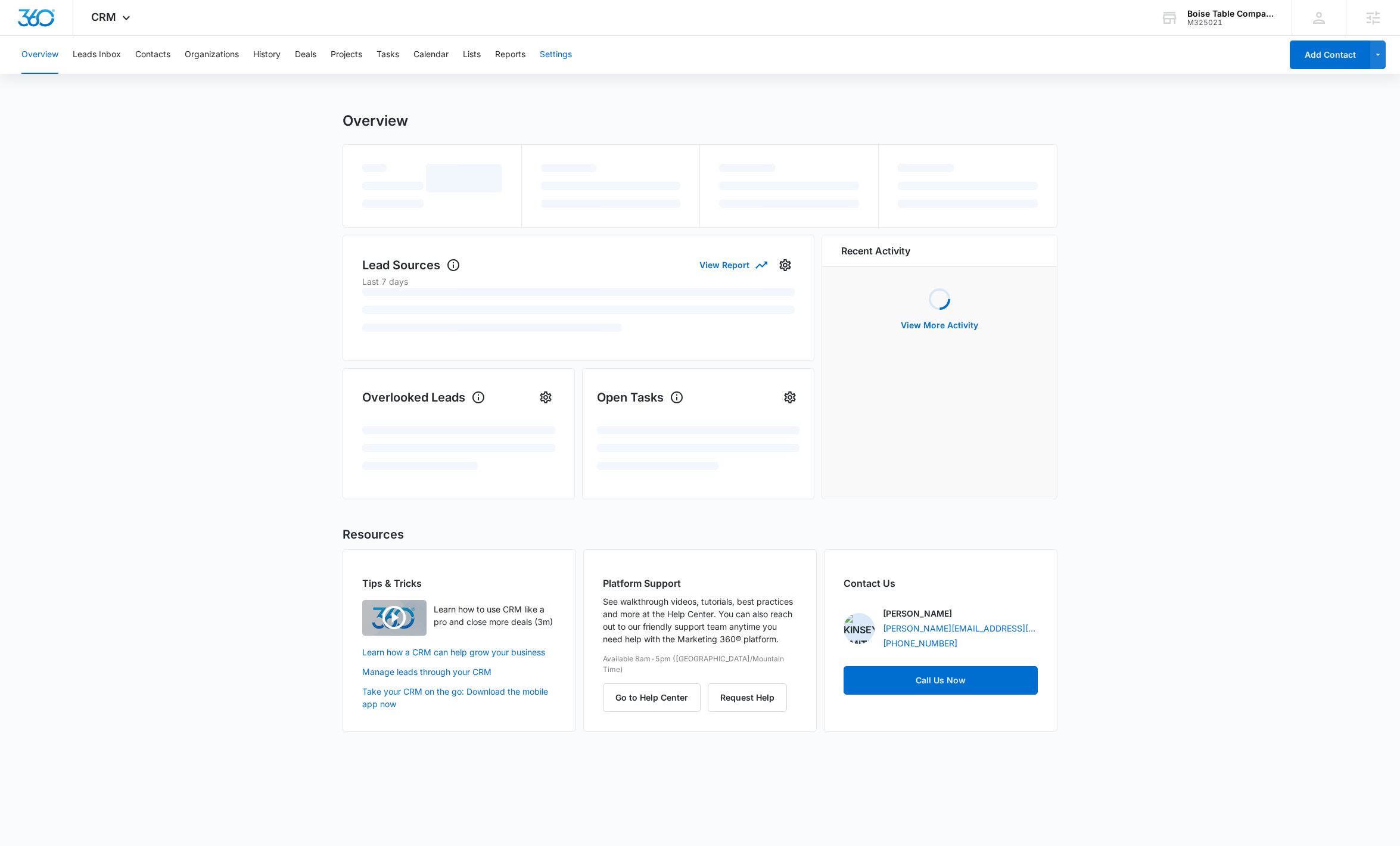
click at [568, 55] on button "Settings" at bounding box center [556, 55] width 32 height 38
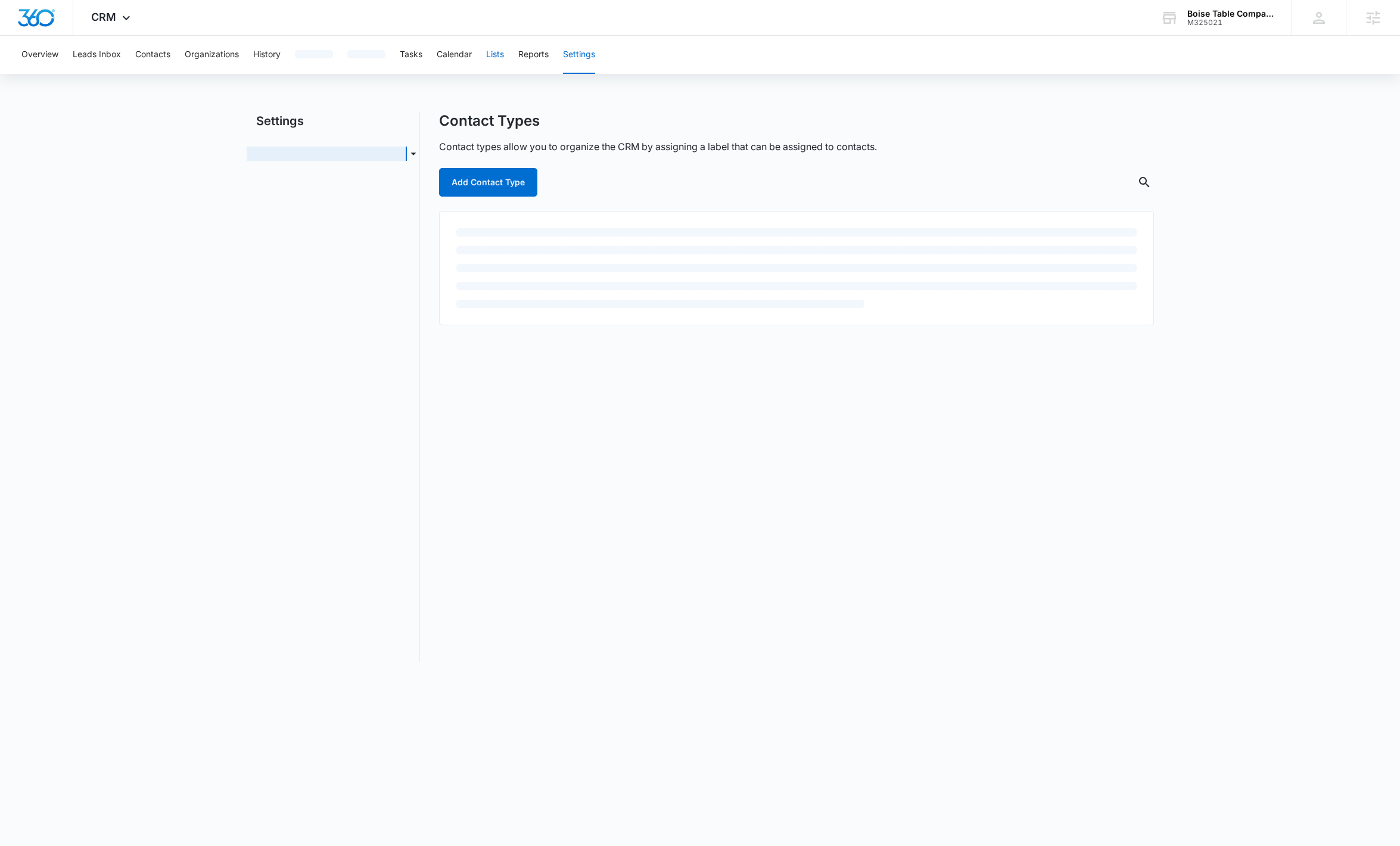
click at [486, 53] on button "Lists" at bounding box center [495, 55] width 18 height 38
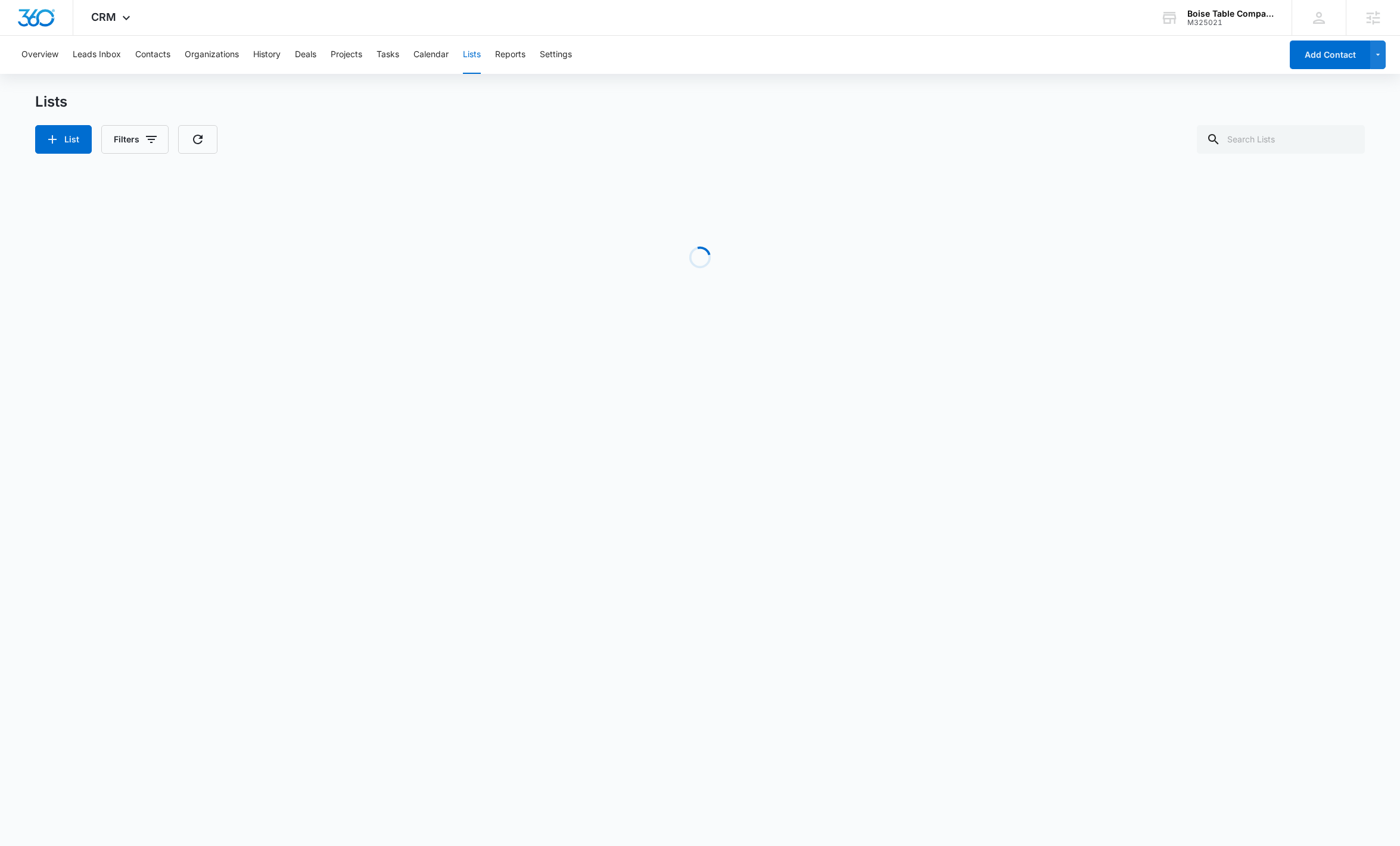
click at [475, 47] on button "Lists" at bounding box center [471, 55] width 18 height 38
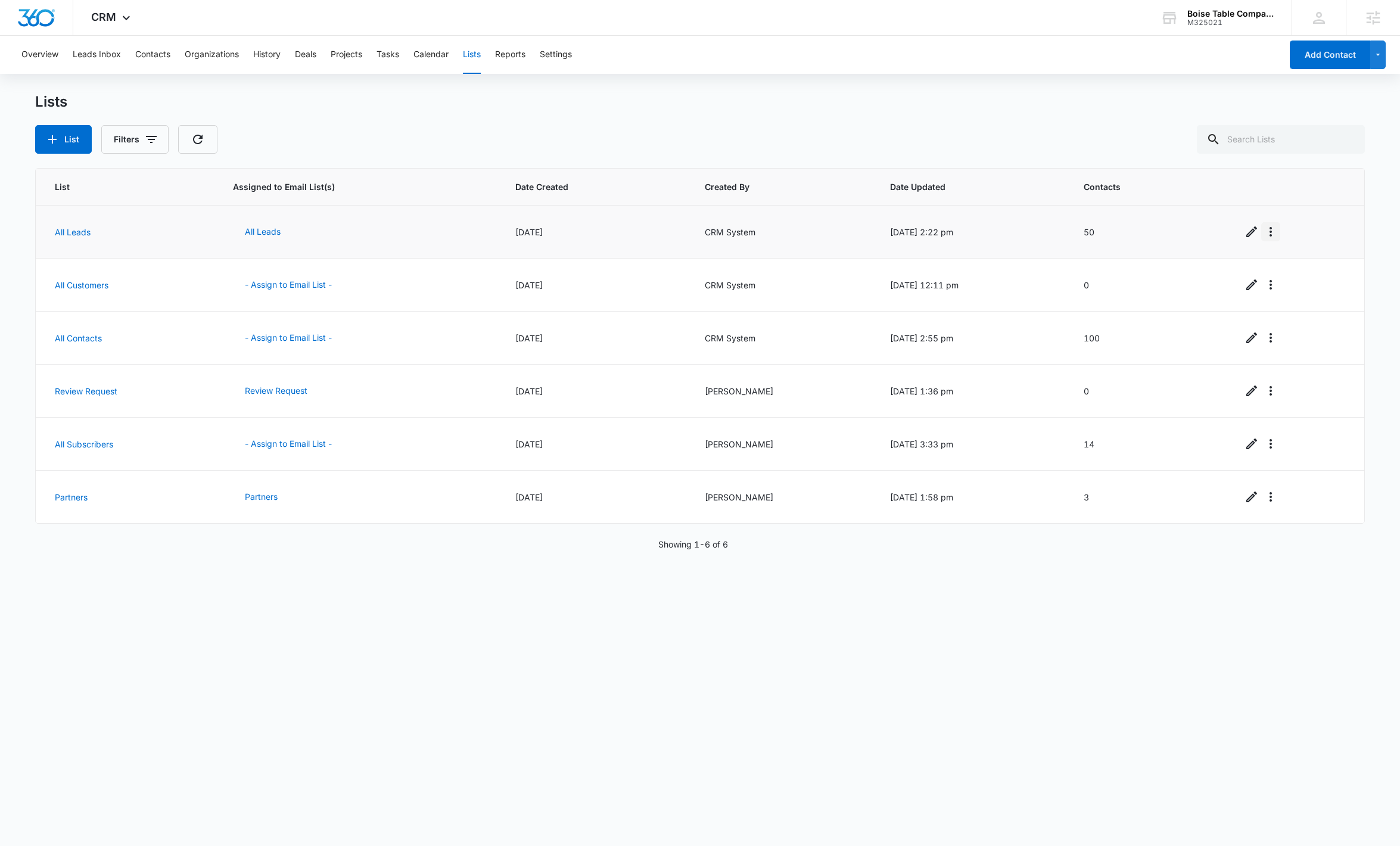
click at [812, 239] on button "Overflow Menu" at bounding box center [1271, 231] width 19 height 19
click at [812, 279] on div "View List Log" at bounding box center [1297, 283] width 53 height 9
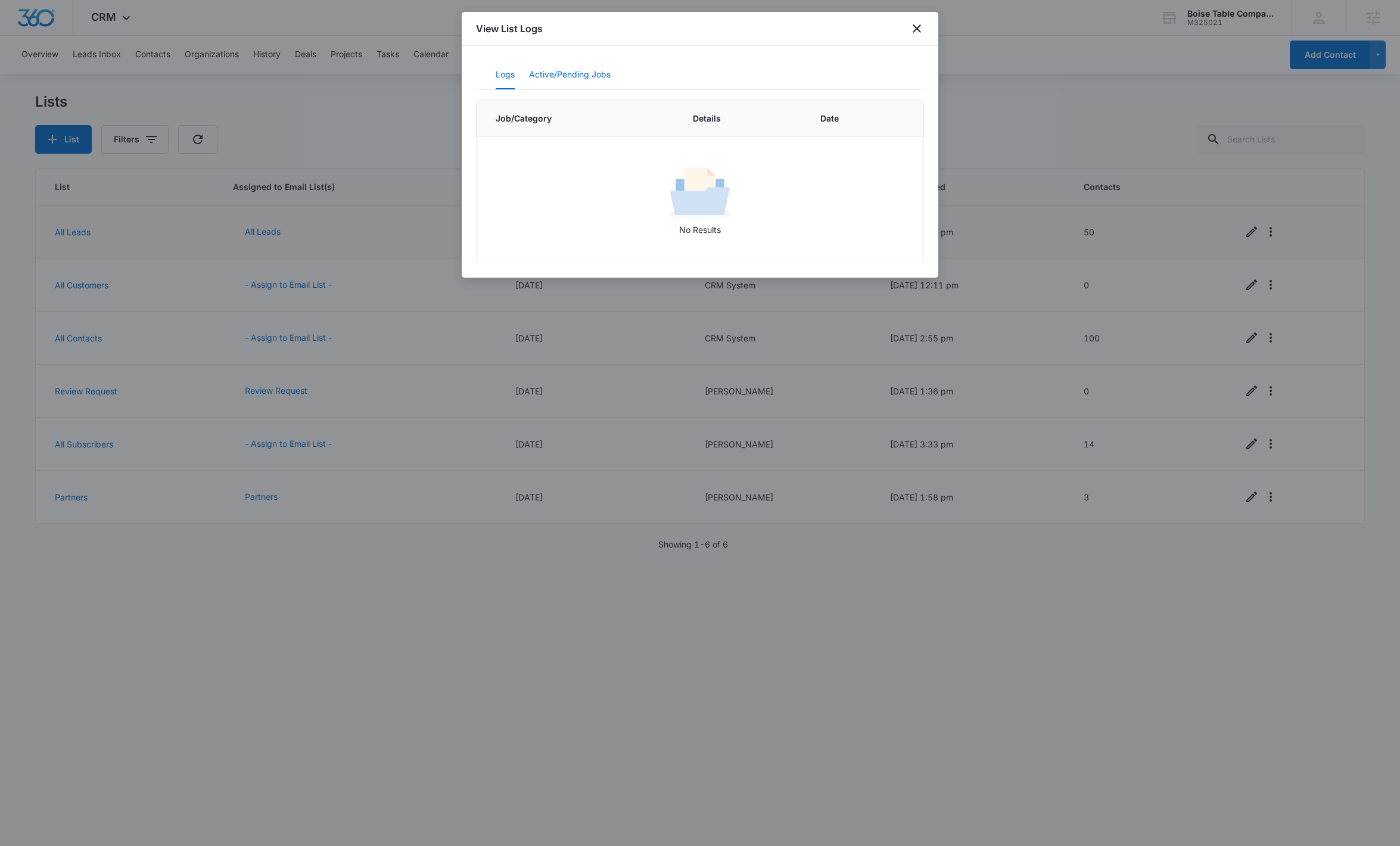
click at [562, 74] on button "Active/Pending Jobs" at bounding box center [570, 74] width 82 height 28
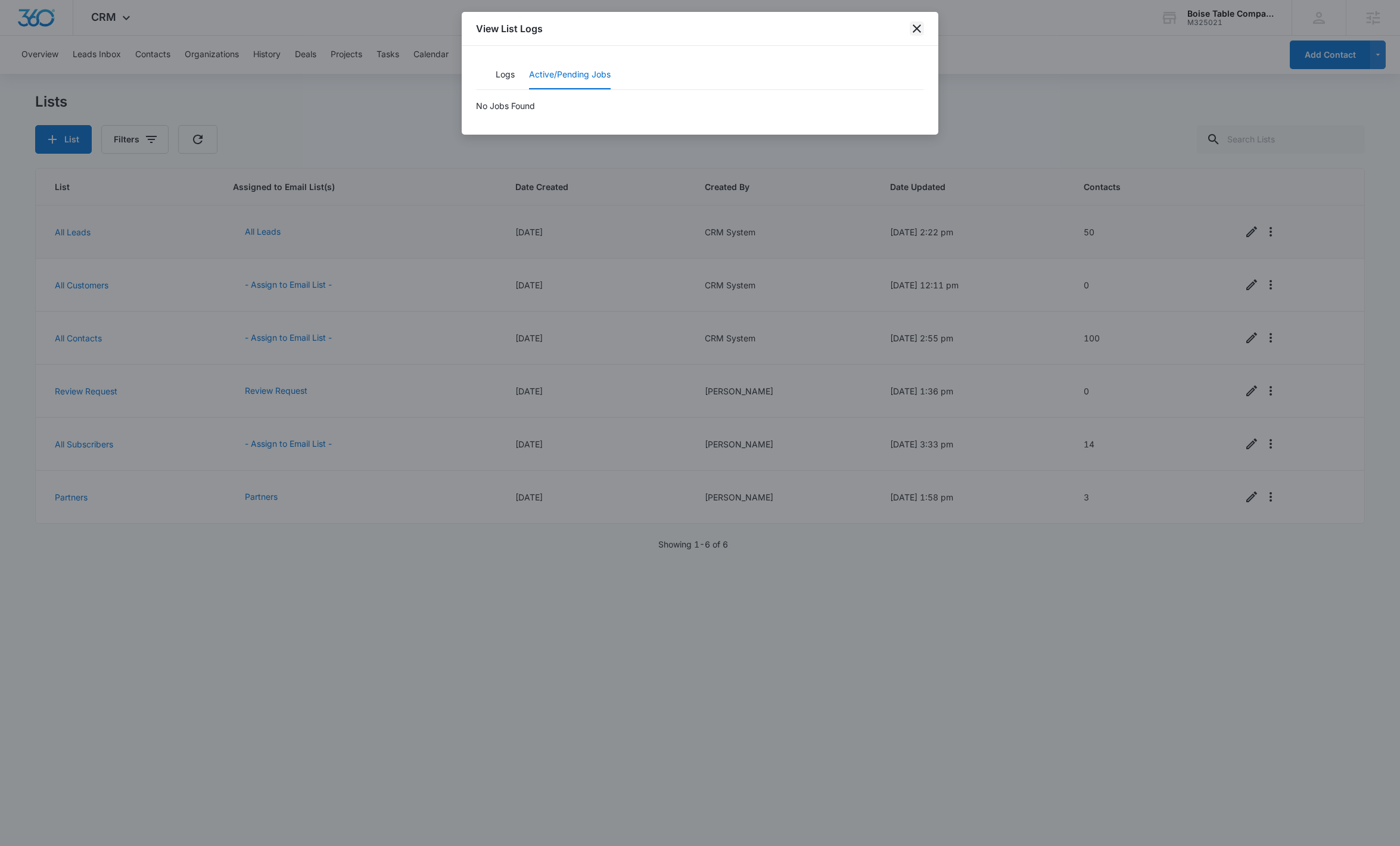
click at [812, 32] on icon "close" at bounding box center [917, 29] width 15 height 14
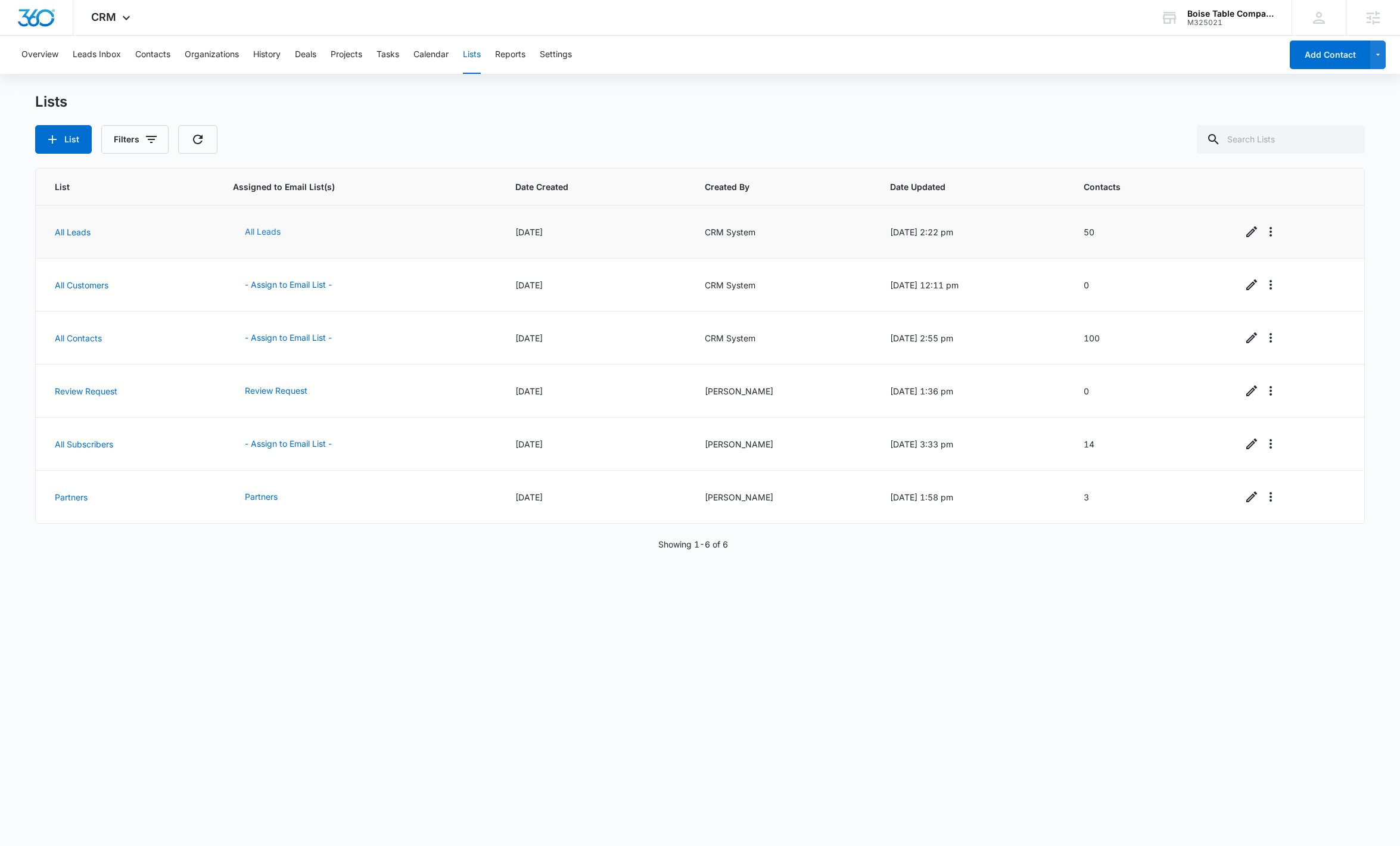
click at [264, 235] on button "All Leads" at bounding box center [262, 231] width 59 height 28
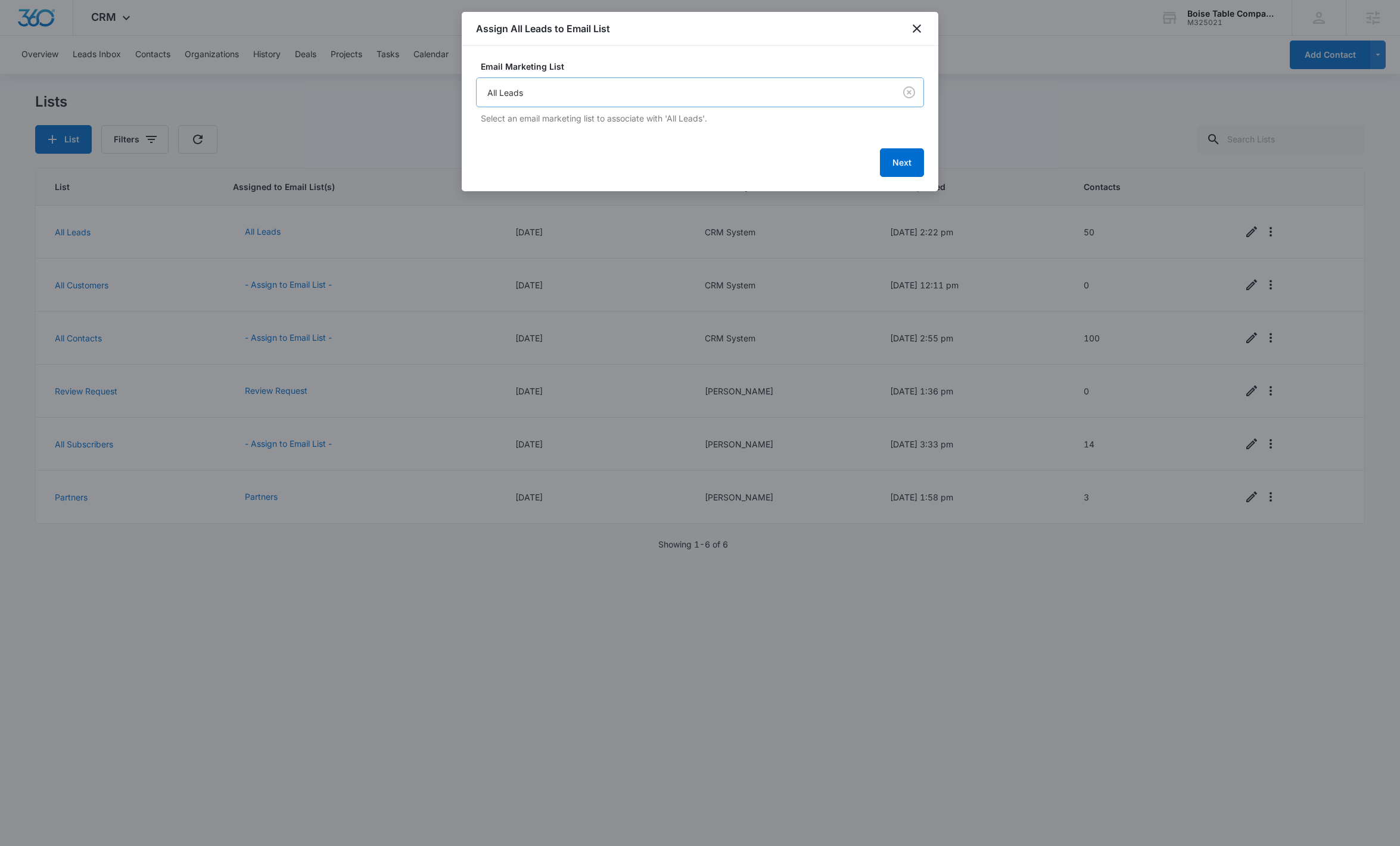
click at [637, 96] on body "CRM Apps Reputation Websites Forms CRM Email Social Shop Payments POS Content A…" at bounding box center [700, 423] width 1400 height 846
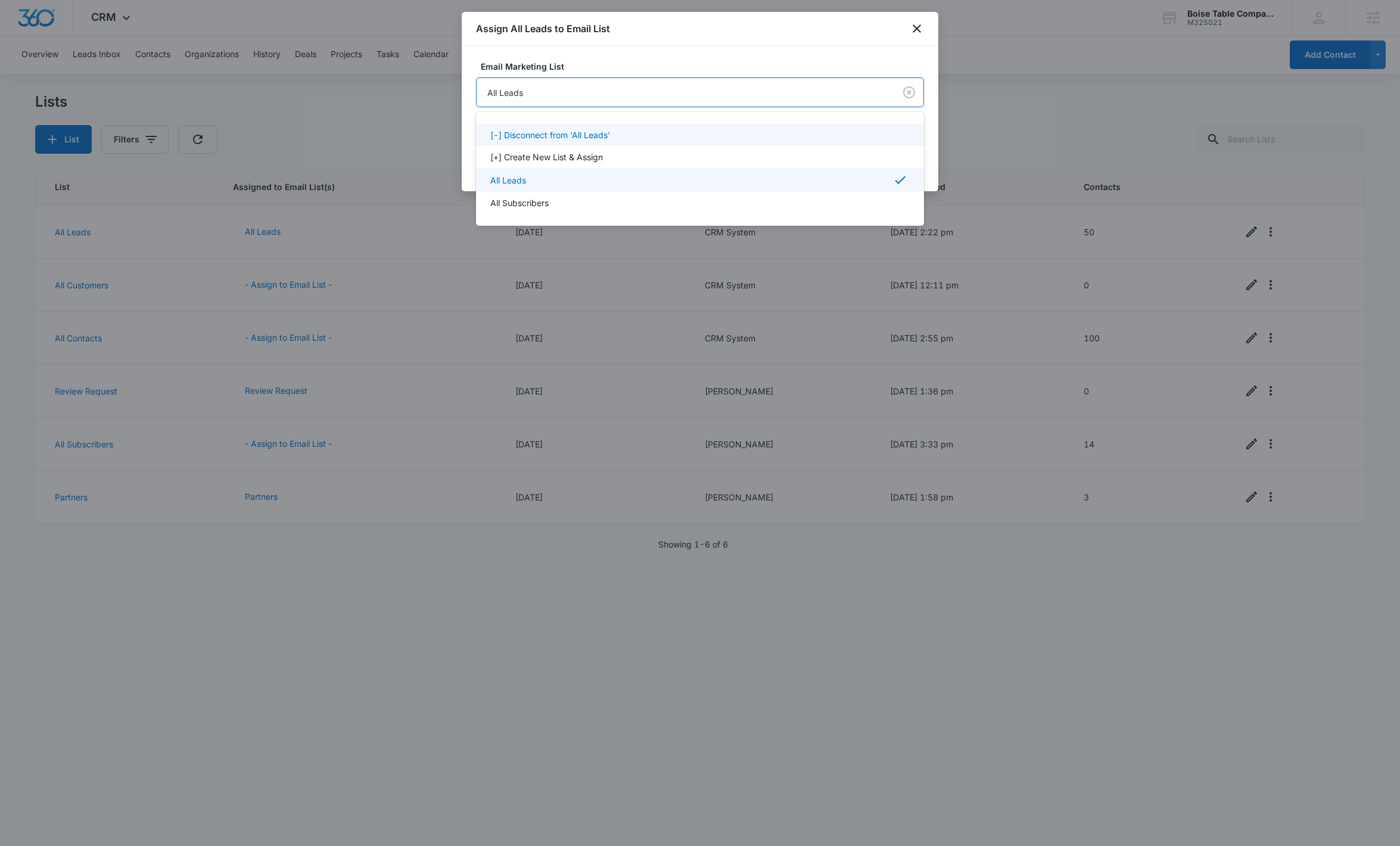
click at [610, 132] on p "[-] Disconnect from 'All Leads'" at bounding box center [550, 134] width 120 height 13
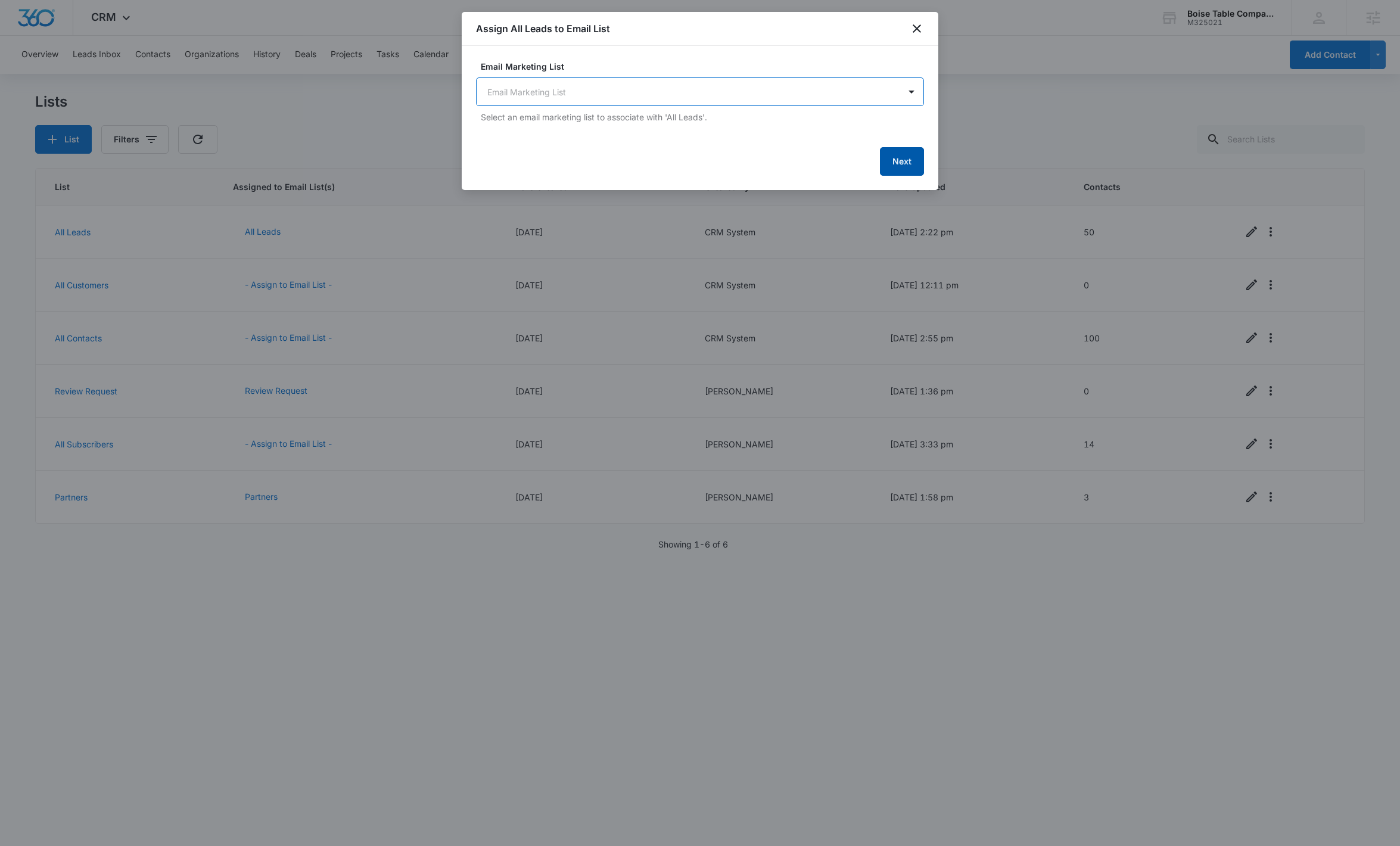
click at [812, 170] on button "Next" at bounding box center [902, 161] width 44 height 28
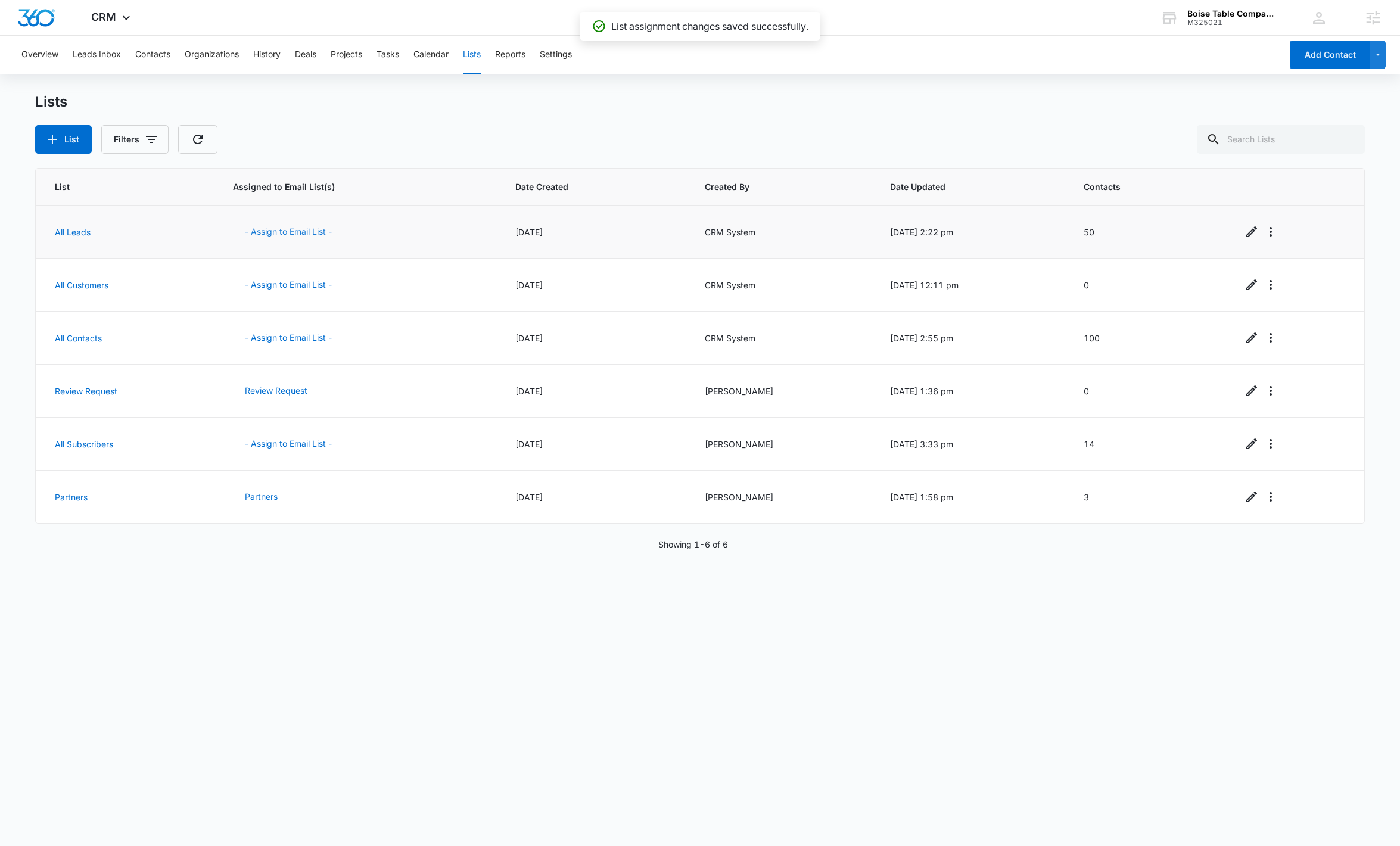
click at [272, 224] on button "- Assign to Email List -" at bounding box center [288, 231] width 111 height 28
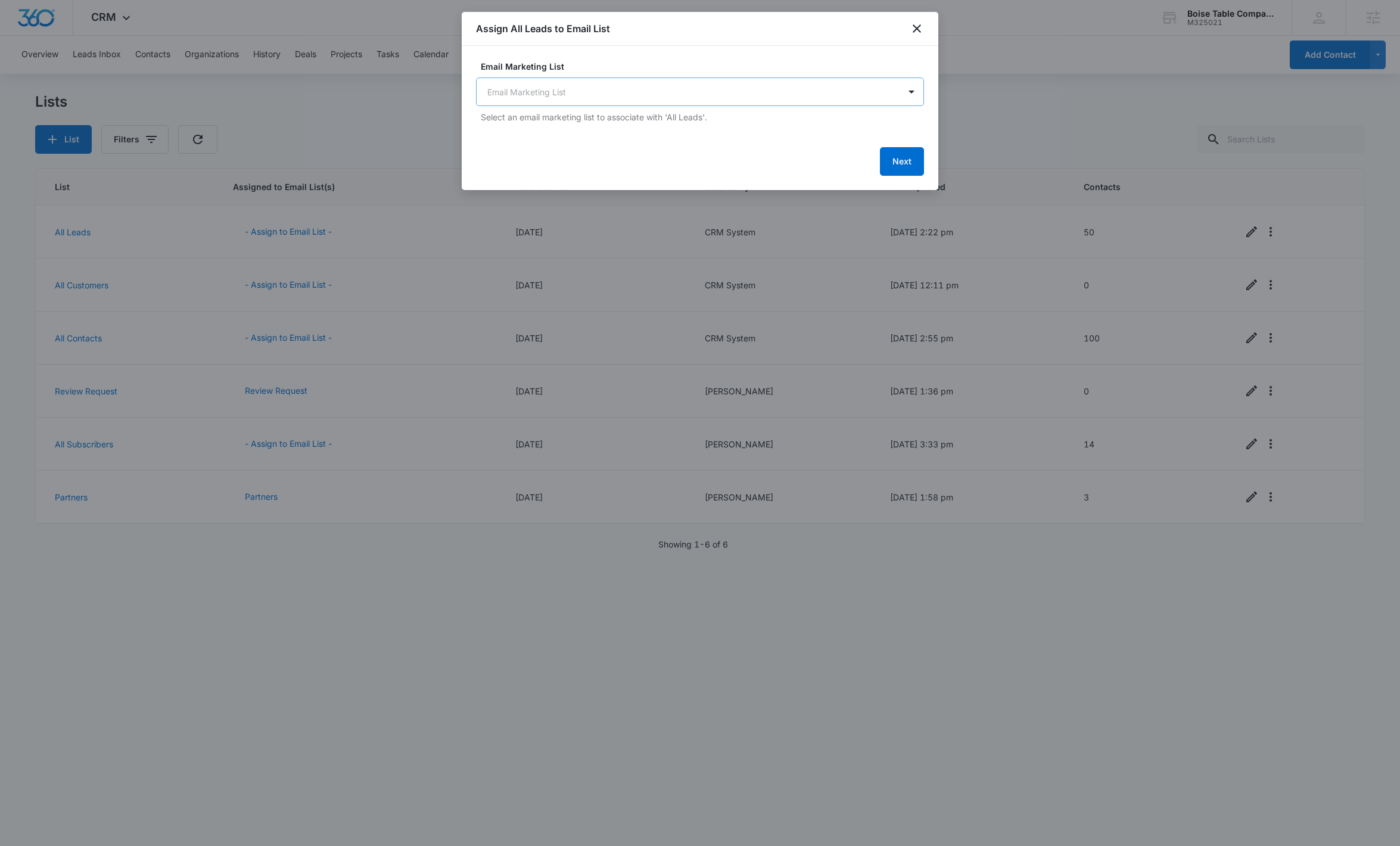
click at [603, 78] on body "CRM Apps Reputation Websites Forms CRM Email Social Shop Payments POS Content A…" at bounding box center [700, 423] width 1400 height 846
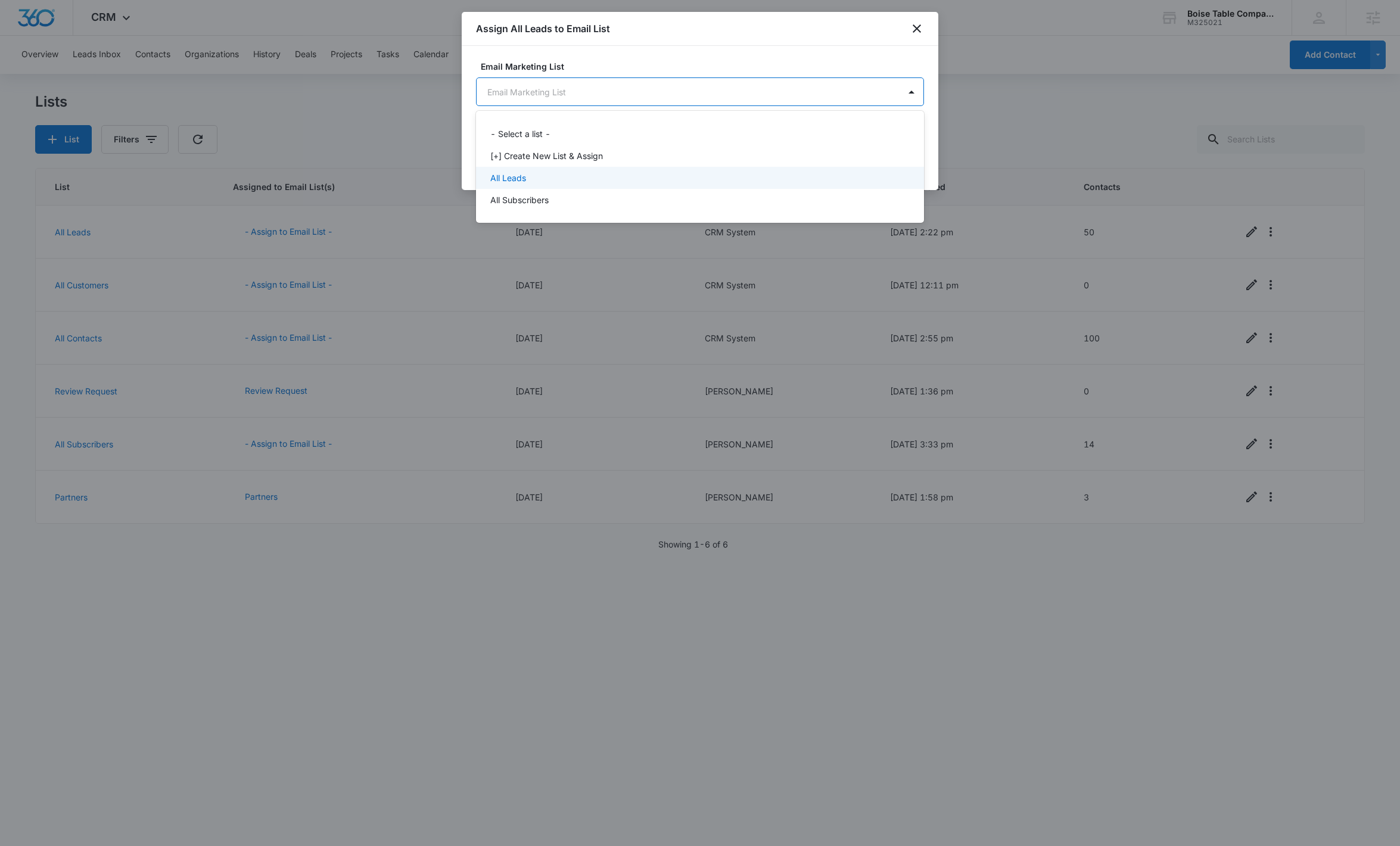
click at [535, 174] on div "All Leads" at bounding box center [699, 177] width 417 height 13
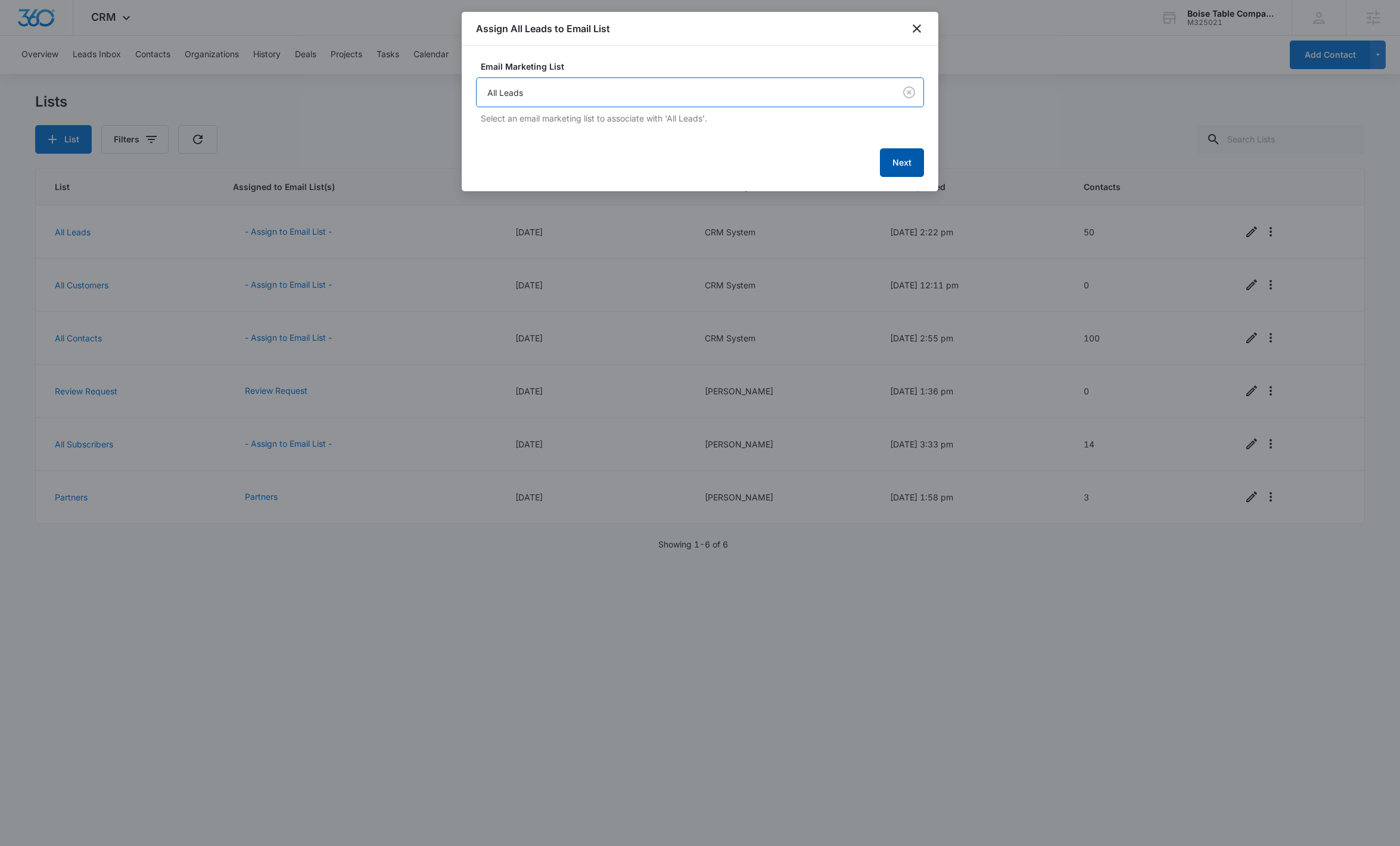
click at [812, 165] on button "Next" at bounding box center [902, 162] width 44 height 28
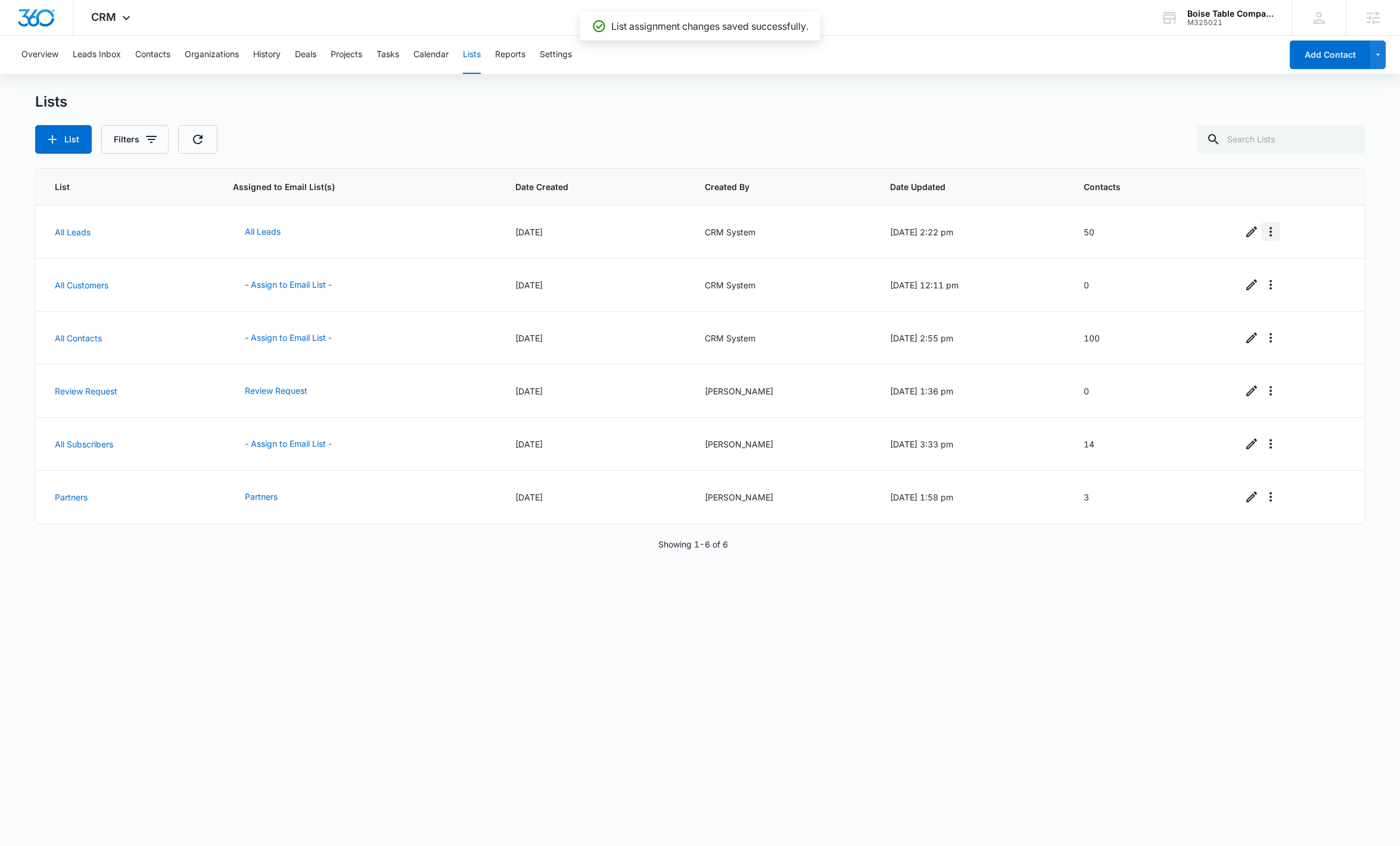
click at [812, 231] on icon "Overflow Menu" at bounding box center [1271, 232] width 15 height 14
click at [812, 281] on div "View List Log" at bounding box center [1297, 283] width 53 height 9
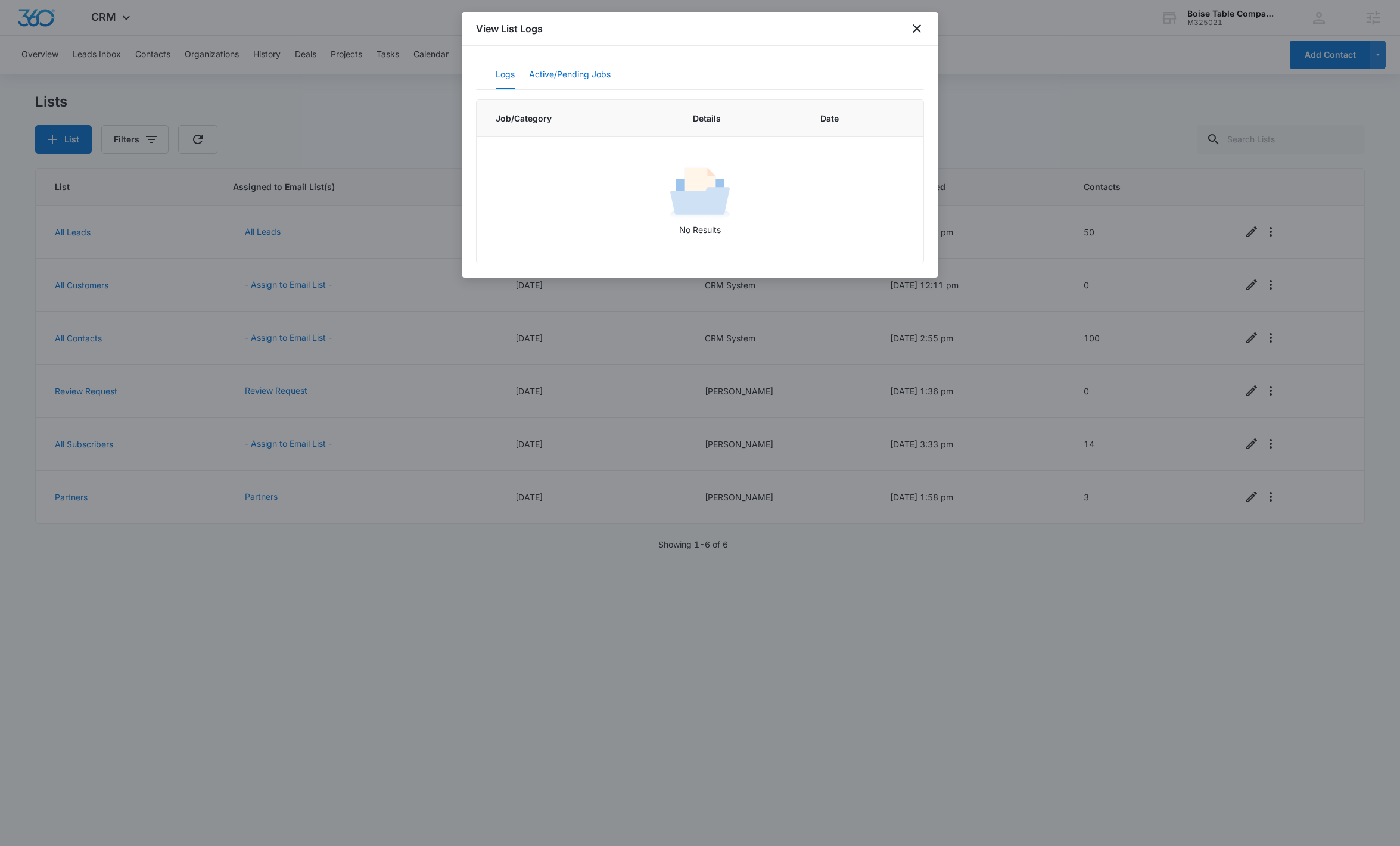
click at [573, 78] on button "Active/Pending Jobs" at bounding box center [570, 74] width 82 height 28
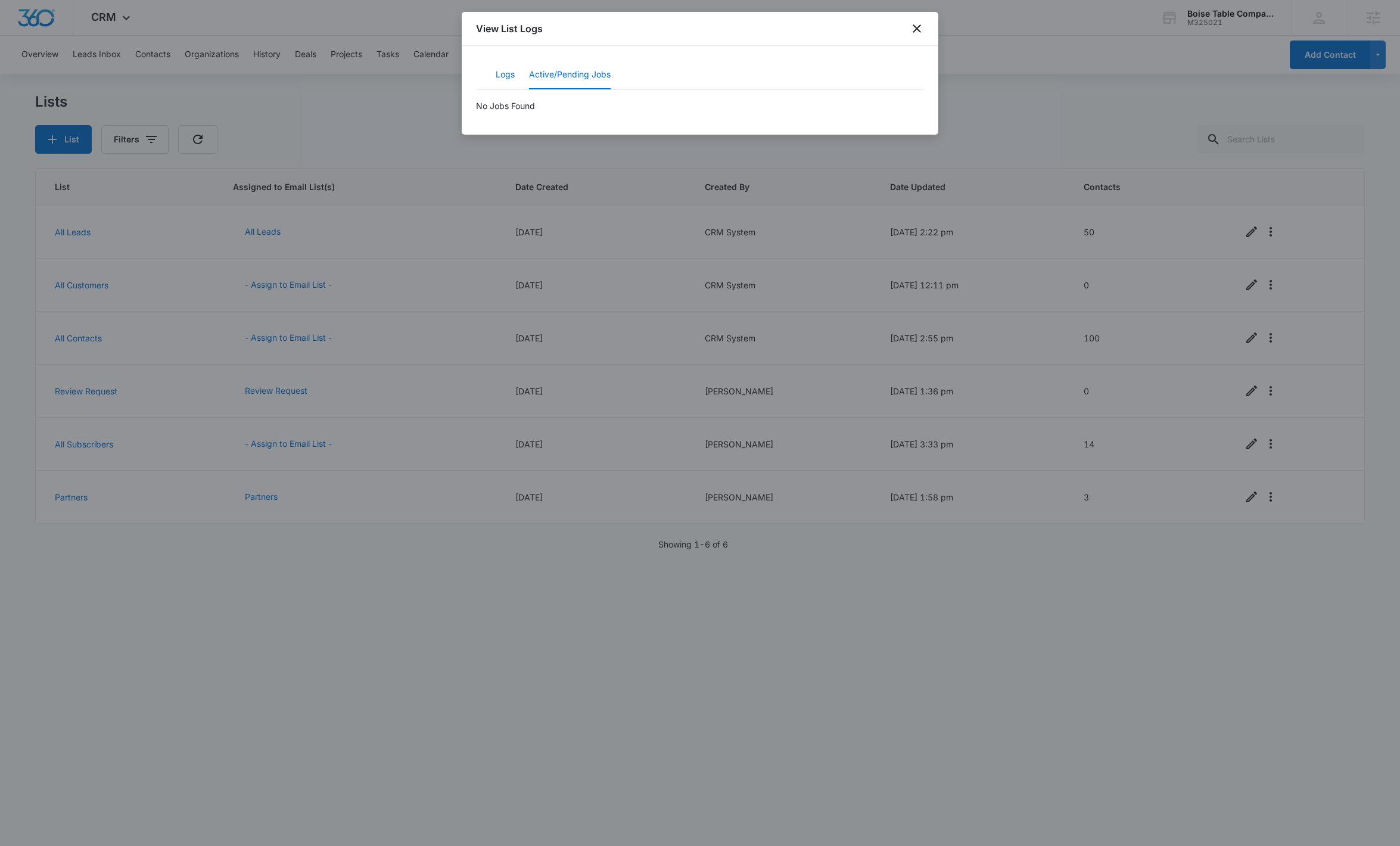
click at [510, 80] on button "Logs" at bounding box center [505, 74] width 19 height 28
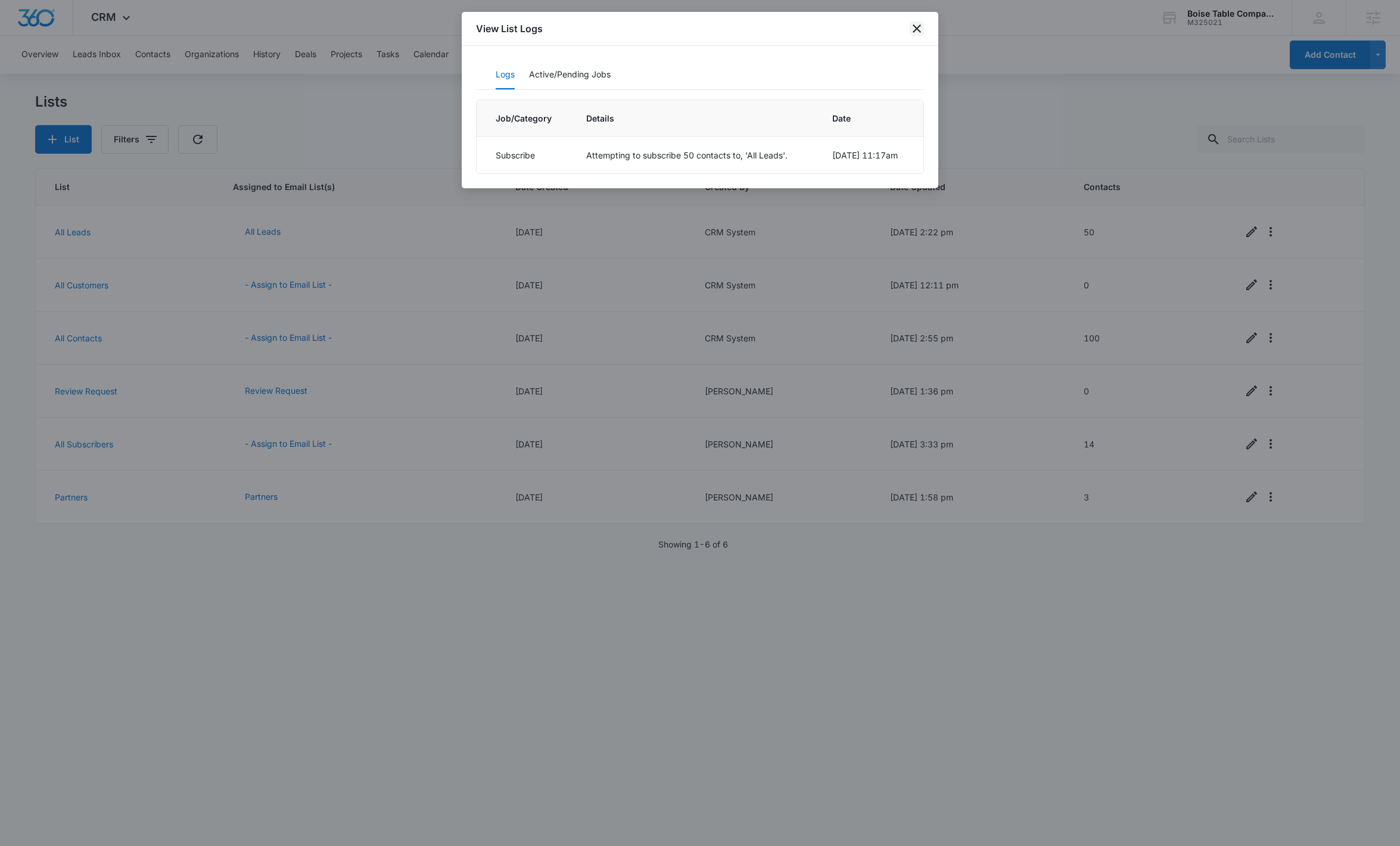
drag, startPoint x: 915, startPoint y: 30, endPoint x: 755, endPoint y: 67, distance: 164.2
click at [755, 67] on div "View List Logs Logs Active/Pending Jobs Job/Category Details Date Subscribe Att…" at bounding box center [700, 100] width 477 height 177
click at [755, 67] on div "Logs Active/Pending Jobs" at bounding box center [700, 74] width 448 height 30
click at [598, 69] on button "Active/Pending Jobs" at bounding box center [570, 74] width 82 height 28
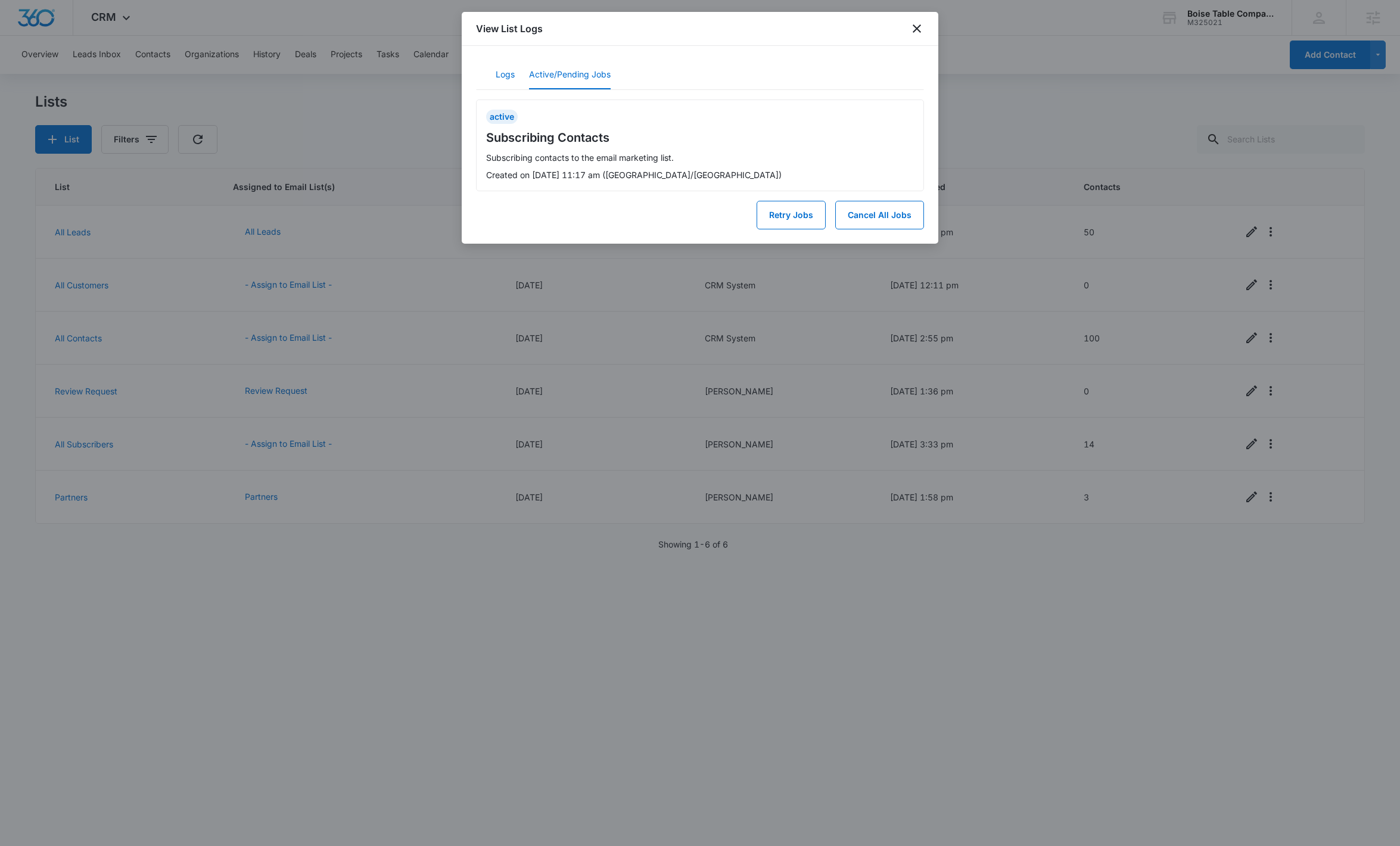
click at [504, 72] on button "Logs" at bounding box center [505, 74] width 19 height 28
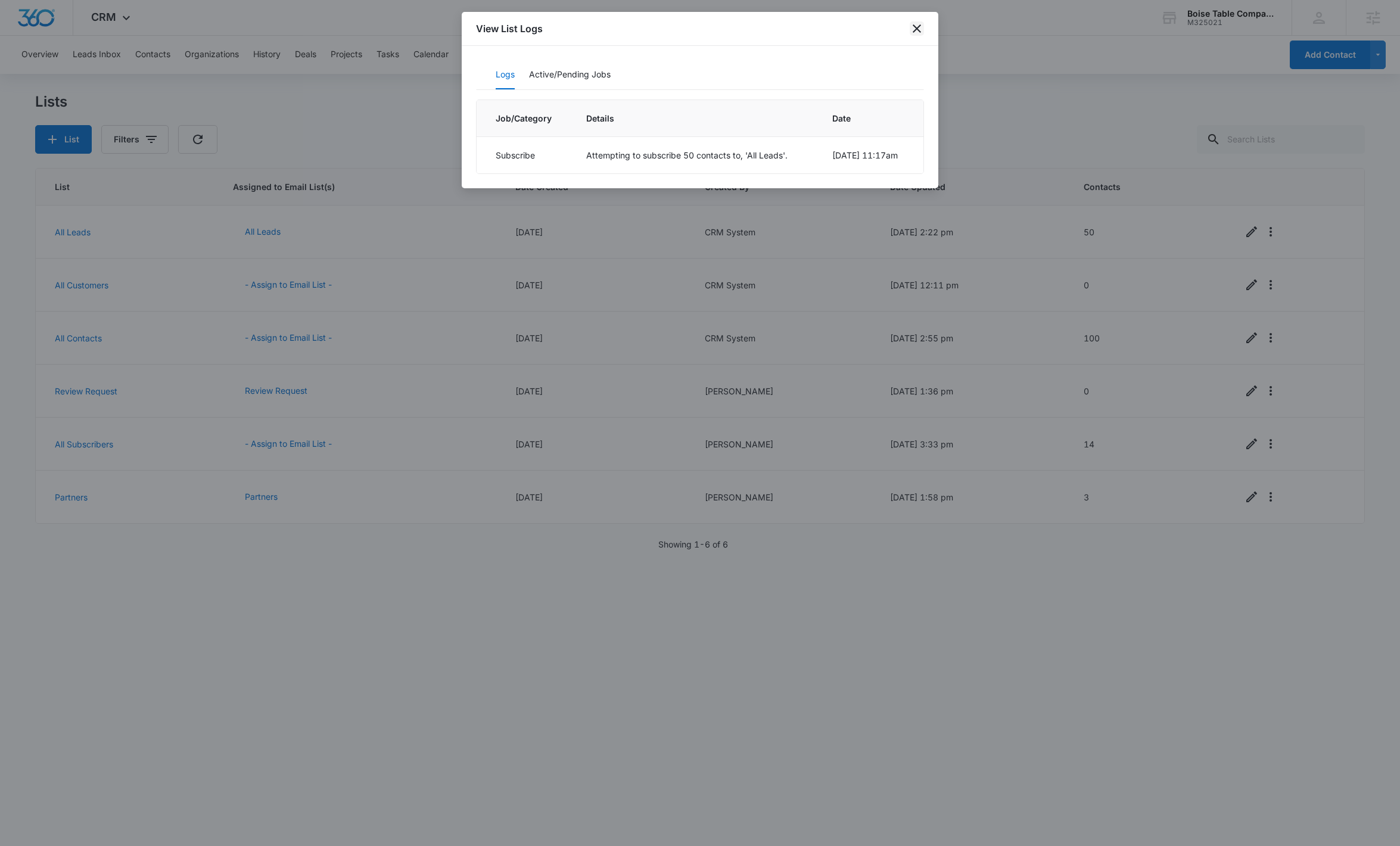
click at [812, 31] on icon "close" at bounding box center [917, 28] width 9 height 9
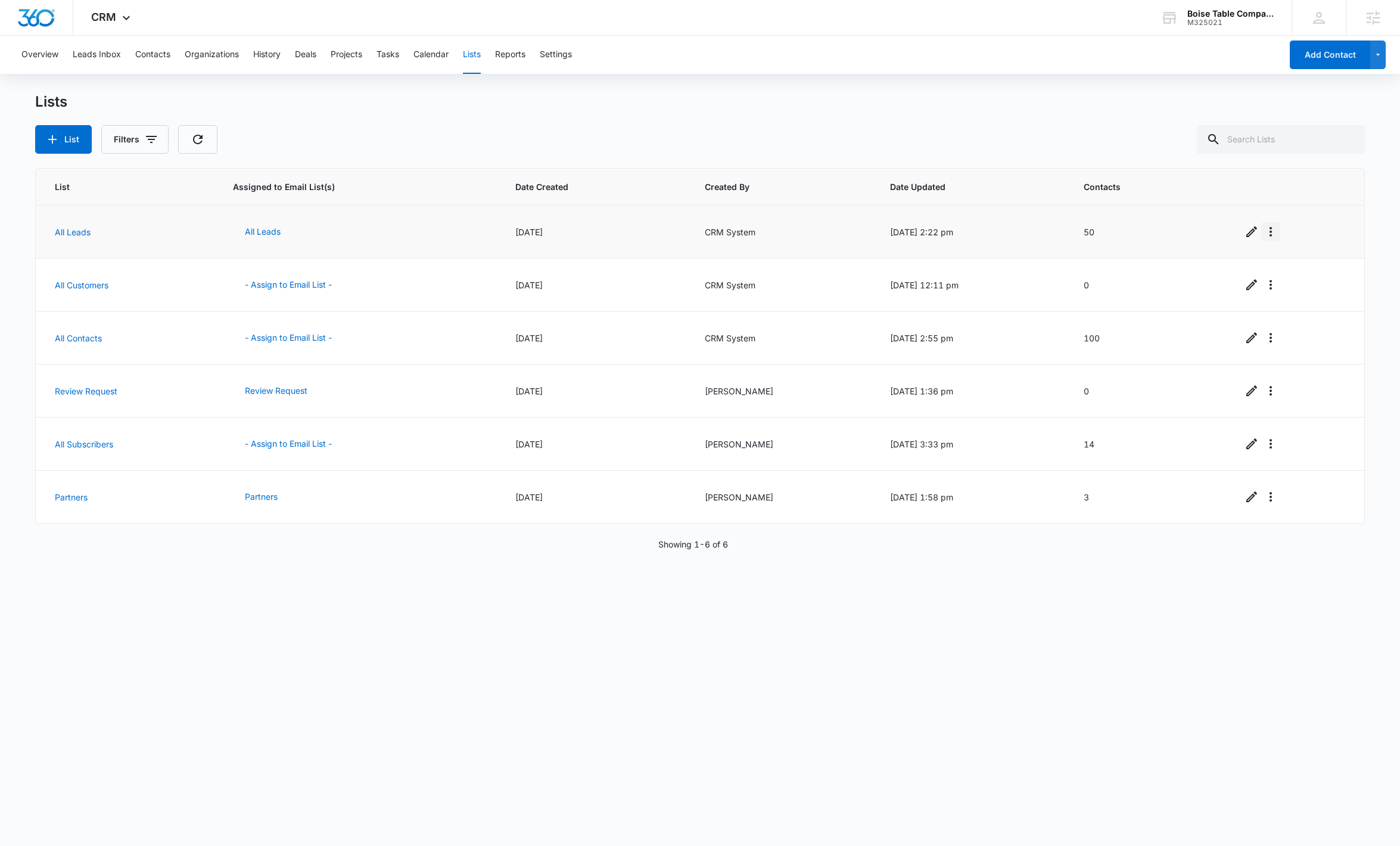
click at [1266, 231] on icon "Overflow Menu" at bounding box center [1271, 232] width 15 height 14
click at [1300, 285] on div "View List Log" at bounding box center [1297, 283] width 53 height 9
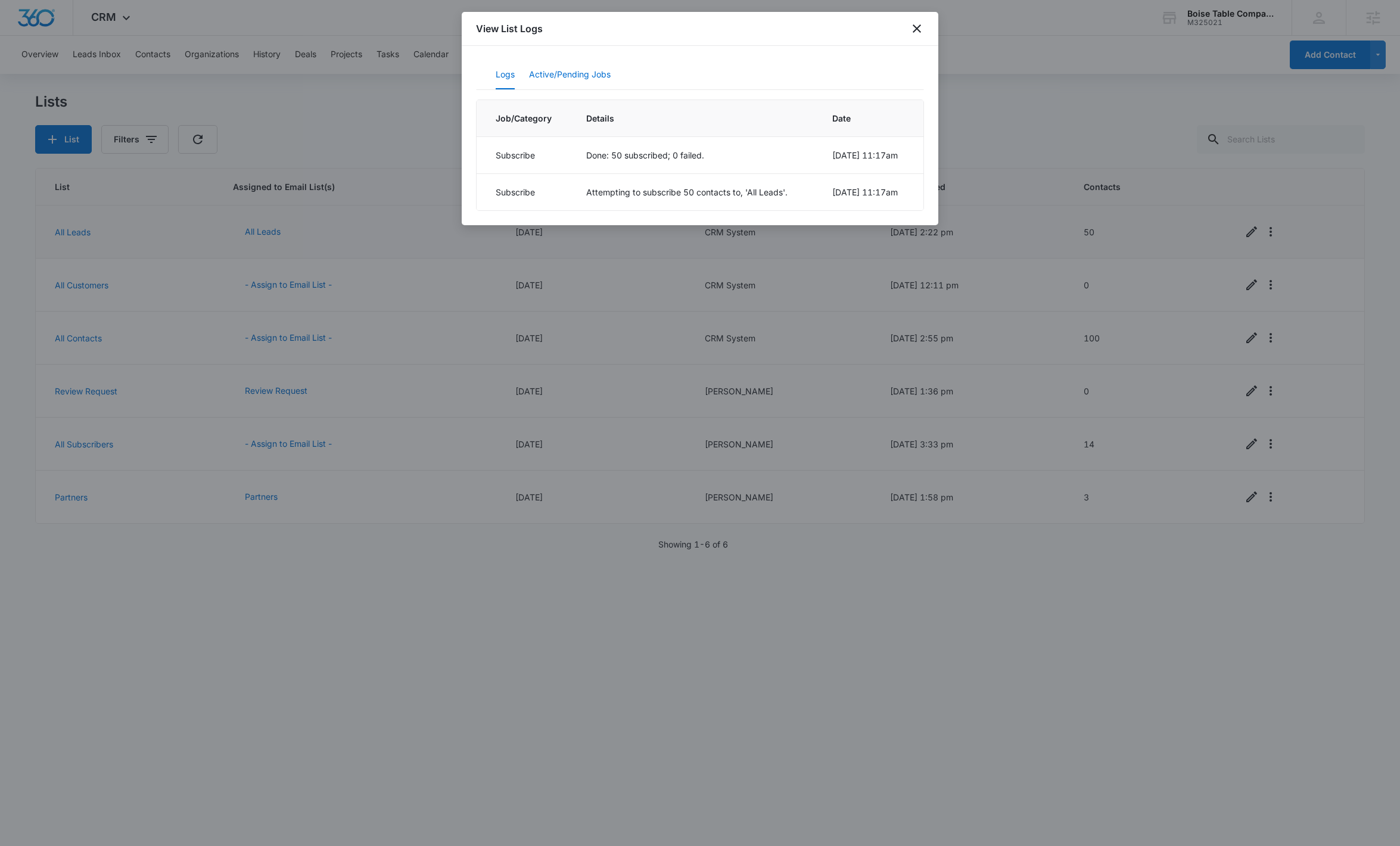
click at [587, 76] on button "Active/Pending Jobs" at bounding box center [570, 74] width 82 height 28
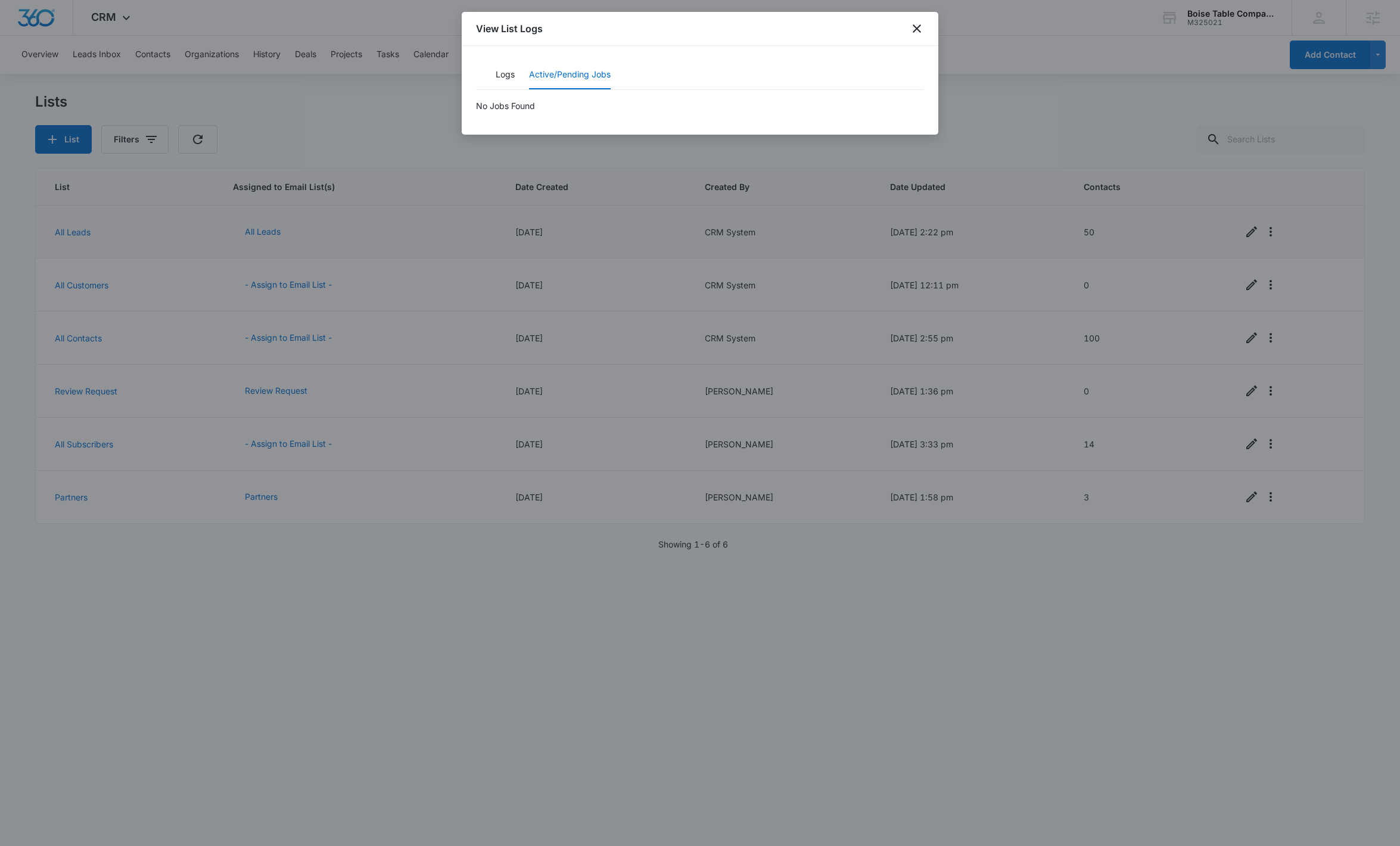
drag, startPoint x: 322, startPoint y: 150, endPoint x: 270, endPoint y: 82, distance: 85.6
click at [324, 150] on div at bounding box center [700, 423] width 1400 height 846
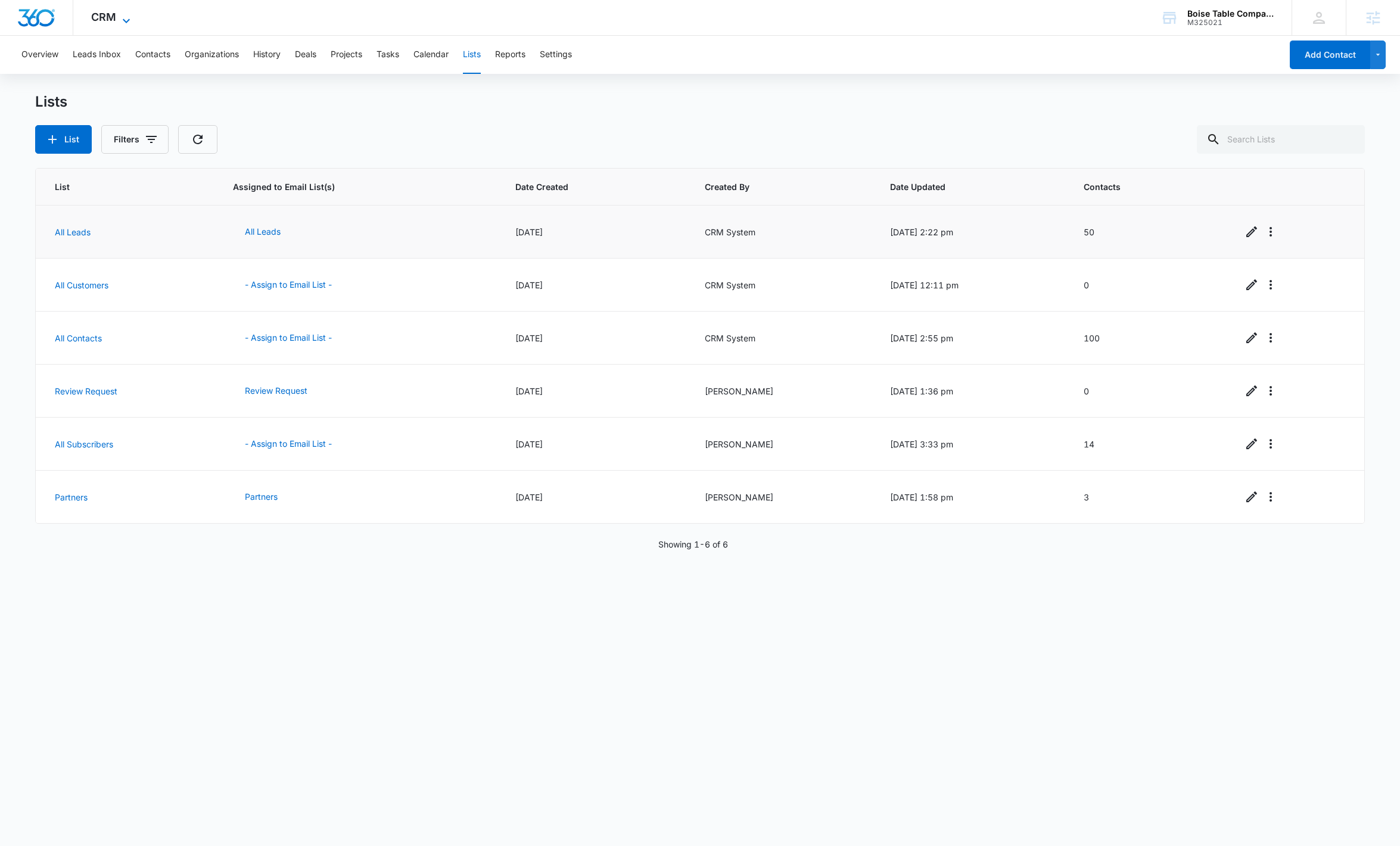
click at [127, 18] on icon at bounding box center [127, 21] width 15 height 14
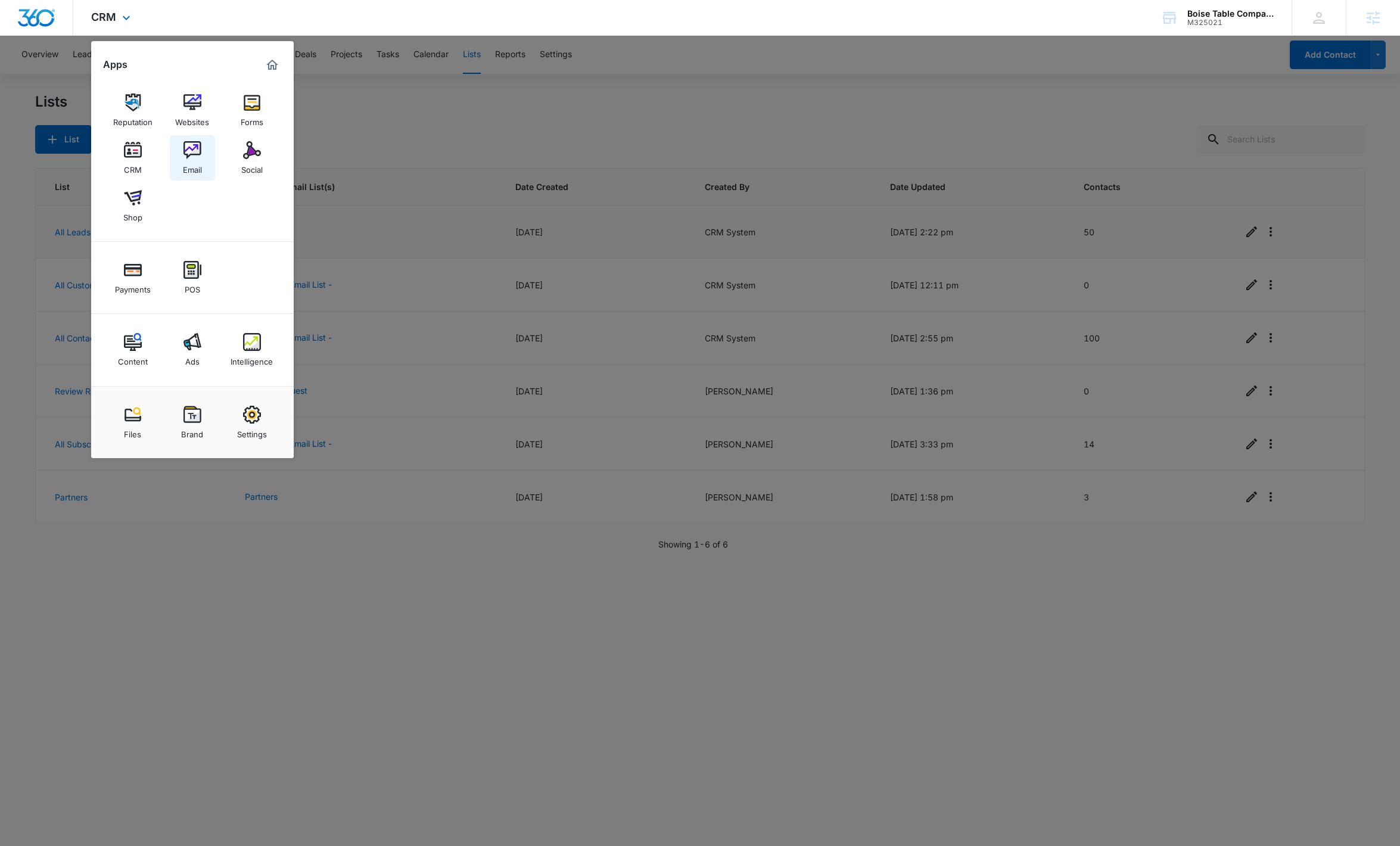
click at [211, 150] on link "Email" at bounding box center [192, 157] width 45 height 45
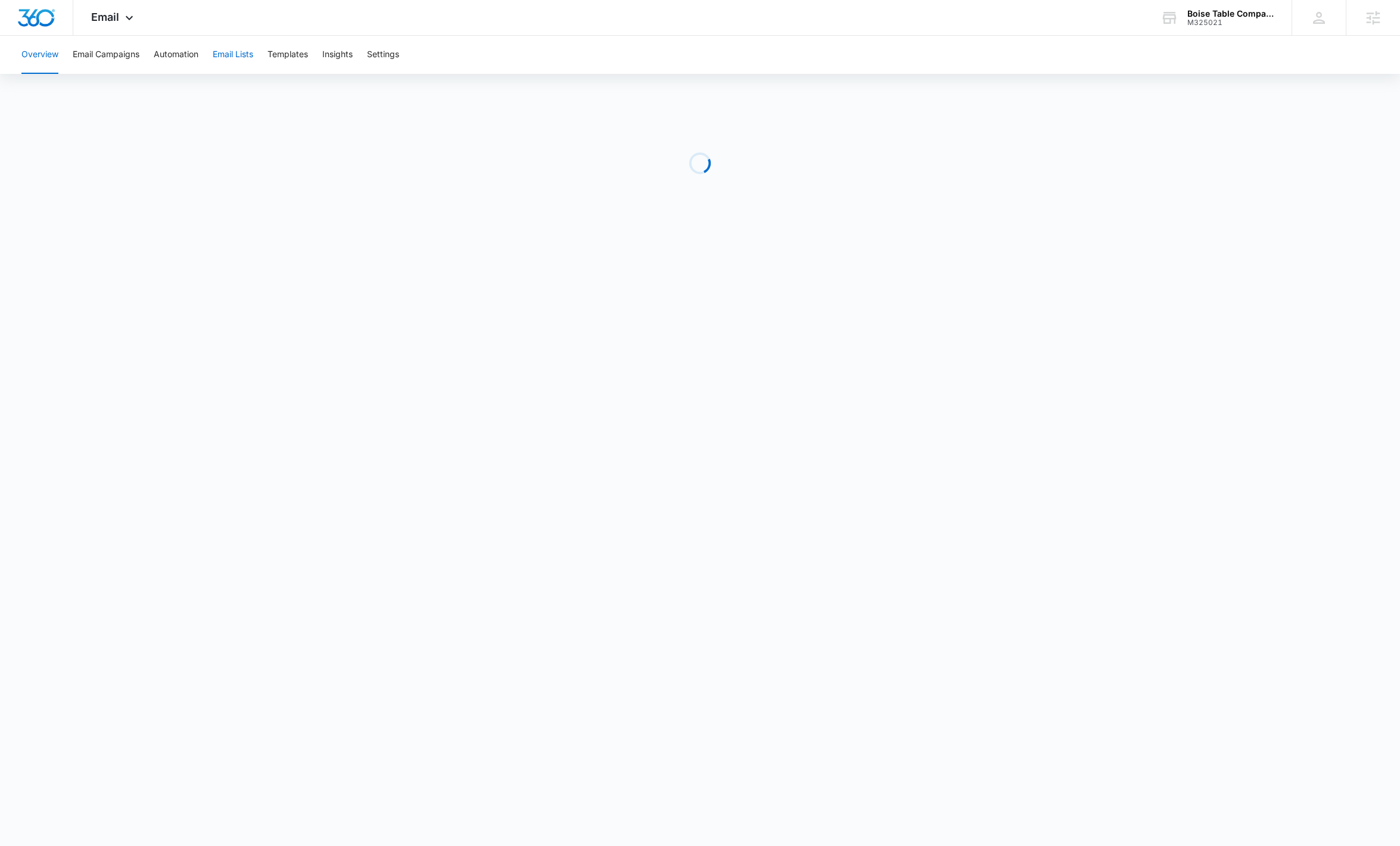
click at [248, 57] on button "Email Lists" at bounding box center [233, 55] width 40 height 38
